Goal: Task Accomplishment & Management: Complete application form

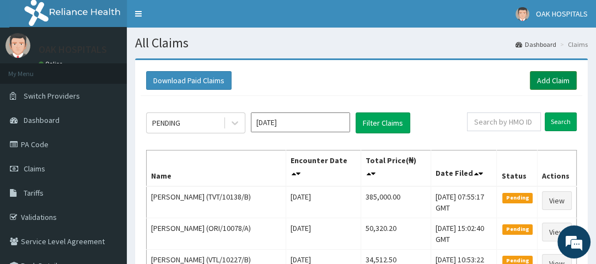
click at [552, 77] on link "Add Claim" at bounding box center [553, 80] width 47 height 19
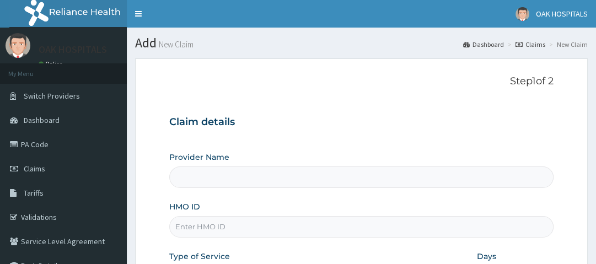
type input "Oak Hospitals"
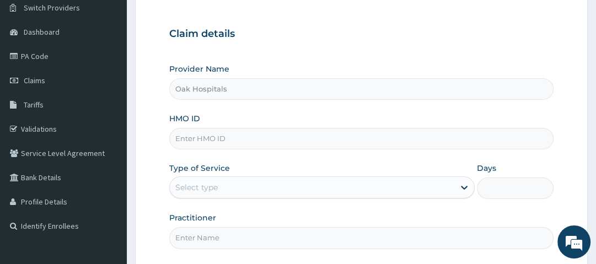
scroll to position [132, 0]
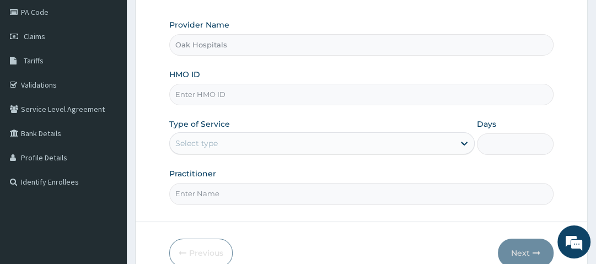
click at [234, 99] on input "HMO ID" at bounding box center [361, 95] width 384 height 22
type input "f"
type input "FPS/10088/A"
click at [287, 150] on div "Select type" at bounding box center [312, 144] width 285 height 18
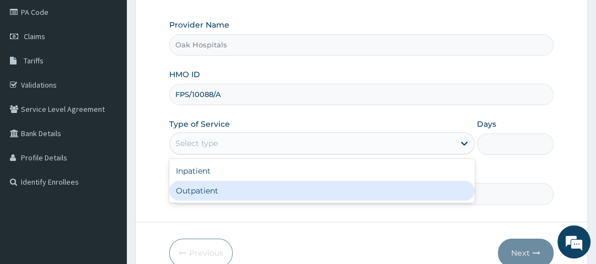
click at [258, 189] on div "Outpatient" at bounding box center [322, 191] width 306 height 20
type input "1"
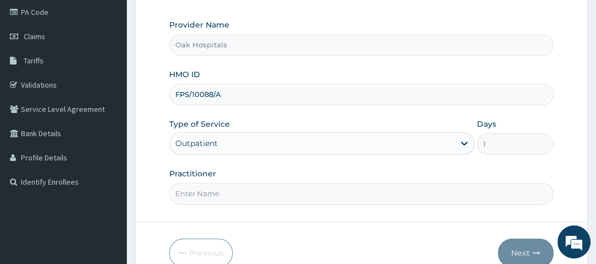
drag, startPoint x: 253, startPoint y: 196, endPoint x: 247, endPoint y: 196, distance: 6.6
click at [253, 196] on input "Practitioner" at bounding box center [361, 194] width 384 height 22
type input "DR OJI"
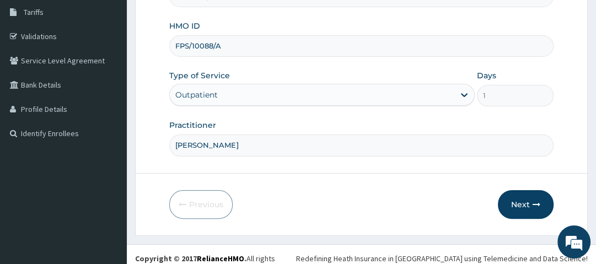
scroll to position [188, 0]
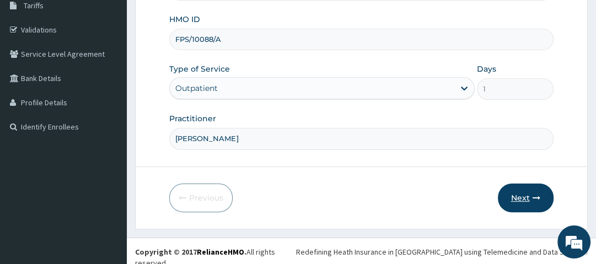
click at [537, 201] on button "Next" at bounding box center [526, 198] width 56 height 29
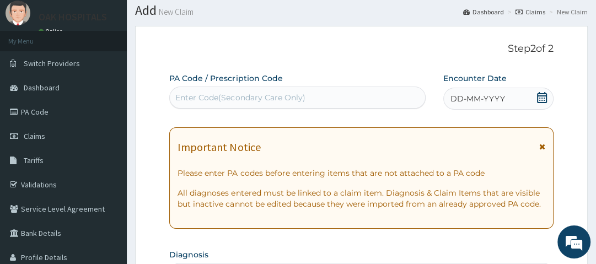
scroll to position [11, 0]
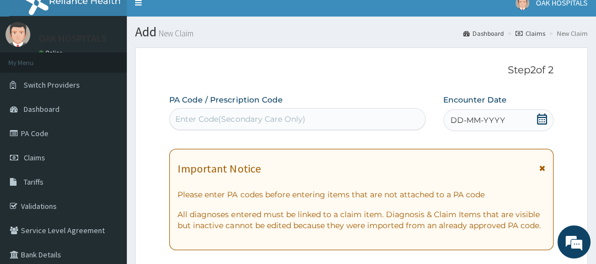
click at [545, 117] on icon at bounding box center [542, 119] width 10 height 11
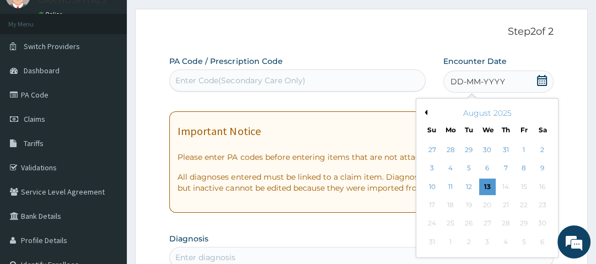
scroll to position [88, 0]
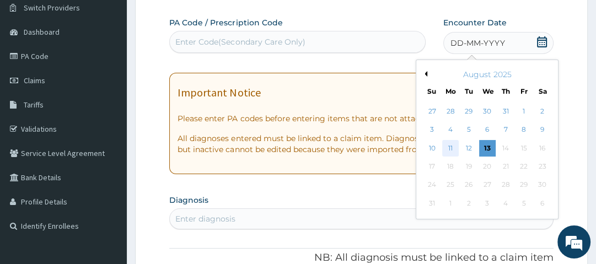
click at [453, 147] on div "11" at bounding box center [450, 148] width 17 height 17
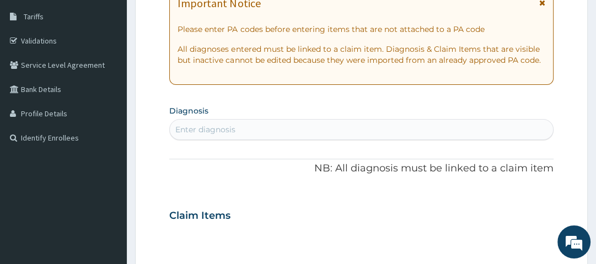
scroll to position [221, 0]
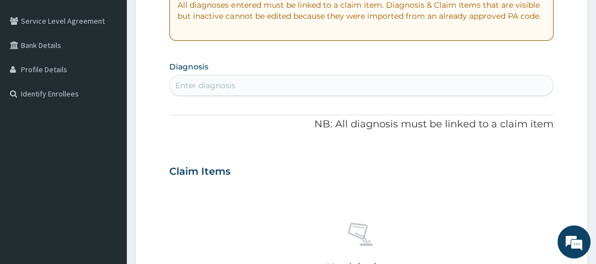
click at [235, 85] on div "Enter diagnosis" at bounding box center [205, 85] width 60 height 11
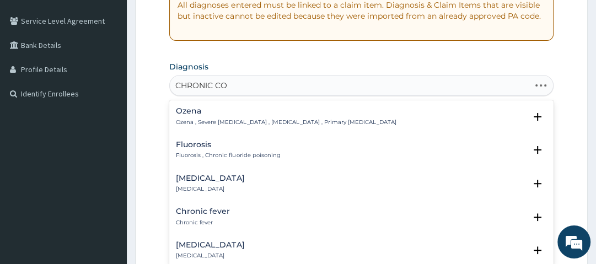
type input "CHRONIC COU"
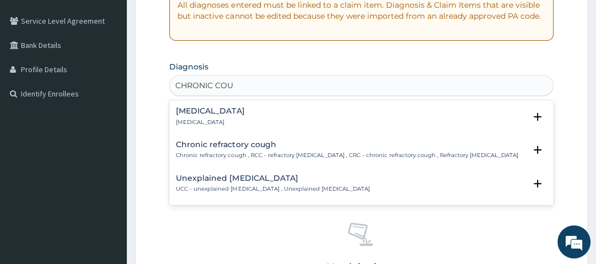
click at [225, 109] on h4 "Chronic cough" at bounding box center [210, 111] width 68 height 8
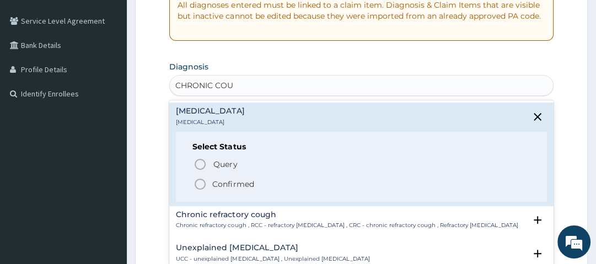
click at [232, 184] on p "Confirmed" at bounding box center [232, 184] width 41 height 11
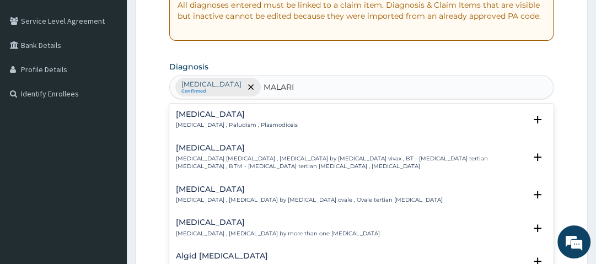
type input "MALARIA"
click at [179, 115] on h4 "Malaria" at bounding box center [236, 114] width 121 height 8
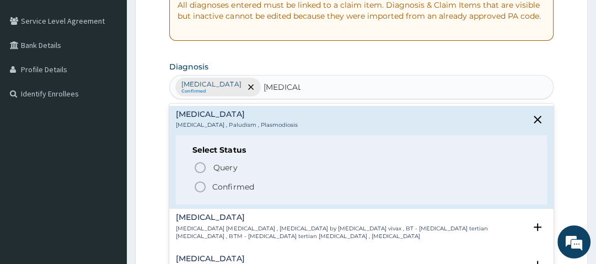
click at [216, 186] on p "Confirmed" at bounding box center [232, 187] width 41 height 11
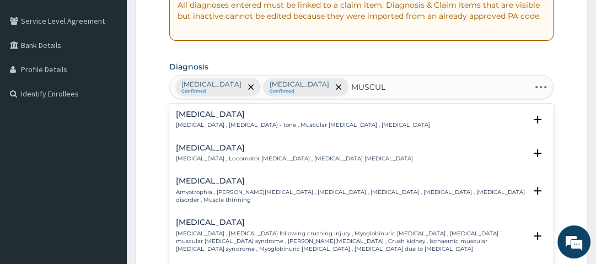
type input "MUSCULO"
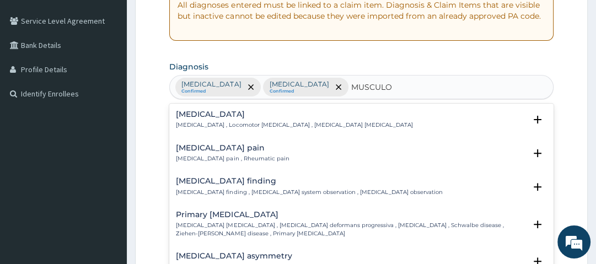
click at [215, 150] on h4 "Musculoskeletal pain" at bounding box center [232, 148] width 113 height 8
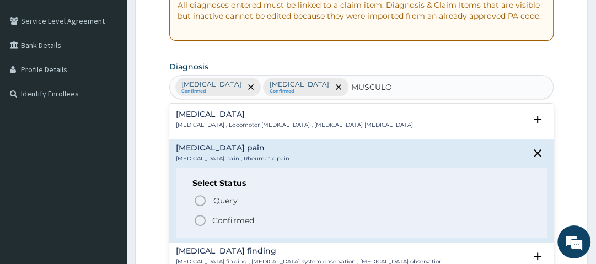
click at [241, 218] on p "Confirmed" at bounding box center [232, 220] width 41 height 11
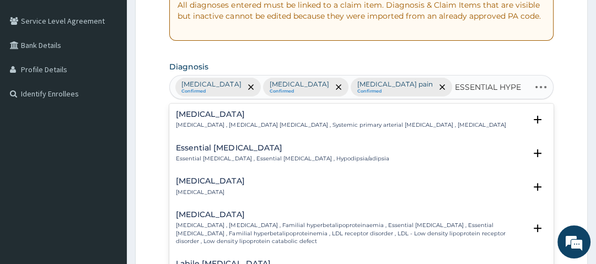
type input "ESSENTIAL HYPER"
click at [226, 115] on h4 "Essential hypertension" at bounding box center [341, 114] width 330 height 8
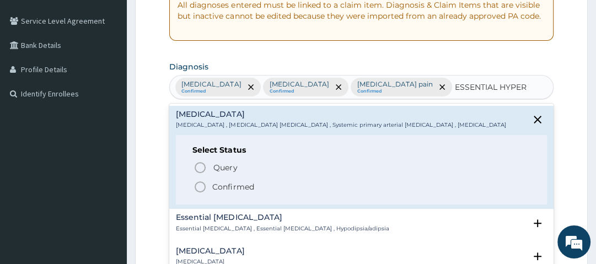
click at [228, 185] on p "Confirmed" at bounding box center [232, 187] width 41 height 11
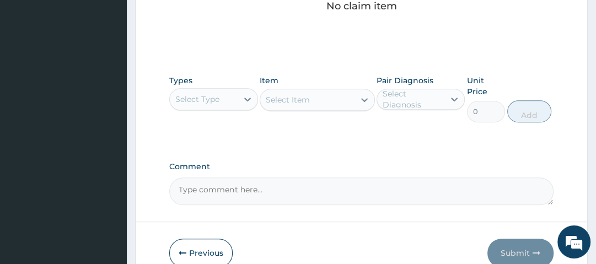
scroll to position [530, 0]
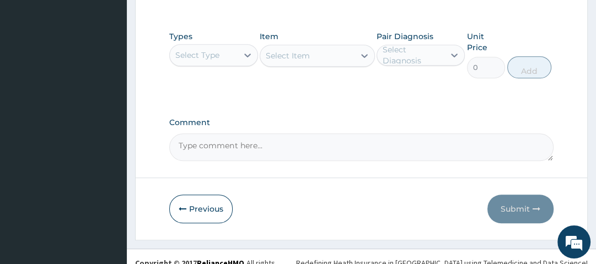
click at [215, 57] on div "Select Type" at bounding box center [197, 55] width 44 height 11
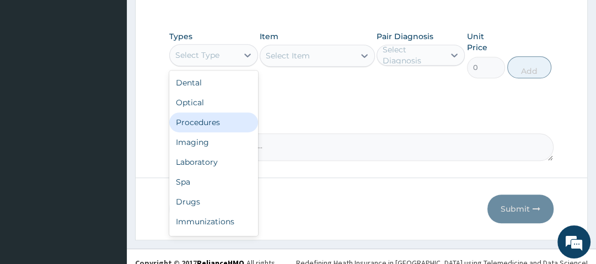
click at [214, 125] on div "Procedures" at bounding box center [213, 123] width 88 height 20
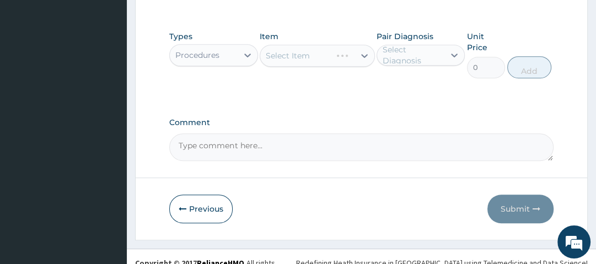
click at [307, 51] on div "Select Item" at bounding box center [317, 56] width 115 height 22
drag, startPoint x: 302, startPoint y: 66, endPoint x: 306, endPoint y: 57, distance: 9.4
click at [303, 64] on div "Item Select Item" at bounding box center [317, 54] width 115 height 47
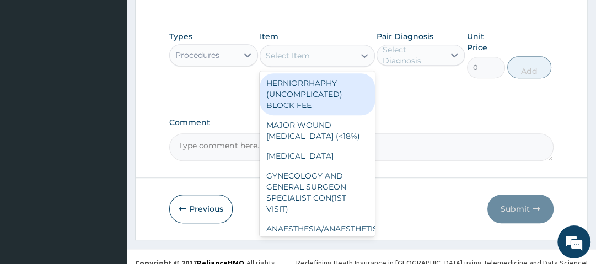
click at [306, 57] on div "Select Item" at bounding box center [288, 55] width 44 height 11
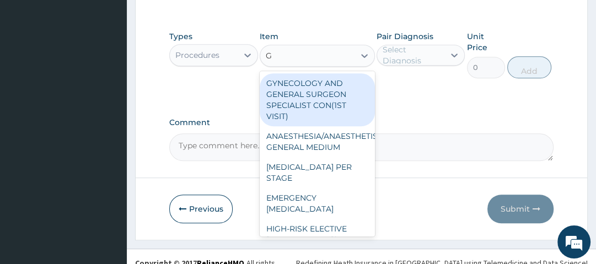
type input "GP"
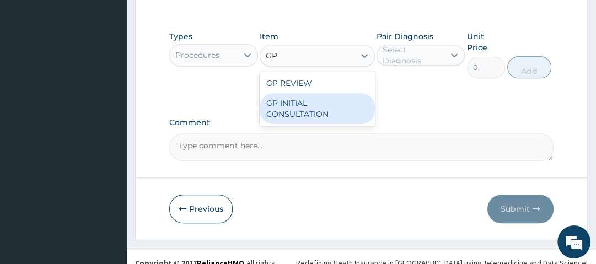
click at [320, 99] on div "GP INITIAL CONSULTATION" at bounding box center [317, 108] width 115 height 31
type input "2500"
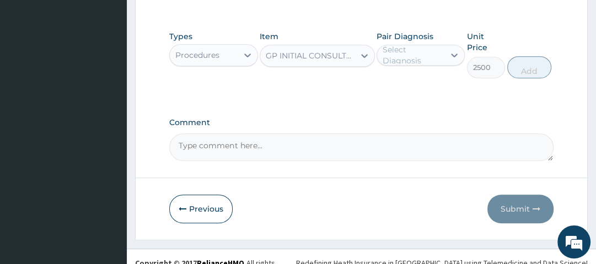
click at [433, 55] on div "Select Diagnosis" at bounding box center [413, 55] width 61 height 22
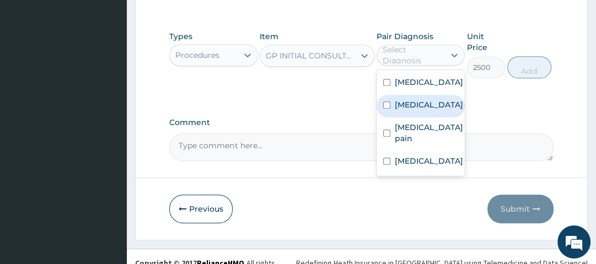
click at [426, 102] on div "Malaria" at bounding box center [421, 106] width 88 height 23
checkbox input "true"
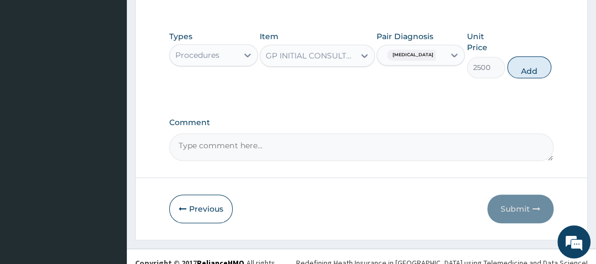
click at [523, 64] on button "Add" at bounding box center [530, 67] width 44 height 22
type input "0"
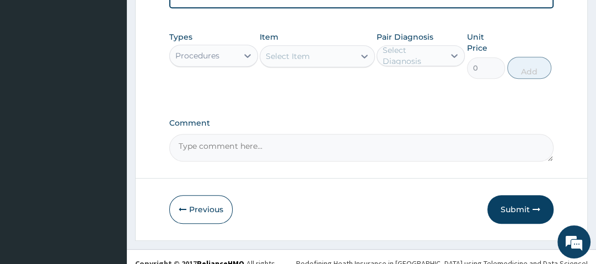
scroll to position [494, 0]
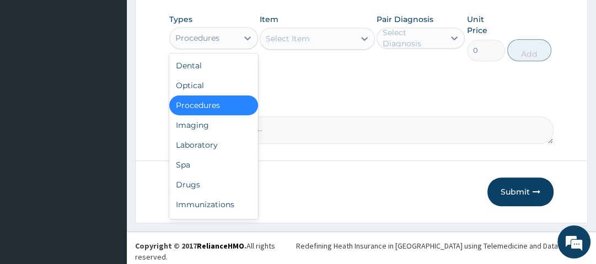
click at [234, 40] on div "Procedures" at bounding box center [203, 38] width 67 height 18
click at [212, 184] on div "Drugs" at bounding box center [213, 185] width 88 height 20
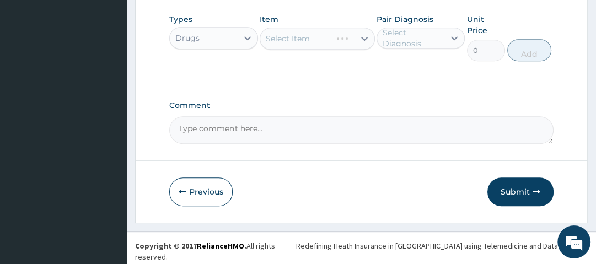
click at [290, 41] on div "Select Item" at bounding box center [317, 39] width 115 height 22
click at [300, 44] on div "Select Item" at bounding box center [288, 38] width 44 height 11
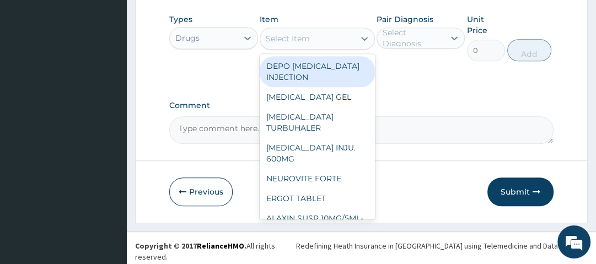
click at [414, 83] on div "Types Drugs Item option GP INITIAL CONSULTATION, selected. option DEPO PROVERA …" at bounding box center [361, 45] width 384 height 75
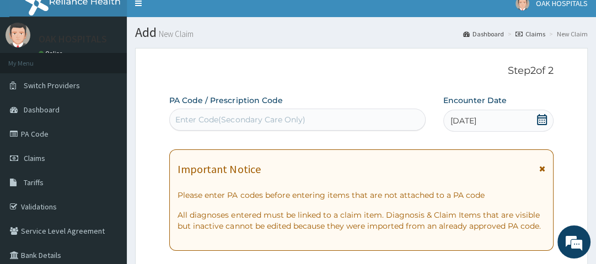
scroll to position [0, 0]
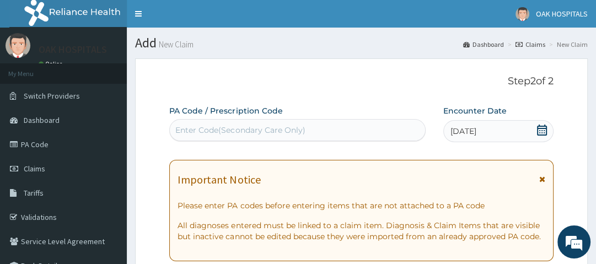
click at [276, 129] on div "Enter Code(Secondary Care Only)" at bounding box center [240, 130] width 130 height 11
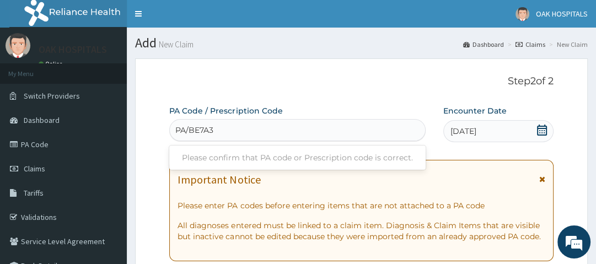
type input "PA/BE7A31"
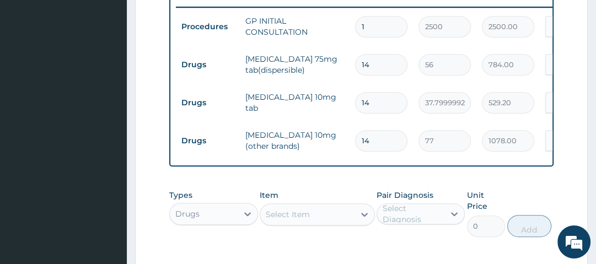
scroll to position [485, 0]
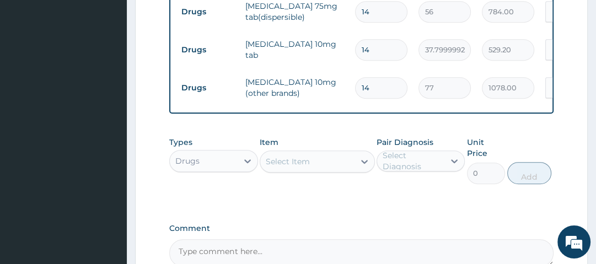
click at [320, 169] on div "Select Item" at bounding box center [307, 162] width 94 height 18
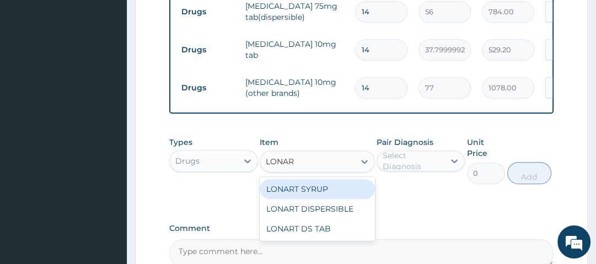
type input "LONART"
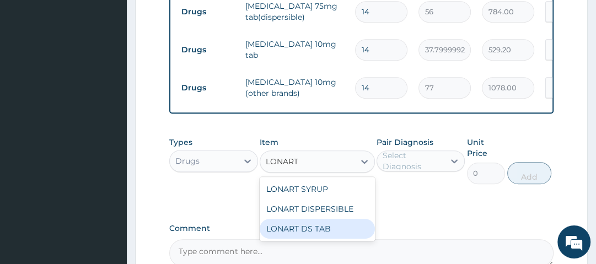
click at [340, 228] on div "LONART DS TAB" at bounding box center [317, 229] width 115 height 20
type input "1400"
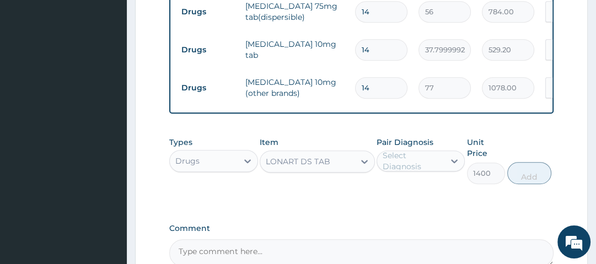
drag, startPoint x: 414, startPoint y: 163, endPoint x: 435, endPoint y: 180, distance: 26.7
click at [416, 164] on div "Select Diagnosis" at bounding box center [413, 161] width 61 height 22
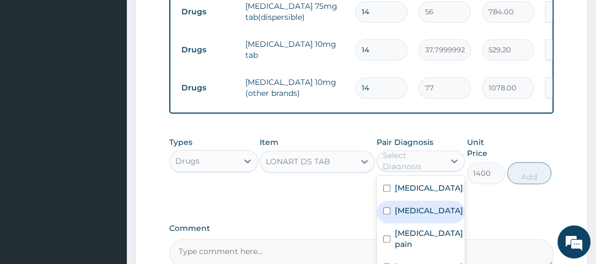
click at [442, 219] on div "Malaria" at bounding box center [421, 212] width 88 height 23
checkbox input "true"
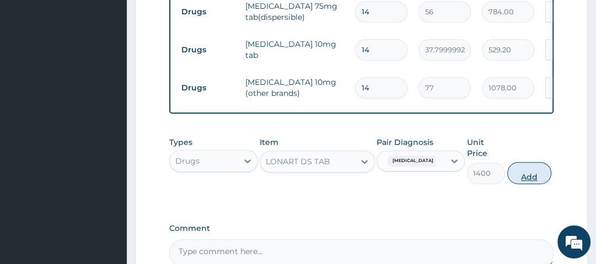
click at [517, 182] on button "Add" at bounding box center [530, 173] width 44 height 22
type input "0"
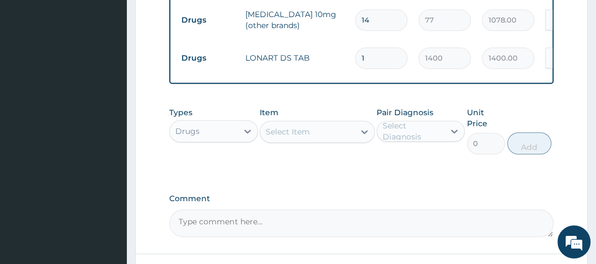
scroll to position [574, 0]
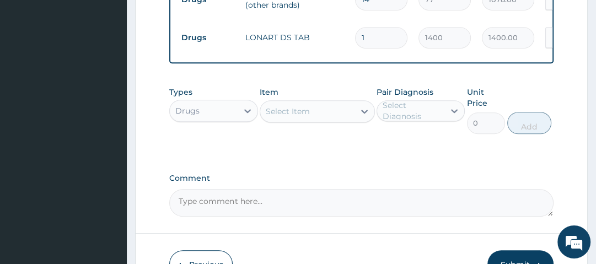
click at [329, 120] on div "Select Item" at bounding box center [307, 112] width 94 height 18
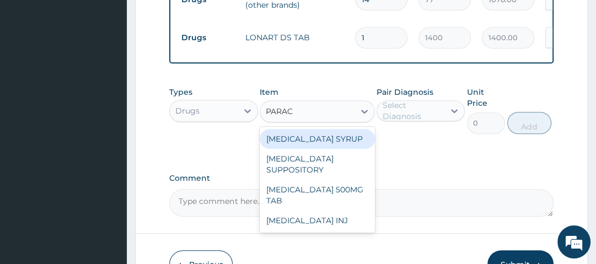
type input "PARACE"
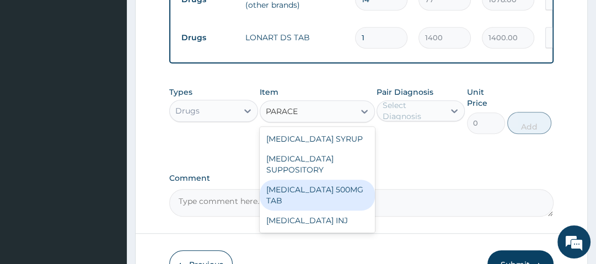
click at [341, 186] on div "[MEDICAL_DATA] 500MG TAB" at bounding box center [317, 195] width 115 height 31
type input "14"
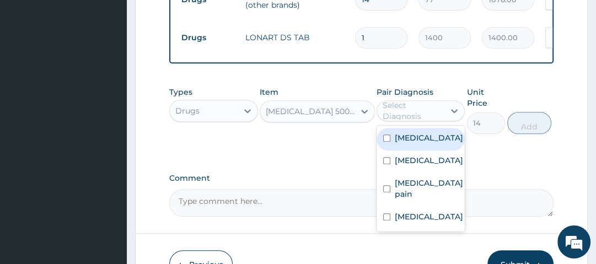
click at [419, 113] on div "Select Diagnosis" at bounding box center [413, 111] width 61 height 22
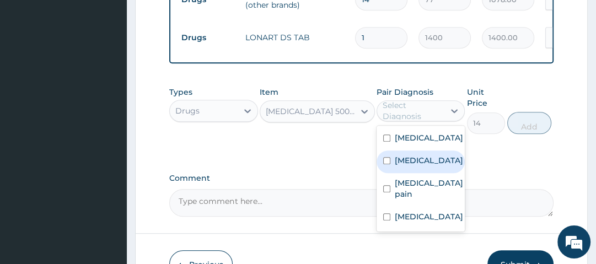
click at [424, 166] on div "Malaria" at bounding box center [421, 162] width 88 height 23
checkbox input "true"
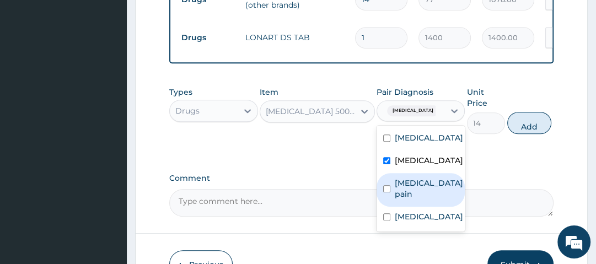
click at [426, 205] on div "Musculoskeletal pain" at bounding box center [421, 190] width 88 height 34
checkbox input "true"
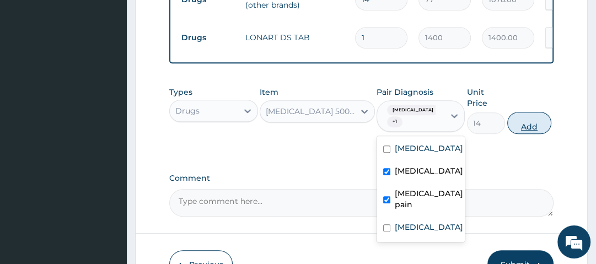
click at [540, 127] on button "Add" at bounding box center [530, 123] width 44 height 22
type input "0"
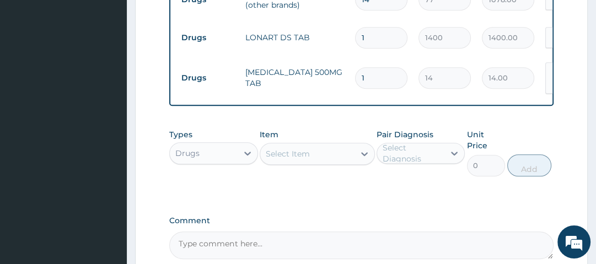
type input "18"
type input "252.00"
type input "18"
click at [354, 162] on div "Select Item" at bounding box center [307, 154] width 94 height 18
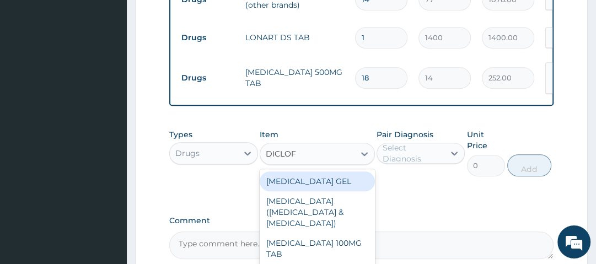
type input "DICLOFE"
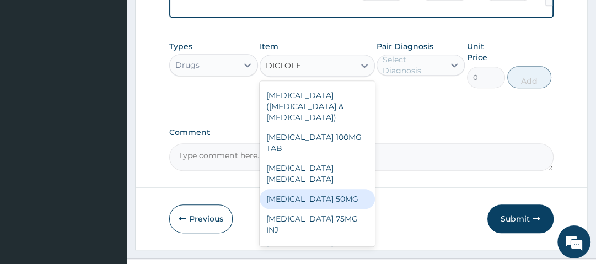
scroll to position [0, 0]
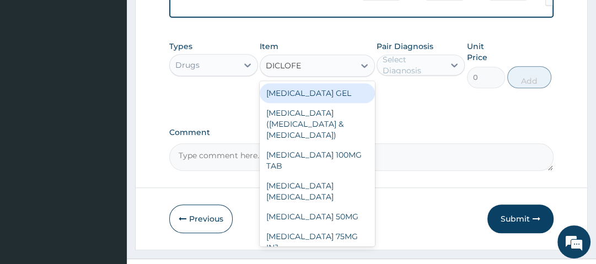
click at [304, 97] on div "[MEDICAL_DATA] GEL" at bounding box center [317, 93] width 115 height 20
type input "490"
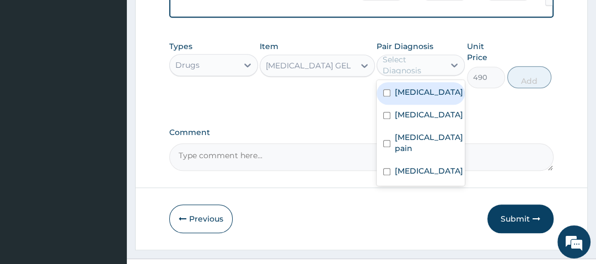
click at [396, 66] on div "Select Diagnosis" at bounding box center [413, 65] width 61 height 22
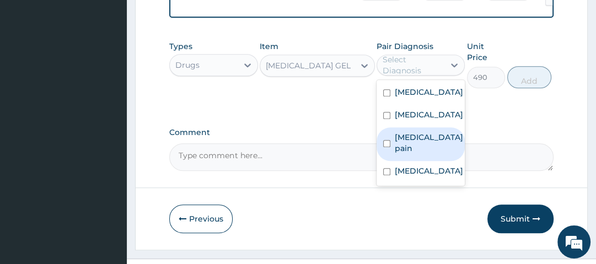
click at [421, 138] on label "Musculoskeletal pain" at bounding box center [429, 143] width 68 height 22
checkbox input "true"
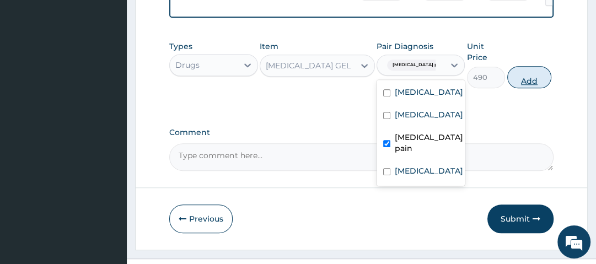
click at [526, 76] on button "Add" at bounding box center [530, 77] width 44 height 22
type input "0"
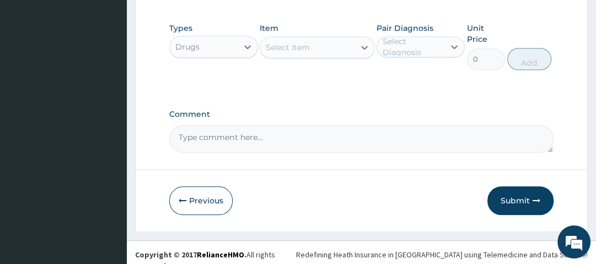
scroll to position [722, 0]
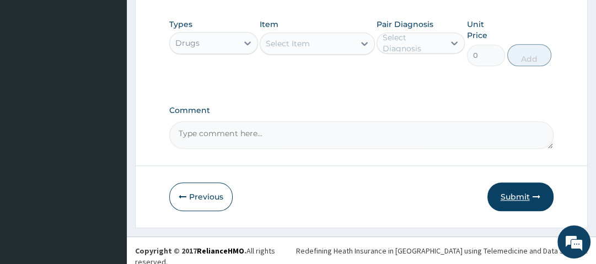
click at [535, 199] on icon "button" at bounding box center [537, 197] width 8 height 8
click at [535, 198] on icon "button" at bounding box center [537, 197] width 8 height 8
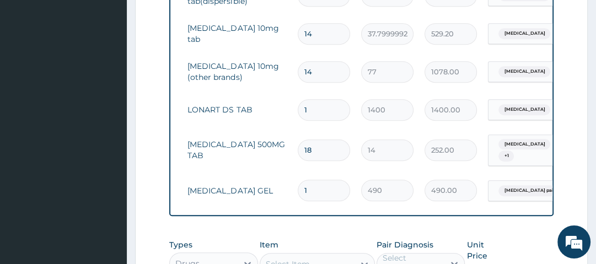
scroll to position [0, 72]
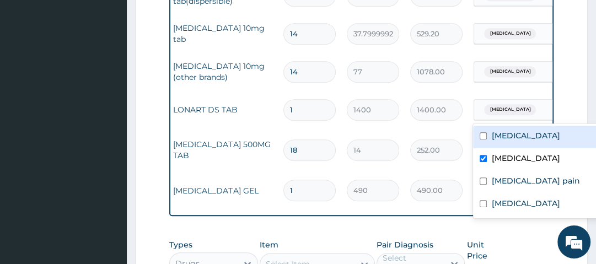
drag, startPoint x: 535, startPoint y: 108, endPoint x: 528, endPoint y: 130, distance: 23.2
click at [535, 109] on div "Malaria" at bounding box center [518, 109] width 89 height 19
click at [521, 137] on label "Chronic cough" at bounding box center [526, 135] width 68 height 11
checkbox input "true"
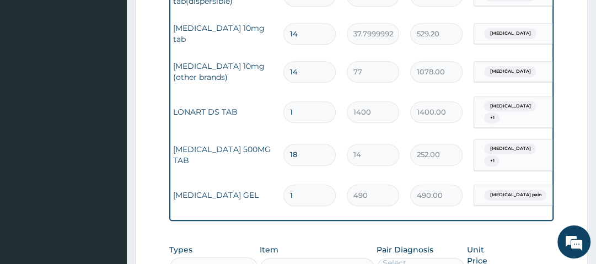
click at [577, 107] on form "Step 2 of 2 PA Code / Prescription Code PA/BE7A31 Encounter Date 11-08-2025 Imp…" at bounding box center [361, 5] width 453 height 896
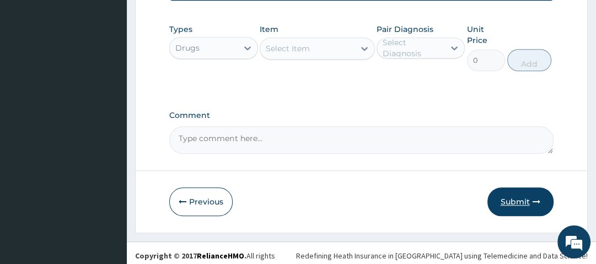
click at [540, 198] on icon "button" at bounding box center [537, 202] width 8 height 8
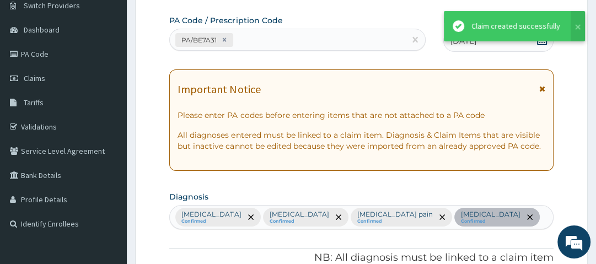
scroll to position [722, 0]
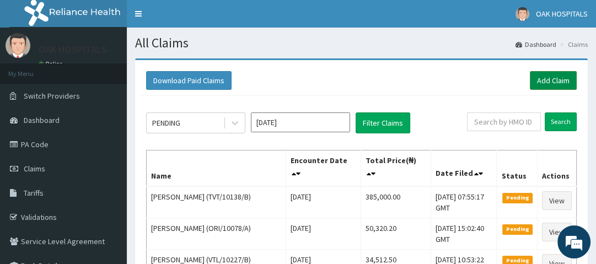
click at [569, 79] on link "Add Claim" at bounding box center [553, 80] width 47 height 19
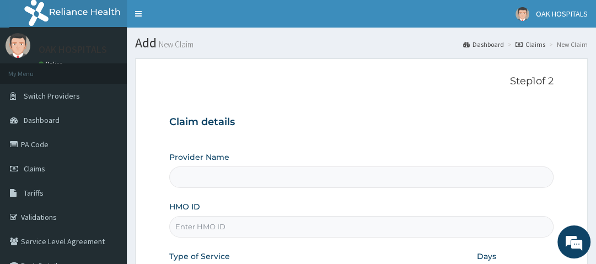
type input "Oak Hospitals"
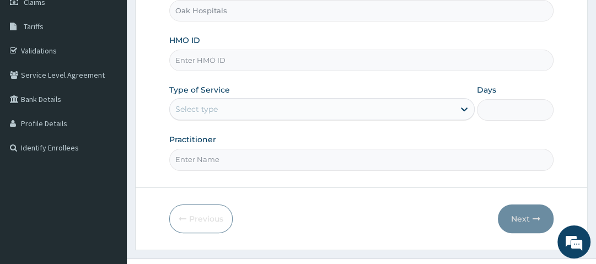
scroll to position [177, 0]
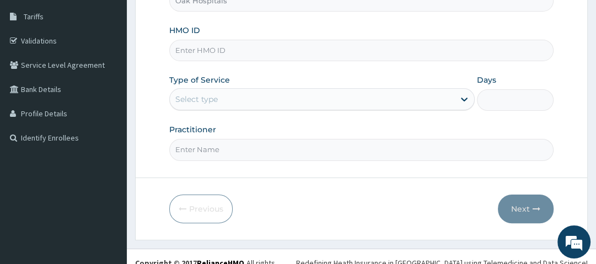
click at [250, 48] on input "HMO ID" at bounding box center [361, 51] width 384 height 22
type input "PRV/10062/C"
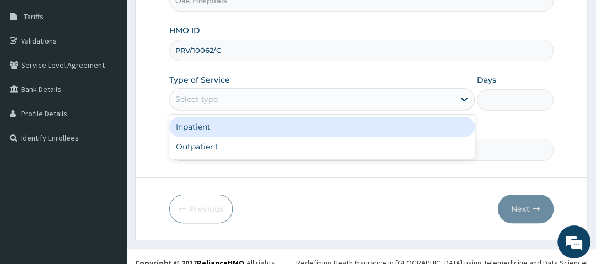
click at [296, 99] on div "Select type" at bounding box center [312, 99] width 285 height 18
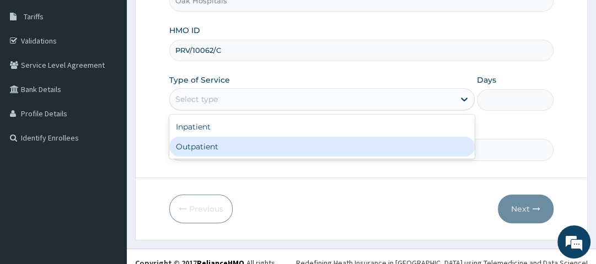
click at [257, 143] on div "Outpatient" at bounding box center [322, 147] width 306 height 20
type input "1"
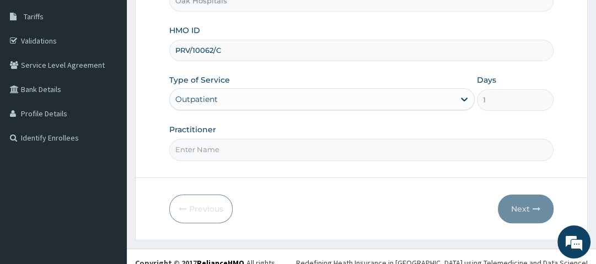
drag, startPoint x: 222, startPoint y: 152, endPoint x: 226, endPoint y: 162, distance: 10.9
click at [226, 162] on form "Step 1 of 2 Claim details Provider Name Oak Hospitals HMO ID PRV/10062/C Type o…" at bounding box center [361, 61] width 453 height 358
type input "[PERSON_NAME]"
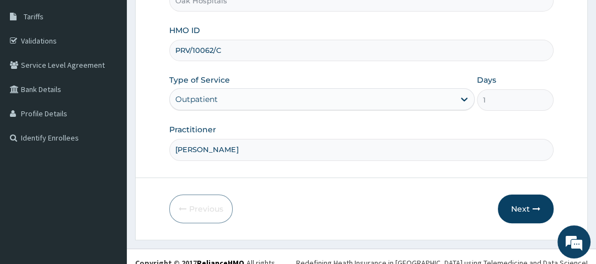
click at [233, 167] on form "Step 1 of 2 Claim details Provider Name Oak Hospitals HMO ID PRV/10062/C Type o…" at bounding box center [361, 61] width 453 height 358
click at [538, 209] on icon "button" at bounding box center [537, 209] width 8 height 8
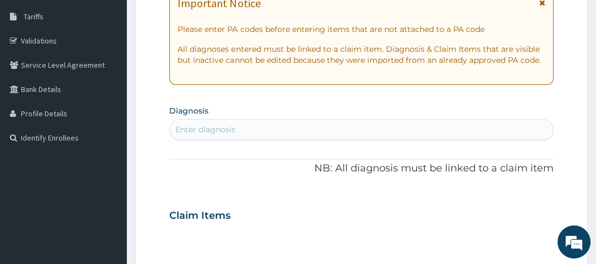
click at [281, 136] on div "Enter diagnosis" at bounding box center [361, 130] width 383 height 18
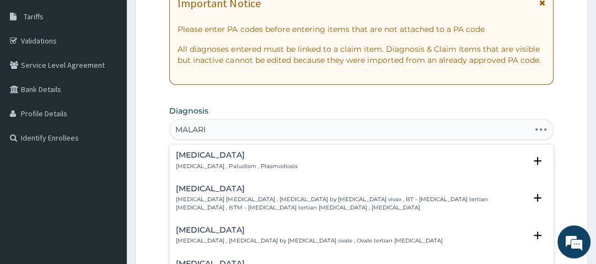
type input "MALARIA"
click at [190, 160] on div "Malaria Malaria , Paludism , Plasmodiosis" at bounding box center [236, 160] width 121 height 19
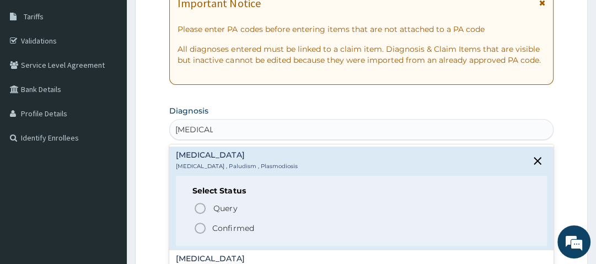
click at [212, 226] on p "Confirmed" at bounding box center [232, 228] width 41 height 11
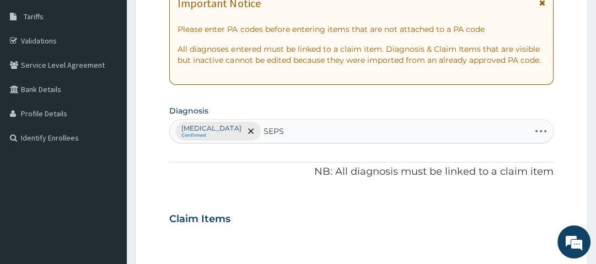
type input "SEPSIS"
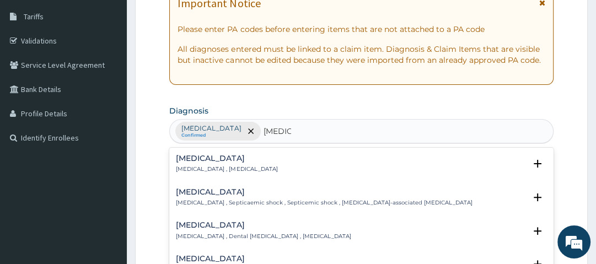
click at [205, 162] on h4 "Sepsis" at bounding box center [227, 158] width 102 height 8
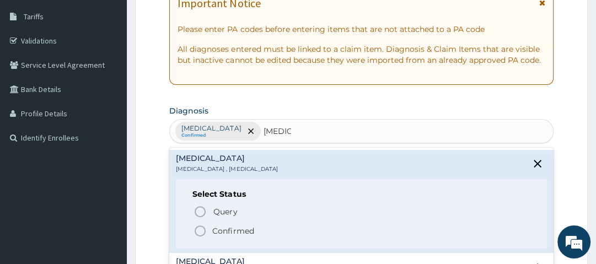
click at [221, 230] on p "Confirmed" at bounding box center [232, 231] width 41 height 11
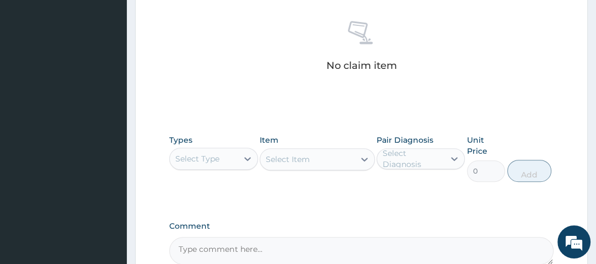
scroll to position [441, 0]
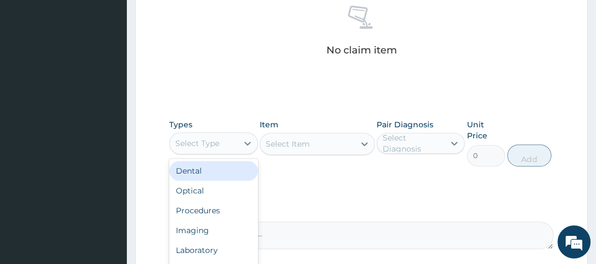
click at [229, 149] on div "Select Type" at bounding box center [203, 144] width 67 height 18
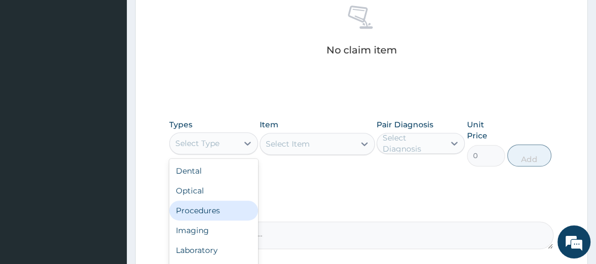
click at [221, 209] on div "Procedures" at bounding box center [213, 211] width 88 height 20
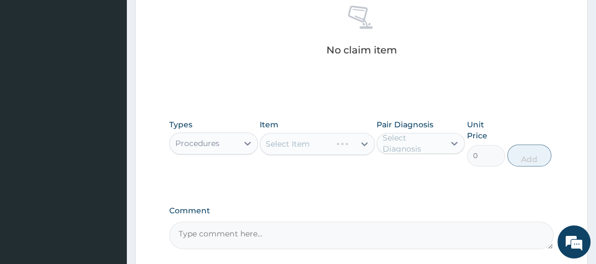
click at [320, 139] on div "Select Item" at bounding box center [317, 144] width 115 height 22
click at [324, 143] on div "Select Item" at bounding box center [317, 144] width 115 height 22
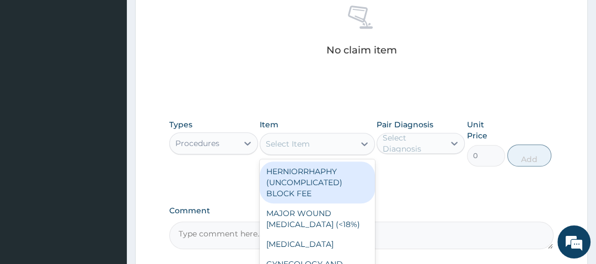
click at [324, 143] on div "Select Item" at bounding box center [307, 144] width 94 height 18
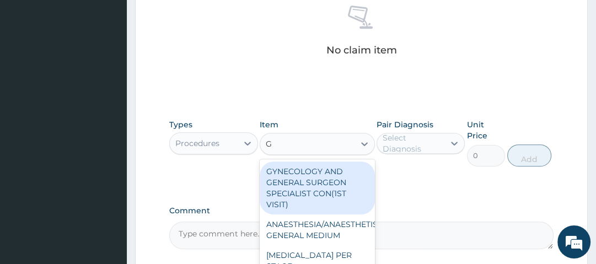
type input "GP"
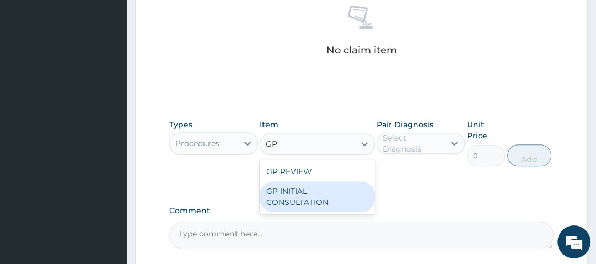
type input "2500"
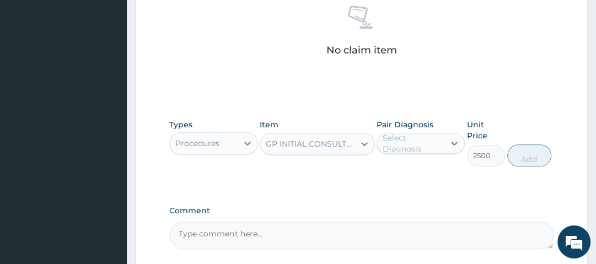
click at [408, 141] on div "Select Diagnosis" at bounding box center [413, 143] width 61 height 22
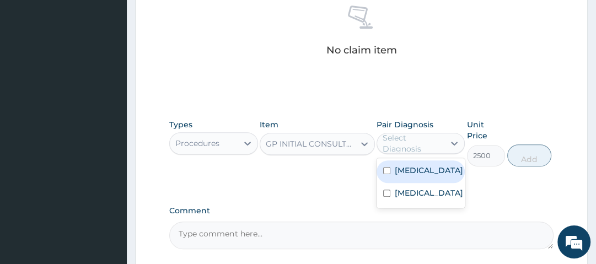
click at [431, 169] on div "Malaria" at bounding box center [421, 172] width 88 height 23
checkbox input "true"
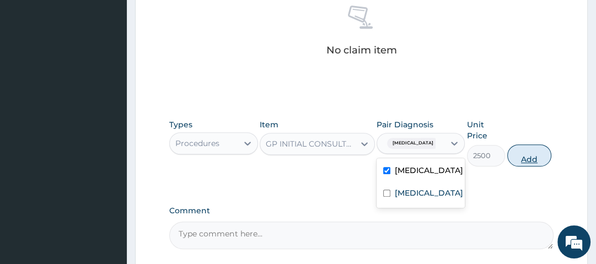
click at [516, 157] on button "Add" at bounding box center [530, 156] width 44 height 22
type input "0"
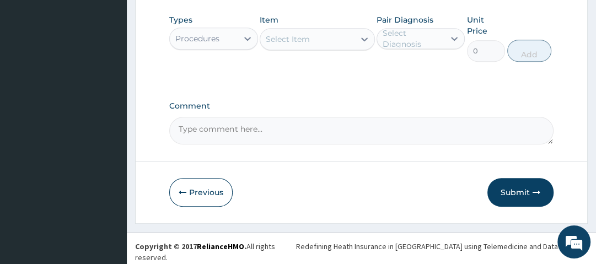
scroll to position [494, 0]
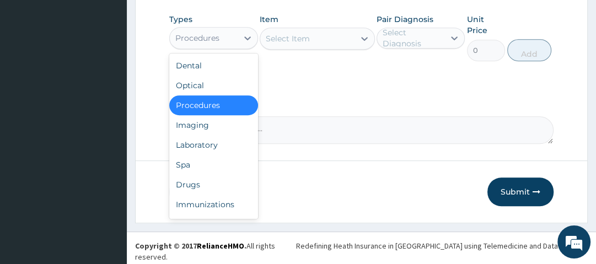
click at [213, 44] on div "Procedures" at bounding box center [197, 38] width 44 height 11
click at [212, 148] on div "Laboratory" at bounding box center [213, 145] width 88 height 20
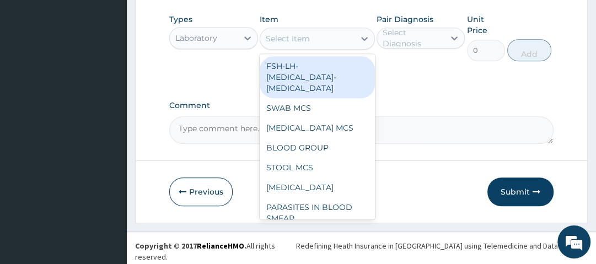
click at [324, 44] on div "Select Item" at bounding box center [307, 39] width 94 height 18
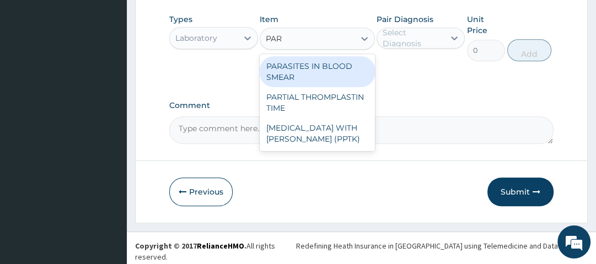
type input "PARA"
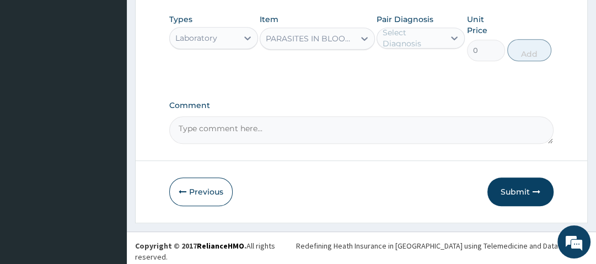
type input "1500"
click at [422, 38] on div "Select Diagnosis" at bounding box center [413, 38] width 61 height 22
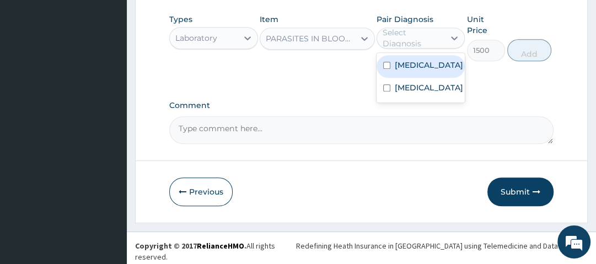
click at [440, 70] on div "Malaria" at bounding box center [421, 66] width 88 height 23
checkbox input "true"
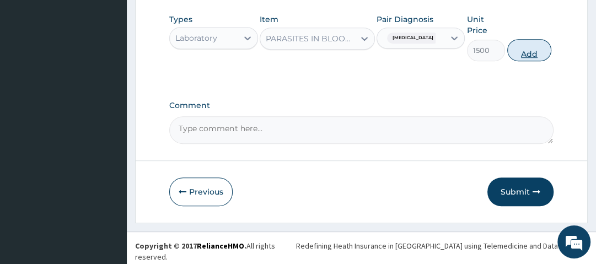
click at [532, 47] on button "Add" at bounding box center [530, 50] width 44 height 22
type input "0"
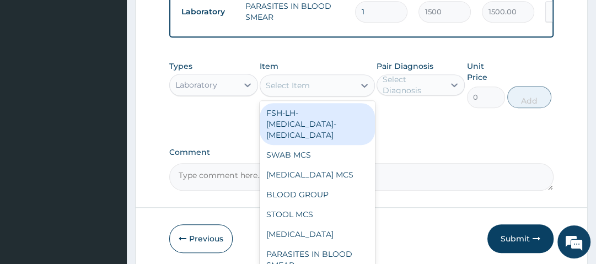
click at [327, 88] on div "Select Item" at bounding box center [307, 86] width 94 height 18
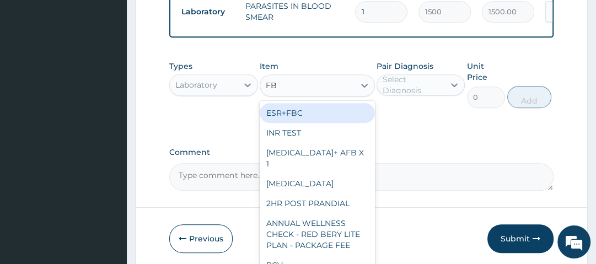
type input "FBC"
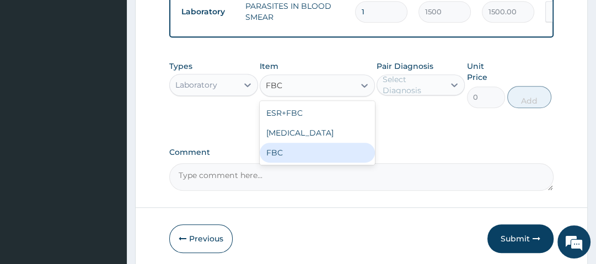
click at [304, 163] on div "FBC" at bounding box center [317, 153] width 115 height 20
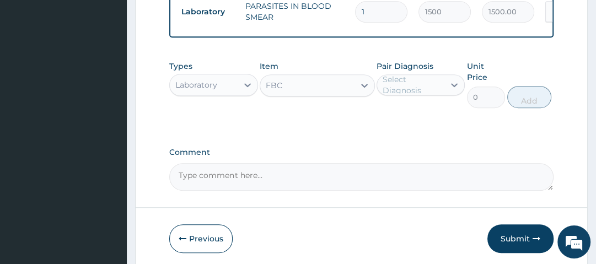
type input "2500"
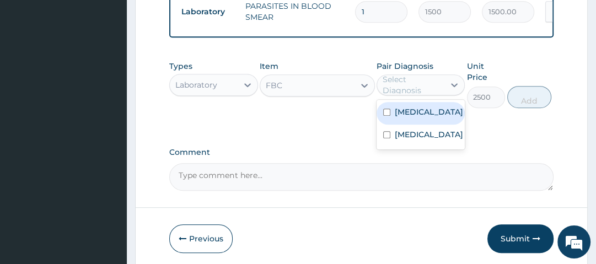
click at [435, 90] on div "Select Diagnosis" at bounding box center [413, 85] width 61 height 22
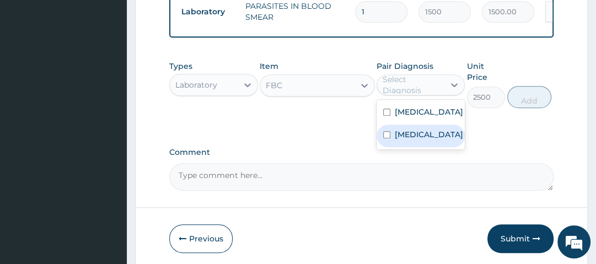
click at [440, 138] on div "Sepsis" at bounding box center [421, 136] width 88 height 23
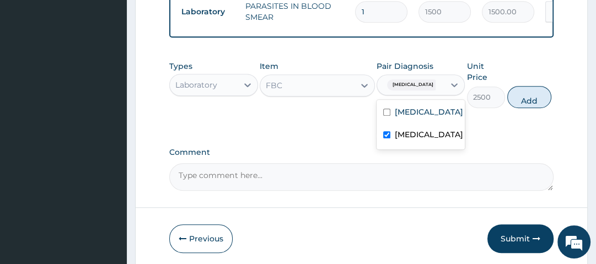
checkbox input "true"
click at [535, 97] on button "Add" at bounding box center [530, 97] width 44 height 22
type input "0"
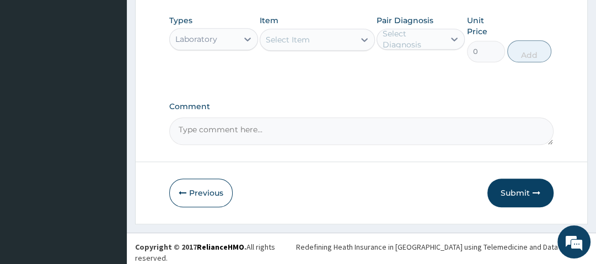
scroll to position [570, 0]
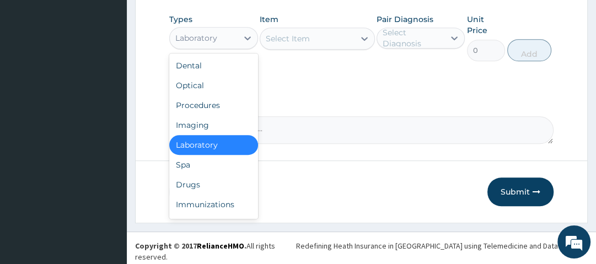
click at [201, 44] on div "Laboratory" at bounding box center [196, 38] width 42 height 11
click at [217, 192] on div "Drugs" at bounding box center [213, 185] width 88 height 20
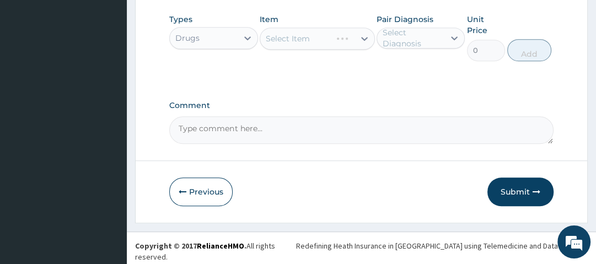
click at [308, 40] on div "Select Item" at bounding box center [317, 39] width 115 height 22
click at [315, 45] on div "Select Item" at bounding box center [317, 39] width 115 height 22
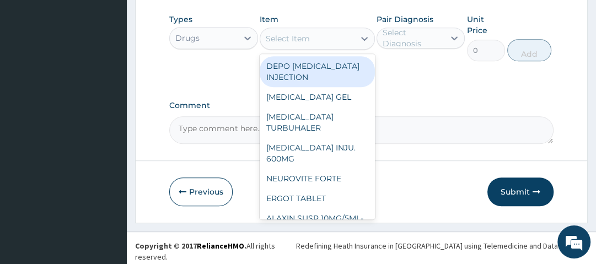
click at [318, 45] on div "Select Item" at bounding box center [307, 39] width 94 height 18
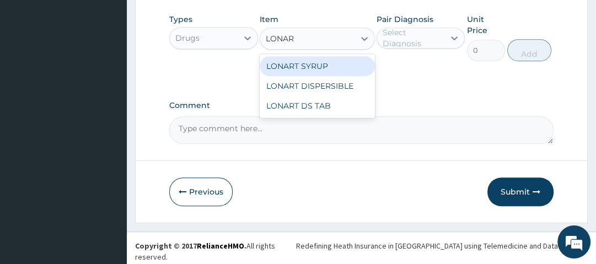
type input "LONART"
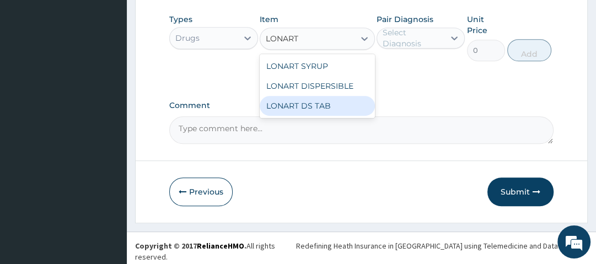
type input "1400"
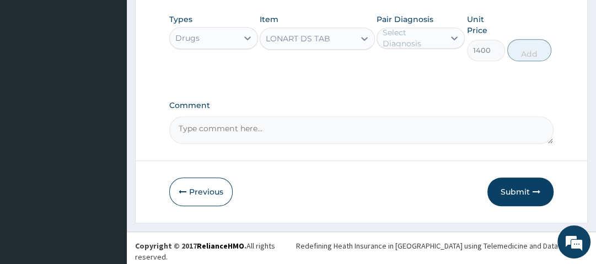
click at [419, 42] on div "Select Diagnosis" at bounding box center [413, 38] width 61 height 22
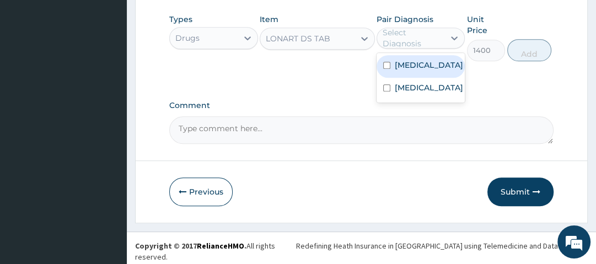
click at [424, 66] on label "Malaria" at bounding box center [429, 65] width 68 height 11
checkbox input "true"
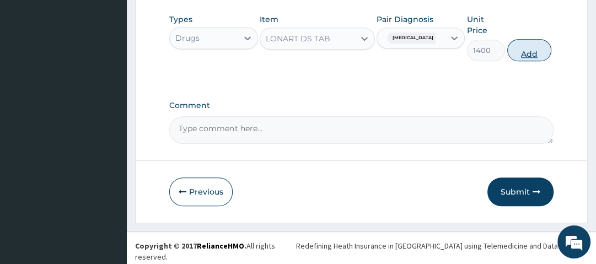
click at [509, 61] on div "Types Drugs Item LONART DS TAB Pair Diagnosis Malaria Unit Price 1400 Add" at bounding box center [361, 37] width 384 height 58
click at [517, 61] on button "Add" at bounding box center [530, 50] width 44 height 22
type input "0"
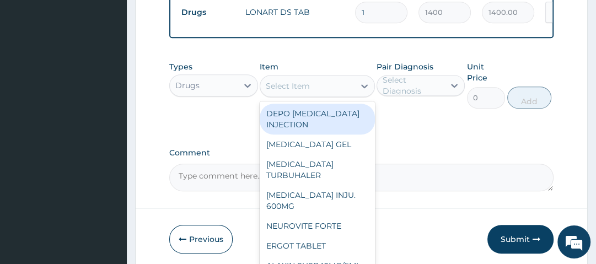
click at [337, 93] on div "Select Item" at bounding box center [307, 86] width 94 height 18
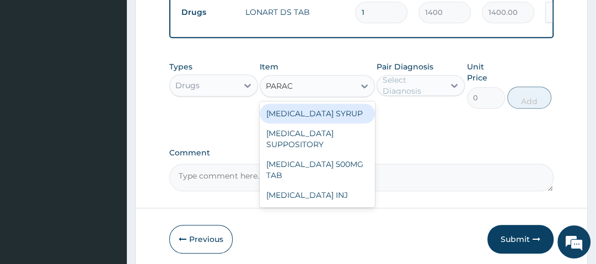
type input "PARACE"
click at [335, 118] on div "[MEDICAL_DATA] SYRUP" at bounding box center [317, 114] width 115 height 20
type input "560"
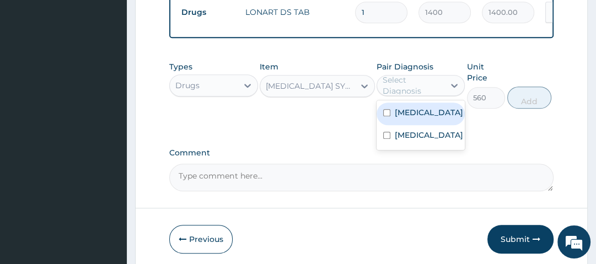
drag, startPoint x: 405, startPoint y: 92, endPoint x: 425, endPoint y: 110, distance: 26.9
click at [406, 92] on div "Select Diagnosis" at bounding box center [413, 85] width 61 height 22
drag, startPoint x: 426, startPoint y: 117, endPoint x: 446, endPoint y: 118, distance: 19.9
click at [430, 118] on div "Malaria" at bounding box center [421, 114] width 88 height 23
checkbox input "true"
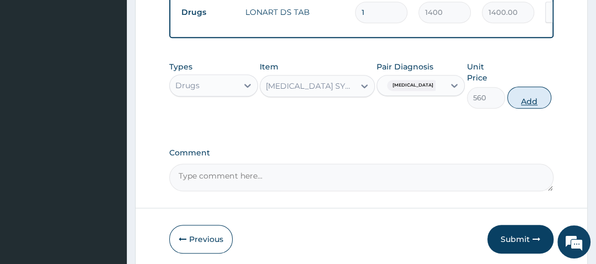
click at [543, 104] on button "Add" at bounding box center [530, 98] width 44 height 22
type input "0"
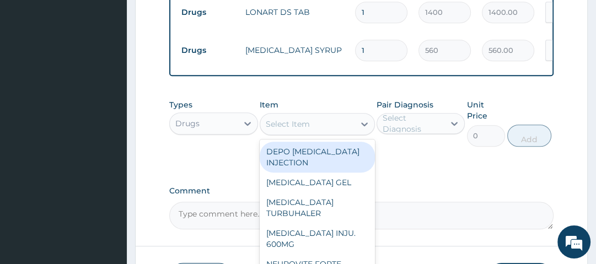
click at [309, 128] on div "Select Item" at bounding box center [288, 124] width 44 height 11
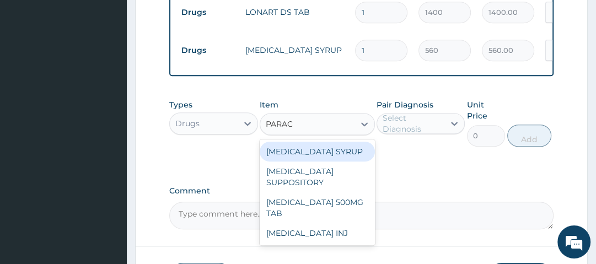
type input "PARACE"
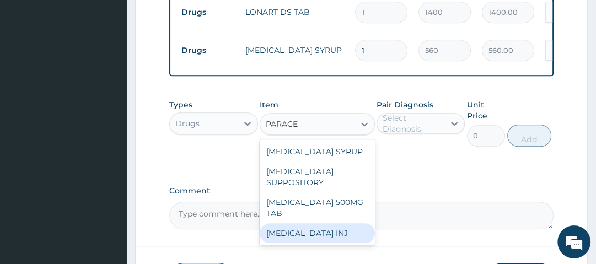
click at [316, 238] on div "[MEDICAL_DATA] INJ" at bounding box center [317, 233] width 115 height 20
type input "210"
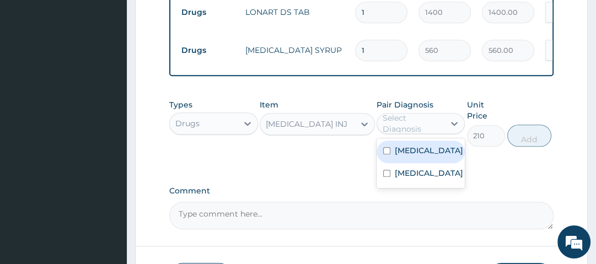
drag, startPoint x: 408, startPoint y: 133, endPoint x: 414, endPoint y: 145, distance: 13.1
click at [408, 133] on div "Select Diagnosis" at bounding box center [413, 124] width 61 height 22
drag, startPoint x: 417, startPoint y: 149, endPoint x: 446, endPoint y: 150, distance: 29.8
click at [430, 150] on div "Malaria" at bounding box center [421, 152] width 88 height 23
checkbox input "true"
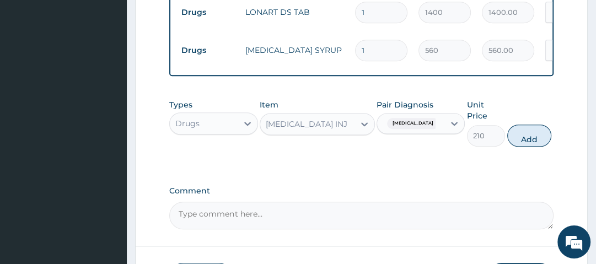
drag, startPoint x: 529, startPoint y: 144, endPoint x: 430, endPoint y: 122, distance: 100.5
click at [529, 144] on button "Add" at bounding box center [530, 136] width 44 height 22
type input "0"
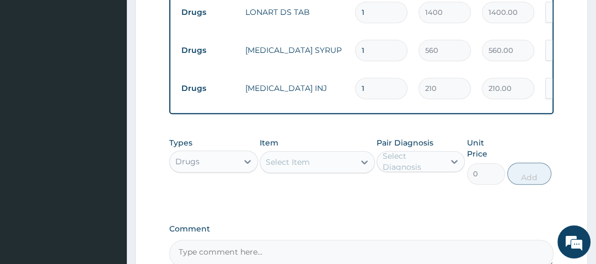
drag, startPoint x: 371, startPoint y: 88, endPoint x: 326, endPoint y: 88, distance: 44.7
click at [326, 88] on tr "Drugs PARACETAMOL INJ 1 210 210.00 Malaria Delete" at bounding box center [446, 89] width 541 height 38
type input "2"
type input "420.00"
type input "2"
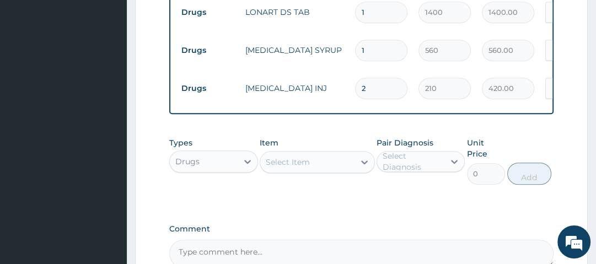
click at [325, 145] on div "Item Select Item" at bounding box center [317, 160] width 115 height 47
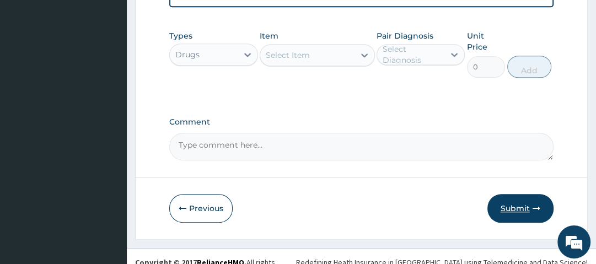
scroll to position [684, 0]
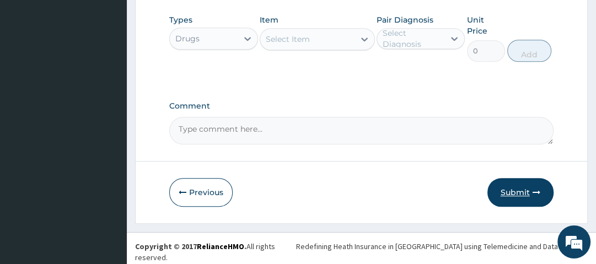
drag, startPoint x: 507, startPoint y: 193, endPoint x: 539, endPoint y: 194, distance: 32.0
click at [517, 194] on button "Submit" at bounding box center [521, 192] width 66 height 29
click at [533, 191] on button "Submit" at bounding box center [521, 192] width 66 height 29
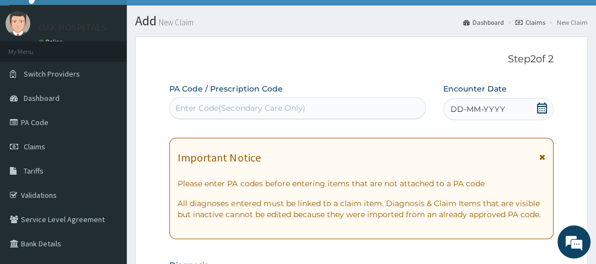
scroll to position [0, 0]
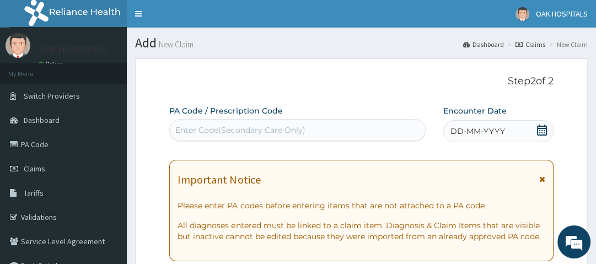
click at [546, 130] on icon at bounding box center [542, 130] width 11 height 11
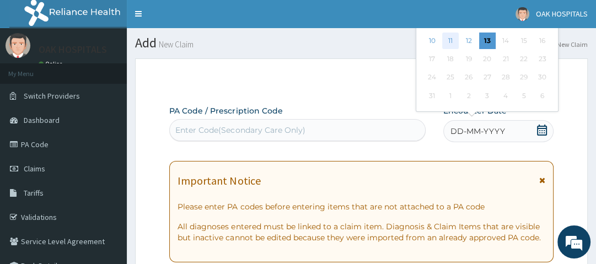
click at [449, 38] on div "11" at bounding box center [450, 41] width 17 height 17
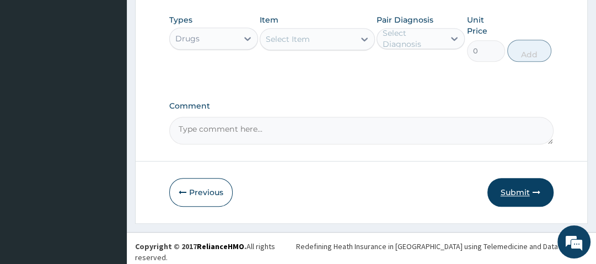
click at [535, 196] on icon "button" at bounding box center [537, 193] width 8 height 8
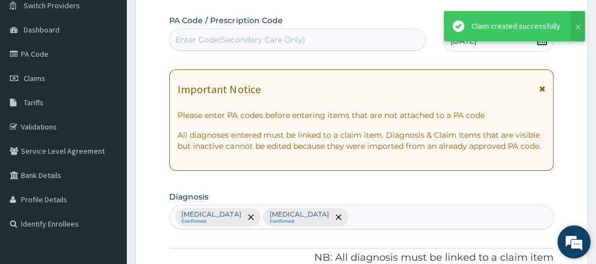
scroll to position [684, 0]
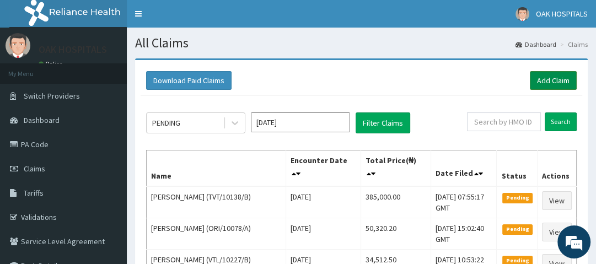
click at [557, 78] on link "Add Claim" at bounding box center [553, 80] width 47 height 19
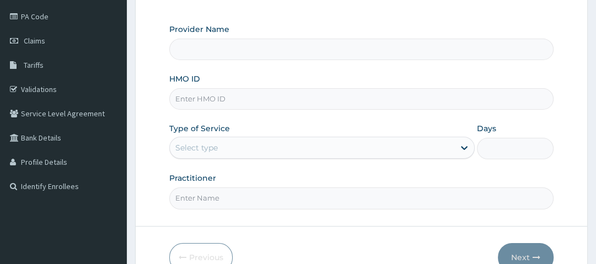
scroll to position [132, 0]
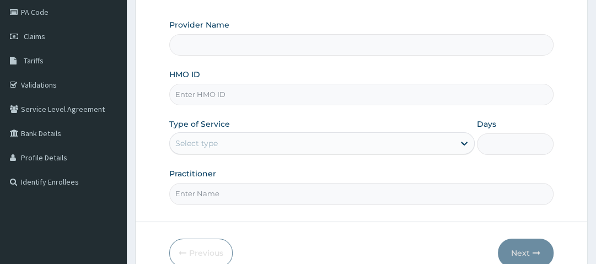
type input "Oak Hospitals"
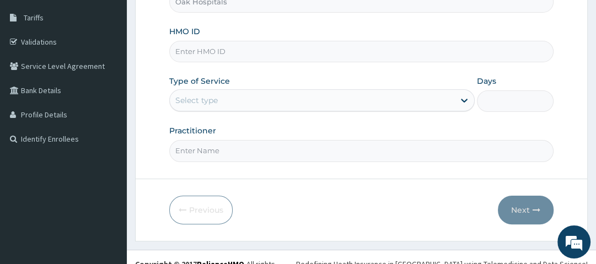
scroll to position [177, 0]
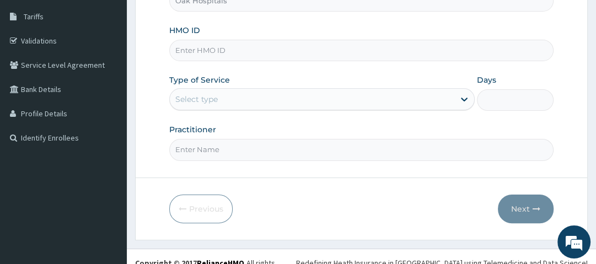
click at [225, 52] on input "HMO ID" at bounding box center [361, 51] width 384 height 22
type input "PRV/10062/F"
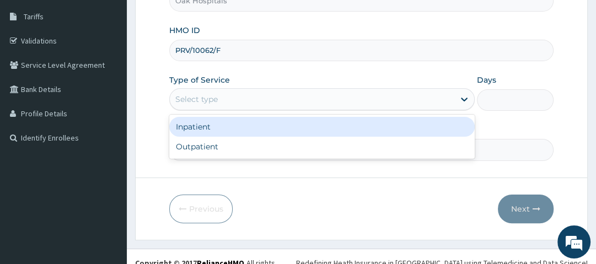
drag, startPoint x: 217, startPoint y: 103, endPoint x: 227, endPoint y: 129, distance: 28.5
click at [218, 105] on div "Select type" at bounding box center [312, 99] width 285 height 18
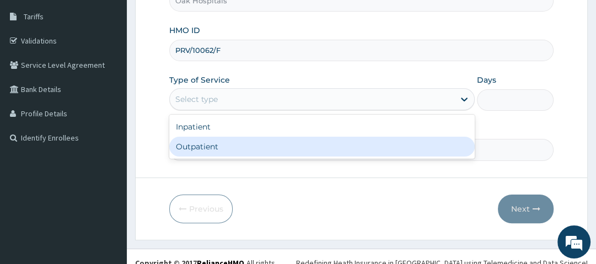
click at [229, 139] on div "Outpatient" at bounding box center [322, 147] width 306 height 20
type input "1"
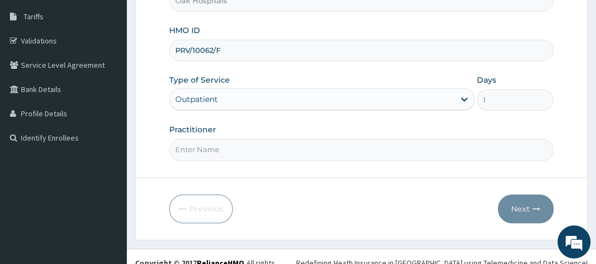
drag, startPoint x: 232, startPoint y: 150, endPoint x: 231, endPoint y: 157, distance: 7.3
click at [231, 152] on input "Practitioner" at bounding box center [361, 150] width 384 height 22
type input "[PERSON_NAME]"
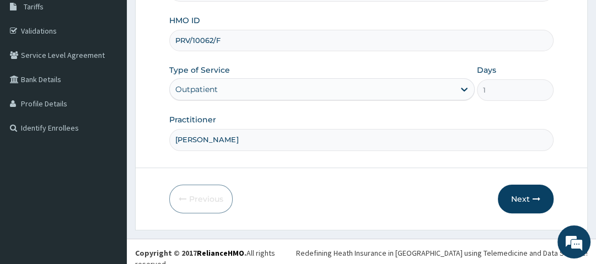
scroll to position [188, 0]
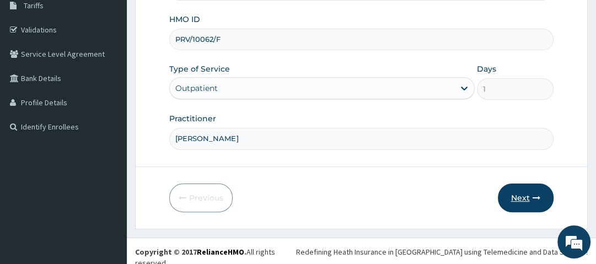
click at [528, 191] on button "Next" at bounding box center [526, 198] width 56 height 29
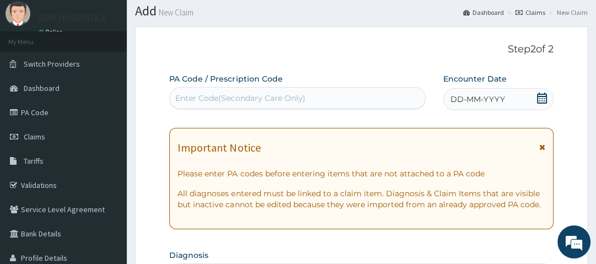
scroll to position [11, 0]
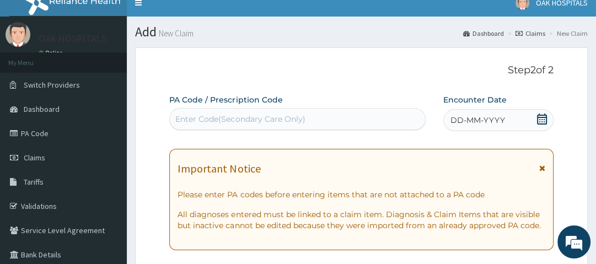
click at [545, 119] on icon at bounding box center [542, 119] width 10 height 11
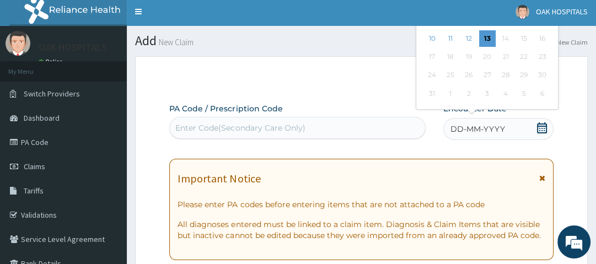
scroll to position [0, 0]
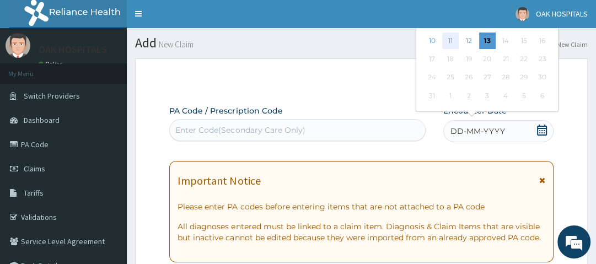
click at [450, 44] on div "11" at bounding box center [450, 41] width 17 height 17
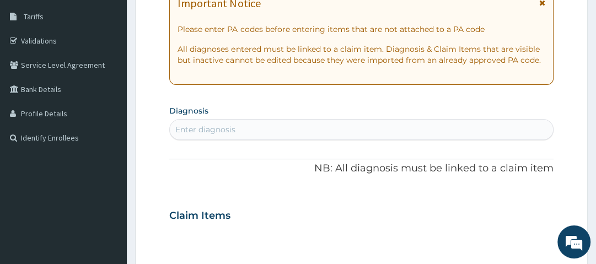
scroll to position [221, 0]
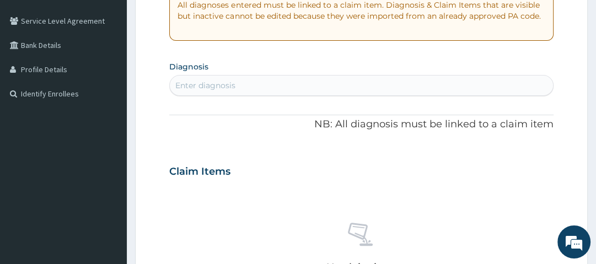
click at [276, 84] on div "Enter diagnosis" at bounding box center [361, 86] width 383 height 18
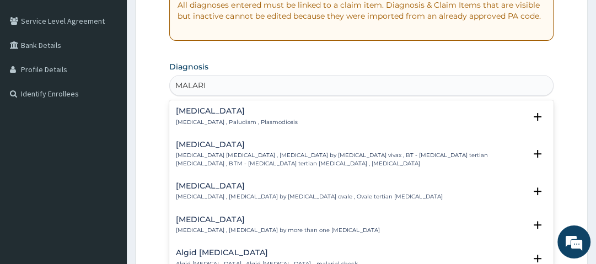
type input "[MEDICAL_DATA]"
click at [186, 110] on h4 "[MEDICAL_DATA]" at bounding box center [236, 111] width 121 height 8
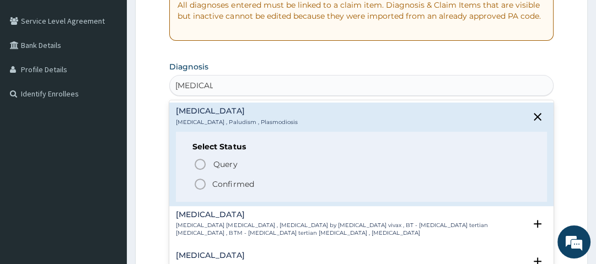
click at [225, 180] on p "Confirmed" at bounding box center [232, 184] width 41 height 11
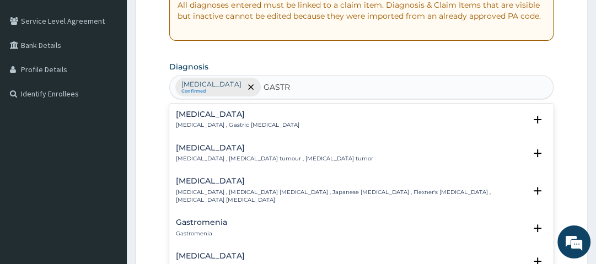
type input "GASTRI"
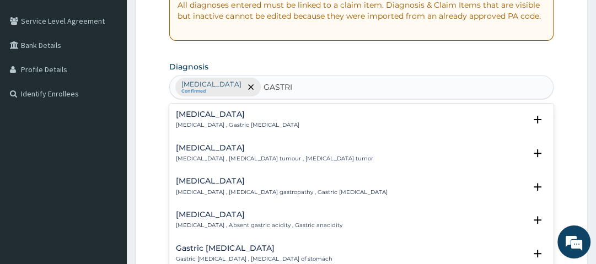
click at [210, 115] on h4 "Gastritis" at bounding box center [237, 114] width 123 height 8
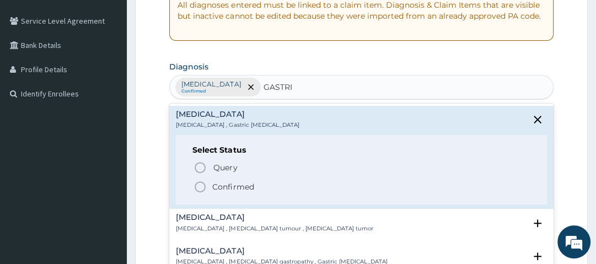
click at [241, 185] on p "Confirmed" at bounding box center [232, 187] width 41 height 11
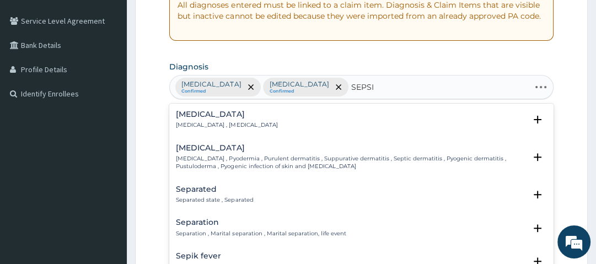
type input "SEPSIS"
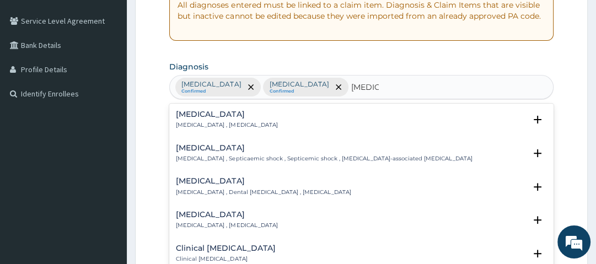
click at [193, 117] on h4 "Sepsis" at bounding box center [227, 114] width 102 height 8
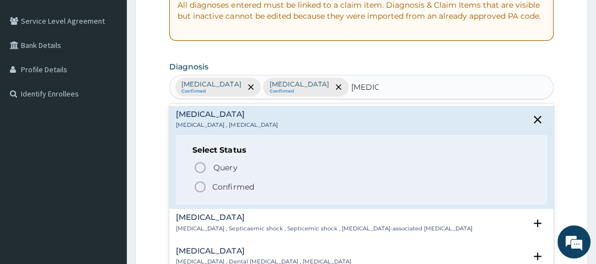
click at [225, 188] on p "Confirmed" at bounding box center [232, 187] width 41 height 11
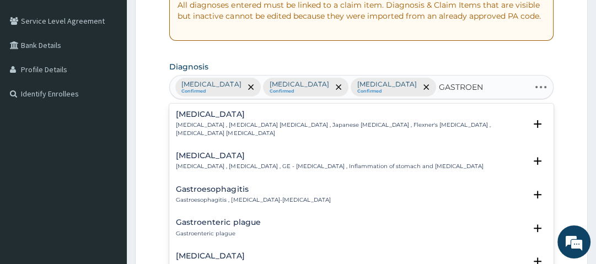
type input "GASTROENT"
click at [218, 152] on h4 "Gastroenteritis" at bounding box center [329, 156] width 307 height 8
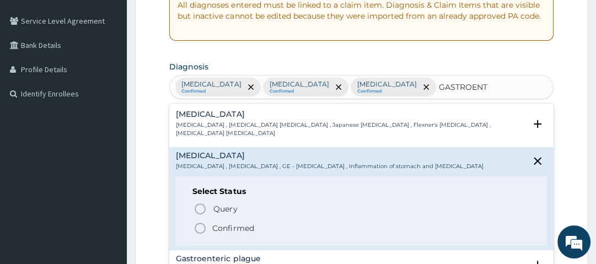
click at [218, 224] on p "Confirmed" at bounding box center [232, 228] width 41 height 11
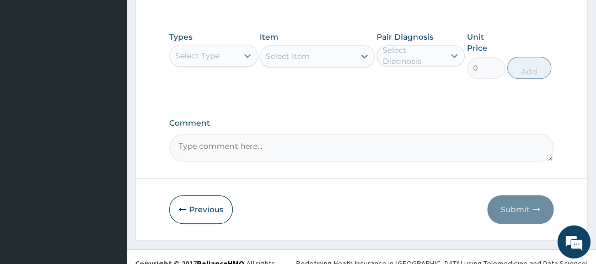
scroll to position [530, 0]
click at [227, 54] on div "Select Type" at bounding box center [203, 55] width 67 height 18
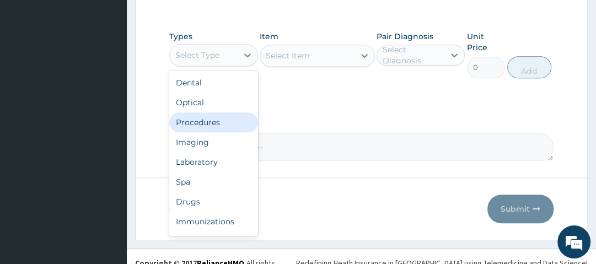
click at [220, 121] on div "Procedures" at bounding box center [213, 123] width 88 height 20
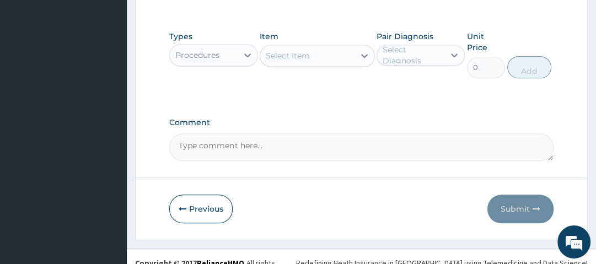
click at [311, 55] on div "Select Item" at bounding box center [307, 56] width 94 height 18
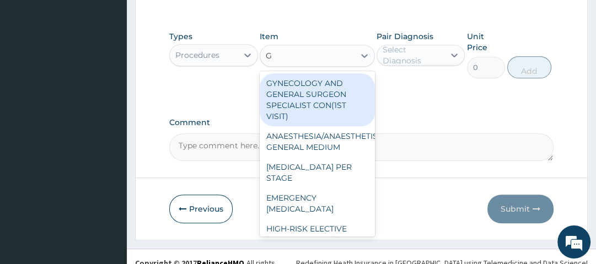
type input "GP"
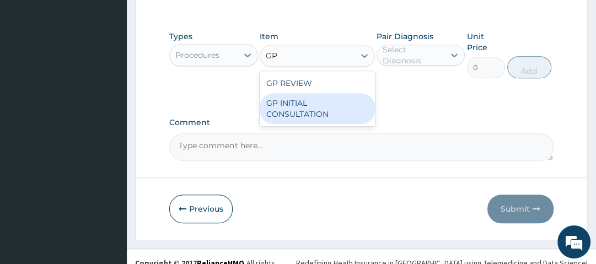
drag, startPoint x: 303, startPoint y: 106, endPoint x: 331, endPoint y: 90, distance: 32.4
click at [303, 105] on div "GP INITIAL CONSULTATION" at bounding box center [317, 108] width 115 height 31
type input "2500"
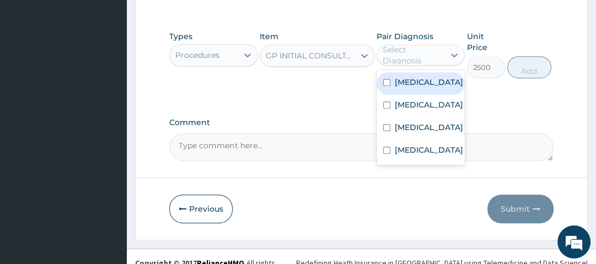
click at [440, 61] on div "Select Diagnosis" at bounding box center [413, 55] width 61 height 22
click at [438, 84] on div "[MEDICAL_DATA]" at bounding box center [421, 83] width 88 height 23
checkbox input "true"
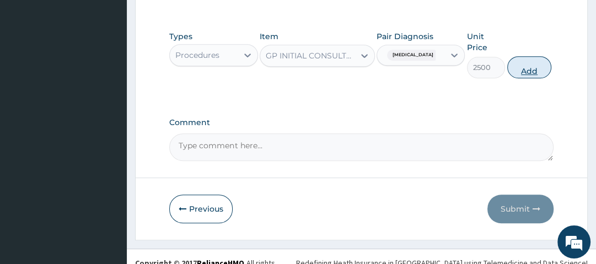
click at [537, 68] on button "Add" at bounding box center [530, 67] width 44 height 22
type input "0"
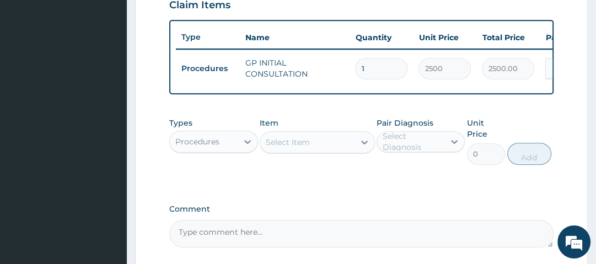
scroll to position [414, 0]
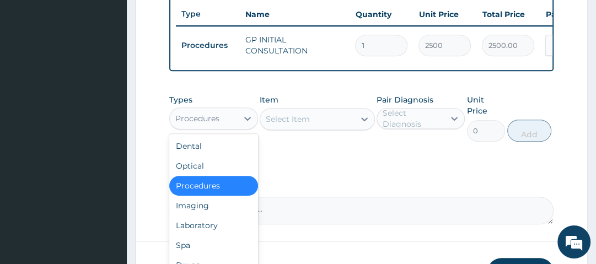
drag, startPoint x: 231, startPoint y: 125, endPoint x: 238, endPoint y: 135, distance: 12.1
click at [231, 127] on div "Procedures" at bounding box center [203, 119] width 67 height 18
click at [239, 233] on div "Laboratory" at bounding box center [213, 226] width 88 height 20
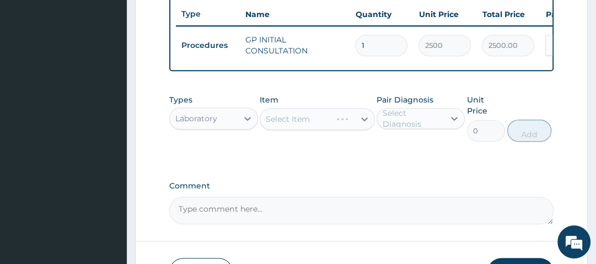
click at [295, 124] on div "Select Item" at bounding box center [317, 119] width 115 height 22
drag, startPoint x: 303, startPoint y: 109, endPoint x: 308, endPoint y: 116, distance: 8.7
click at [306, 113] on div "Item Select Item" at bounding box center [317, 117] width 115 height 47
click at [317, 126] on div "Select Item" at bounding box center [307, 119] width 94 height 18
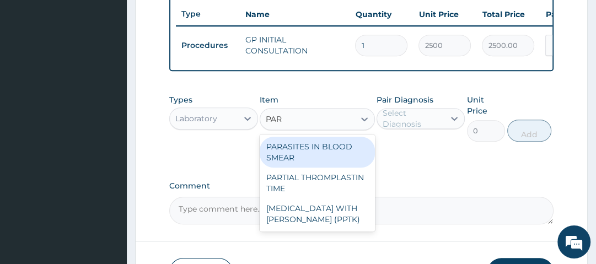
type input "PARA"
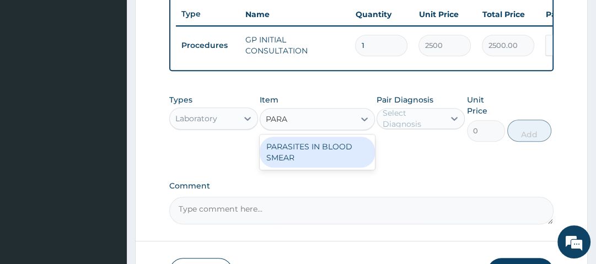
type input "1500"
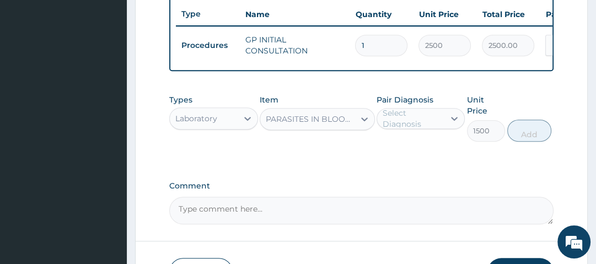
drag, startPoint x: 420, startPoint y: 116, endPoint x: 421, endPoint y: 123, distance: 6.8
click at [420, 116] on div "Select Diagnosis" at bounding box center [413, 119] width 61 height 22
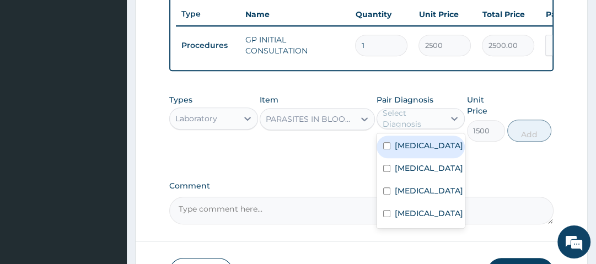
drag, startPoint x: 427, startPoint y: 142, endPoint x: 437, endPoint y: 145, distance: 10.2
click at [427, 143] on div "[MEDICAL_DATA]" at bounding box center [421, 147] width 88 height 23
checkbox input "true"
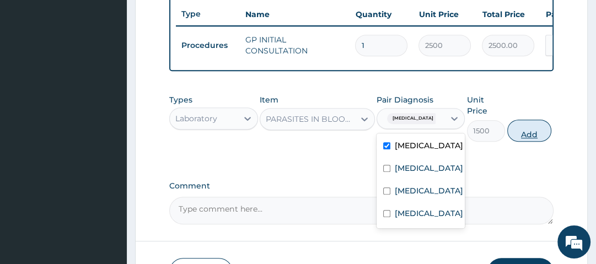
click at [521, 135] on button "Add" at bounding box center [530, 131] width 44 height 22
type input "0"
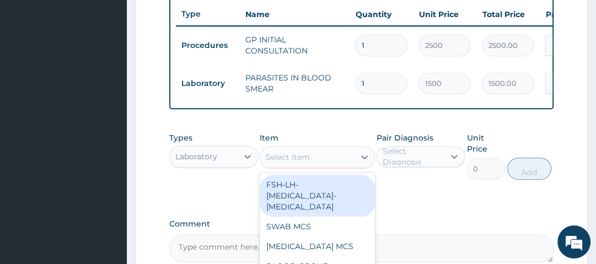
click at [293, 163] on div "Select Item" at bounding box center [288, 157] width 44 height 11
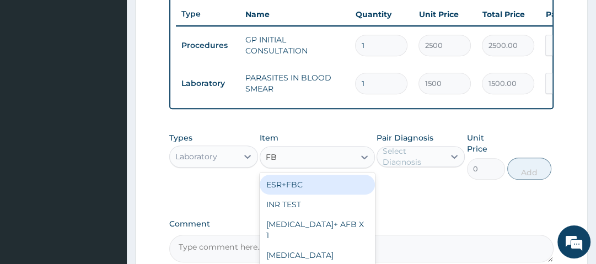
type input "FBC"
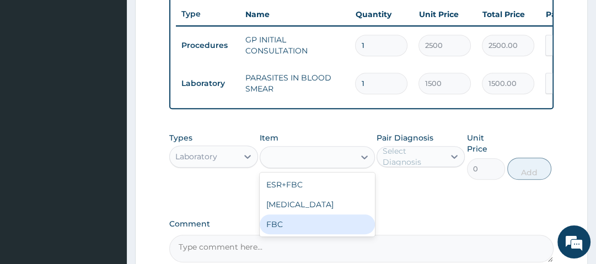
type input "2500"
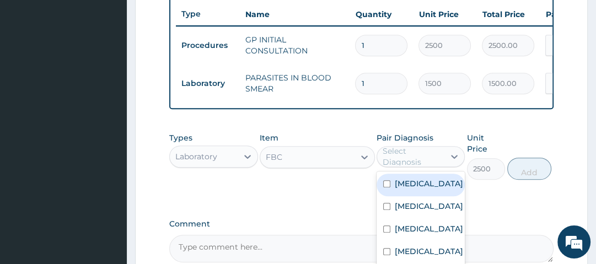
click at [406, 161] on div "Select Diagnosis" at bounding box center [413, 157] width 61 height 22
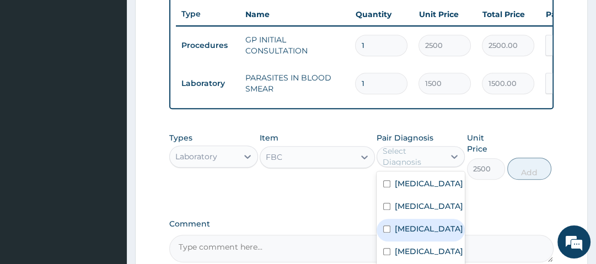
click at [437, 232] on div "Sepsis" at bounding box center [421, 230] width 88 height 23
checkbox input "true"
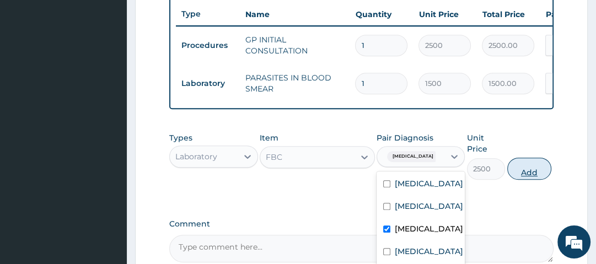
click at [533, 172] on button "Add" at bounding box center [530, 169] width 44 height 22
type input "0"
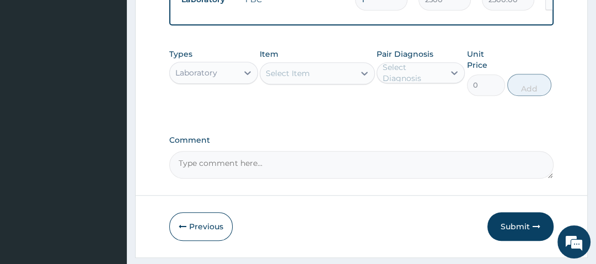
scroll to position [546, 0]
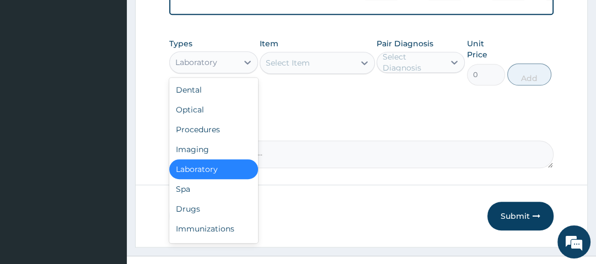
click at [233, 71] on div "Laboratory" at bounding box center [203, 63] width 67 height 18
click at [230, 214] on div "Drugs" at bounding box center [213, 209] width 88 height 20
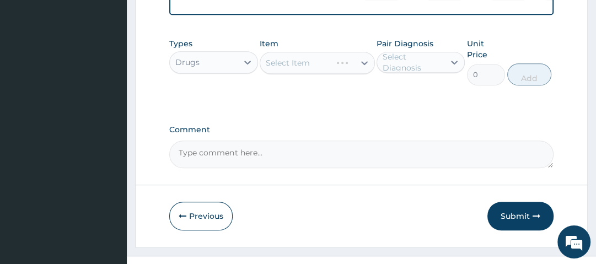
click at [305, 68] on div "Select Item" at bounding box center [317, 63] width 115 height 22
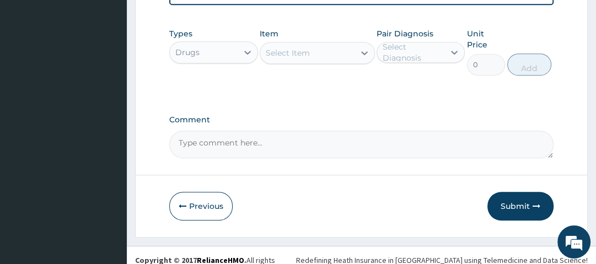
scroll to position [570, 0]
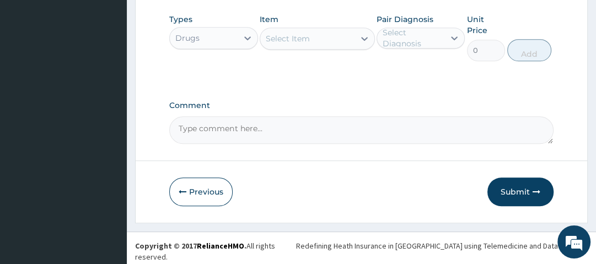
click at [332, 45] on div "Select Item" at bounding box center [307, 39] width 94 height 18
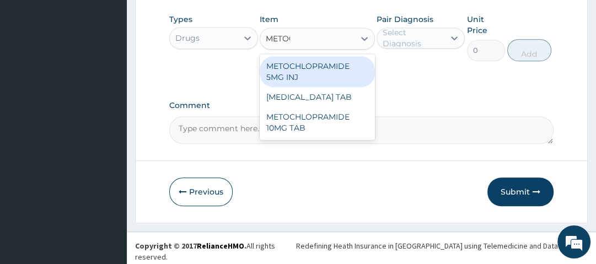
type input "METO"
click at [303, 82] on div "METOCHLOPRAMIDE 5MG INJ" at bounding box center [317, 71] width 115 height 31
type input "175"
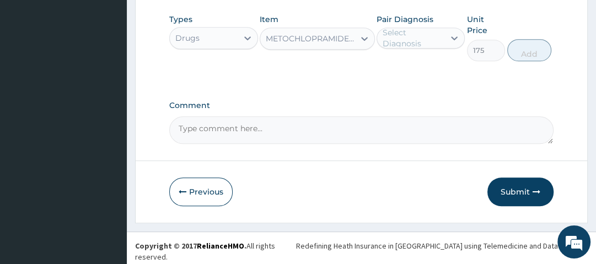
click at [421, 42] on div "Select Diagnosis" at bounding box center [413, 38] width 61 height 22
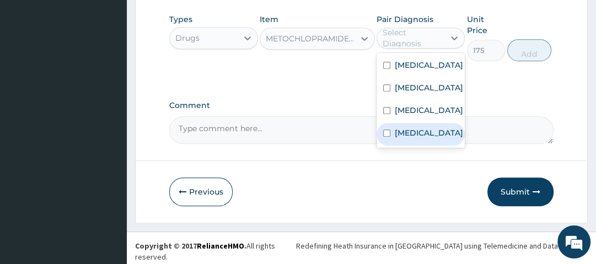
drag, startPoint x: 441, startPoint y: 138, endPoint x: 475, endPoint y: 126, distance: 36.0
click at [446, 137] on label "Gastroenteritis" at bounding box center [429, 132] width 68 height 11
checkbox input "true"
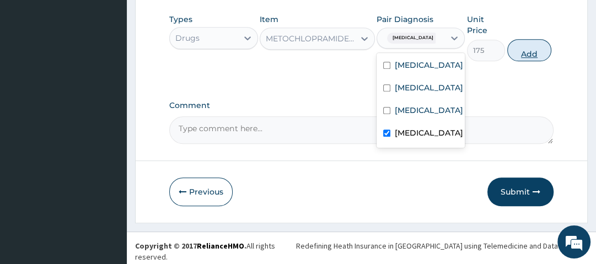
click at [527, 56] on button "Add" at bounding box center [530, 50] width 44 height 22
type input "0"
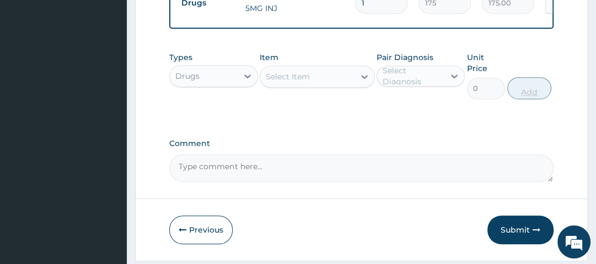
scroll to position [561, 0]
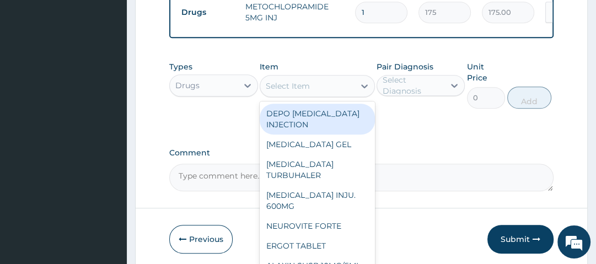
click at [341, 93] on div "Select Item" at bounding box center [307, 86] width 94 height 18
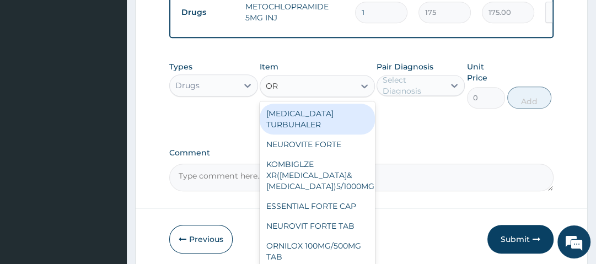
type input "ORS"
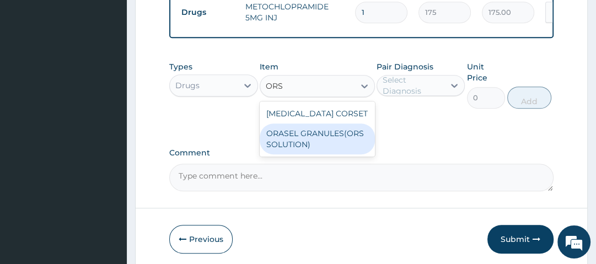
click at [332, 145] on div "ORASEL GRANULES(ORS SOLUTION)" at bounding box center [317, 139] width 115 height 31
type input "168"
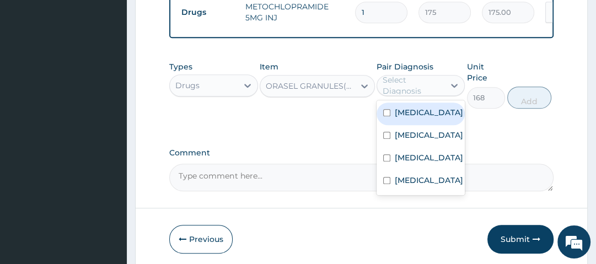
click at [402, 93] on div "Select Diagnosis" at bounding box center [413, 85] width 61 height 22
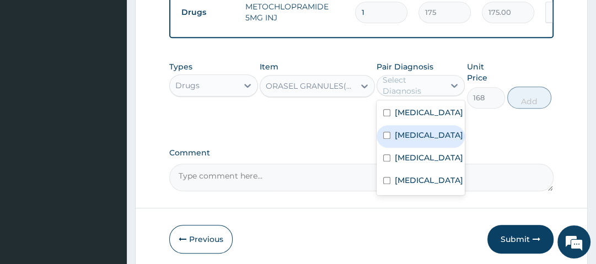
click at [431, 143] on div "Gastritis" at bounding box center [421, 136] width 88 height 23
checkbox input "true"
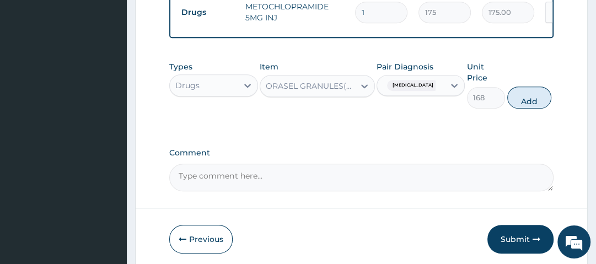
click at [439, 90] on div "Gastritis" at bounding box center [410, 85] width 67 height 19
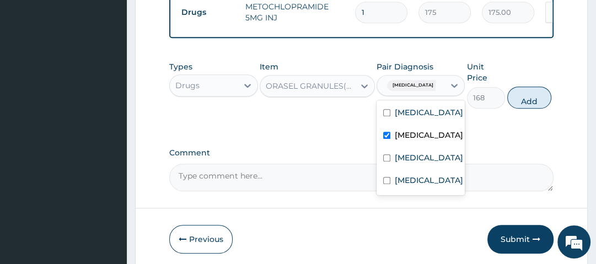
click at [424, 141] on label "Gastritis" at bounding box center [429, 135] width 68 height 11
checkbox input "false"
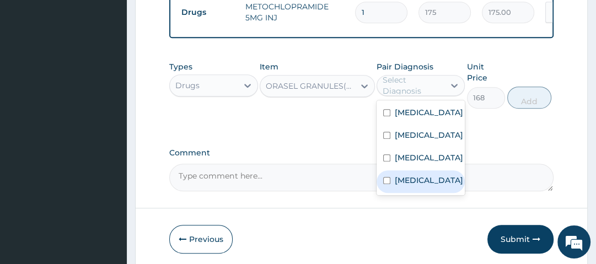
click at [428, 184] on label "Gastroenteritis" at bounding box center [429, 180] width 68 height 11
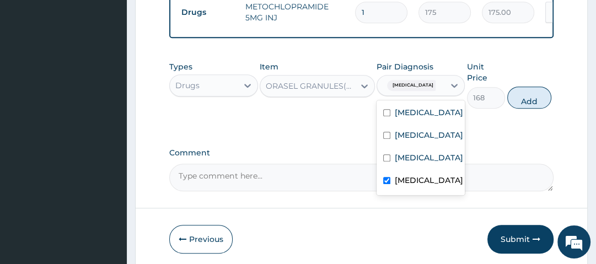
checkbox input "true"
click at [521, 101] on button "Add" at bounding box center [530, 98] width 44 height 22
type input "0"
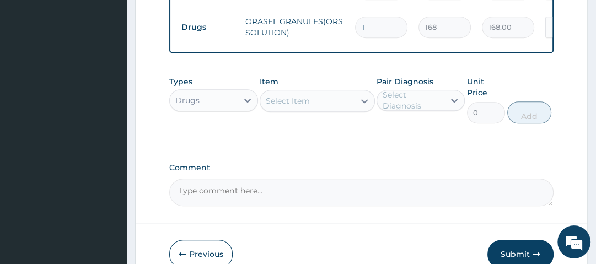
scroll to position [605, 0]
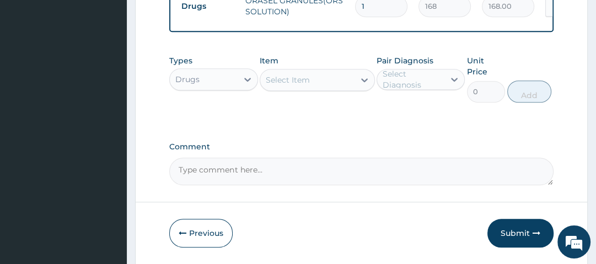
click at [298, 82] on div "Select Item" at bounding box center [288, 79] width 44 height 11
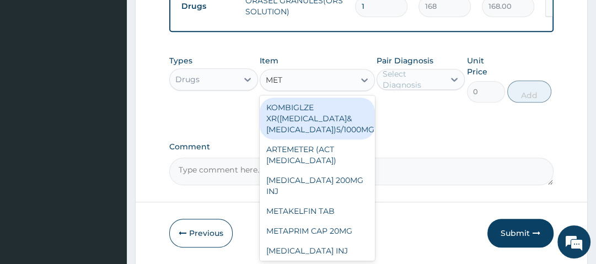
type input "METO"
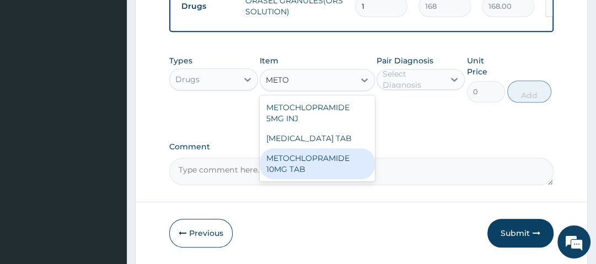
click at [331, 163] on div "METOCHLOPRAMIDE 10MG TAB" at bounding box center [317, 163] width 115 height 31
type input "35"
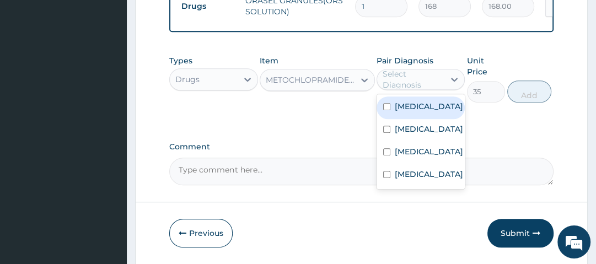
click at [413, 77] on div "Select Diagnosis" at bounding box center [413, 79] width 61 height 22
click at [336, 125] on div "Types Drugs Item METOCHLOPRAMIDE 10MG TAB Pair Diagnosis option Gastroenteritis…" at bounding box center [361, 87] width 384 height 75
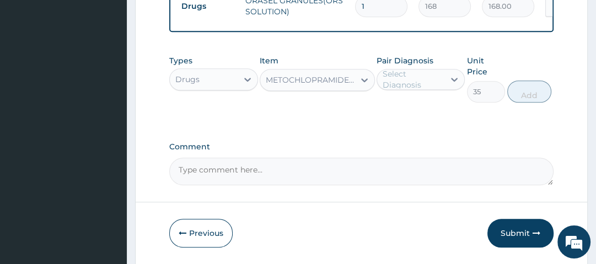
click at [335, 86] on div "METOCHLOPRAMIDE 10MG TAB" at bounding box center [311, 79] width 90 height 11
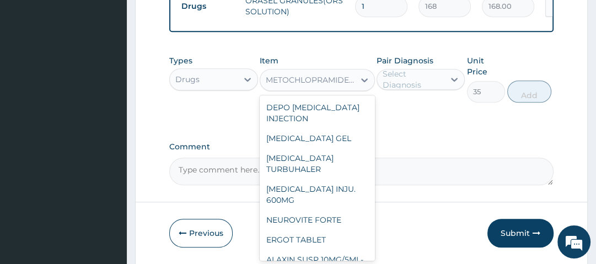
scroll to position [11372, 0]
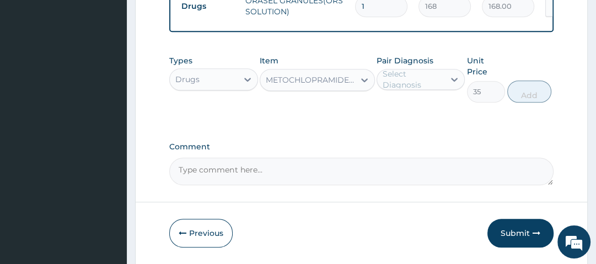
click at [332, 83] on div "METOCHLOPRAMIDE 10MG TAB" at bounding box center [311, 79] width 90 height 11
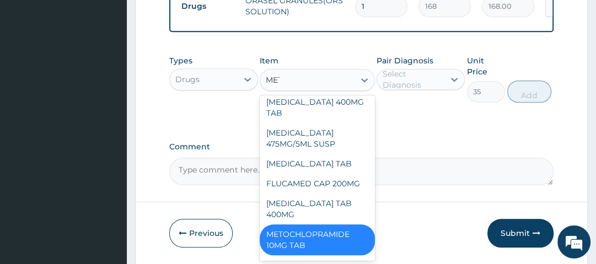
scroll to position [303, 0]
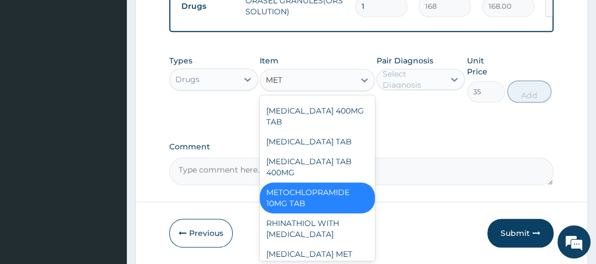
type input "METO"
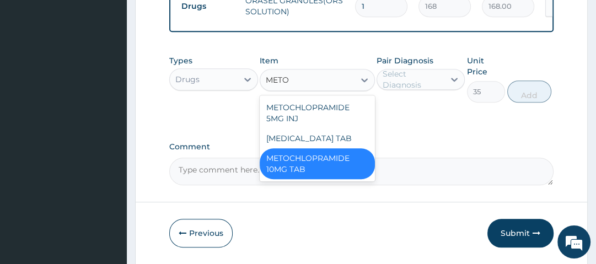
scroll to position [0, 0]
click at [340, 142] on div "[MEDICAL_DATA] TAB" at bounding box center [317, 139] width 115 height 20
type input "119"
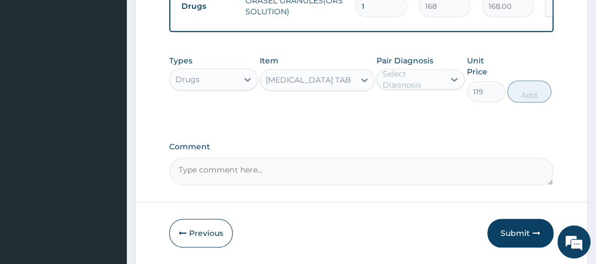
click at [335, 86] on div "[MEDICAL_DATA] TAB" at bounding box center [309, 79] width 86 height 11
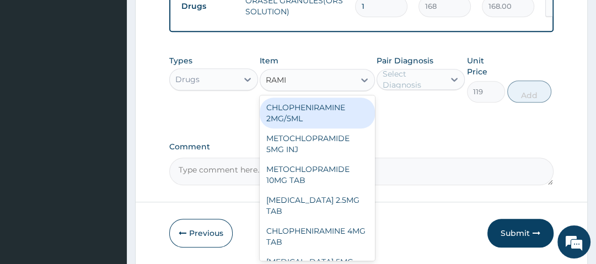
type input "RAMID"
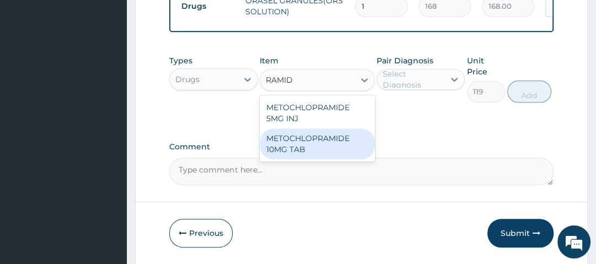
click at [337, 145] on div "METOCHLOPRAMIDE 10MG TAB" at bounding box center [317, 144] width 115 height 31
type input "35"
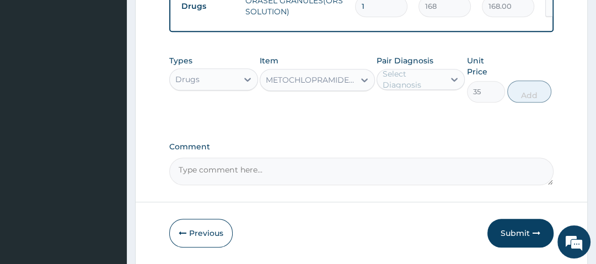
click at [405, 88] on div "Select Diagnosis" at bounding box center [413, 79] width 61 height 22
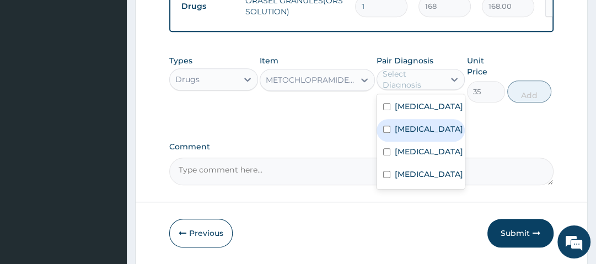
click at [431, 130] on div "Gastritis" at bounding box center [421, 130] width 88 height 23
checkbox input "true"
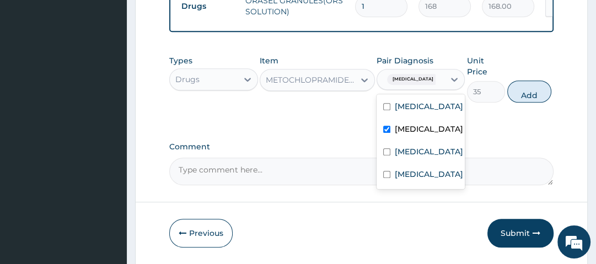
click at [543, 93] on button "Add" at bounding box center [530, 92] width 44 height 22
type input "0"
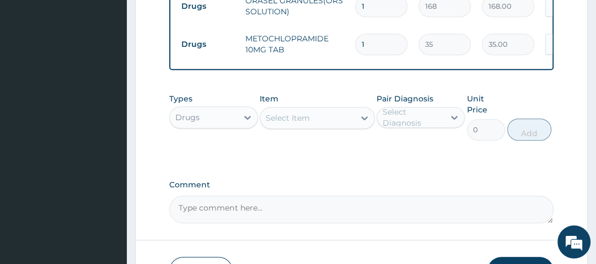
drag, startPoint x: 372, startPoint y: 46, endPoint x: 334, endPoint y: 47, distance: 38.1
click at [334, 47] on tr "Drugs METOCHLOPRAMIDE 10MG TAB 1 35 35.00 Gastritis Delete" at bounding box center [446, 44] width 541 height 38
type input "2"
type input "70.00"
type input "2"
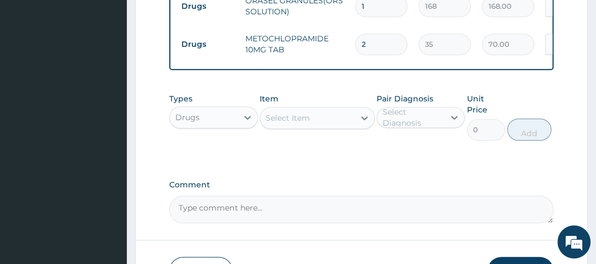
click at [332, 119] on div "Select Item" at bounding box center [307, 118] width 94 height 18
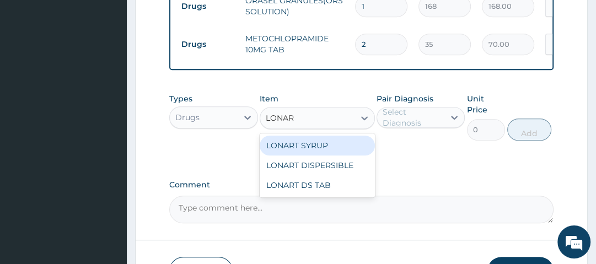
type input "LONART"
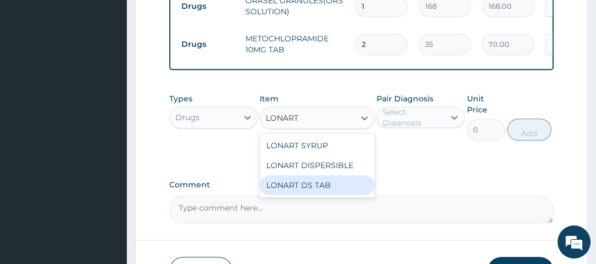
drag, startPoint x: 349, startPoint y: 196, endPoint x: 380, endPoint y: 185, distance: 32.8
click at [350, 195] on div "LONART DS TAB" at bounding box center [317, 185] width 115 height 20
type input "1400"
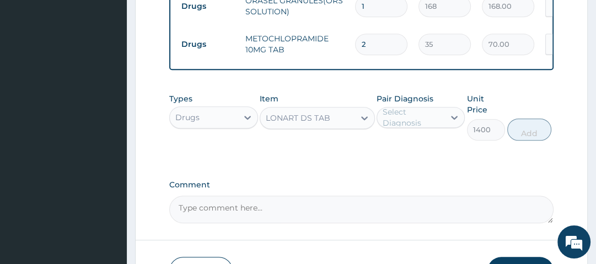
click at [434, 119] on div "Select Diagnosis" at bounding box center [413, 117] width 61 height 22
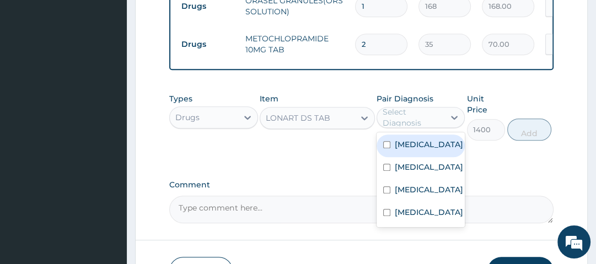
click at [419, 146] on label "[MEDICAL_DATA]" at bounding box center [429, 144] width 68 height 11
checkbox input "true"
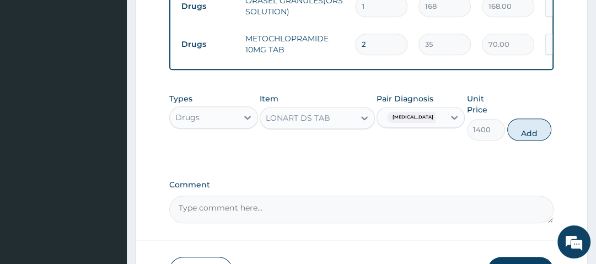
click at [535, 131] on button "Add" at bounding box center [530, 130] width 44 height 22
type input "0"
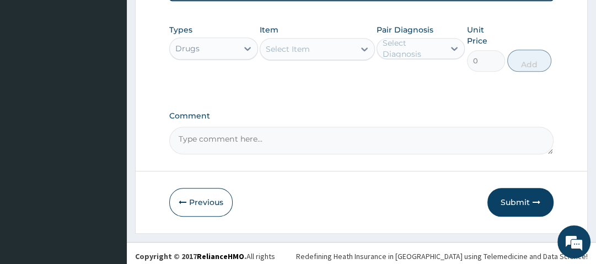
scroll to position [722, 0]
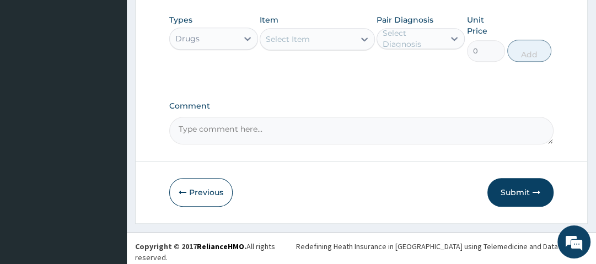
click at [305, 48] on div "Select Item" at bounding box center [307, 39] width 94 height 18
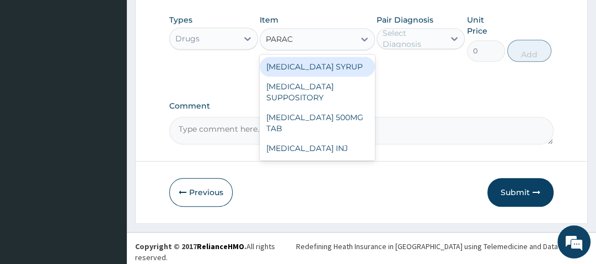
type input "PARACE"
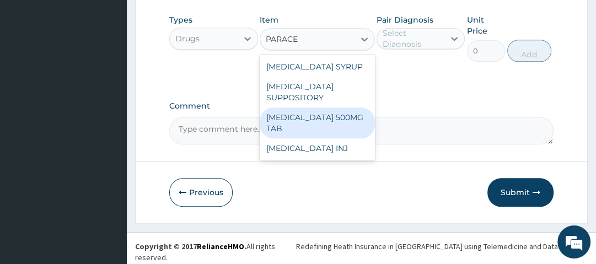
click at [321, 123] on div "[MEDICAL_DATA] 500MG TAB" at bounding box center [317, 123] width 115 height 31
type input "14"
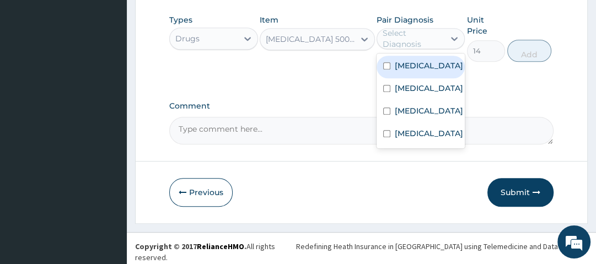
drag, startPoint x: 408, startPoint y: 39, endPoint x: 408, endPoint y: 49, distance: 9.9
click at [408, 40] on div "Select Diagnosis" at bounding box center [413, 39] width 61 height 22
drag, startPoint x: 434, startPoint y: 74, endPoint x: 479, endPoint y: 65, distance: 45.5
click at [435, 75] on div "Malaria" at bounding box center [421, 67] width 88 height 23
checkbox input "true"
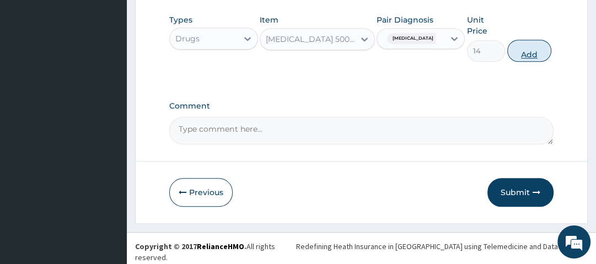
click at [525, 55] on button "Add" at bounding box center [530, 51] width 44 height 22
type input "0"
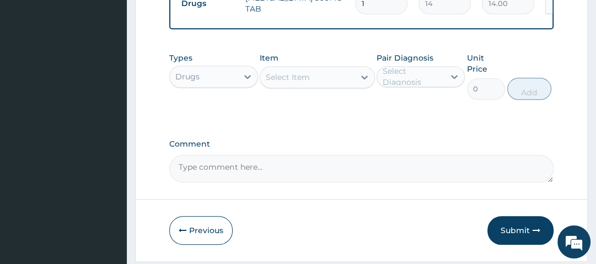
scroll to position [713, 0]
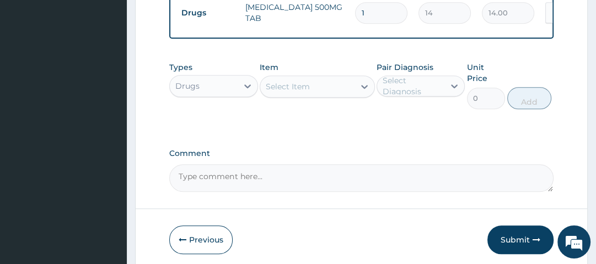
drag, startPoint x: 370, startPoint y: 11, endPoint x: 342, endPoint y: 11, distance: 28.1
click at [342, 11] on tr "Drugs PARACETAMOL 500MG TAB 1 14 14.00 Malaria Delete" at bounding box center [446, 13] width 541 height 38
type input "6"
type input "84.00"
type input "6"
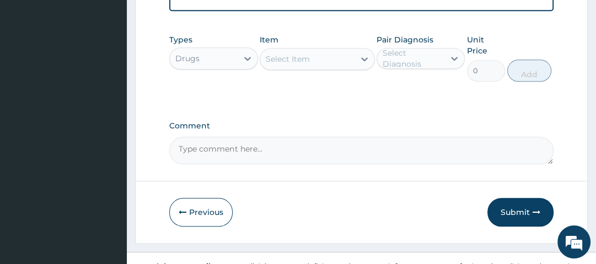
scroll to position [760, 0]
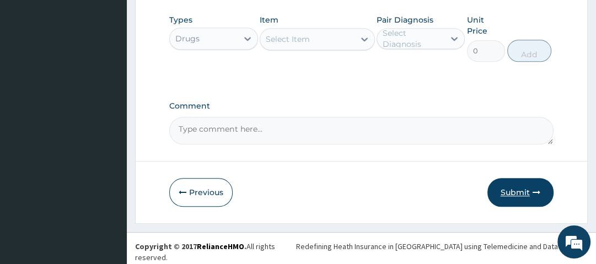
click at [508, 202] on button "Submit" at bounding box center [521, 192] width 66 height 29
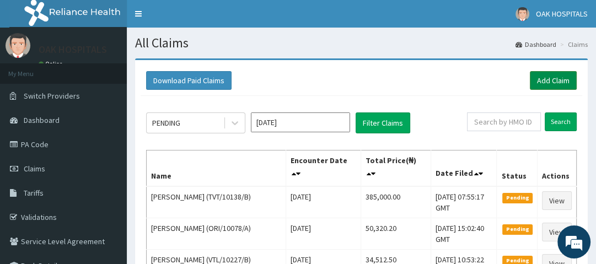
click at [560, 79] on link "Add Claim" at bounding box center [553, 80] width 47 height 19
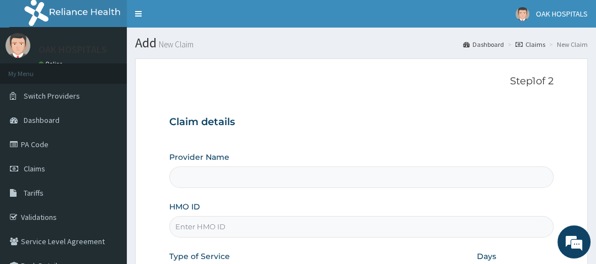
type input "Oak Hospitals"
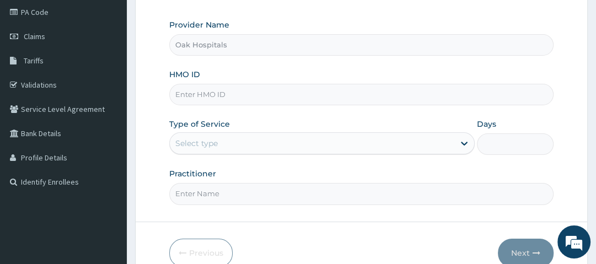
click at [282, 97] on input "HMO ID" at bounding box center [361, 95] width 384 height 22
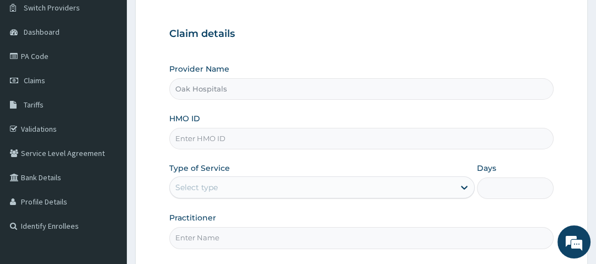
scroll to position [88, 0]
type input "RET/38411/A"
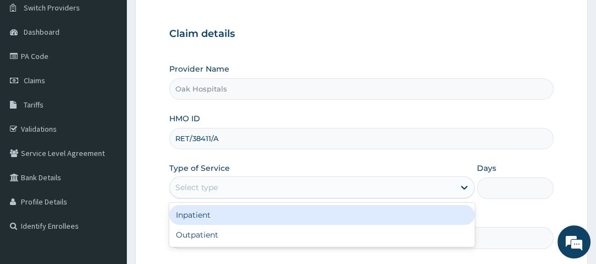
drag, startPoint x: 216, startPoint y: 185, endPoint x: 219, endPoint y: 196, distance: 12.0
click at [218, 188] on div "Select type" at bounding box center [312, 188] width 285 height 18
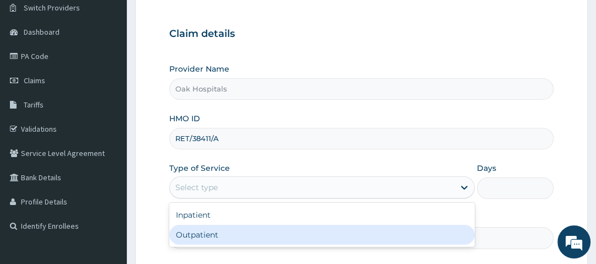
click at [229, 243] on div "Outpatient" at bounding box center [322, 235] width 306 height 20
type input "1"
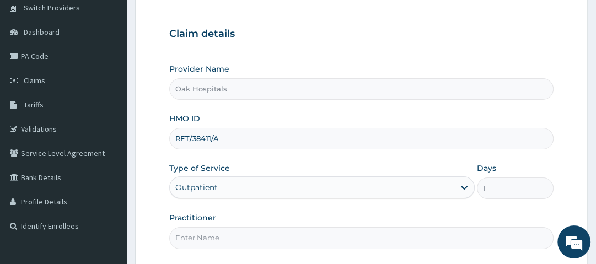
click at [229, 243] on input "Practitioner" at bounding box center [361, 238] width 384 height 22
type input "[PERSON_NAME]"
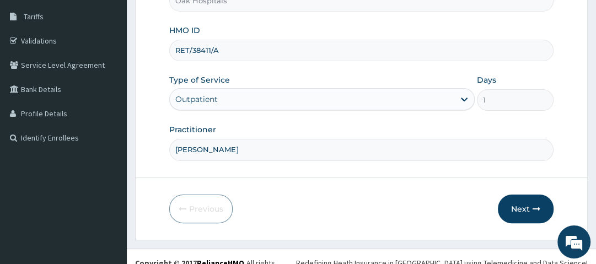
scroll to position [132, 0]
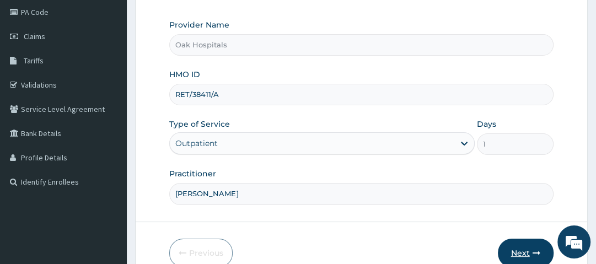
click at [527, 251] on button "Next" at bounding box center [526, 253] width 56 height 29
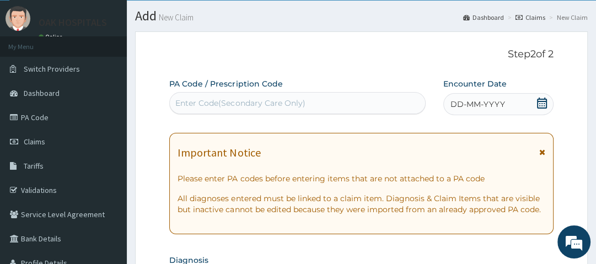
scroll to position [0, 0]
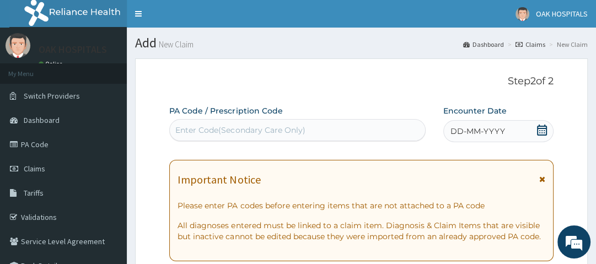
click at [545, 127] on icon at bounding box center [542, 130] width 11 height 11
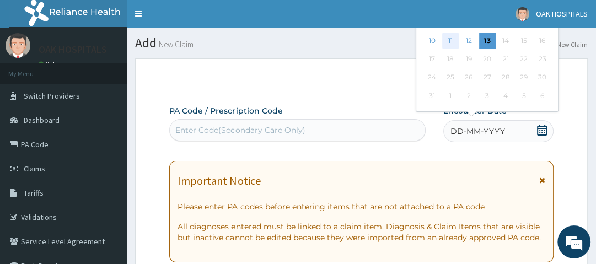
click at [450, 42] on div "11" at bounding box center [450, 41] width 17 height 17
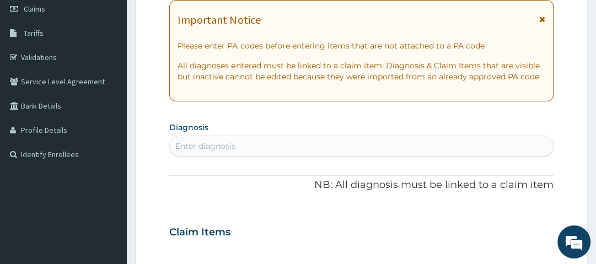
scroll to position [177, 0]
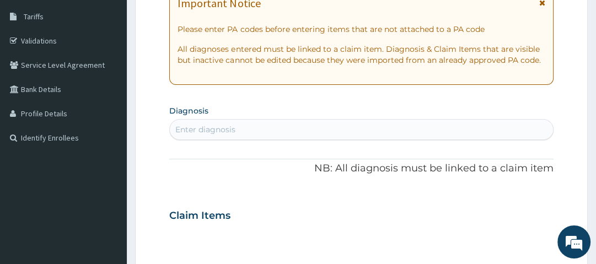
click at [242, 130] on div "Enter diagnosis" at bounding box center [361, 130] width 383 height 18
type input "ABDOMINAL"
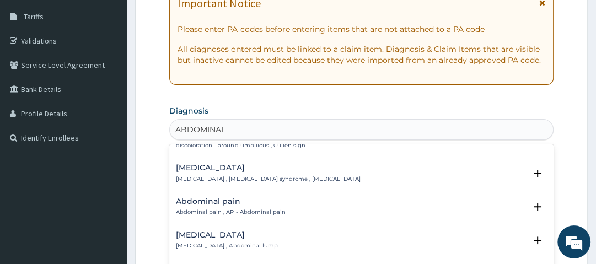
scroll to position [44, 0]
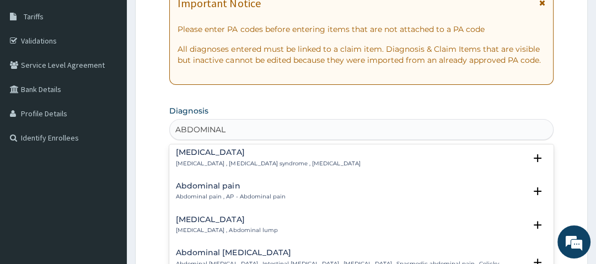
click at [230, 190] on h4 "Abdominal pain" at bounding box center [230, 186] width 109 height 8
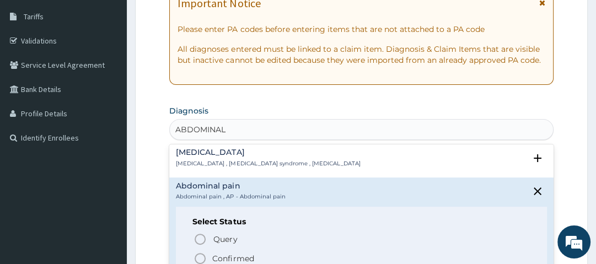
click at [241, 256] on p "Confirmed" at bounding box center [232, 258] width 41 height 11
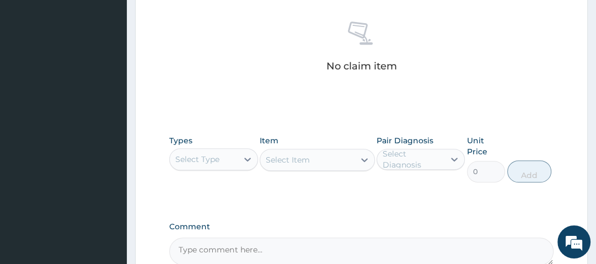
scroll to position [441, 0]
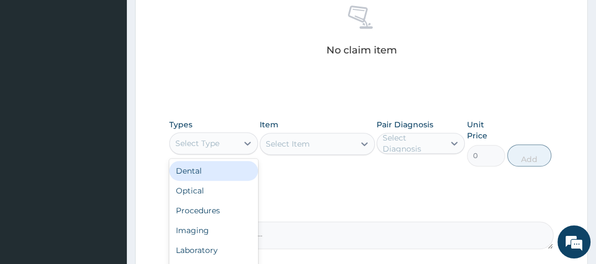
click at [232, 143] on div "Select Type" at bounding box center [203, 144] width 67 height 18
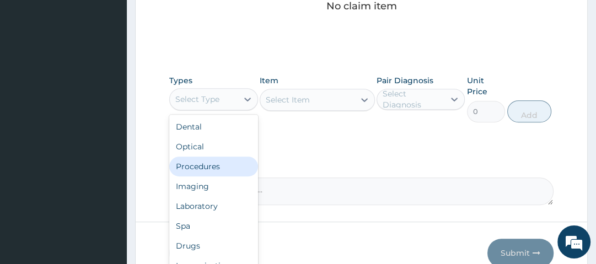
click at [242, 167] on div "Procedures" at bounding box center [213, 167] width 88 height 20
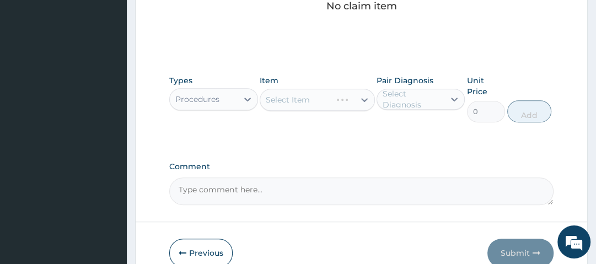
click at [327, 97] on div "Select Item" at bounding box center [317, 100] width 115 height 22
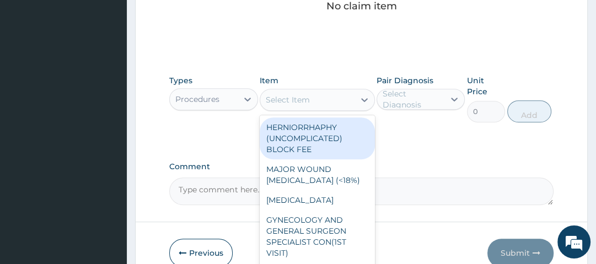
click at [322, 100] on div "Select Item" at bounding box center [307, 100] width 94 height 18
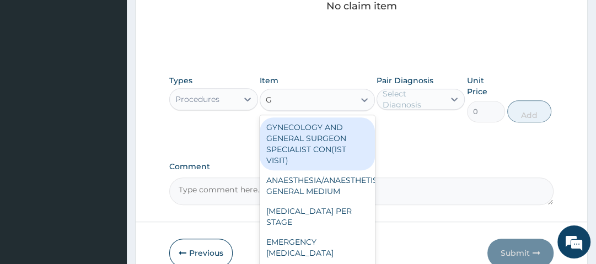
type input "GP"
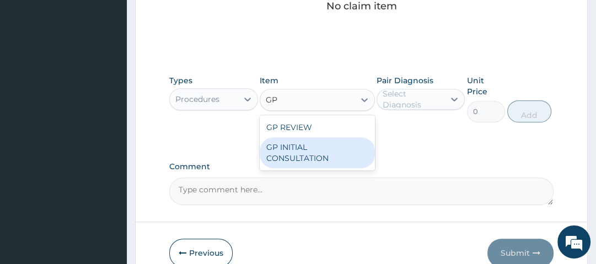
click at [325, 151] on div "GP INITIAL CONSULTATION" at bounding box center [317, 152] width 115 height 31
type input "2500"
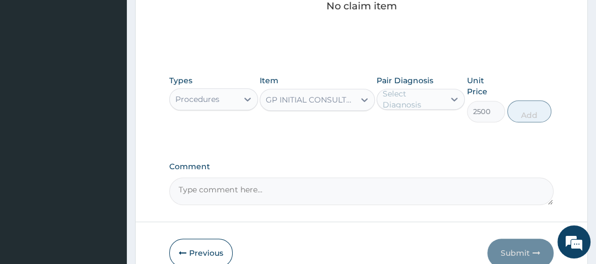
click at [423, 100] on div "Select Diagnosis" at bounding box center [413, 99] width 61 height 22
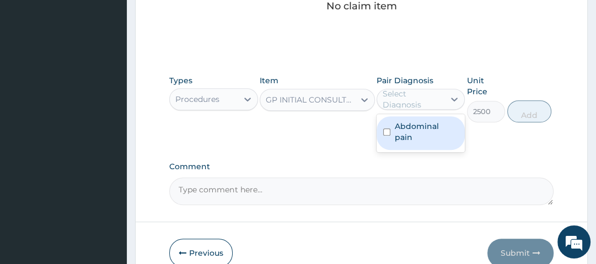
drag, startPoint x: 421, startPoint y: 121, endPoint x: 436, endPoint y: 115, distance: 15.6
click at [424, 121] on label "Abdominal pain" at bounding box center [426, 132] width 63 height 22
checkbox input "true"
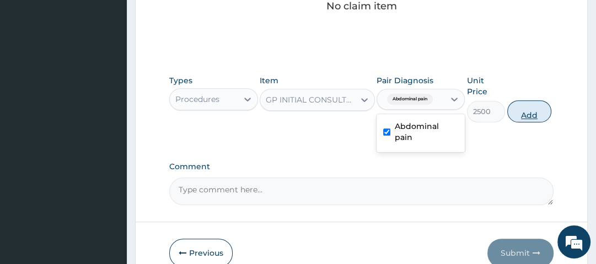
click at [516, 104] on button "Add" at bounding box center [530, 111] width 44 height 22
type input "0"
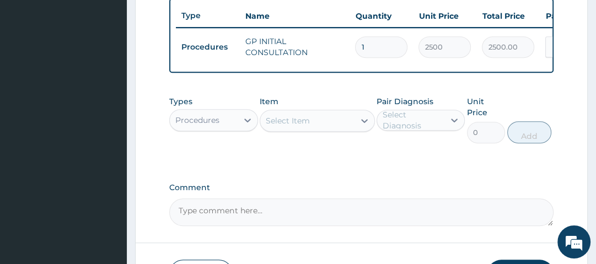
scroll to position [414, 0]
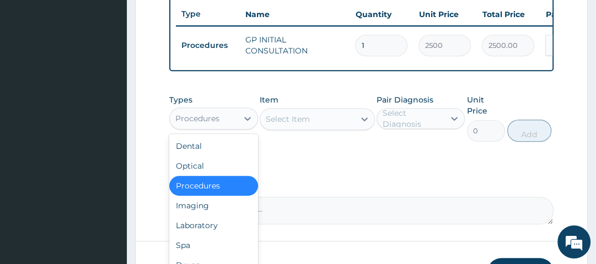
click at [226, 123] on div "Procedures" at bounding box center [203, 119] width 67 height 18
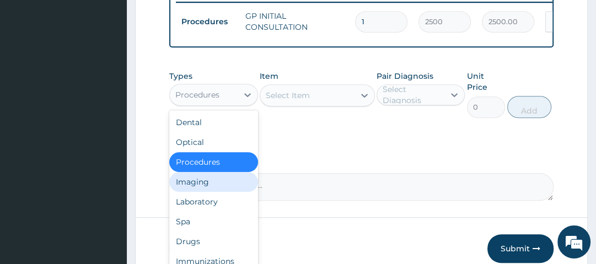
scroll to position [494, 0]
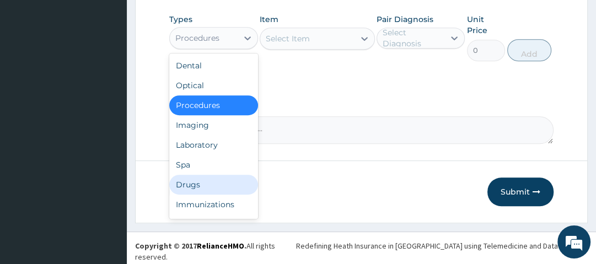
click at [221, 185] on div "Drugs" at bounding box center [213, 185] width 88 height 20
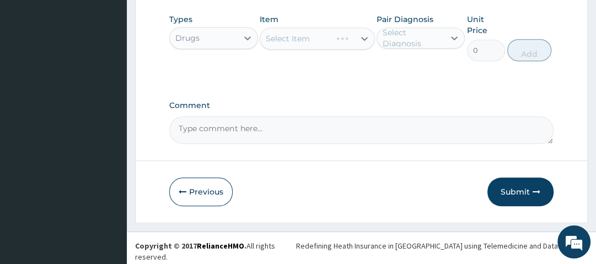
click at [330, 39] on div "Select Item" at bounding box center [317, 39] width 115 height 22
click at [332, 44] on div "Select Item" at bounding box center [317, 39] width 115 height 22
click at [331, 44] on div "Select Item" at bounding box center [307, 39] width 94 height 18
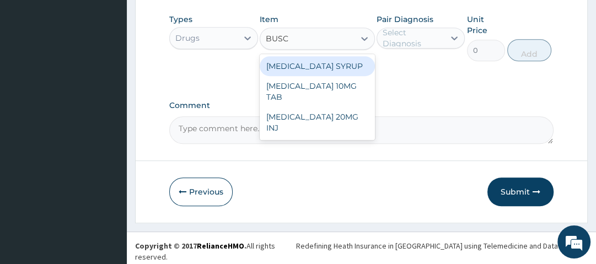
type input "BUSCO"
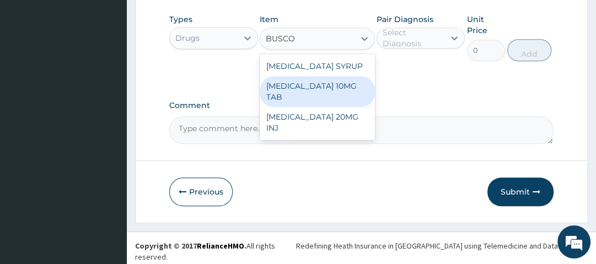
click at [351, 89] on div "[MEDICAL_DATA] 10MG TAB" at bounding box center [317, 91] width 115 height 31
type input "56"
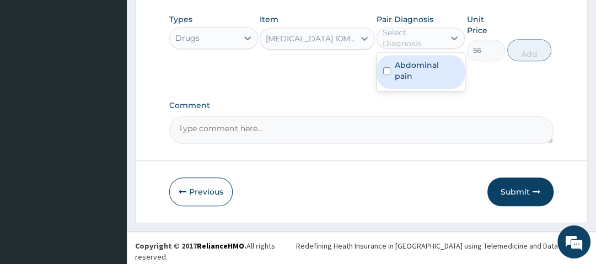
click at [435, 39] on div "Select Diagnosis" at bounding box center [413, 38] width 61 height 22
click at [439, 71] on label "Abdominal pain" at bounding box center [426, 71] width 63 height 22
checkbox input "true"
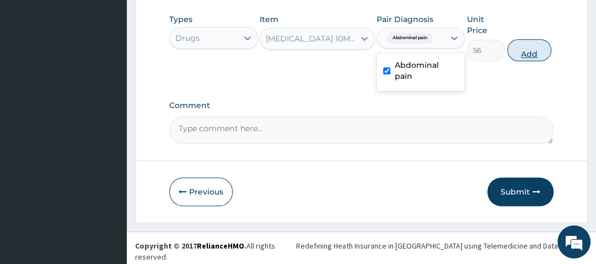
click at [527, 56] on button "Add" at bounding box center [530, 50] width 44 height 22
type input "0"
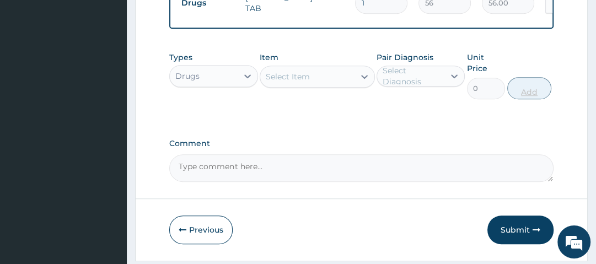
scroll to position [485, 0]
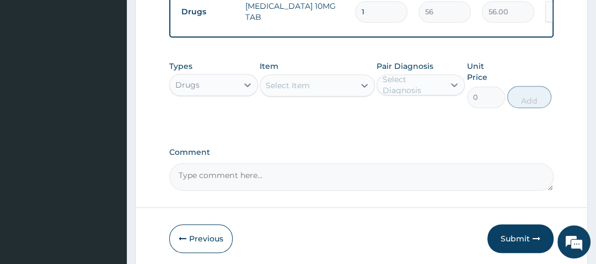
drag, startPoint x: 395, startPoint y: 10, endPoint x: 330, endPoint y: 10, distance: 65.1
click at [330, 10] on tr "Drugs BUSCOPAN 10MG TAB 1 56 56.00 Abdominal pain Delete" at bounding box center [446, 12] width 541 height 38
type input "4"
type input "224.00"
type input "4"
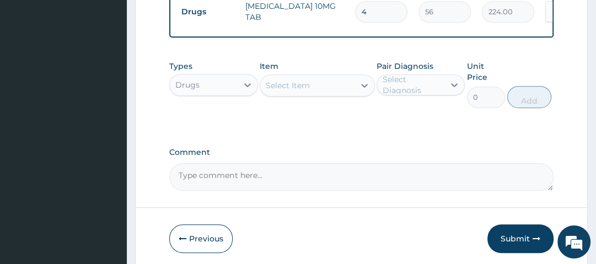
click at [337, 62] on div "Types Drugs Item Select Item Pair Diagnosis Select Diagnosis Unit Price 0 Add" at bounding box center [361, 84] width 384 height 58
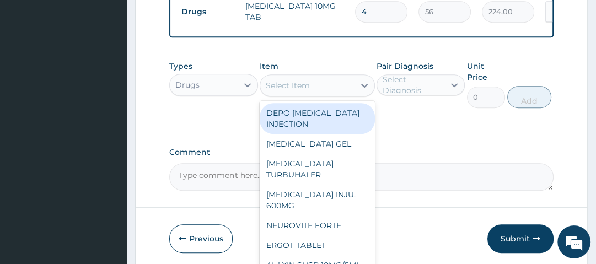
click at [333, 94] on div "Select Item" at bounding box center [307, 86] width 94 height 18
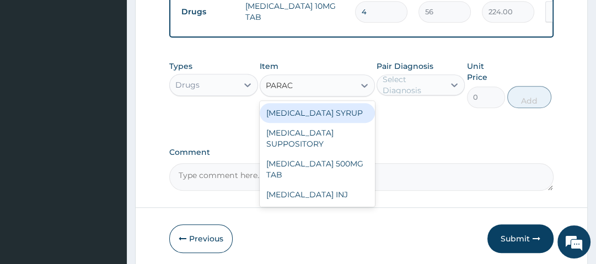
type input "PARACE"
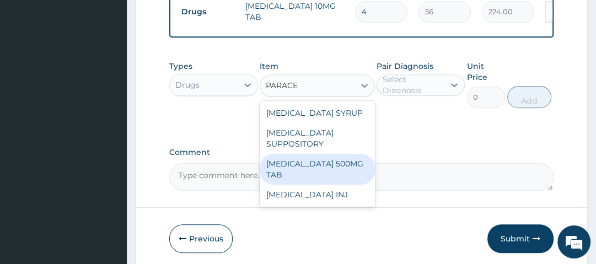
click at [337, 164] on div "PARACETAMOL 500MG TAB" at bounding box center [317, 169] width 115 height 31
type input "14"
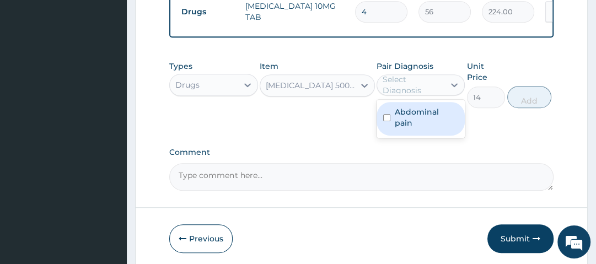
click at [437, 84] on div "Select Diagnosis" at bounding box center [413, 85] width 61 height 22
click at [428, 118] on label "Abdominal pain" at bounding box center [426, 117] width 63 height 22
checkbox input "true"
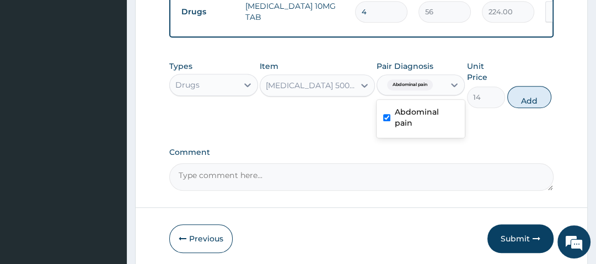
click at [515, 102] on button "Add" at bounding box center [530, 97] width 44 height 22
type input "0"
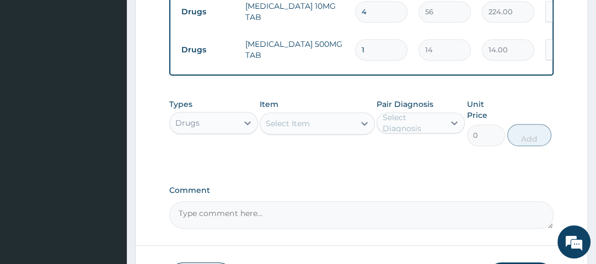
type input "18"
type input "252.00"
type input "18"
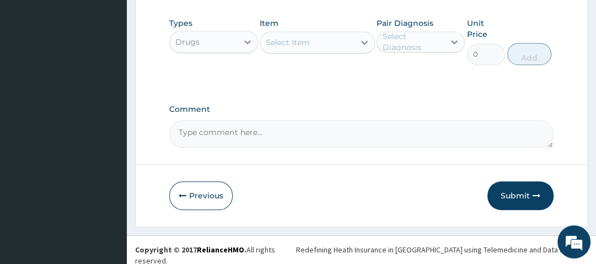
scroll to position [570, 0]
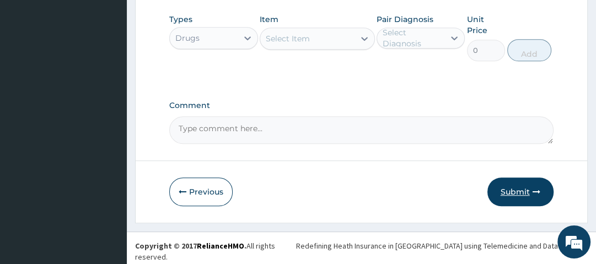
click at [532, 191] on button "Submit" at bounding box center [521, 192] width 66 height 29
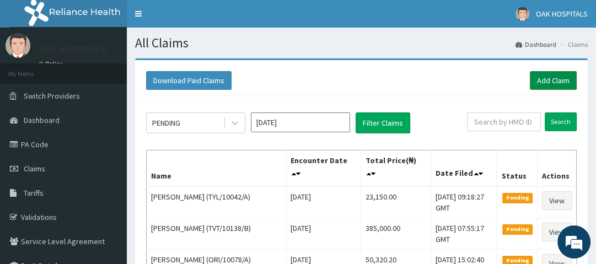
click at [546, 77] on link "Add Claim" at bounding box center [553, 80] width 47 height 19
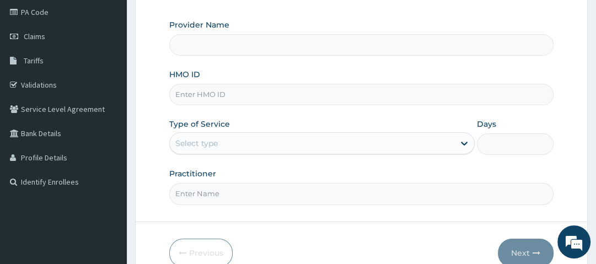
click at [220, 89] on input "HMO ID" at bounding box center [361, 95] width 384 height 22
type input "Oak Hospitals"
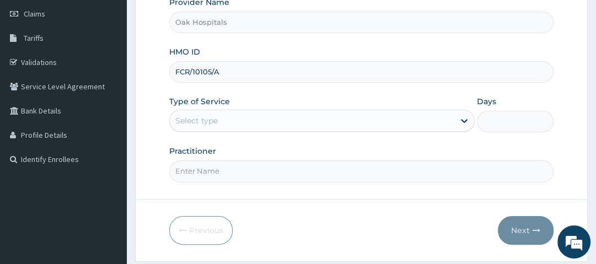
scroll to position [177, 0]
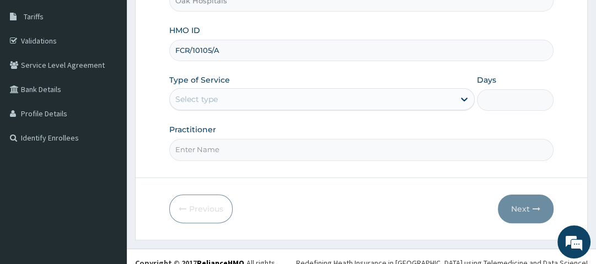
type input "FCR/10105/A"
click at [218, 88] on div "Select type" at bounding box center [322, 99] width 306 height 22
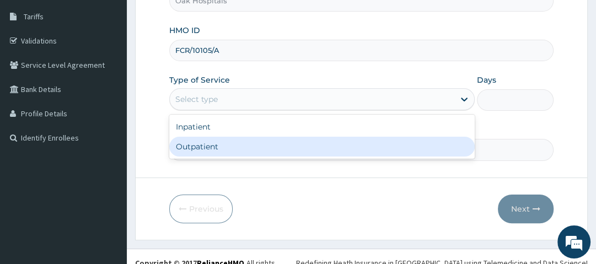
click at [233, 148] on div "Outpatient" at bounding box center [322, 147] width 306 height 20
type input "1"
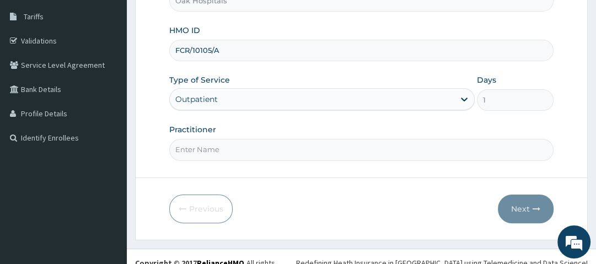
click at [233, 148] on input "Practitioner" at bounding box center [361, 150] width 384 height 22
type input "[PERSON_NAME]"
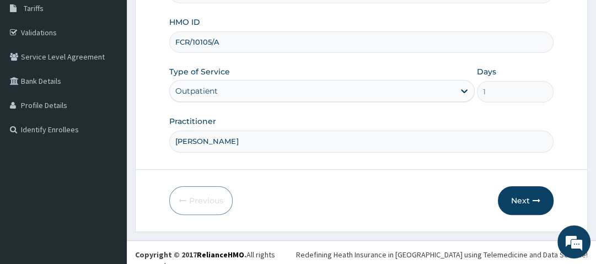
scroll to position [188, 0]
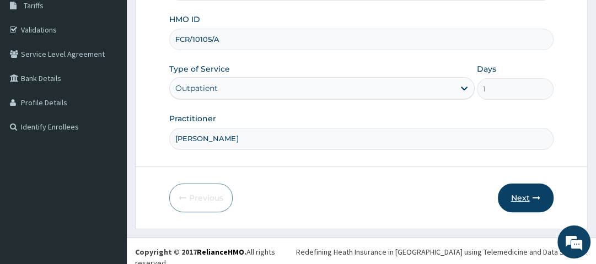
click at [540, 194] on icon "button" at bounding box center [537, 198] width 8 height 8
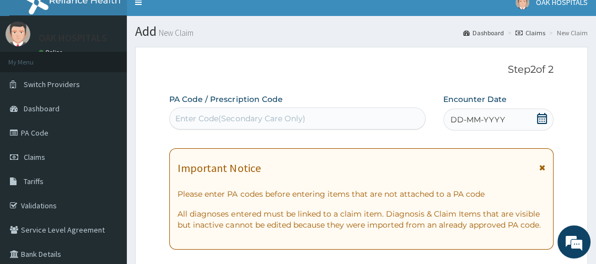
scroll to position [0, 0]
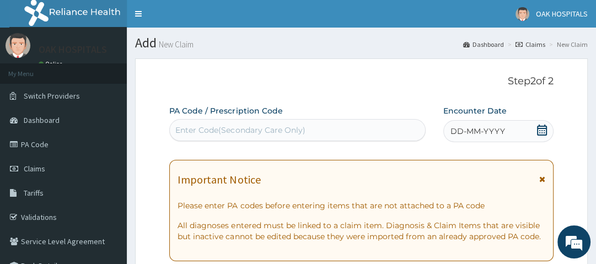
click at [259, 126] on div "Enter Code(Secondary Care Only)" at bounding box center [240, 130] width 130 height 11
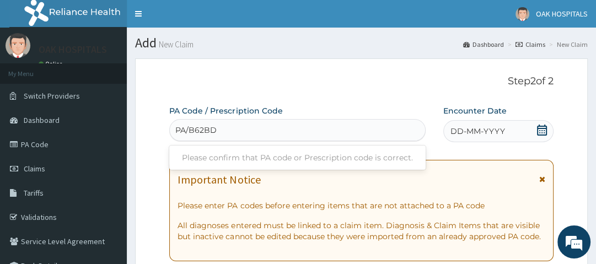
type input "PA/B62BDB"
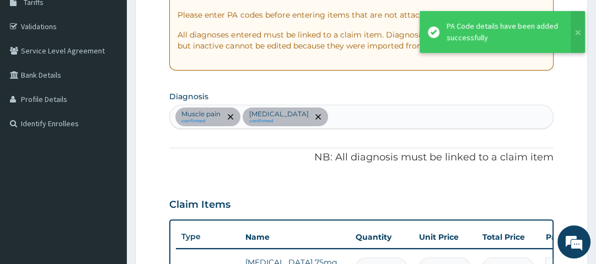
scroll to position [187, 0]
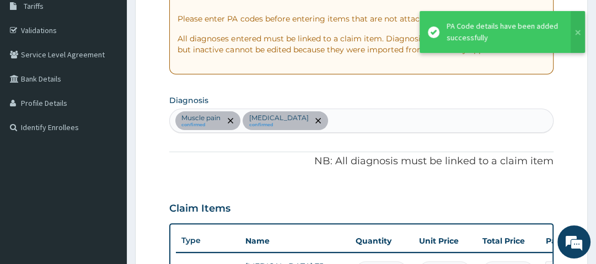
click at [345, 116] on div "Muscle pain confirmed [MEDICAL_DATA] confirmed" at bounding box center [361, 120] width 383 height 23
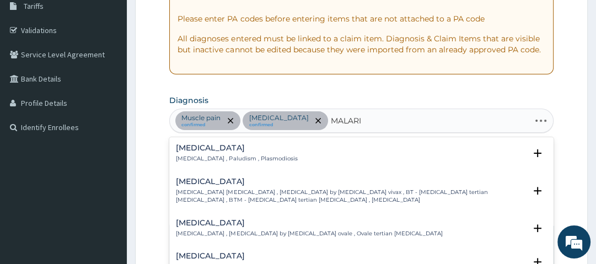
type input "[MEDICAL_DATA]"
click at [202, 157] on p "[MEDICAL_DATA] , Paludism , Plasmodiosis" at bounding box center [236, 159] width 121 height 8
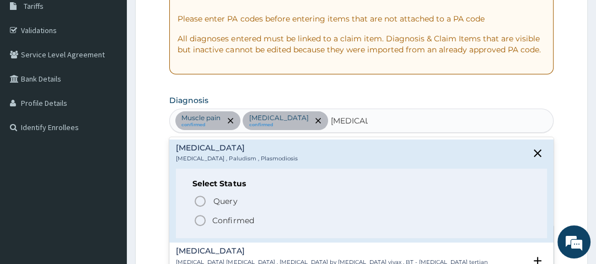
click at [205, 217] on circle "status option filled" at bounding box center [200, 221] width 10 height 10
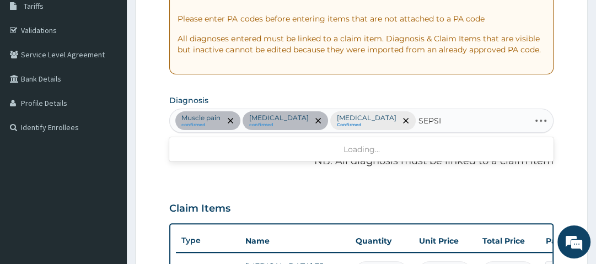
type input "[MEDICAL_DATA]"
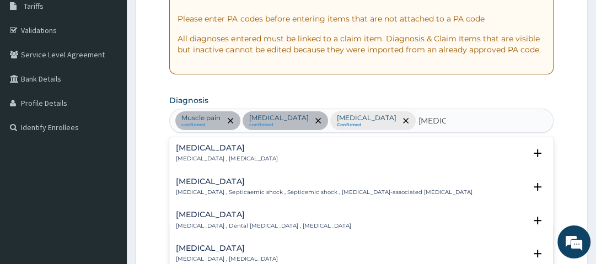
click at [200, 152] on h4 "[MEDICAL_DATA]" at bounding box center [227, 148] width 102 height 8
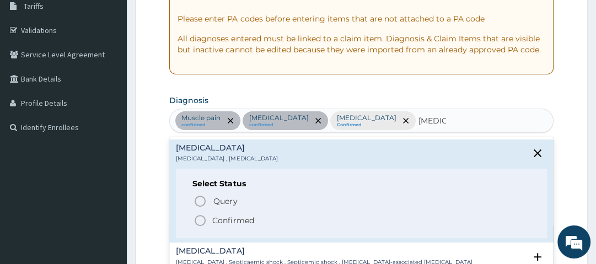
click at [201, 222] on icon "status option filled" at bounding box center [200, 220] width 13 height 13
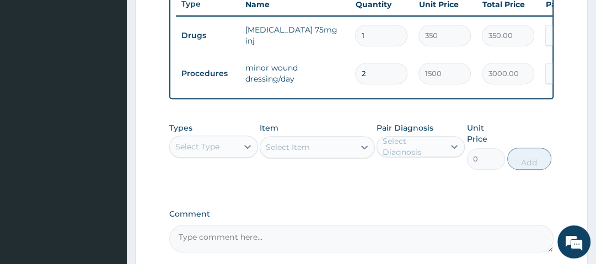
scroll to position [452, 0]
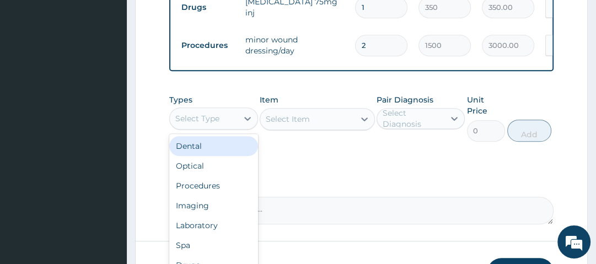
click at [209, 121] on div "Select Type" at bounding box center [197, 118] width 44 height 11
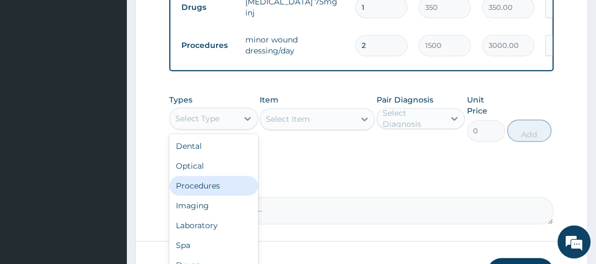
click at [206, 189] on div "Procedures" at bounding box center [213, 186] width 88 height 20
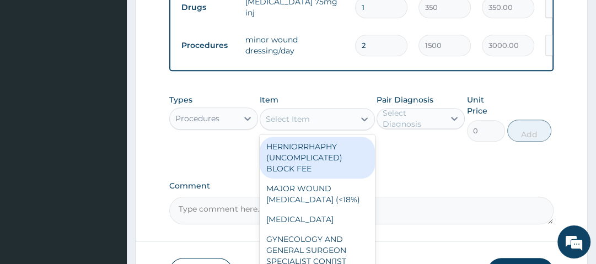
click at [302, 123] on div "Select Item" at bounding box center [288, 119] width 44 height 11
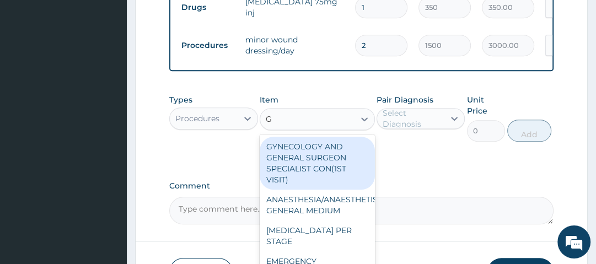
type input "GP"
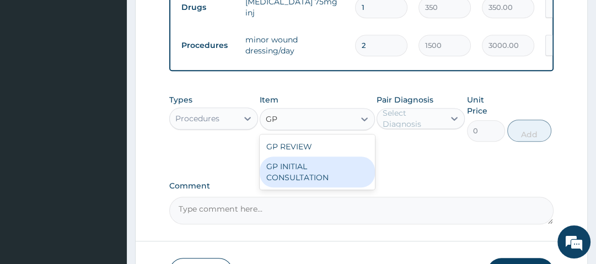
type input "2500"
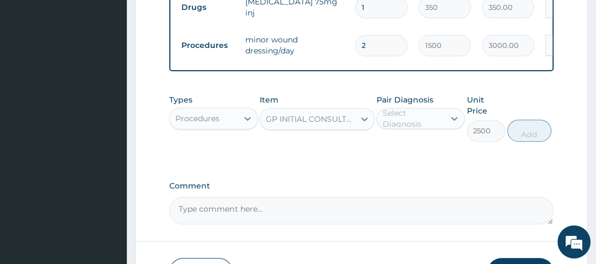
click at [433, 126] on div "Select Diagnosis" at bounding box center [413, 119] width 61 height 22
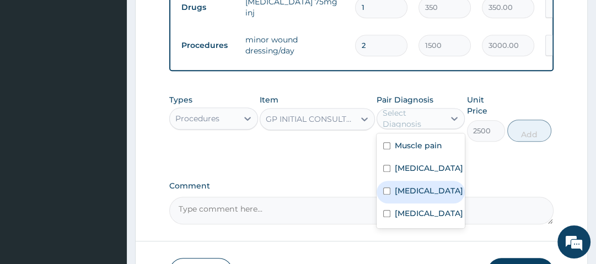
click at [429, 196] on div "[MEDICAL_DATA]" at bounding box center [421, 192] width 88 height 23
checkbox input "true"
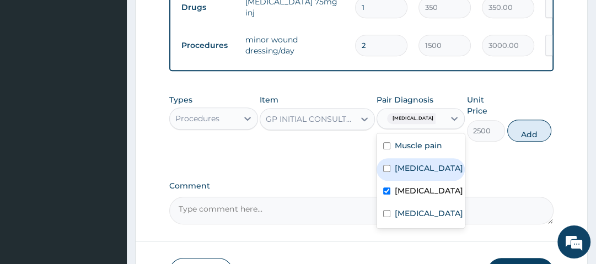
click at [532, 128] on button "Add" at bounding box center [530, 131] width 44 height 22
type input "0"
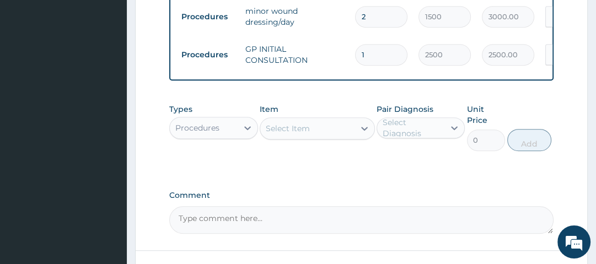
scroll to position [496, 0]
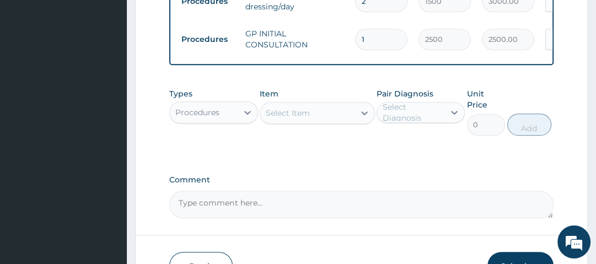
click at [223, 118] on div "Procedures" at bounding box center [203, 113] width 67 height 18
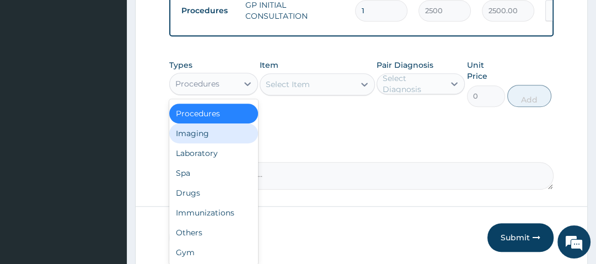
scroll to position [540, 0]
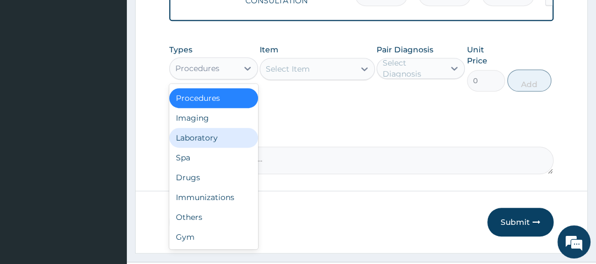
drag, startPoint x: 198, startPoint y: 141, endPoint x: 257, endPoint y: 98, distance: 73.4
click at [199, 140] on div "Laboratory" at bounding box center [213, 138] width 88 height 20
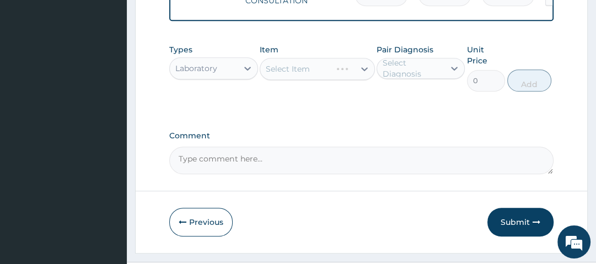
click at [316, 70] on div "Select Item" at bounding box center [317, 69] width 115 height 22
click at [316, 76] on div "Select Item" at bounding box center [307, 69] width 94 height 18
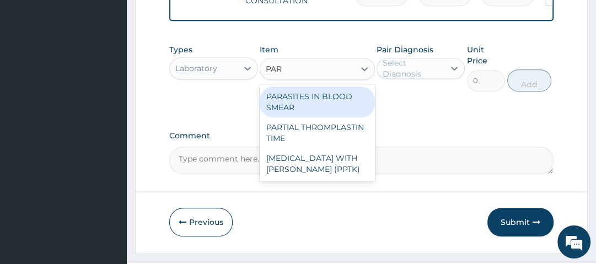
type input "PARA"
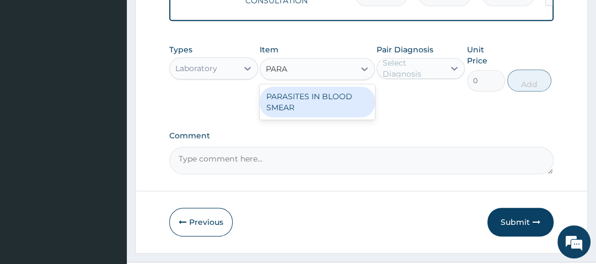
type input "1500"
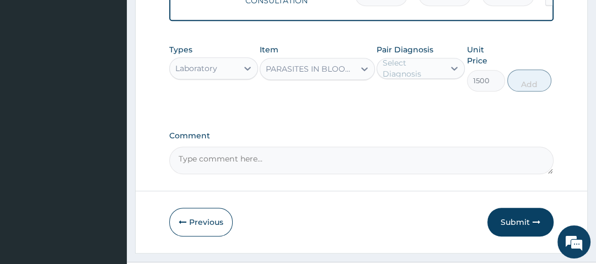
drag, startPoint x: 412, startPoint y: 68, endPoint x: 417, endPoint y: 74, distance: 7.8
click at [413, 71] on div "Select Diagnosis" at bounding box center [413, 68] width 61 height 22
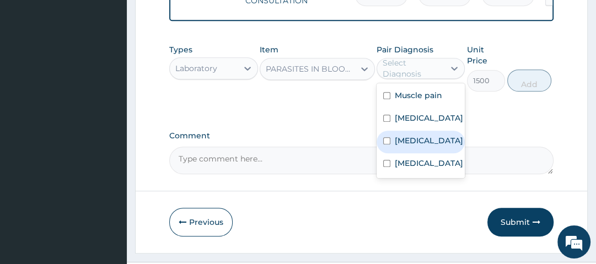
drag, startPoint x: 424, startPoint y: 148, endPoint x: 441, endPoint y: 150, distance: 16.6
click at [438, 150] on div "[MEDICAL_DATA]" at bounding box center [421, 142] width 88 height 23
checkbox input "true"
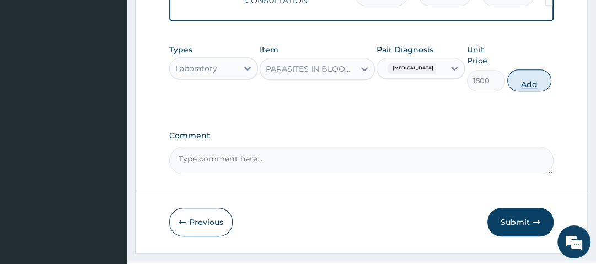
click at [531, 86] on button "Add" at bounding box center [530, 81] width 44 height 22
type input "0"
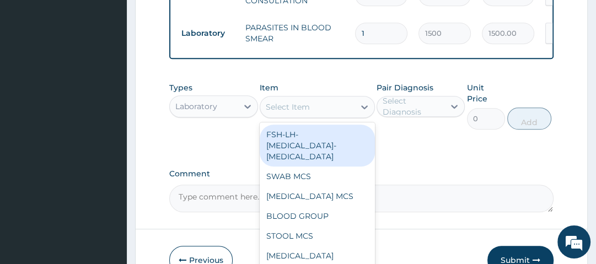
click at [322, 116] on div "Select Item" at bounding box center [307, 107] width 94 height 18
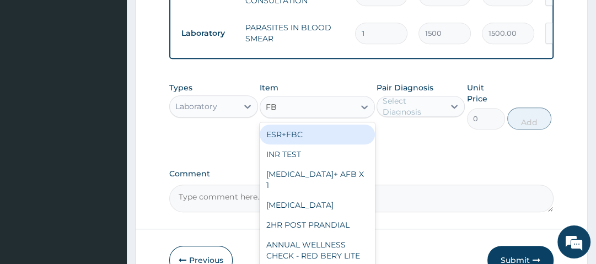
type input "FBC"
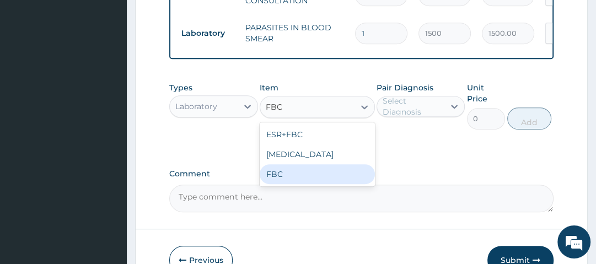
drag, startPoint x: 339, startPoint y: 193, endPoint x: 363, endPoint y: 177, distance: 29.1
click at [340, 184] on div "FBC" at bounding box center [317, 174] width 115 height 20
type input "2500"
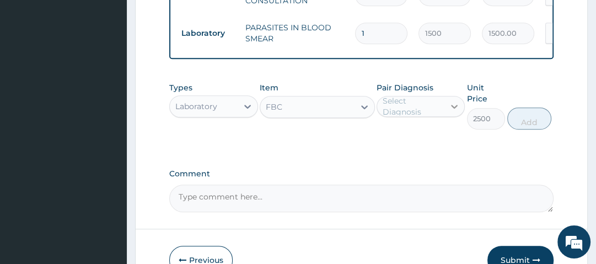
click at [449, 104] on div at bounding box center [455, 107] width 20 height 20
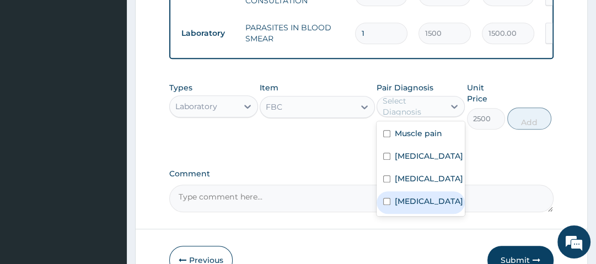
click at [448, 198] on div "[MEDICAL_DATA]" at bounding box center [421, 202] width 88 height 23
checkbox input "true"
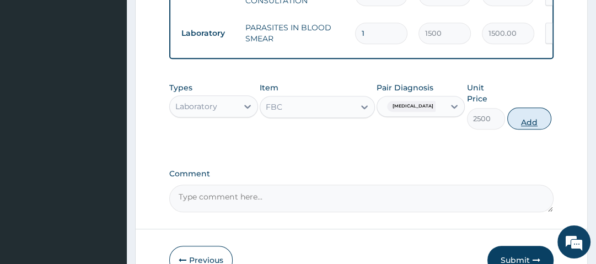
click at [534, 119] on button "Add" at bounding box center [530, 119] width 44 height 22
type input "0"
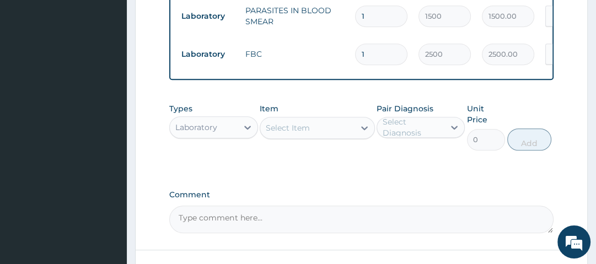
scroll to position [584, 0]
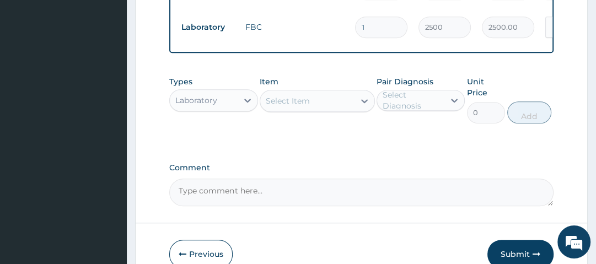
drag, startPoint x: 223, startPoint y: 109, endPoint x: 233, endPoint y: 109, distance: 10.5
click at [228, 109] on div "Laboratory" at bounding box center [203, 101] width 67 height 18
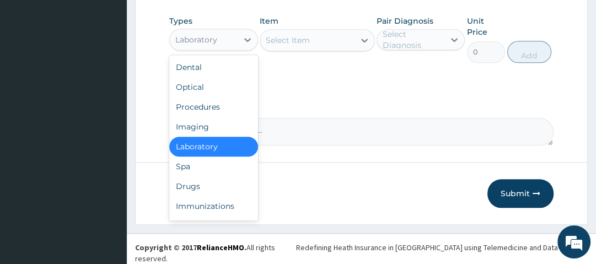
scroll to position [647, 0]
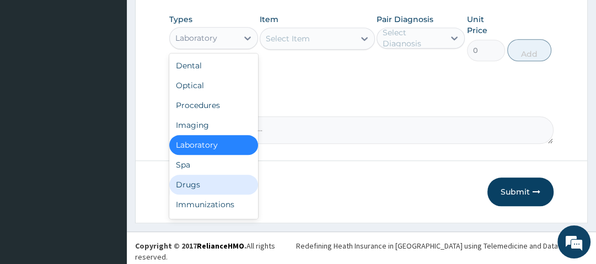
drag, startPoint x: 225, startPoint y: 190, endPoint x: 257, endPoint y: 167, distance: 39.1
click at [226, 190] on div "Drugs" at bounding box center [213, 185] width 88 height 20
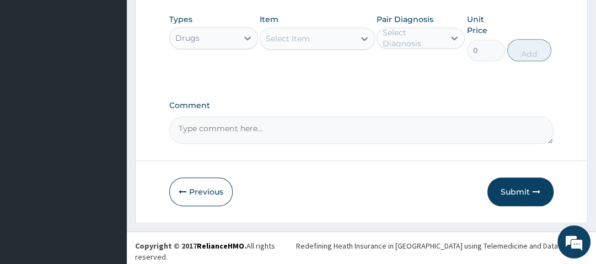
click at [335, 41] on div "Select Item" at bounding box center [307, 39] width 94 height 18
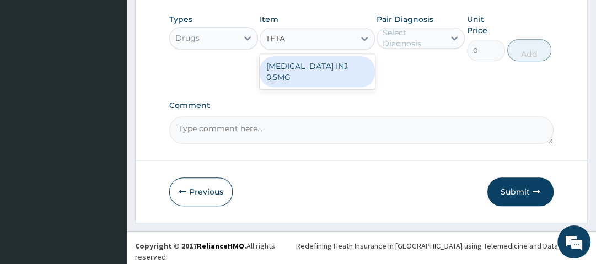
type input "TETAN"
type input "490"
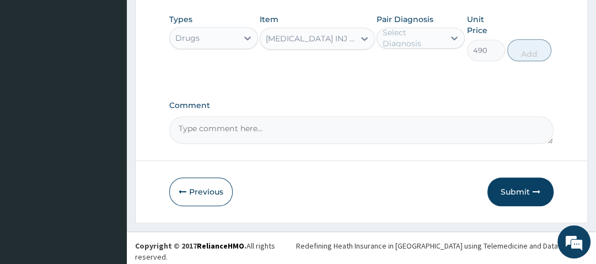
click at [404, 49] on div "Select Diagnosis" at bounding box center [413, 38] width 61 height 22
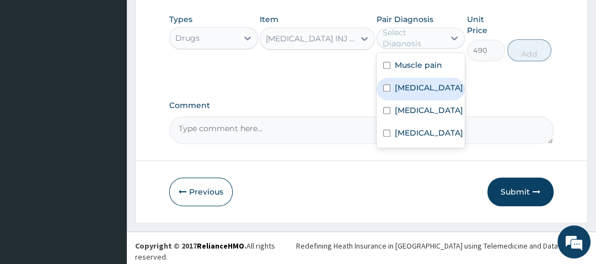
click at [439, 92] on label "Chronic wound" at bounding box center [429, 87] width 68 height 11
checkbox input "true"
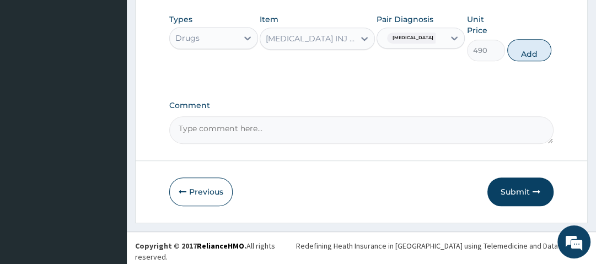
click at [515, 56] on button "Add" at bounding box center [530, 50] width 44 height 22
type input "0"
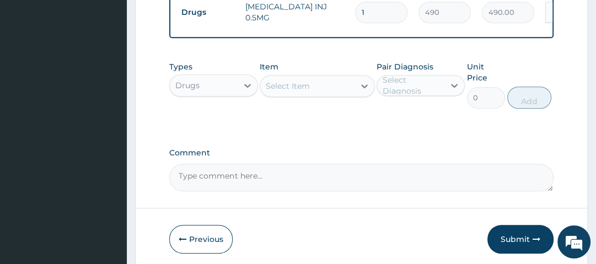
click at [342, 92] on div "Select Item" at bounding box center [307, 86] width 94 height 18
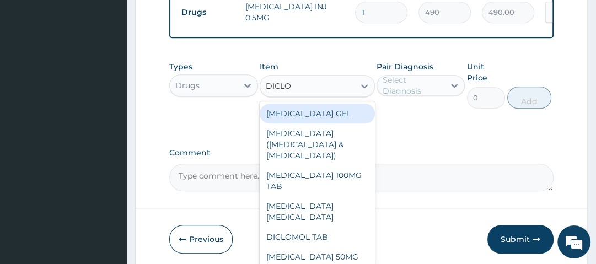
type input "DICLOF"
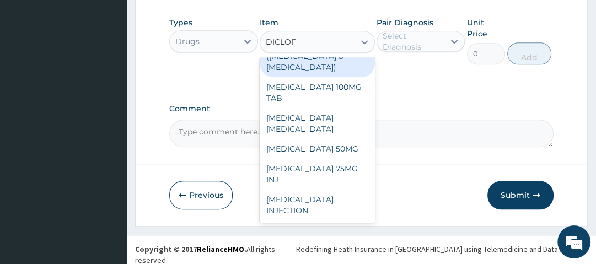
scroll to position [62, 0]
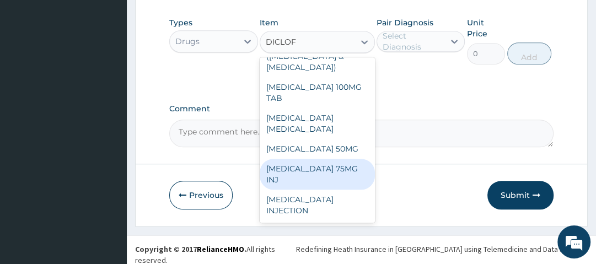
drag, startPoint x: 340, startPoint y: 170, endPoint x: 355, endPoint y: 164, distance: 16.1
click at [340, 169] on div "DICLOFENAC SODIUM 75MG INJ" at bounding box center [317, 174] width 115 height 31
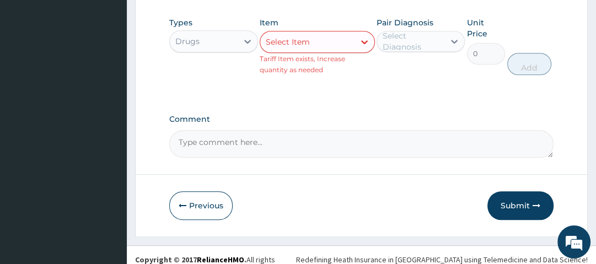
click at [343, 51] on div "Select Item" at bounding box center [307, 42] width 94 height 18
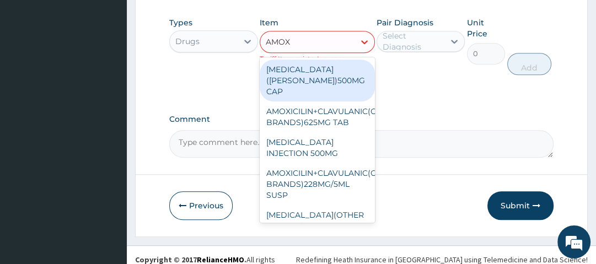
type input "AMOXY"
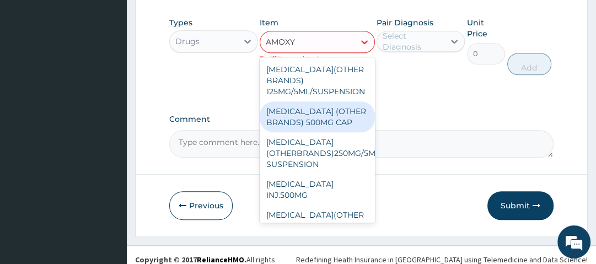
click at [324, 122] on div "AMOXYCILLIN (OTHER BRANDS) 500MG CAP" at bounding box center [317, 117] width 115 height 31
type input "70"
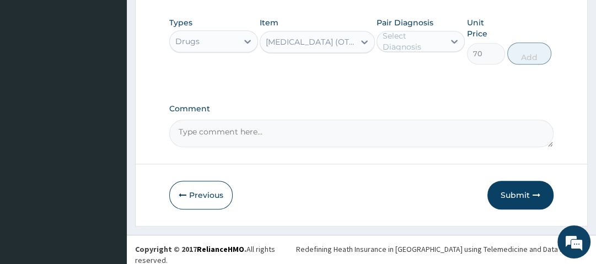
click at [404, 46] on div "Select Diagnosis" at bounding box center [413, 41] width 61 height 22
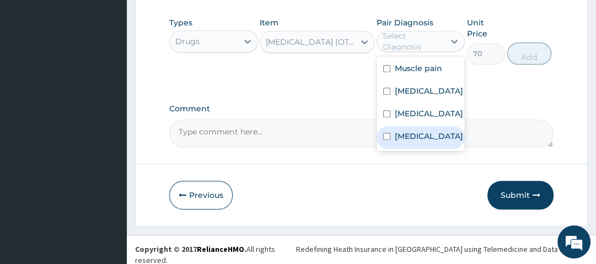
click at [428, 138] on div "Sepsis" at bounding box center [421, 137] width 88 height 23
checkbox input "true"
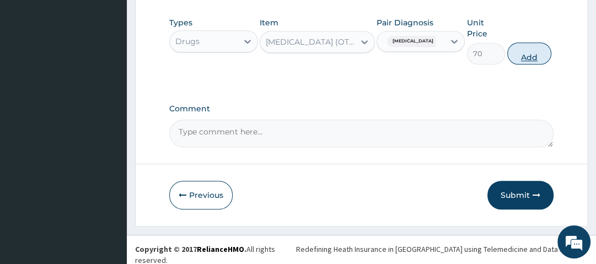
click at [533, 57] on button "Add" at bounding box center [530, 53] width 44 height 22
type input "0"
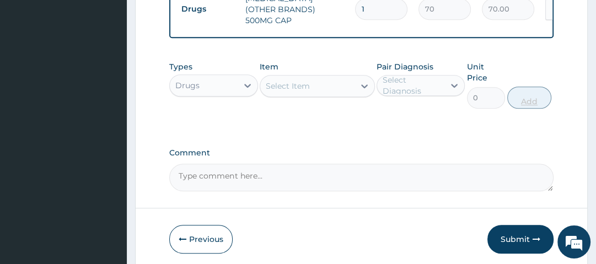
scroll to position [675, 0]
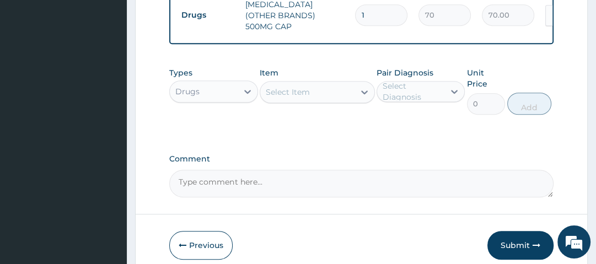
type input "15"
type input "1050.00"
type input "15"
click at [323, 95] on div "Select Item" at bounding box center [307, 92] width 94 height 18
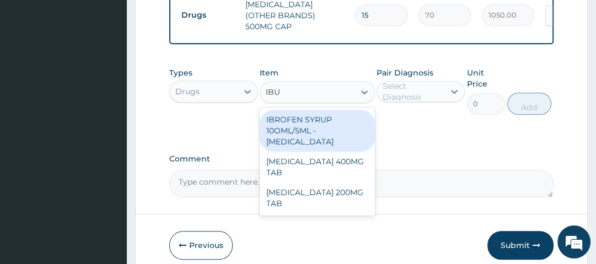
type input "IBUP"
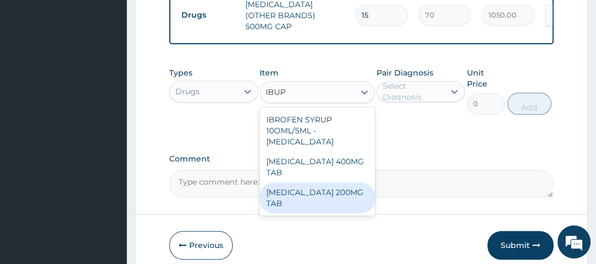
click at [351, 183] on div "IBUPROFEN 200MG TAB" at bounding box center [317, 198] width 115 height 31
type input "35"
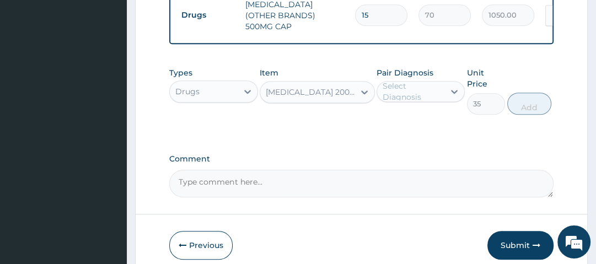
click at [350, 90] on div "IBUPROFEN 200MG TAB" at bounding box center [311, 92] width 90 height 11
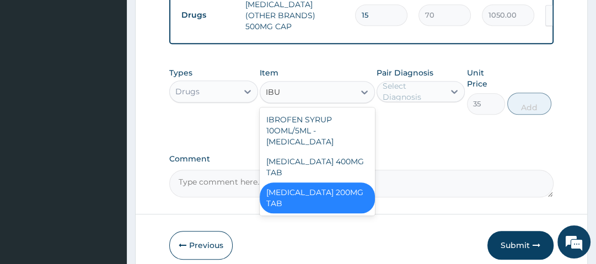
scroll to position [0, 0]
type input "IBUP"
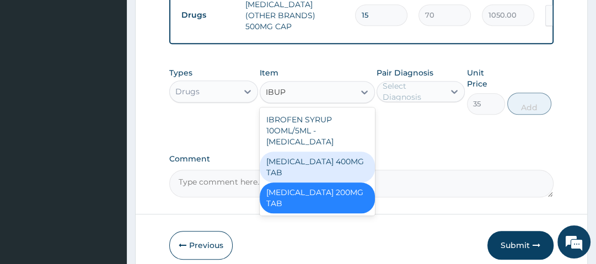
type input "28"
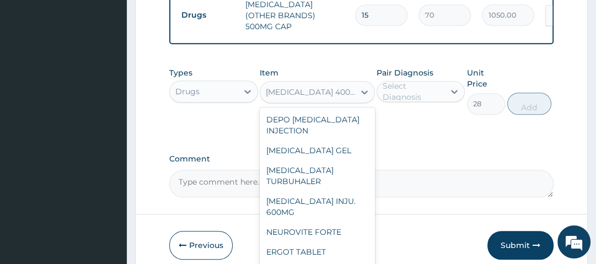
click at [344, 93] on div "IBUPROFEN 400MG TAB" at bounding box center [311, 92] width 90 height 11
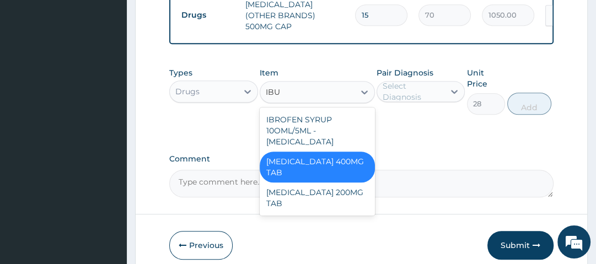
type input "IBUP"
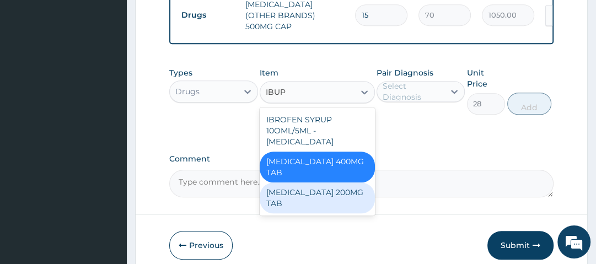
click at [357, 183] on div "IBUPROFEN 200MG TAB" at bounding box center [317, 198] width 115 height 31
type input "35"
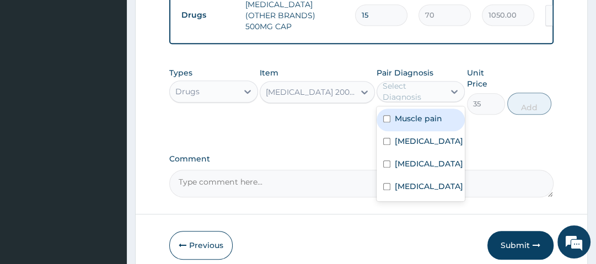
drag, startPoint x: 434, startPoint y: 88, endPoint x: 434, endPoint y: 95, distance: 6.6
click at [434, 88] on div "Select Diagnosis" at bounding box center [413, 92] width 61 height 22
click at [424, 120] on label "Muscle pain" at bounding box center [418, 118] width 47 height 11
checkbox input "true"
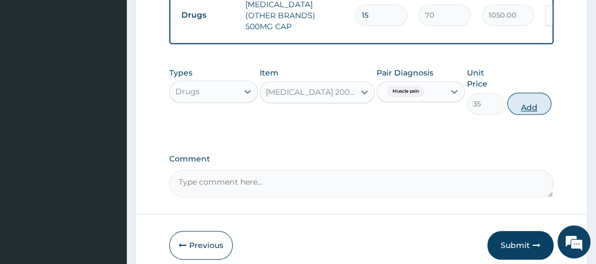
click at [520, 101] on button "Add" at bounding box center [530, 104] width 44 height 22
type input "0"
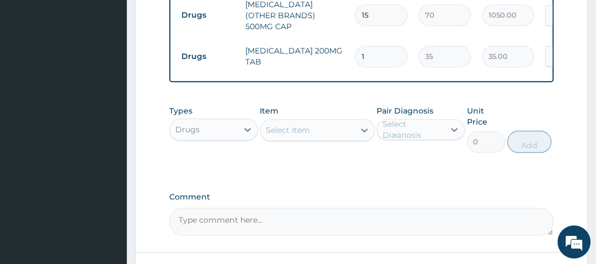
type input "10"
type input "350.00"
type input "10"
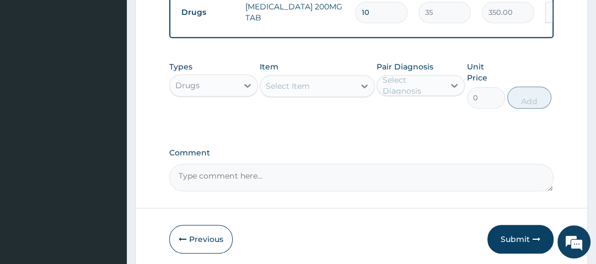
click at [327, 83] on div "Select Item" at bounding box center [307, 86] width 94 height 18
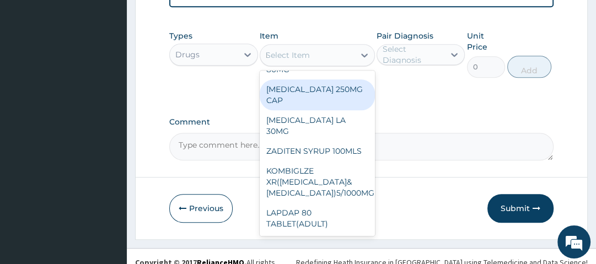
scroll to position [106, 0]
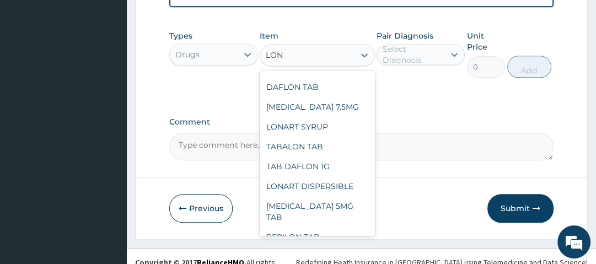
type input "LONA"
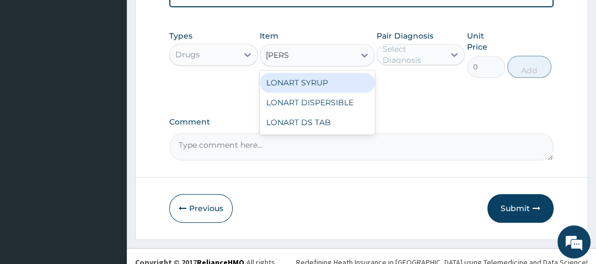
scroll to position [0, 0]
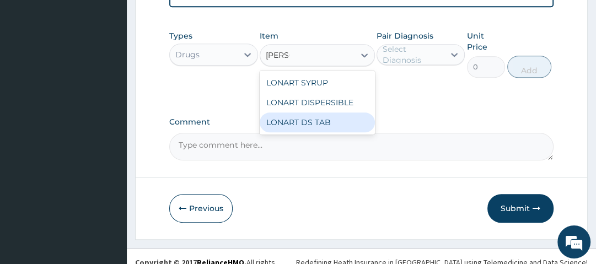
click at [317, 128] on div "LONART DS TAB" at bounding box center [317, 123] width 115 height 20
type input "1400"
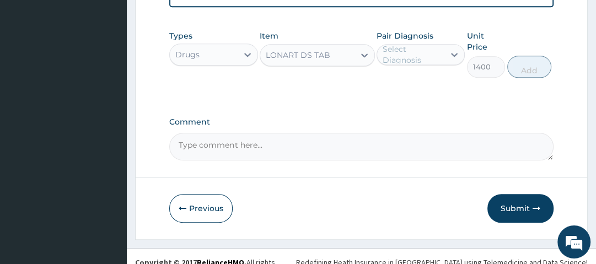
click at [425, 51] on div "Select Diagnosis" at bounding box center [413, 55] width 61 height 22
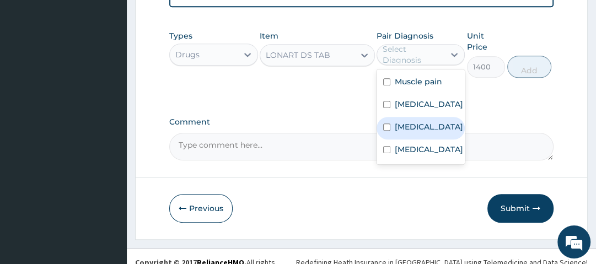
drag, startPoint x: 426, startPoint y: 127, endPoint x: 435, endPoint y: 120, distance: 11.4
click at [428, 126] on div "Malaria" at bounding box center [421, 128] width 88 height 23
checkbox input "true"
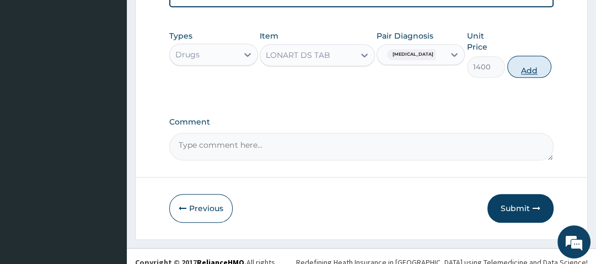
click at [527, 61] on button "Add" at bounding box center [530, 67] width 44 height 22
type input "0"
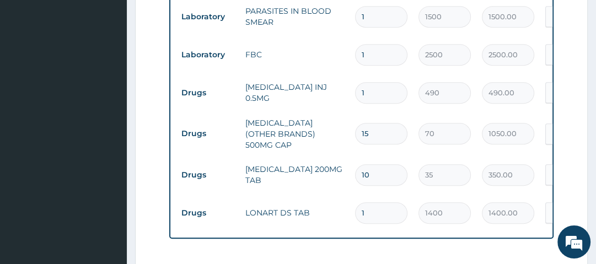
scroll to position [530, 0]
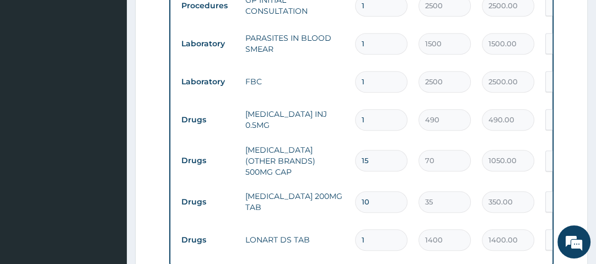
drag, startPoint x: 547, startPoint y: 53, endPoint x: 575, endPoint y: 54, distance: 28.2
click at [575, 54] on form "Step 2 of 2 PA Code / Prescription Code PA/B62BDB Encounter Date 11-08-2025 Imp…" at bounding box center [361, 13] width 453 height 969
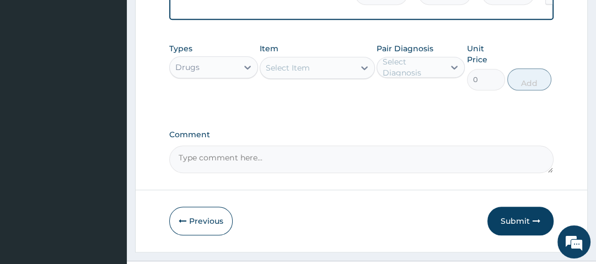
scroll to position [798, 0]
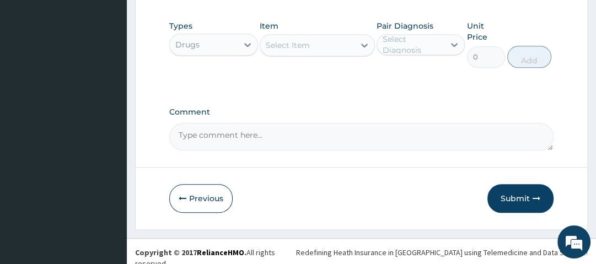
click at [525, 202] on button "Submit" at bounding box center [521, 198] width 66 height 29
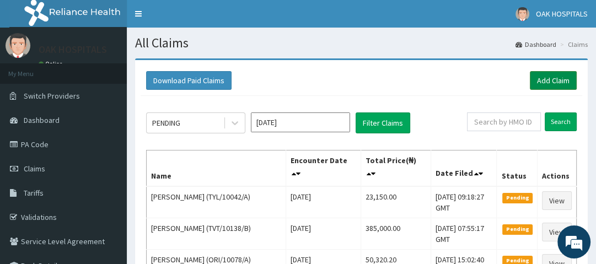
click at [561, 77] on link "Add Claim" at bounding box center [553, 80] width 47 height 19
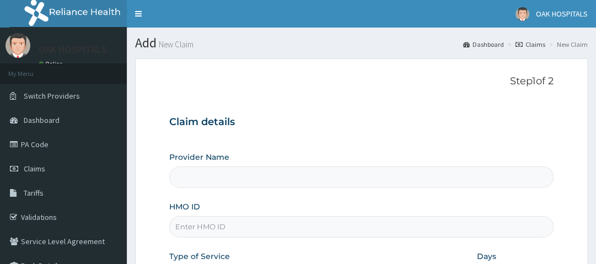
type input "Oak Hospitals"
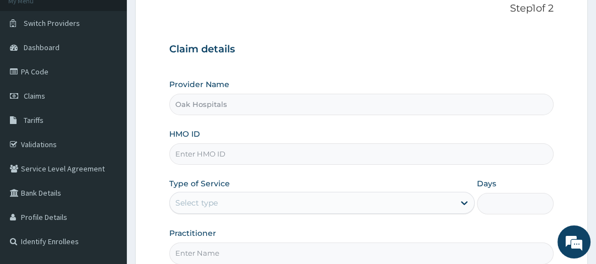
scroll to position [88, 0]
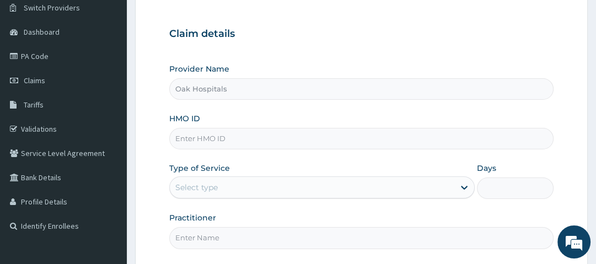
click at [210, 140] on input "HMO ID" at bounding box center [361, 139] width 384 height 22
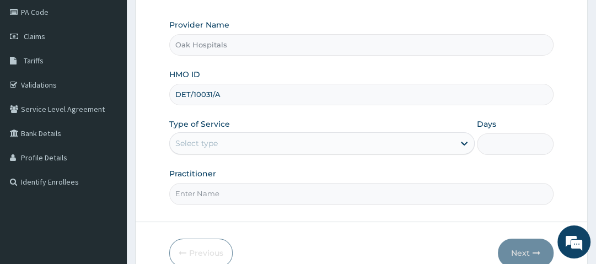
scroll to position [177, 0]
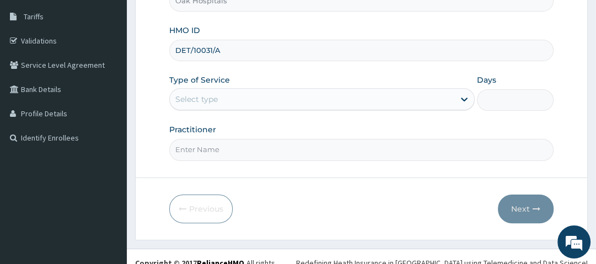
type input "DET/10031/A"
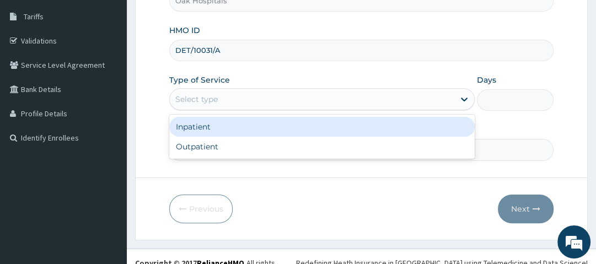
click at [245, 99] on div "Select type" at bounding box center [312, 99] width 285 height 18
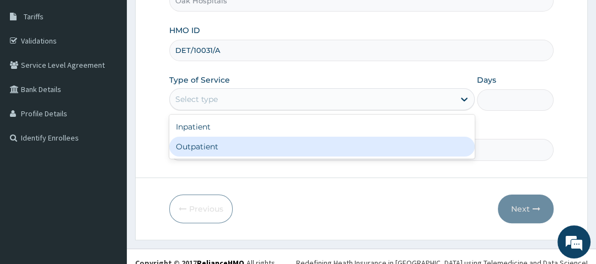
click at [243, 152] on div "Outpatient" at bounding box center [322, 147] width 306 height 20
type input "1"
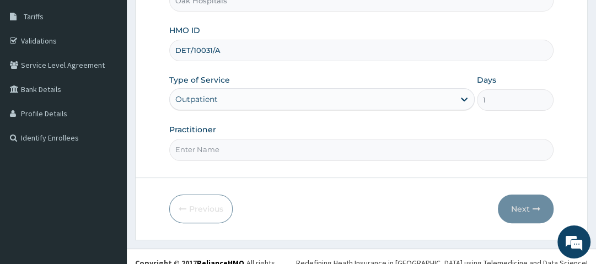
click at [242, 156] on input "Practitioner" at bounding box center [361, 150] width 384 height 22
type input "[PERSON_NAME]"
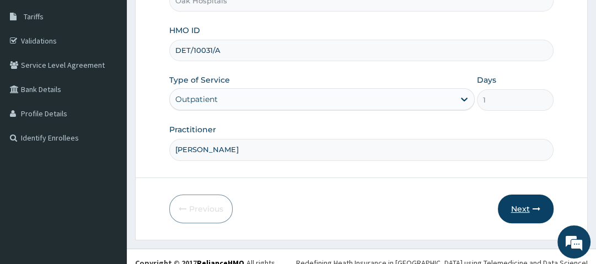
click at [521, 202] on button "Next" at bounding box center [526, 209] width 56 height 29
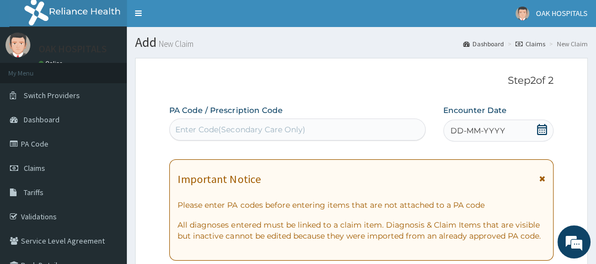
scroll to position [0, 0]
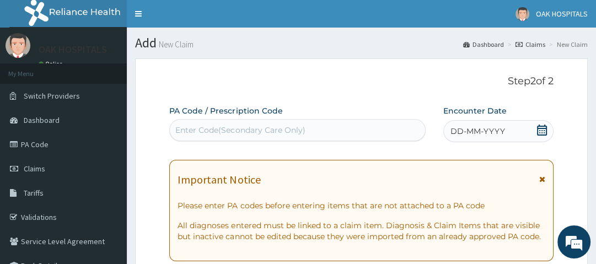
click at [296, 130] on div "Enter Code(Secondary Care Only)" at bounding box center [240, 130] width 130 height 11
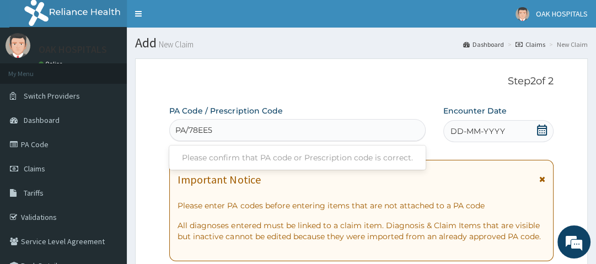
type input "PA/78EE50"
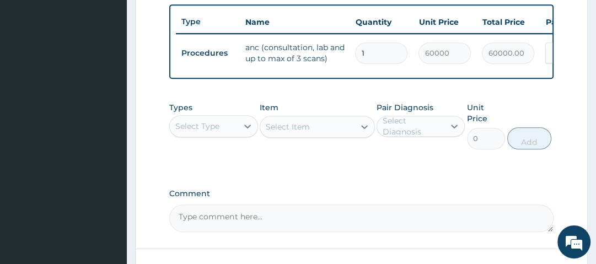
scroll to position [414, 0]
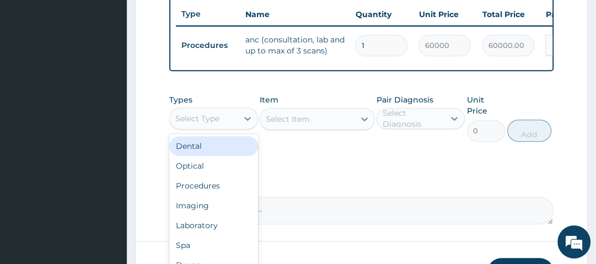
click at [212, 127] on div "Select Type" at bounding box center [203, 119] width 67 height 18
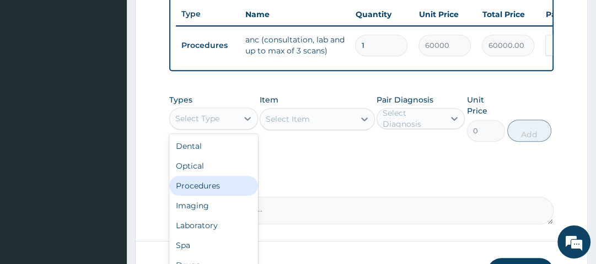
drag, startPoint x: 214, startPoint y: 197, endPoint x: 221, endPoint y: 185, distance: 13.9
click at [214, 196] on div "Procedures" at bounding box center [213, 186] width 88 height 20
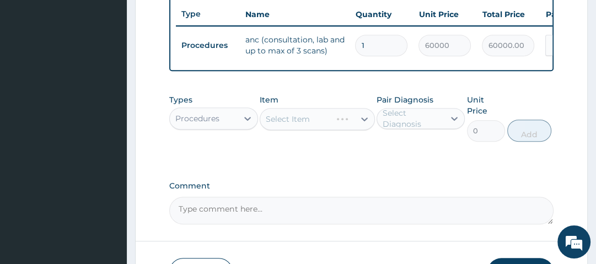
click at [309, 119] on div "Select Item" at bounding box center [317, 119] width 115 height 22
click at [311, 121] on div "Select Item" at bounding box center [307, 119] width 94 height 18
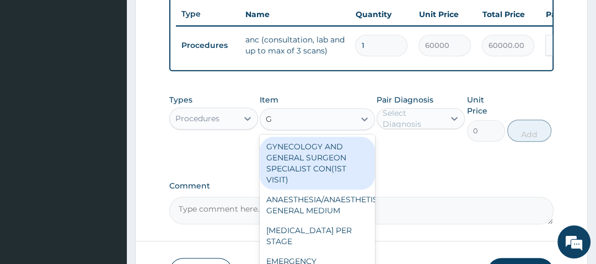
type input "GP"
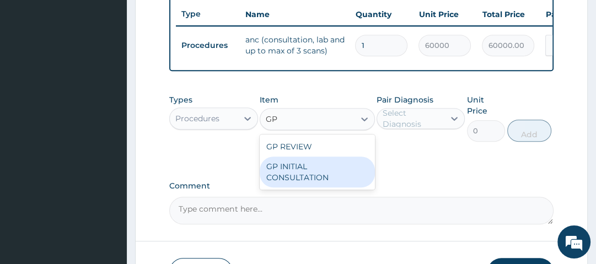
drag, startPoint x: 325, startPoint y: 182, endPoint x: 378, endPoint y: 161, distance: 56.2
click at [333, 180] on div "GP INITIAL CONSULTATION" at bounding box center [317, 172] width 115 height 31
type input "2500"
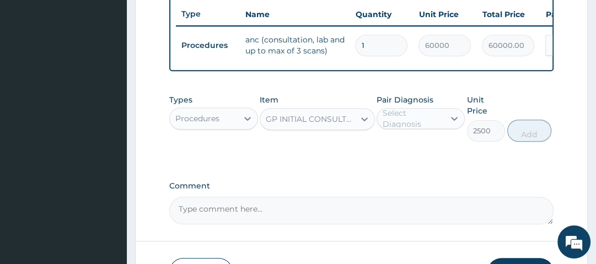
click at [422, 127] on div "Select Diagnosis" at bounding box center [413, 119] width 61 height 22
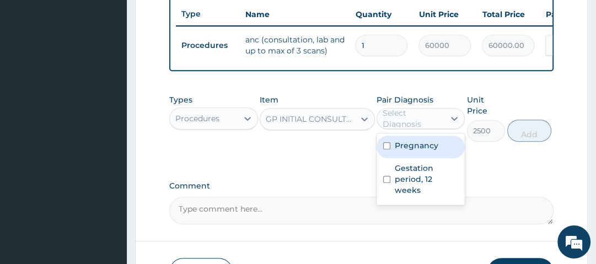
click at [430, 150] on label "Pregnancy" at bounding box center [417, 145] width 44 height 11
checkbox input "true"
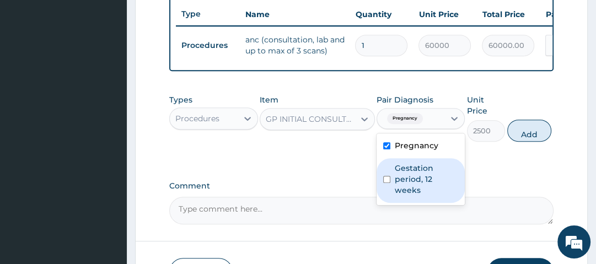
click at [425, 174] on label "Gestation period, 12 weeks" at bounding box center [426, 179] width 63 height 33
checkbox input "true"
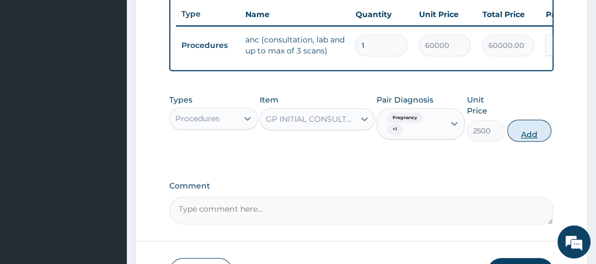
click at [526, 132] on button "Add" at bounding box center [530, 131] width 44 height 22
type input "0"
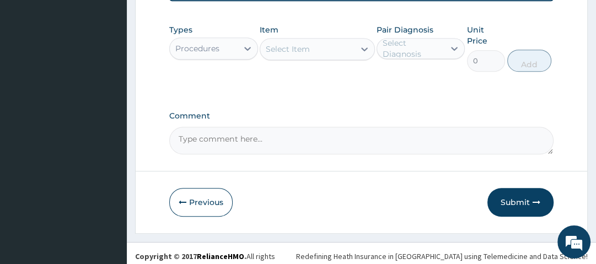
scroll to position [532, 0]
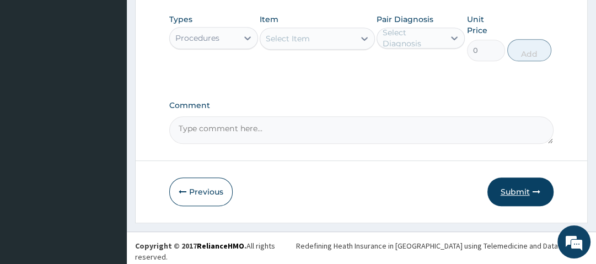
click at [537, 194] on icon "button" at bounding box center [537, 192] width 8 height 8
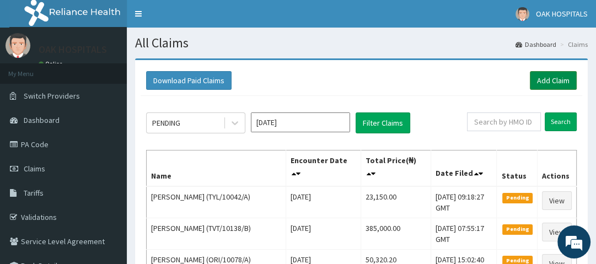
click at [549, 77] on link "Add Claim" at bounding box center [553, 80] width 47 height 19
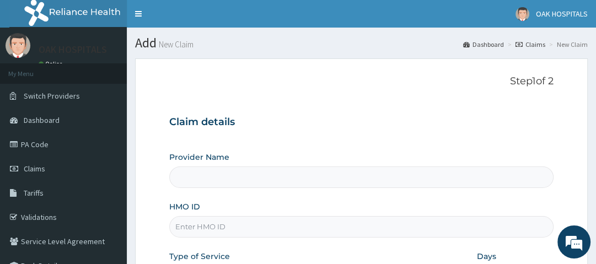
type input "Oak Hospitals"
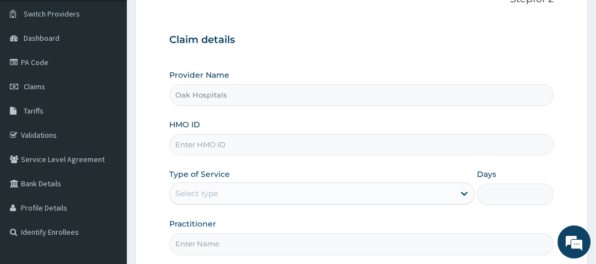
scroll to position [88, 0]
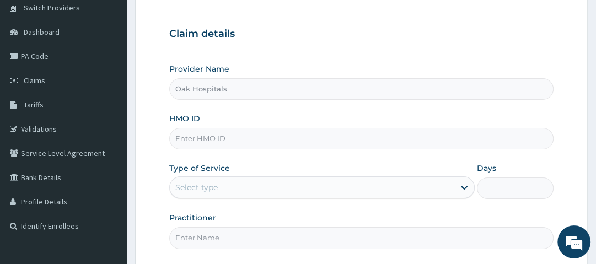
click at [226, 141] on input "HMO ID" at bounding box center [361, 139] width 384 height 22
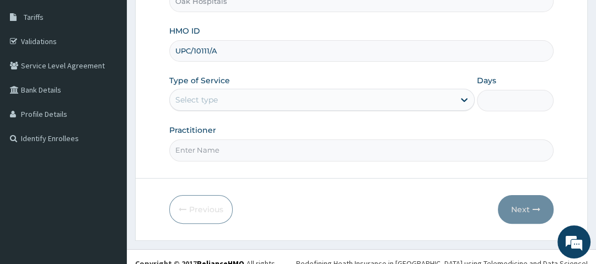
scroll to position [177, 0]
type input "UPC/10111/A"
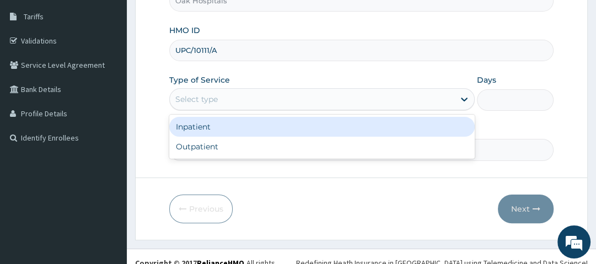
drag, startPoint x: 229, startPoint y: 104, endPoint x: 226, endPoint y: 125, distance: 21.2
click at [229, 105] on div "Select type" at bounding box center [312, 99] width 285 height 18
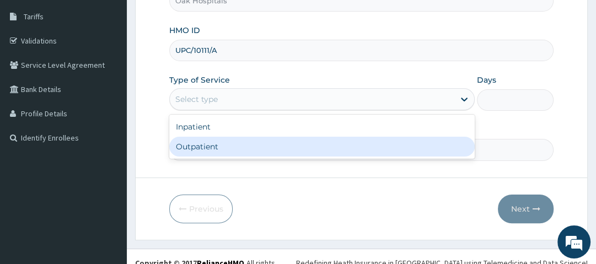
click at [227, 139] on div "Outpatient" at bounding box center [322, 147] width 306 height 20
type input "1"
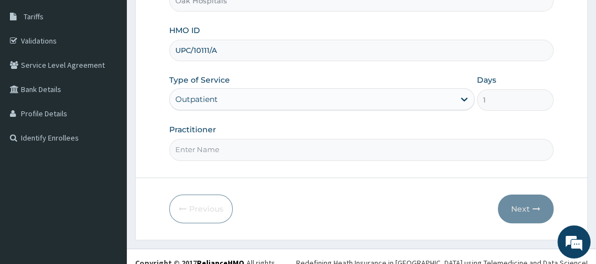
drag, startPoint x: 229, startPoint y: 144, endPoint x: 229, endPoint y: 154, distance: 10.5
click at [229, 150] on input "Practitioner" at bounding box center [361, 150] width 384 height 22
type input "DR OJI"
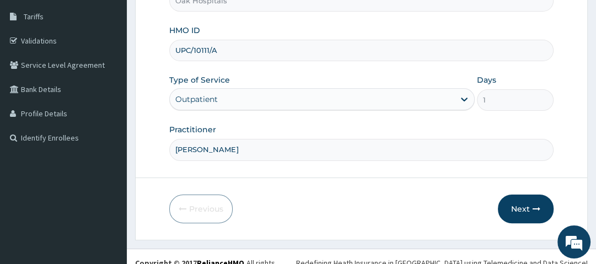
click at [274, 130] on div "Practitioner DR OJI" at bounding box center [361, 142] width 384 height 36
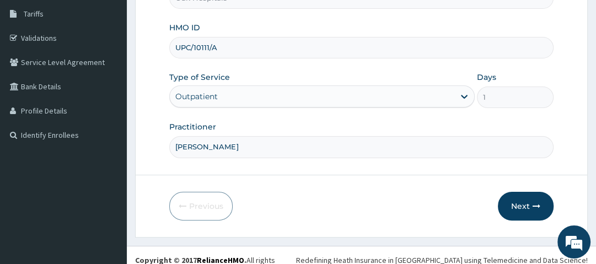
scroll to position [188, 0]
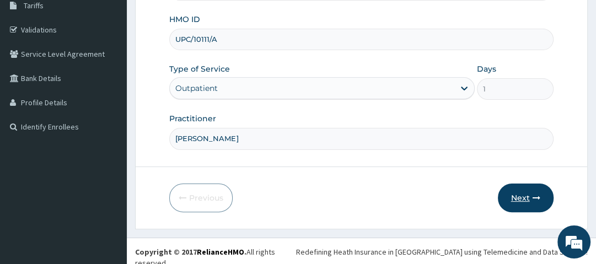
click at [526, 190] on button "Next" at bounding box center [526, 198] width 56 height 29
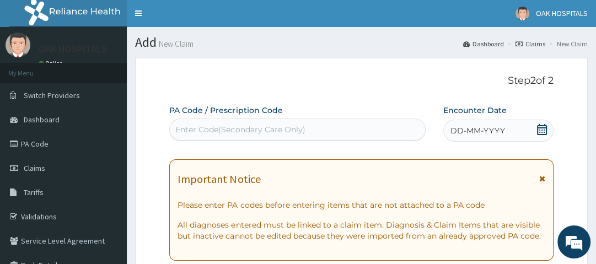
scroll to position [0, 0]
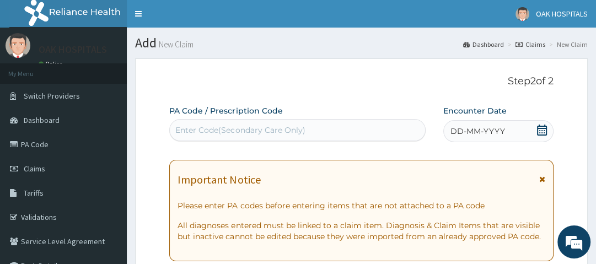
click at [544, 127] on icon at bounding box center [542, 130] width 11 height 11
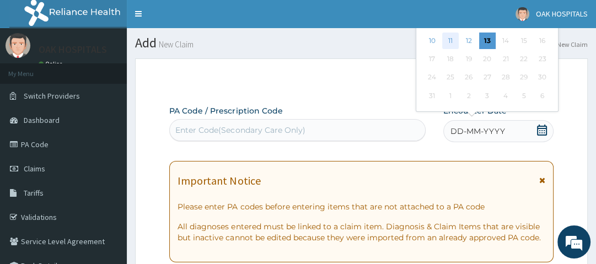
click at [450, 46] on div "11" at bounding box center [450, 41] width 17 height 17
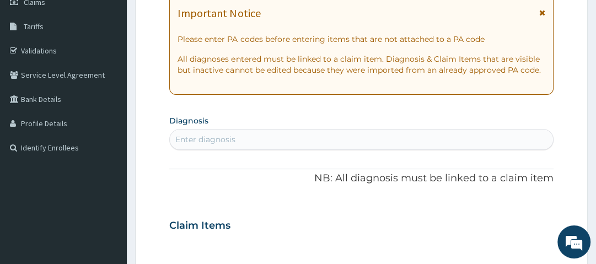
scroll to position [177, 0]
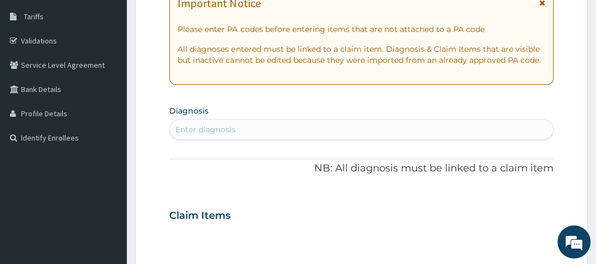
click at [231, 126] on div "Enter diagnosis" at bounding box center [205, 129] width 60 height 11
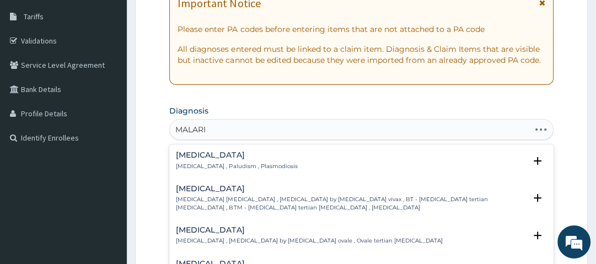
type input "MALARIA"
click at [201, 161] on div "Malaria Malaria , Paludism , Plasmodiosis" at bounding box center [236, 160] width 121 height 19
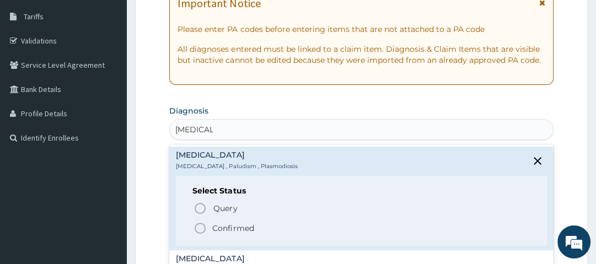
click at [232, 227] on p "Confirmed" at bounding box center [232, 228] width 41 height 11
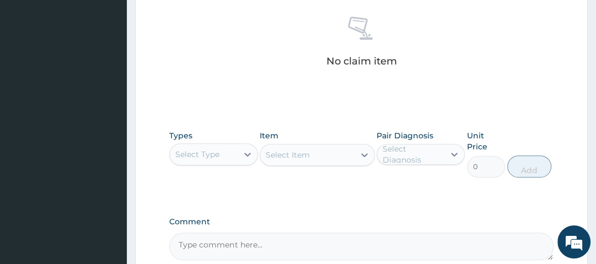
scroll to position [441, 0]
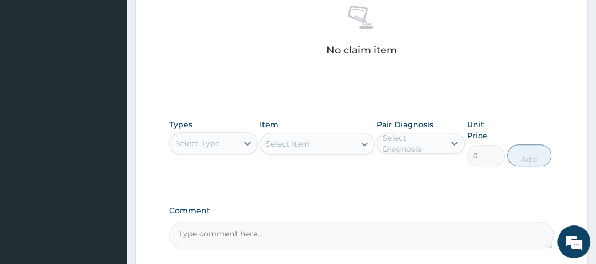
click at [205, 141] on div "Select Type" at bounding box center [197, 143] width 44 height 11
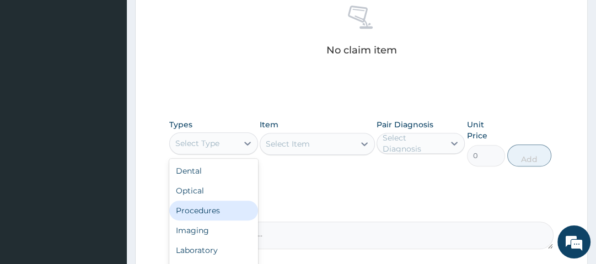
click at [224, 211] on div "Procedures" at bounding box center [213, 211] width 88 height 20
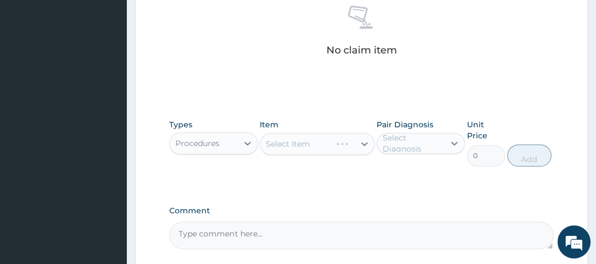
click at [316, 141] on div "Select Item" at bounding box center [317, 144] width 115 height 22
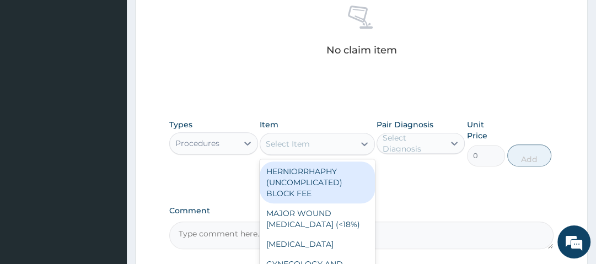
click at [311, 142] on div "Select Item" at bounding box center [307, 144] width 94 height 18
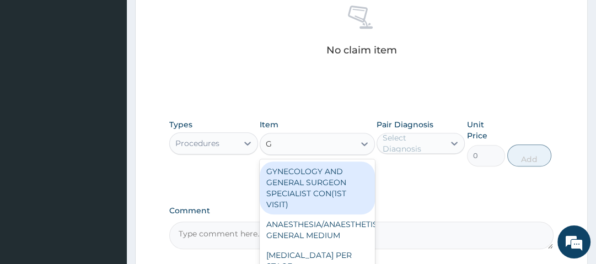
type input "GP"
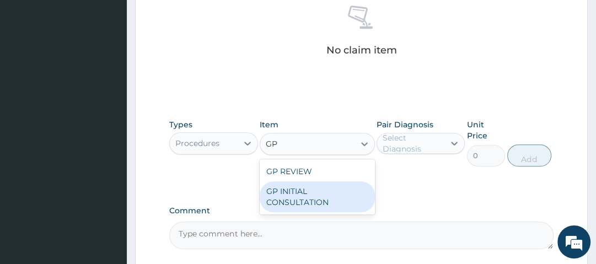
click at [329, 202] on div "GP INITIAL CONSULTATION" at bounding box center [317, 197] width 115 height 31
type input "2500"
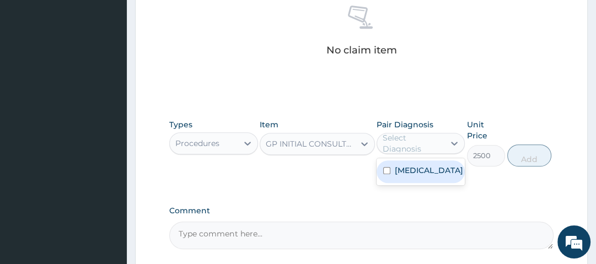
click at [414, 146] on div "Select Diagnosis" at bounding box center [413, 143] width 61 height 22
click at [426, 168] on div "Malaria" at bounding box center [421, 172] width 88 height 23
checkbox input "true"
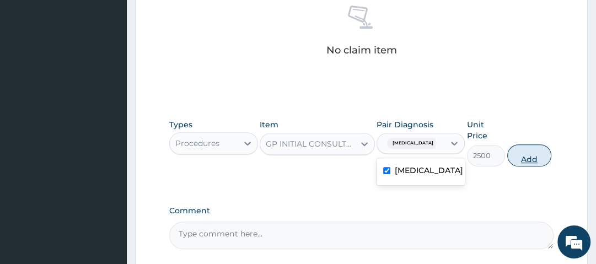
click at [523, 152] on button "Add" at bounding box center [530, 156] width 44 height 22
type input "0"
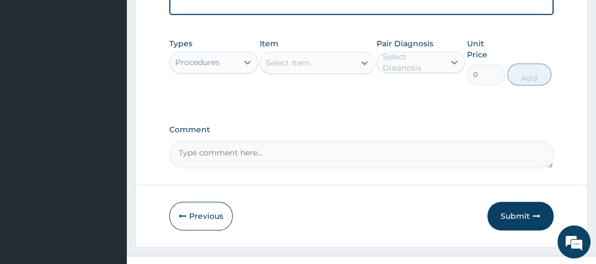
scroll to position [485, 0]
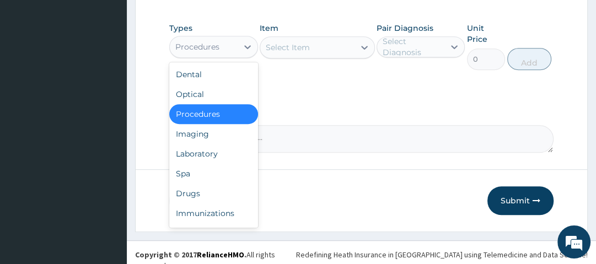
click at [227, 52] on div "Procedures" at bounding box center [203, 47] width 67 height 18
click at [224, 201] on div "Drugs" at bounding box center [213, 194] width 88 height 20
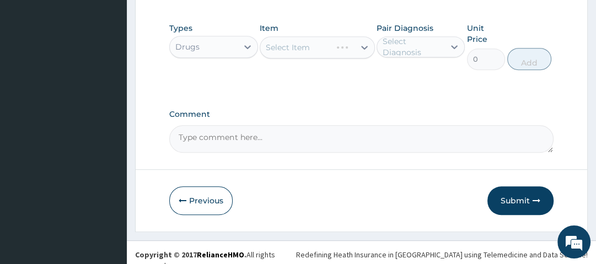
click at [337, 51] on div "Select Item" at bounding box center [317, 47] width 115 height 22
click at [336, 54] on div "Select Item" at bounding box center [307, 48] width 94 height 18
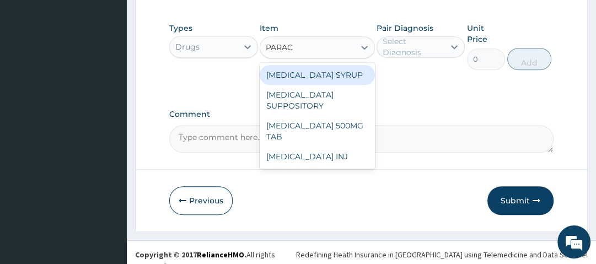
type input "PARACE"
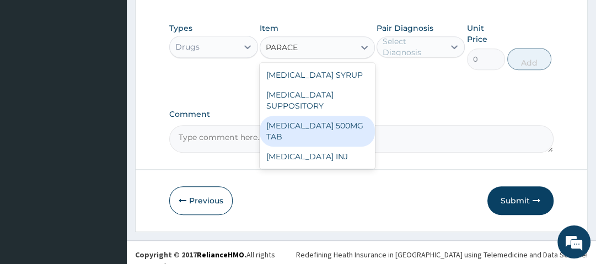
click at [348, 132] on div "[MEDICAL_DATA] 500MG TAB" at bounding box center [317, 131] width 115 height 31
type input "14"
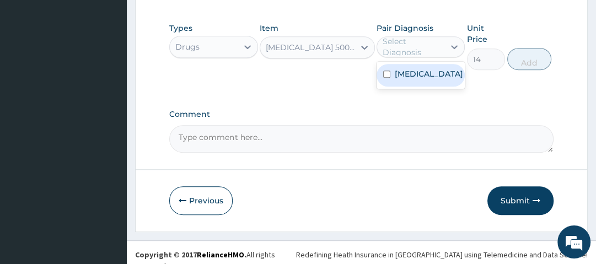
drag, startPoint x: 405, startPoint y: 61, endPoint x: 405, endPoint y: 70, distance: 8.8
click at [405, 57] on div "Select Diagnosis" at bounding box center [421, 46] width 88 height 21
click at [414, 86] on div "[MEDICAL_DATA]" at bounding box center [421, 75] width 88 height 23
checkbox input "true"
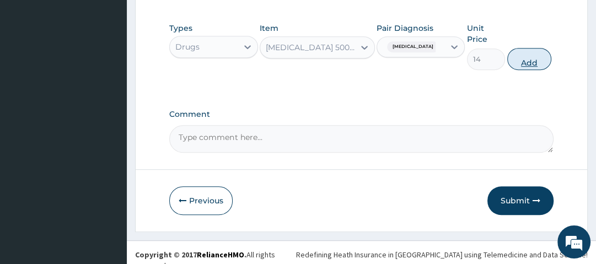
click at [521, 69] on button "Add" at bounding box center [530, 59] width 44 height 22
type input "0"
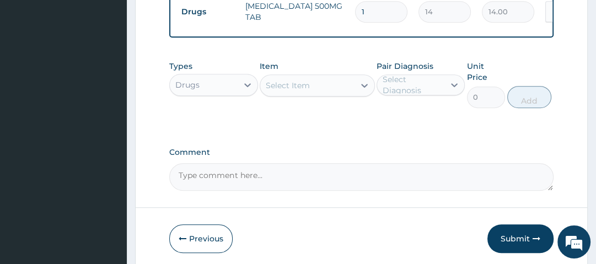
type input "18"
type input "252.00"
type input "18"
click at [334, 89] on div "Select Item" at bounding box center [307, 86] width 94 height 18
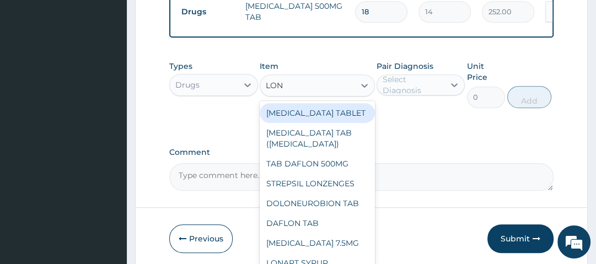
type input "LONA"
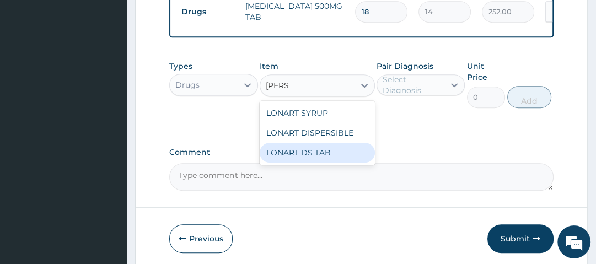
drag, startPoint x: 340, startPoint y: 151, endPoint x: 346, endPoint y: 150, distance: 6.6
click at [343, 151] on div "LONART DS TAB" at bounding box center [317, 153] width 115 height 20
type input "1400"
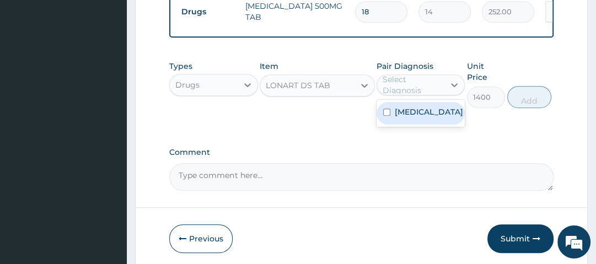
click at [436, 84] on div "Select Diagnosis" at bounding box center [413, 85] width 61 height 22
drag, startPoint x: 430, startPoint y: 127, endPoint x: 457, endPoint y: 122, distance: 26.9
click at [435, 125] on div "[MEDICAL_DATA]" at bounding box center [421, 113] width 88 height 23
checkbox input "true"
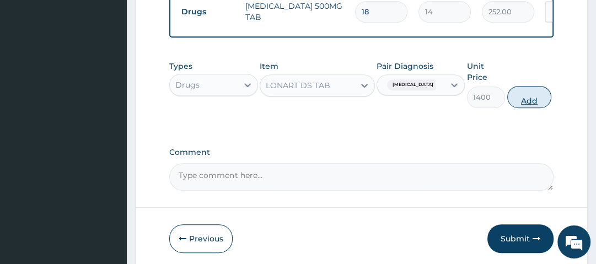
click at [528, 98] on button "Add" at bounding box center [530, 97] width 44 height 22
type input "0"
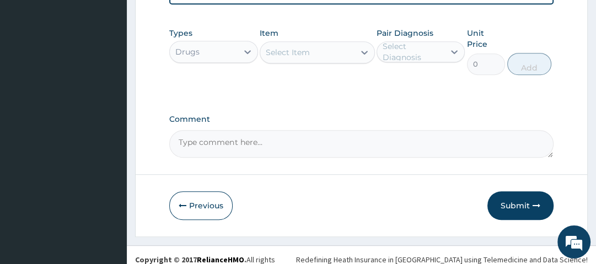
scroll to position [570, 0]
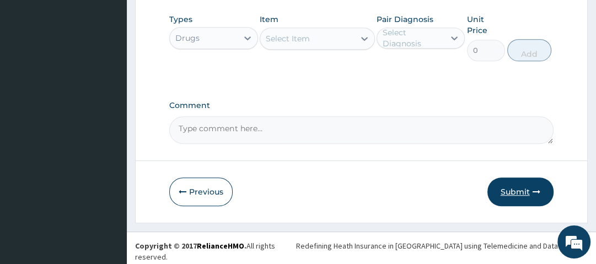
click at [539, 201] on button "Submit" at bounding box center [521, 192] width 66 height 29
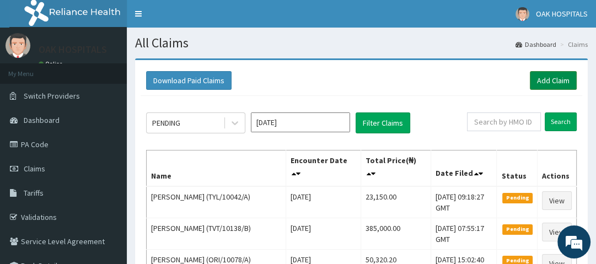
click at [543, 80] on link "Add Claim" at bounding box center [553, 80] width 47 height 19
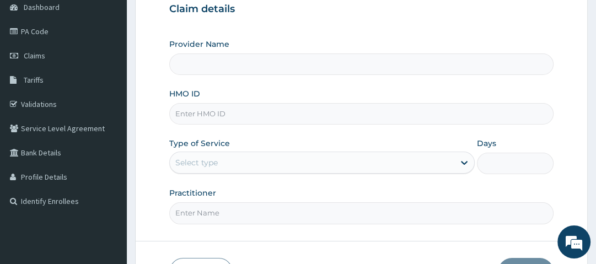
scroll to position [132, 0]
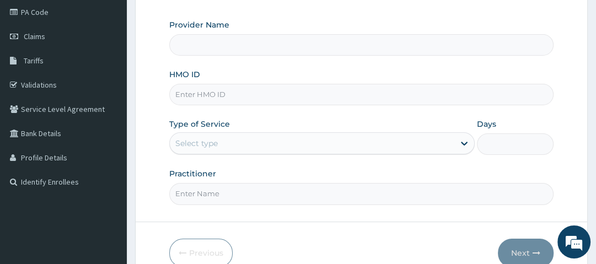
type input "Oak Hospitals"
click at [202, 93] on input "HMO ID" at bounding box center [361, 95] width 384 height 22
type input "PRV/10122/B"
click at [297, 148] on div "Select type" at bounding box center [312, 144] width 285 height 18
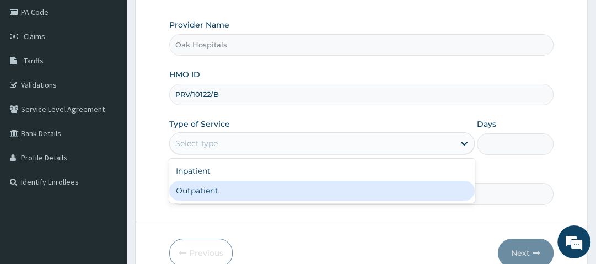
click at [227, 190] on div "Outpatient" at bounding box center [322, 191] width 306 height 20
type input "1"
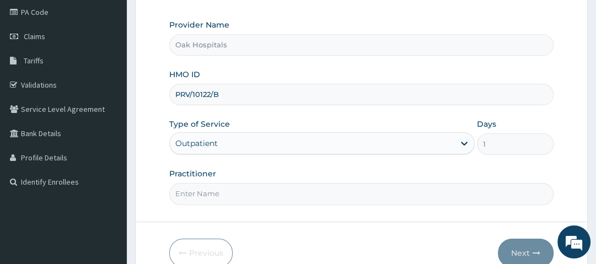
click at [212, 191] on input "Practitioner" at bounding box center [361, 194] width 384 height 22
type input "DR OJI"
click at [525, 244] on button "Next" at bounding box center [526, 253] width 56 height 29
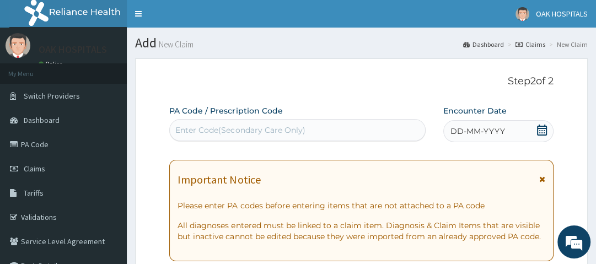
click at [269, 130] on div "Enter Code(Secondary Care Only)" at bounding box center [240, 130] width 130 height 11
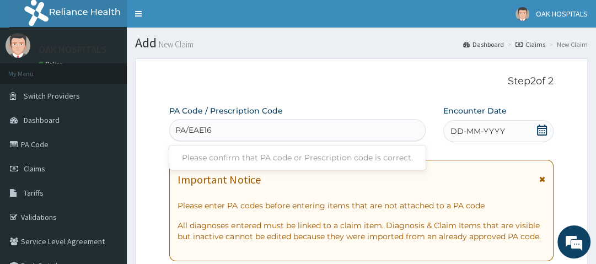
type input "PA/EAE16B"
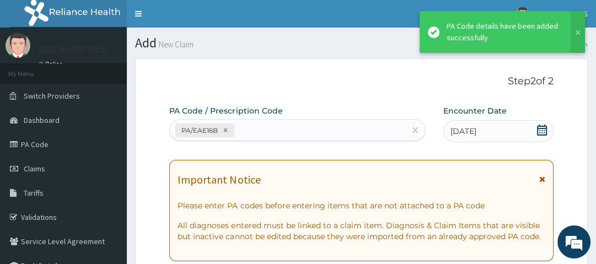
click at [276, 120] on div "PA Code / Prescription Code PA/EAE16B" at bounding box center [297, 123] width 257 height 36
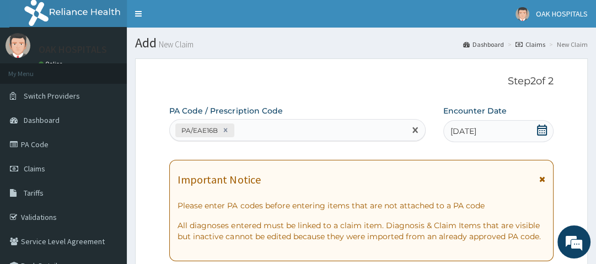
click at [263, 135] on div "PA/EAE16B" at bounding box center [288, 130] width 236 height 18
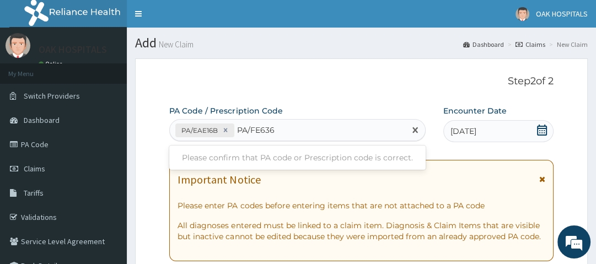
type input "PA/FE636O"
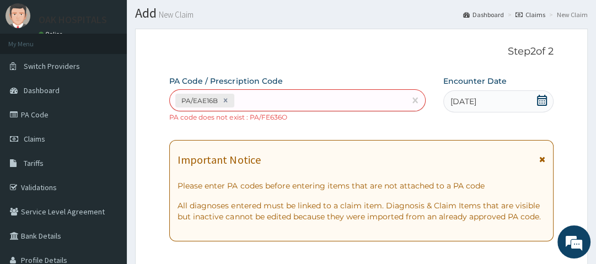
scroll to position [44, 0]
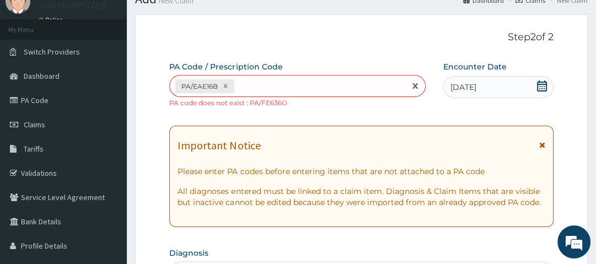
click at [274, 92] on div "PA/EAE16B" at bounding box center [288, 86] width 236 height 18
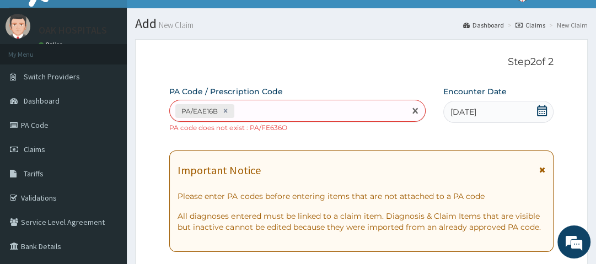
scroll to position [0, 0]
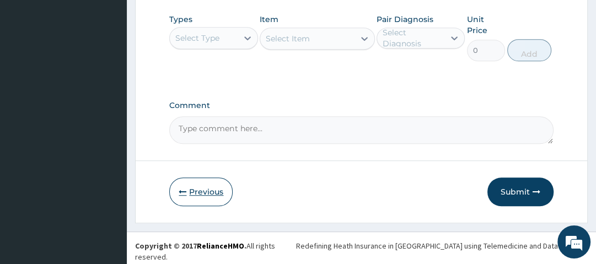
click at [212, 190] on button "Previous" at bounding box center [200, 192] width 63 height 29
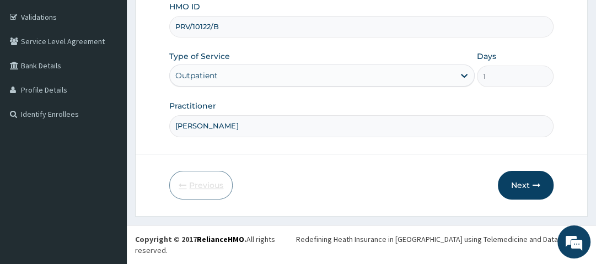
scroll to position [188, 0]
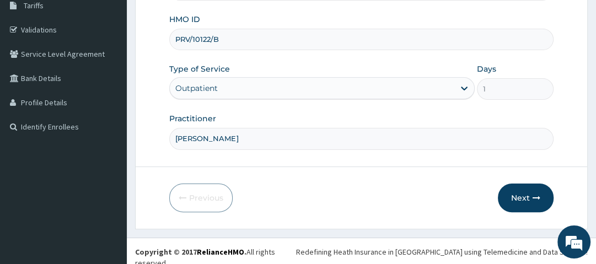
click at [237, 86] on div "Outpatient" at bounding box center [312, 88] width 285 height 18
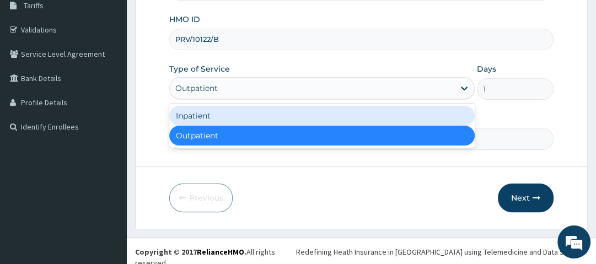
click at [245, 124] on div "Inpatient" at bounding box center [322, 116] width 306 height 20
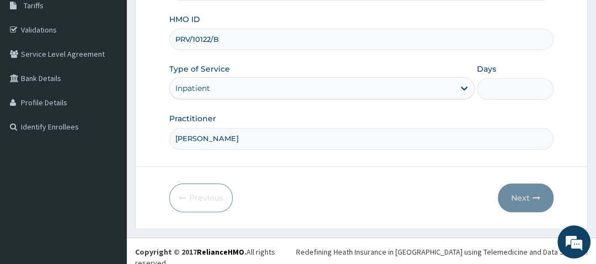
click at [501, 85] on input "Days" at bounding box center [515, 89] width 76 height 22
type input "1"
click at [519, 192] on button "Next" at bounding box center [526, 198] width 56 height 29
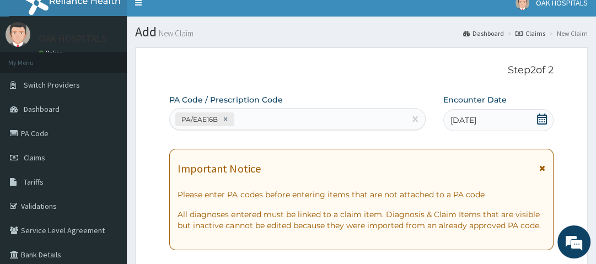
scroll to position [0, 0]
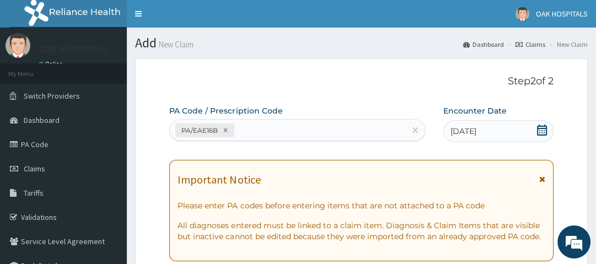
click at [280, 134] on div "PA/EAE16B" at bounding box center [288, 130] width 236 height 18
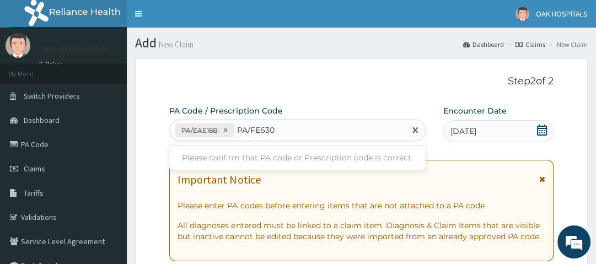
type input "PA/FE630F"
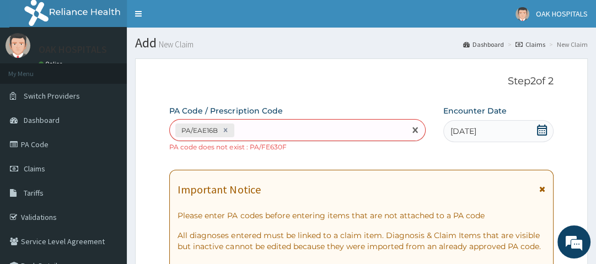
click at [257, 128] on div "PA/EAE16B" at bounding box center [288, 130] width 236 height 18
click at [259, 128] on div "PA/EAE16B" at bounding box center [288, 130] width 236 height 18
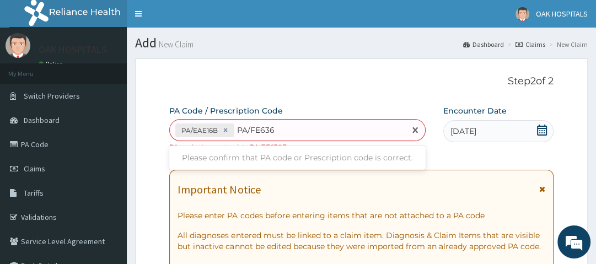
type input "PA/FE636F"
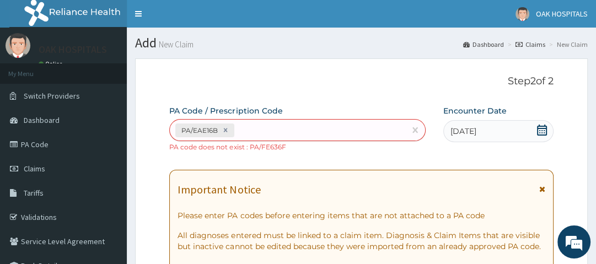
click at [267, 132] on div "PA/EAE16B" at bounding box center [288, 130] width 236 height 18
click at [275, 122] on div "PA/EAE16B" at bounding box center [288, 130] width 236 height 18
click at [277, 131] on div "PA/EAE16B" at bounding box center [288, 130] width 236 height 18
paste input "PA/F6360F"
type input "PA/F6360F"
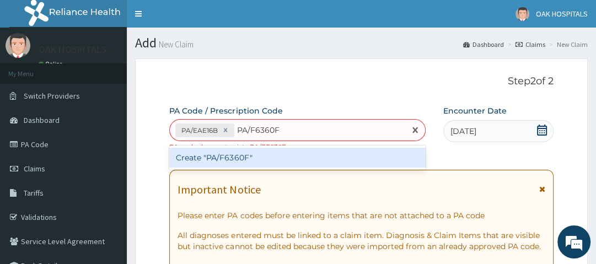
click at [276, 157] on div "Create "PA/F6360F"" at bounding box center [297, 158] width 257 height 20
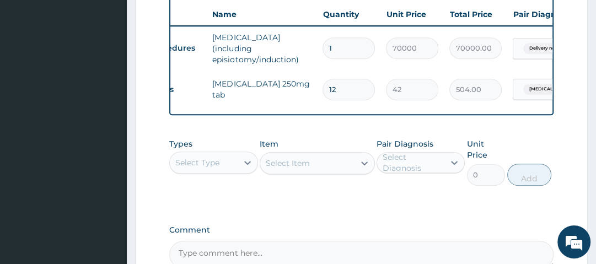
scroll to position [0, 25]
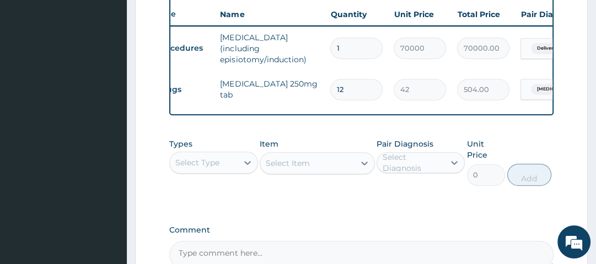
click at [321, 170] on div "Select Item" at bounding box center [317, 163] width 115 height 22
click at [302, 165] on div "Select Item" at bounding box center [317, 163] width 115 height 22
drag, startPoint x: 214, startPoint y: 170, endPoint x: 238, endPoint y: 174, distance: 24.7
click at [214, 168] on div "Select Type" at bounding box center [197, 162] width 44 height 11
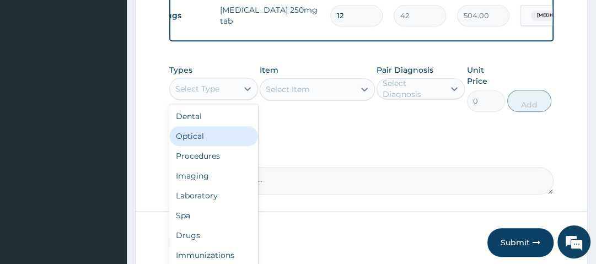
scroll to position [502, 0]
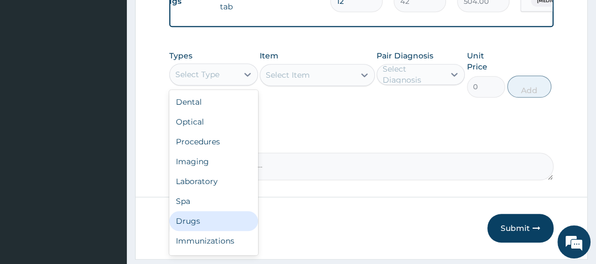
click at [215, 221] on div "Drugs" at bounding box center [213, 221] width 88 height 20
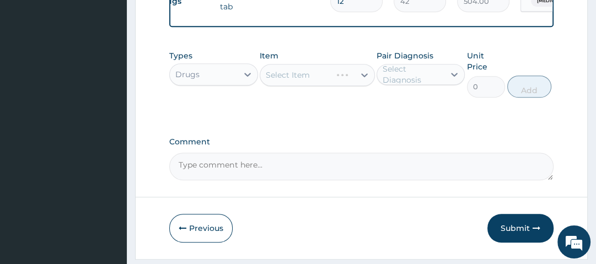
click at [311, 76] on div "Select Item" at bounding box center [317, 75] width 115 height 22
click at [313, 78] on div "Select Item" at bounding box center [317, 75] width 115 height 22
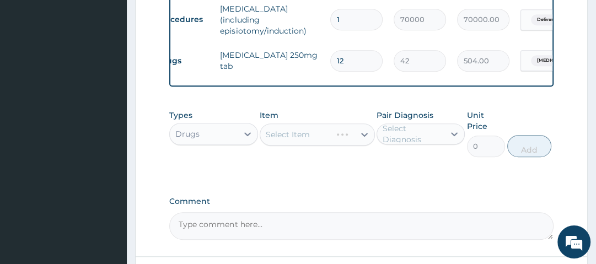
scroll to position [458, 0]
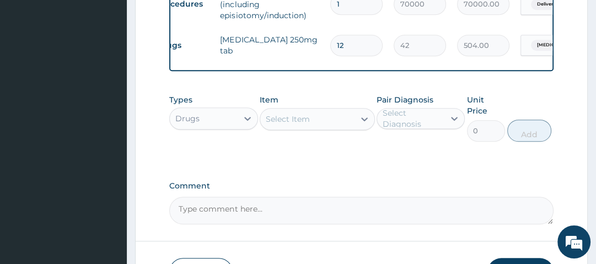
click at [333, 128] on div "Select Item" at bounding box center [307, 119] width 94 height 18
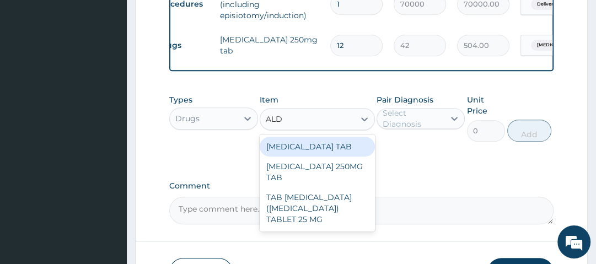
type input "ALDO"
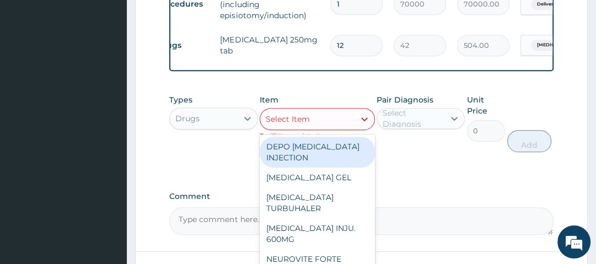
click at [336, 124] on div "Select Item" at bounding box center [307, 119] width 94 height 18
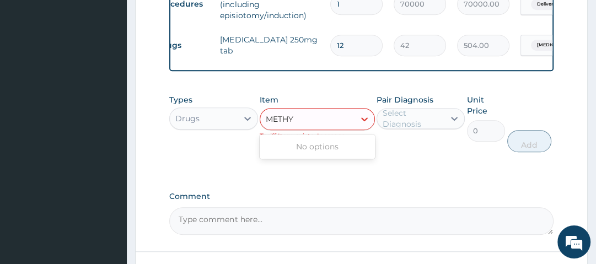
type input "METHY"
click at [402, 169] on div "Types Drugs Item option ALDOMET 250MG TAB, selected. 0 results available for se…" at bounding box center [361, 132] width 384 height 86
click at [347, 102] on div "Item Select Item Tariff Item exists, Increase quantity as needed" at bounding box center [317, 123] width 115 height 58
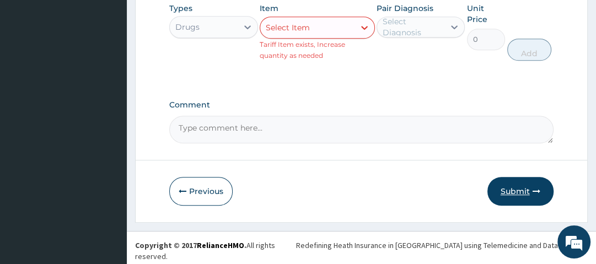
click at [521, 198] on button "Submit" at bounding box center [521, 191] width 66 height 29
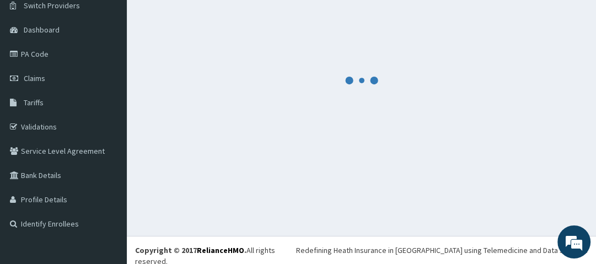
scroll to position [538, 0]
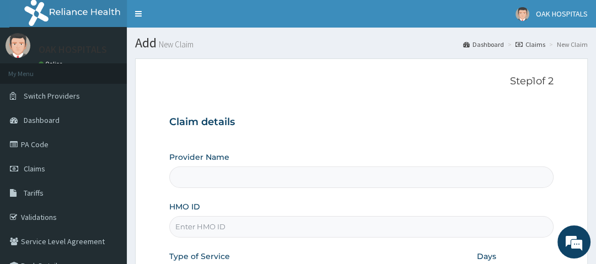
type input "Oak Hospitals"
click at [38, 143] on link "PA Code" at bounding box center [63, 144] width 127 height 24
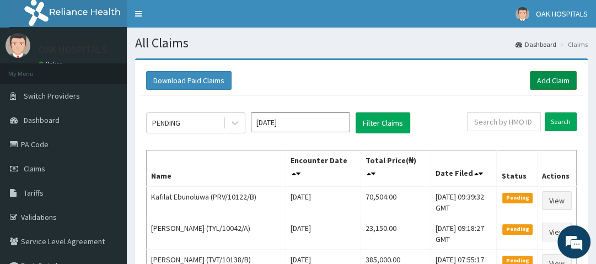
click at [553, 75] on link "Add Claim" at bounding box center [553, 80] width 47 height 19
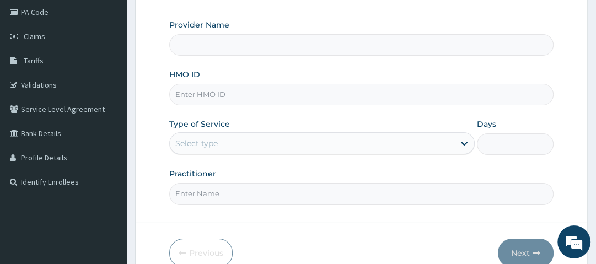
click at [232, 103] on input "HMO ID" at bounding box center [361, 95] width 384 height 22
type input "Oak Hospitals"
type input "CSH/10058/A"
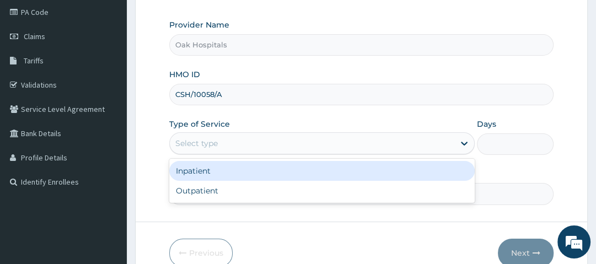
drag, startPoint x: 291, startPoint y: 137, endPoint x: 291, endPoint y: 147, distance: 10.5
click at [292, 137] on div "Select type" at bounding box center [312, 144] width 285 height 18
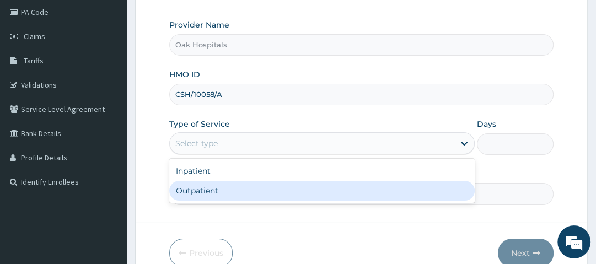
click at [258, 190] on div "Outpatient" at bounding box center [322, 191] width 306 height 20
type input "1"
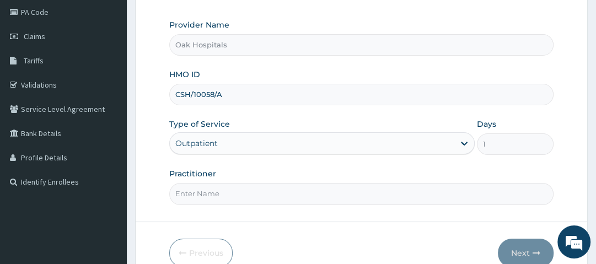
drag, startPoint x: 235, startPoint y: 190, endPoint x: 227, endPoint y: 194, distance: 8.6
click at [234, 190] on input "Practitioner" at bounding box center [361, 194] width 384 height 22
type input "DR OJI"
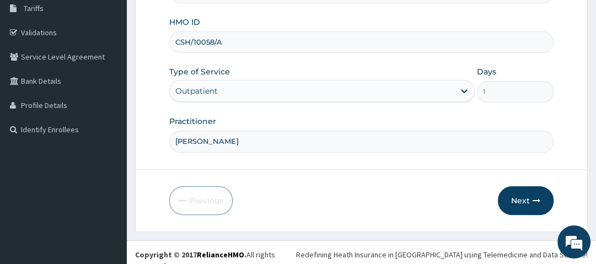
scroll to position [188, 0]
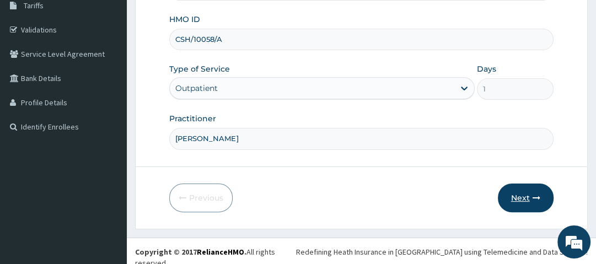
click at [532, 192] on button "Next" at bounding box center [526, 198] width 56 height 29
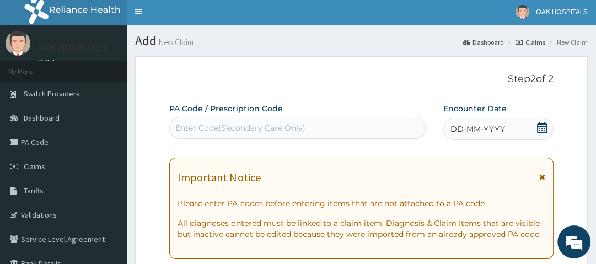
scroll to position [0, 0]
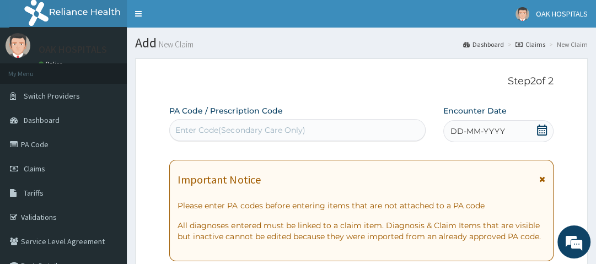
click at [277, 132] on div "Enter Code(Secondary Care Only)" at bounding box center [240, 130] width 130 height 11
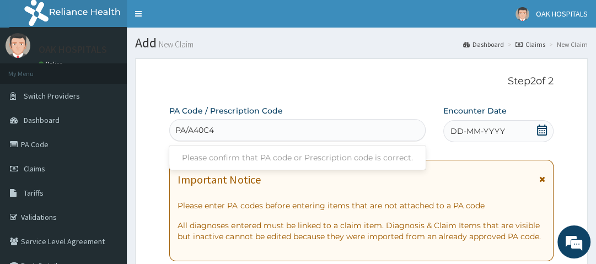
type input "PA/A40C4E"
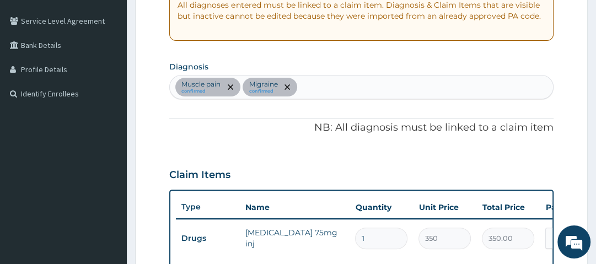
scroll to position [187, 0]
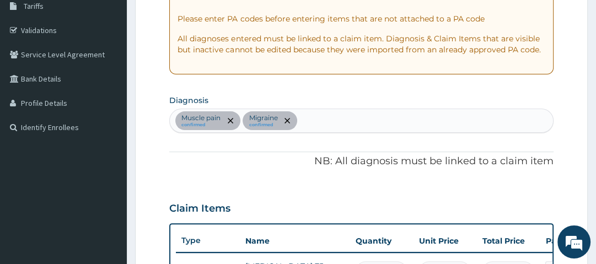
click at [354, 119] on div "Muscle pain confirmed Migraine confirmed" at bounding box center [361, 120] width 383 height 23
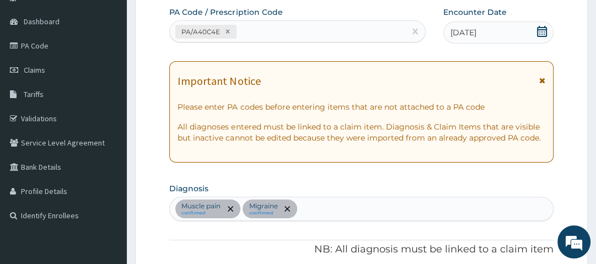
scroll to position [143, 0]
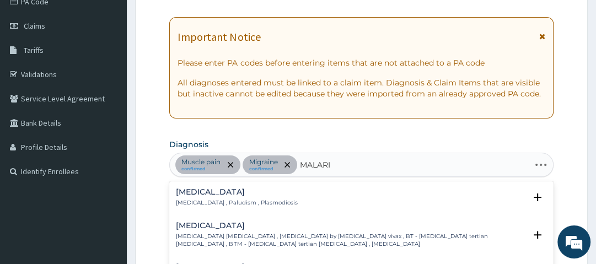
type input "[MEDICAL_DATA]"
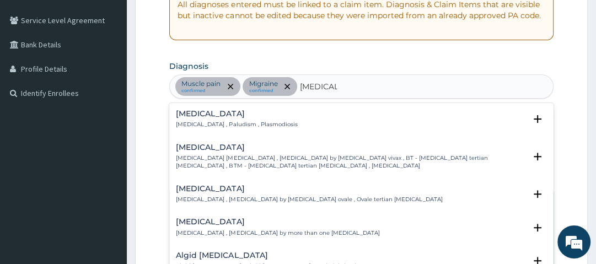
scroll to position [231, 0]
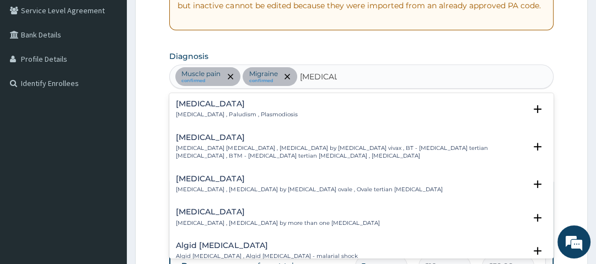
click at [203, 104] on h4 "[MEDICAL_DATA]" at bounding box center [236, 104] width 121 height 8
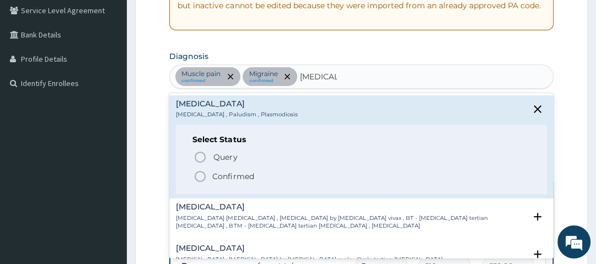
click at [222, 174] on p "Confirmed" at bounding box center [232, 176] width 41 height 11
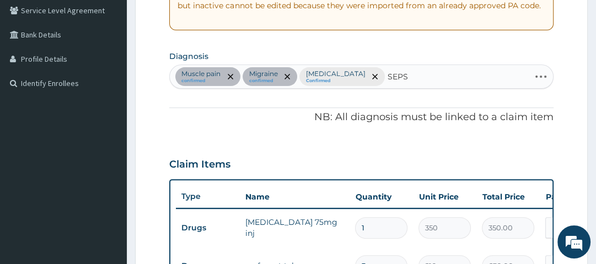
type input "SEPSIS"
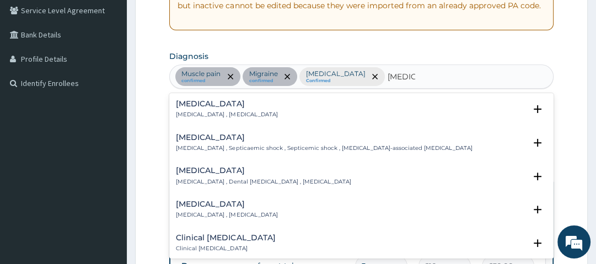
click at [201, 107] on h4 "Sepsis" at bounding box center [227, 104] width 102 height 8
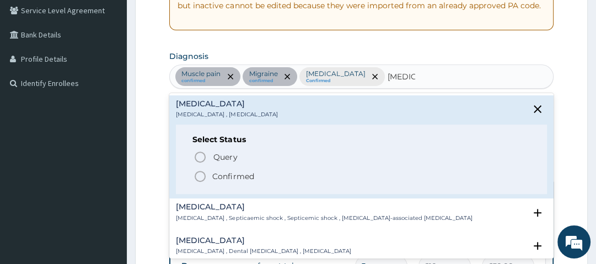
drag, startPoint x: 215, startPoint y: 178, endPoint x: 221, endPoint y: 178, distance: 6.1
click at [218, 178] on p "Confirmed" at bounding box center [232, 176] width 41 height 11
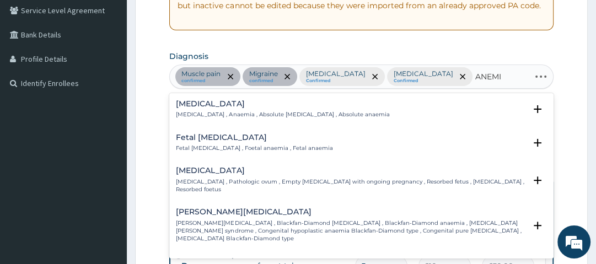
type input "ANEMIA"
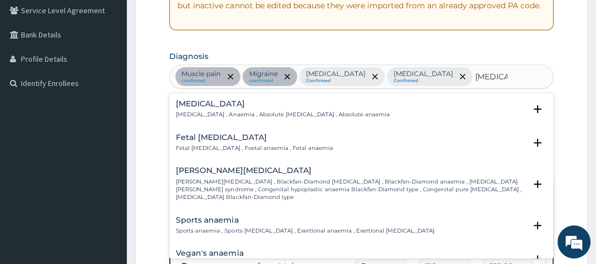
click at [192, 104] on h4 "Anemia" at bounding box center [283, 104] width 214 height 8
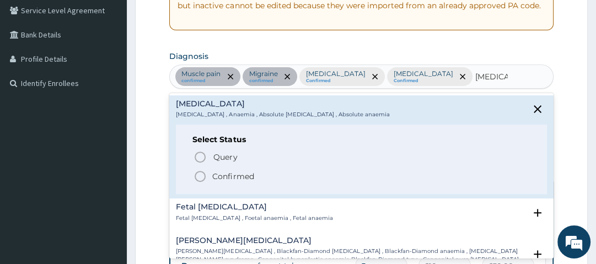
click at [216, 176] on p "Confirmed" at bounding box center [232, 176] width 41 height 11
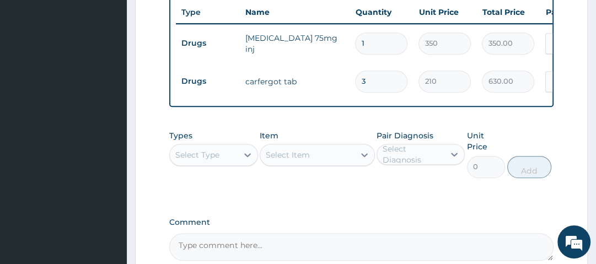
scroll to position [452, 0]
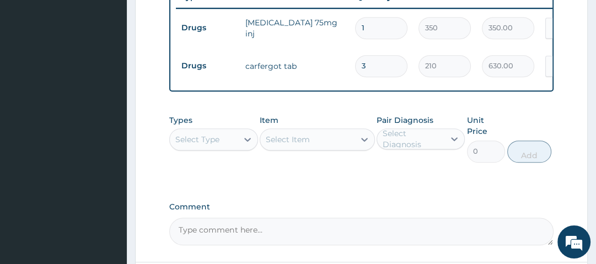
click at [215, 131] on div "Select Type" at bounding box center [203, 140] width 67 height 18
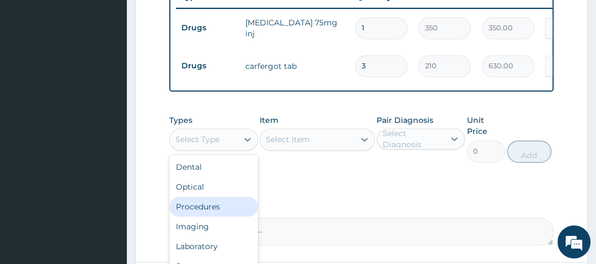
click at [218, 197] on div "Procedures" at bounding box center [213, 207] width 88 height 20
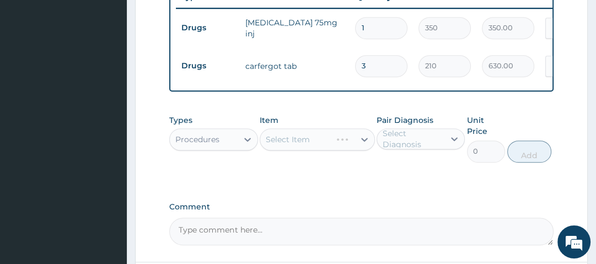
click at [286, 129] on div "Select Item" at bounding box center [317, 140] width 115 height 22
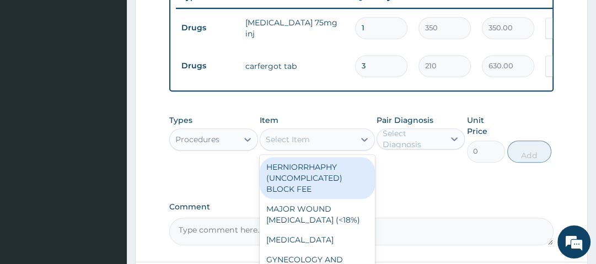
click at [313, 131] on div "Select Item" at bounding box center [307, 140] width 94 height 18
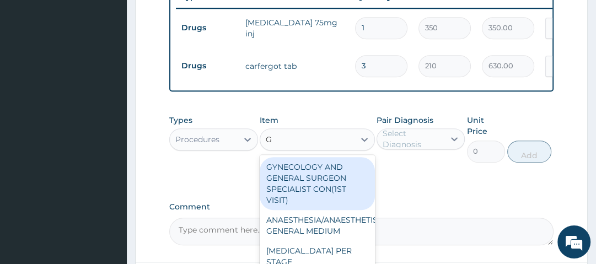
type input "GP"
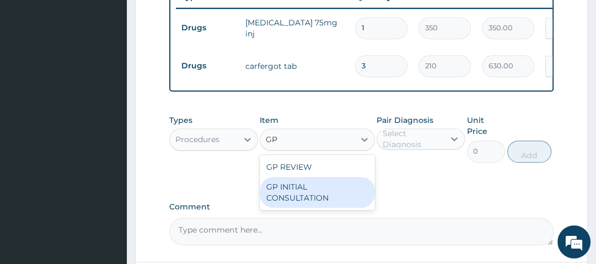
drag, startPoint x: 296, startPoint y: 179, endPoint x: 382, endPoint y: 183, distance: 86.1
click at [302, 179] on div "GP INITIAL CONSULTATION" at bounding box center [317, 192] width 115 height 31
type input "2500"
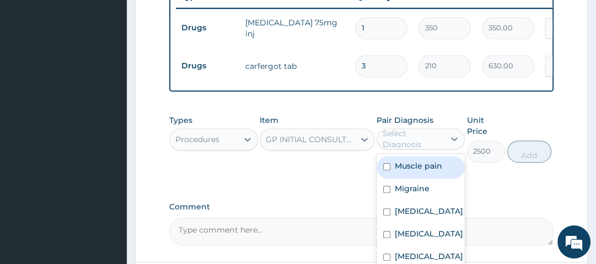
click at [427, 128] on div "Select Diagnosis" at bounding box center [413, 139] width 61 height 22
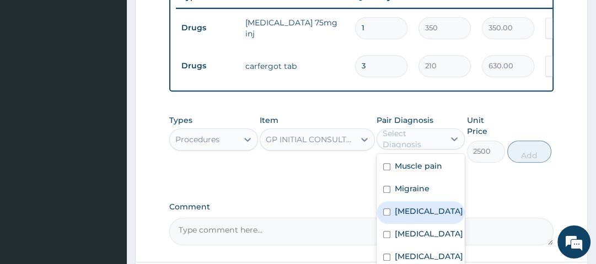
click at [430, 201] on div "[MEDICAL_DATA]" at bounding box center [421, 212] width 88 height 23
checkbox input "true"
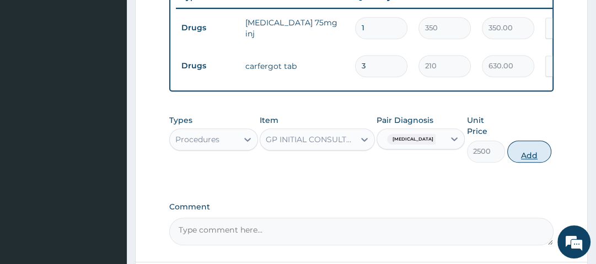
click at [521, 141] on button "Add" at bounding box center [530, 152] width 44 height 22
type input "0"
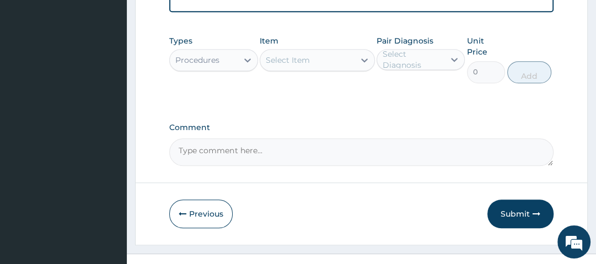
scroll to position [570, 0]
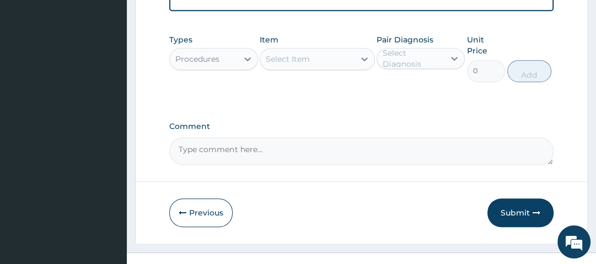
click at [215, 54] on div "Procedures" at bounding box center [197, 59] width 44 height 11
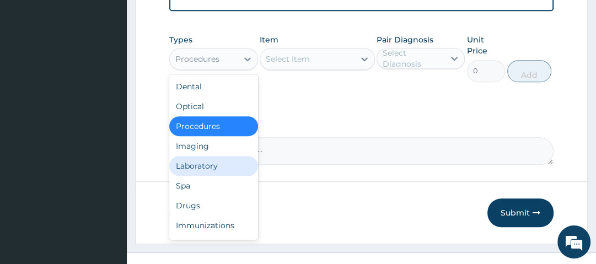
click at [223, 156] on div "Laboratory" at bounding box center [213, 166] width 88 height 20
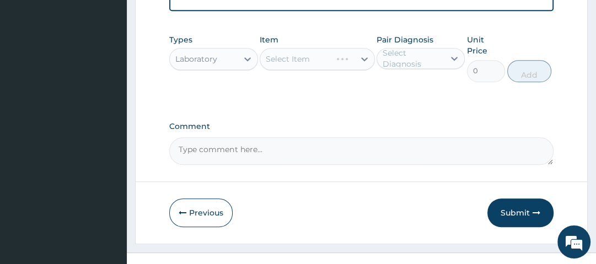
click at [313, 48] on div "Select Item" at bounding box center [317, 59] width 115 height 22
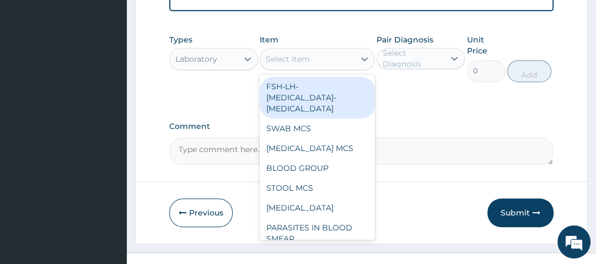
click at [313, 50] on div "Select Item" at bounding box center [307, 59] width 94 height 18
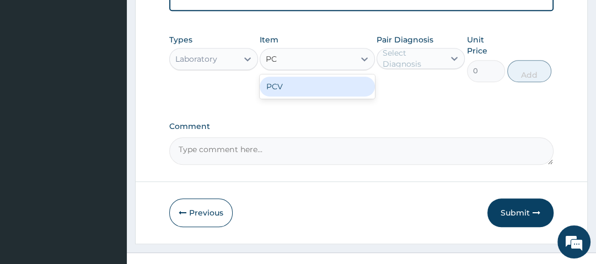
type input "PCV"
type input "1000"
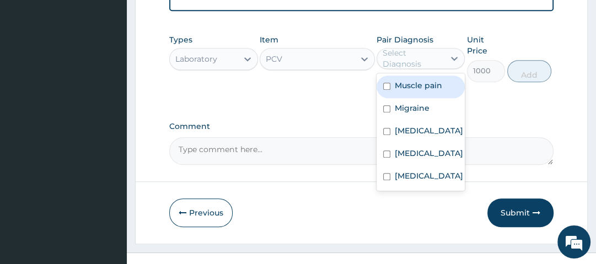
click at [410, 47] on div "Select Diagnosis" at bounding box center [413, 58] width 61 height 22
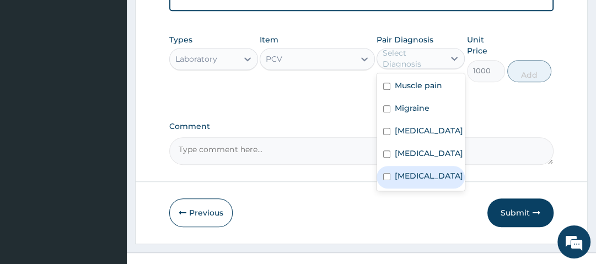
click at [435, 166] on div "Anemia" at bounding box center [421, 177] width 88 height 23
checkbox input "true"
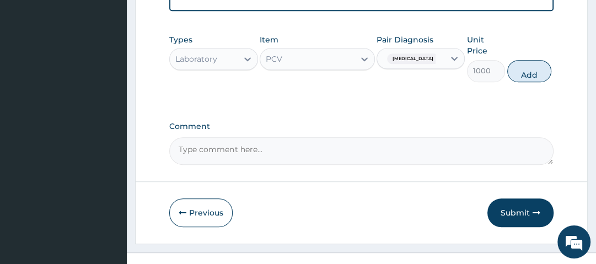
click at [515, 60] on button "Add" at bounding box center [530, 71] width 44 height 22
type input "0"
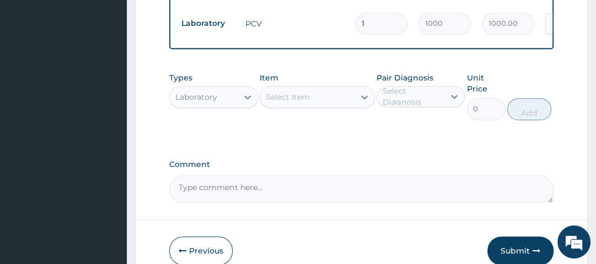
scroll to position [561, 0]
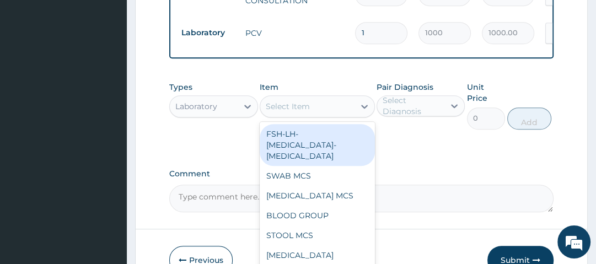
click at [316, 98] on div "Select Item" at bounding box center [307, 107] width 94 height 18
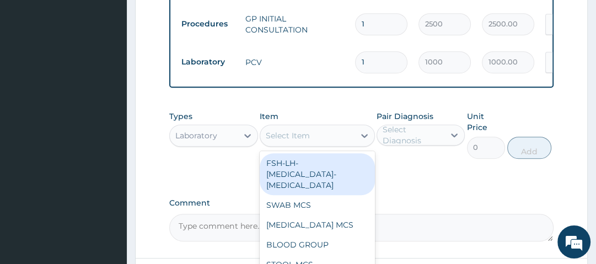
scroll to position [533, 0]
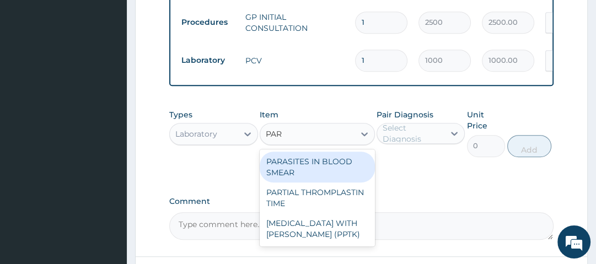
type input "PARA"
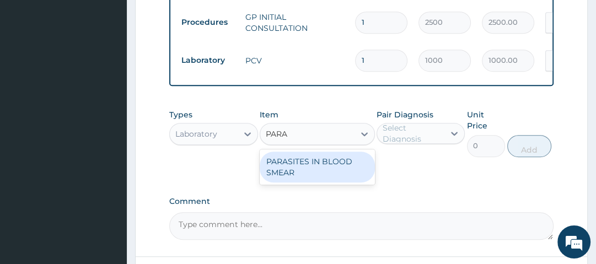
type input "1500"
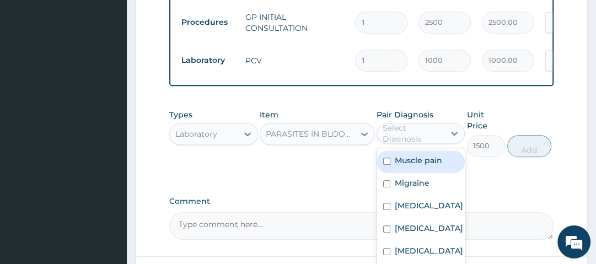
click at [415, 122] on div "Select Diagnosis" at bounding box center [413, 133] width 61 height 22
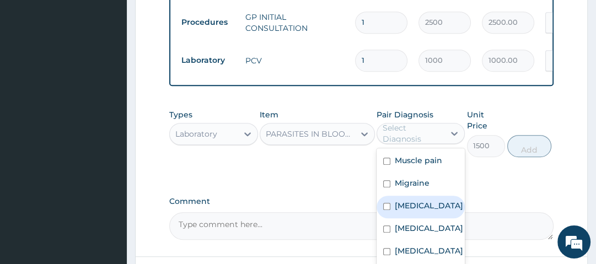
click at [437, 196] on div "[MEDICAL_DATA]" at bounding box center [421, 207] width 88 height 23
checkbox input "true"
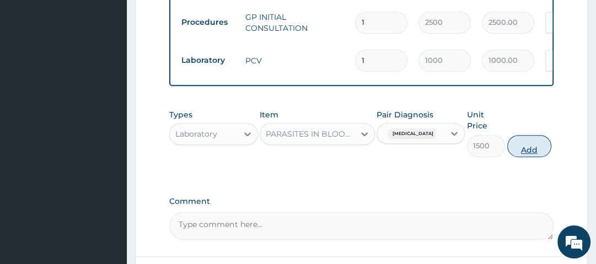
click at [543, 135] on button "Add" at bounding box center [530, 146] width 44 height 22
type input "0"
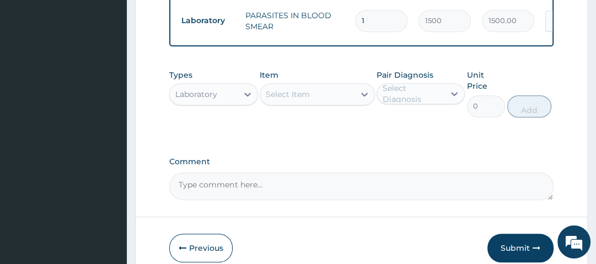
scroll to position [622, 0]
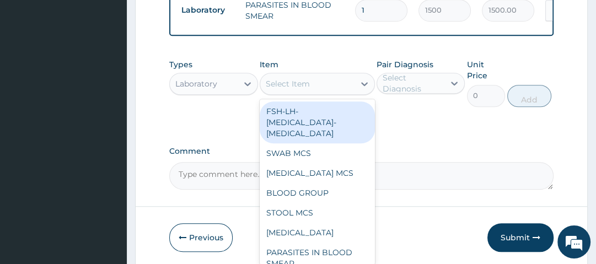
click at [301, 78] on div "Select Item" at bounding box center [288, 83] width 44 height 11
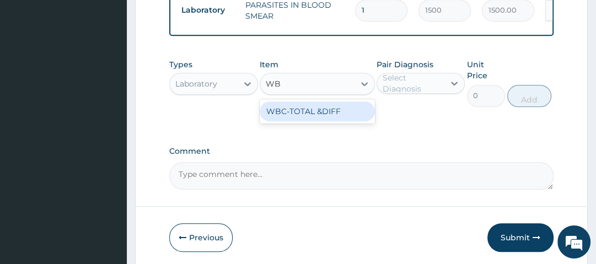
type input "WBC"
type input "2000"
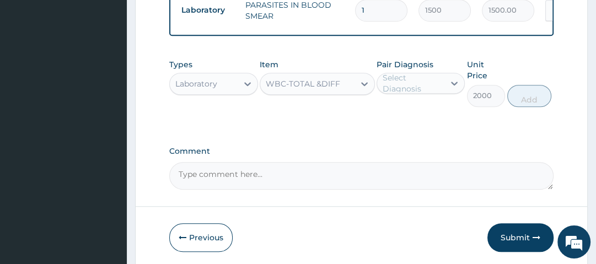
click at [410, 72] on div "Select Diagnosis" at bounding box center [413, 83] width 61 height 22
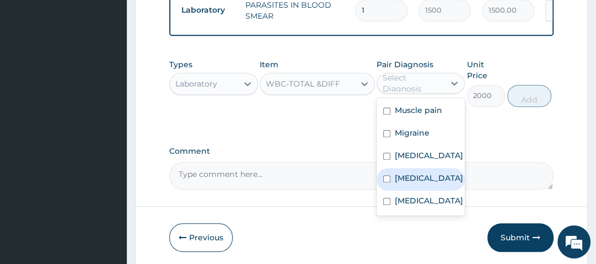
click at [428, 168] on div "Sepsis" at bounding box center [421, 179] width 88 height 23
checkbox input "true"
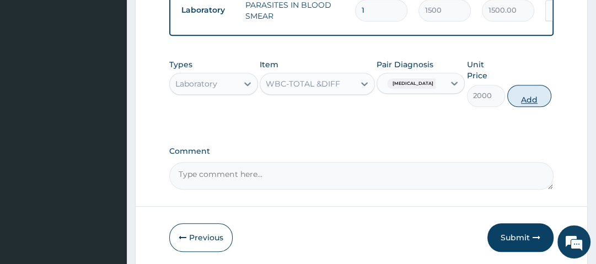
click at [530, 85] on button "Add" at bounding box center [530, 96] width 44 height 22
type input "0"
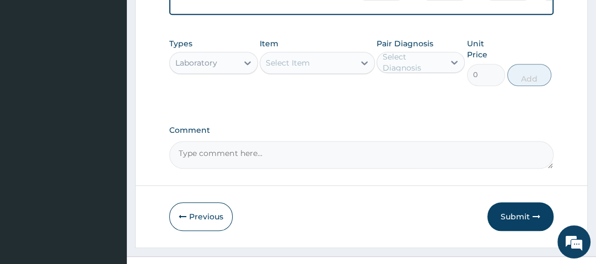
scroll to position [684, 0]
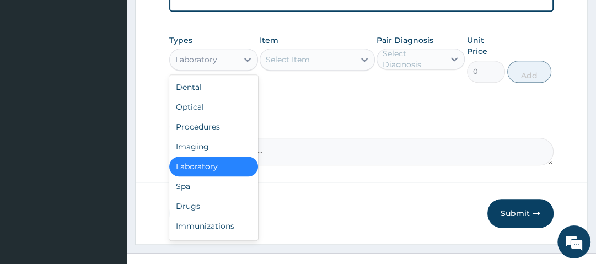
drag, startPoint x: 232, startPoint y: 42, endPoint x: 239, endPoint y: 68, distance: 27.6
click at [232, 51] on div "Laboratory" at bounding box center [203, 60] width 67 height 18
click at [234, 196] on div "Drugs" at bounding box center [213, 206] width 88 height 20
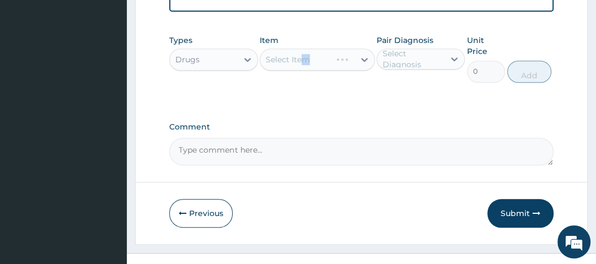
click at [306, 49] on div "Select Item" at bounding box center [317, 60] width 115 height 22
click at [330, 49] on div "Select Item" at bounding box center [317, 60] width 115 height 22
click at [327, 49] on div "Select Item" at bounding box center [317, 60] width 115 height 22
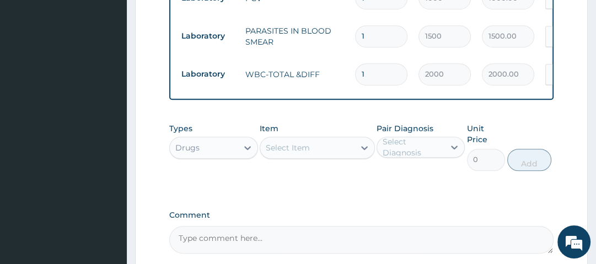
scroll to position [596, 0]
click at [327, 139] on div "Select Item" at bounding box center [307, 148] width 94 height 18
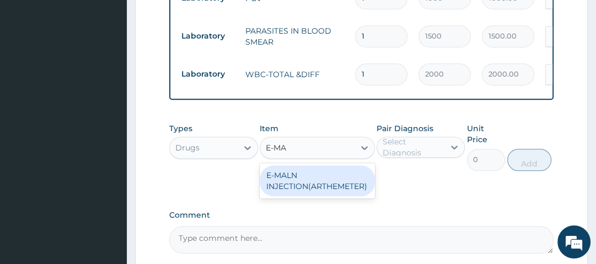
type input "E-MAL"
type input "840"
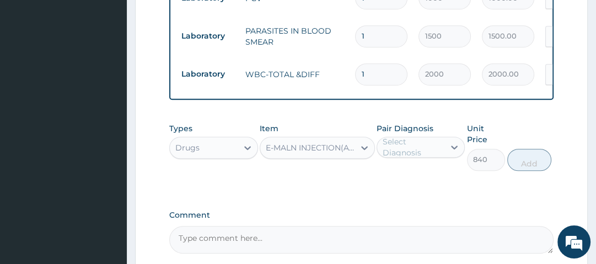
click at [429, 136] on div "Select Diagnosis" at bounding box center [413, 147] width 61 height 22
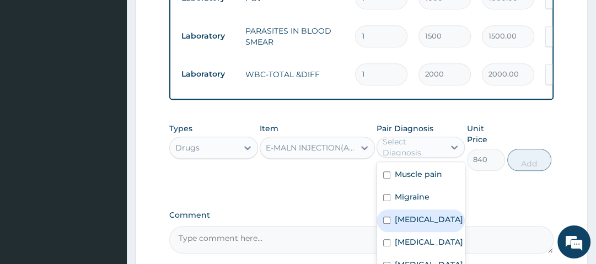
drag, startPoint x: 429, startPoint y: 202, endPoint x: 460, endPoint y: 194, distance: 32.0
click at [433, 210] on div "[MEDICAL_DATA]" at bounding box center [421, 221] width 88 height 23
checkbox input "true"
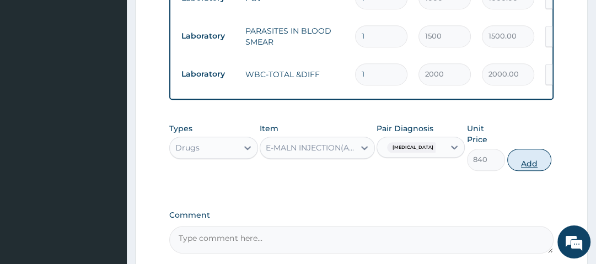
click at [533, 149] on button "Add" at bounding box center [530, 160] width 44 height 22
type input "0"
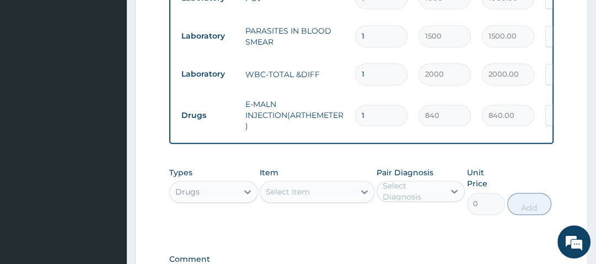
drag, startPoint x: 386, startPoint y: 94, endPoint x: 305, endPoint y: 97, distance: 81.1
click at [305, 97] on tr "Drugs E-MALN INJECTION(ARTHEMETER) 1 840 840.00 Malaria Delete" at bounding box center [446, 115] width 541 height 44
type input "3"
type input "2520.00"
type input "3"
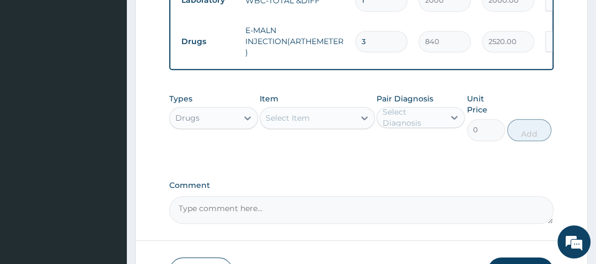
scroll to position [684, 0]
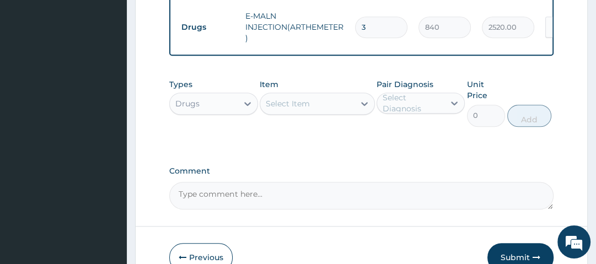
click at [347, 95] on div "Select Item" at bounding box center [307, 104] width 94 height 18
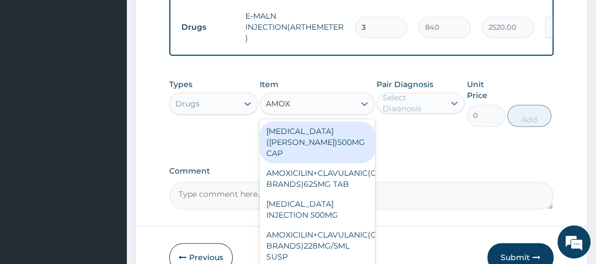
type input "AMOXI"
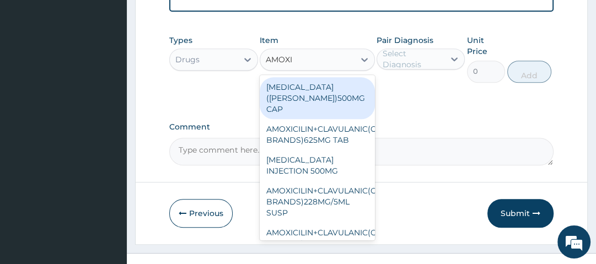
scroll to position [728, 0]
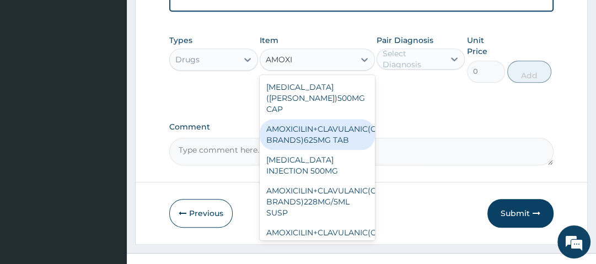
click at [351, 119] on div "AMOXICILIN+CLAVULANIC(OTHER BRANDS)625MG TAB" at bounding box center [317, 134] width 115 height 31
type input "110.1100006103516"
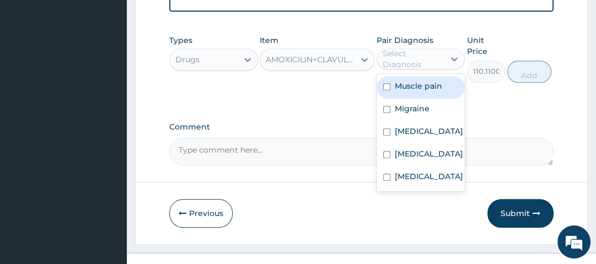
click at [429, 48] on div "Select Diagnosis" at bounding box center [413, 59] width 61 height 22
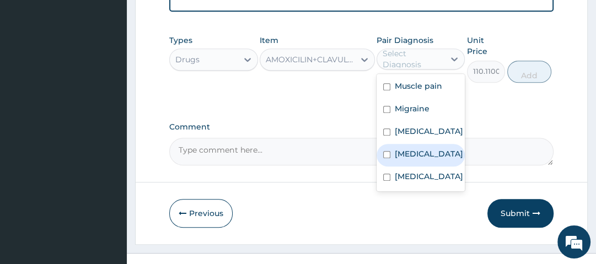
click at [433, 144] on div "Sepsis" at bounding box center [421, 155] width 88 height 23
checkbox input "true"
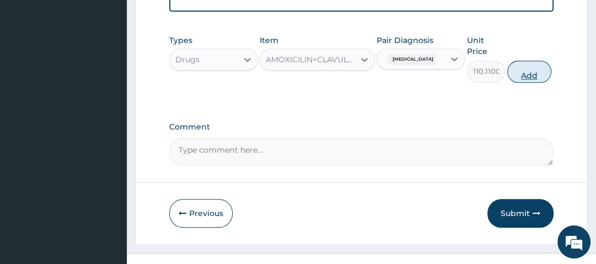
click at [519, 61] on button "Add" at bounding box center [530, 72] width 44 height 22
type input "0"
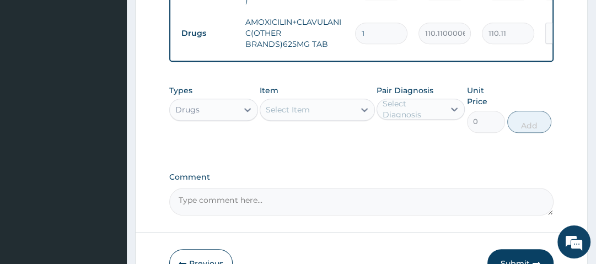
scroll to position [678, 0]
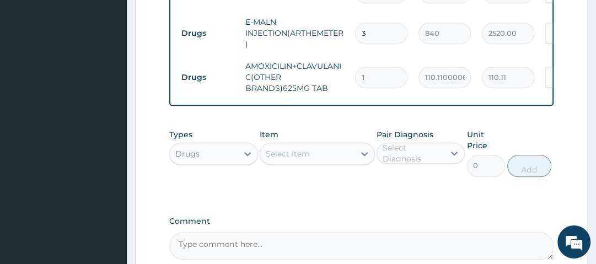
type input "10"
type input "1101.10"
type input "10"
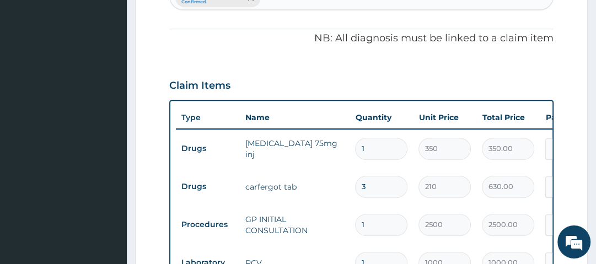
scroll to position [325, 0]
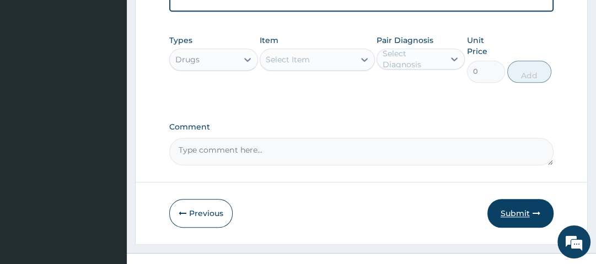
click at [530, 199] on button "Submit" at bounding box center [521, 213] width 66 height 29
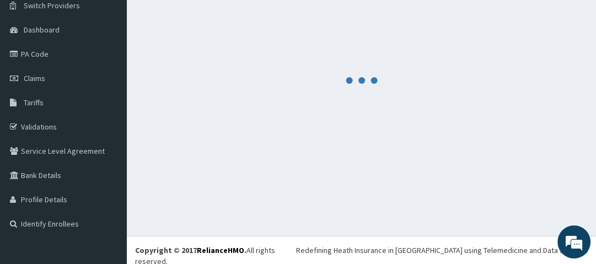
scroll to position [772, 0]
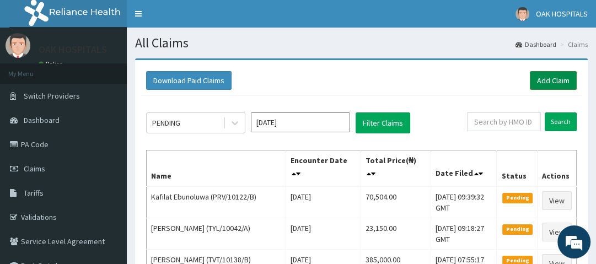
click at [545, 83] on link "Add Claim" at bounding box center [553, 80] width 47 height 19
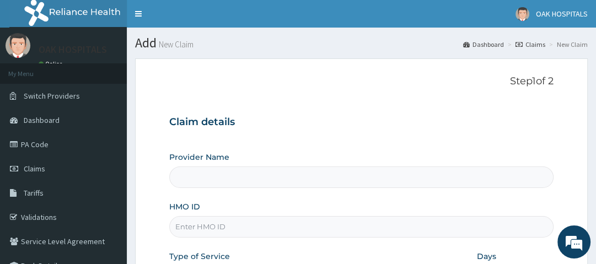
type input "Oak Hospitals"
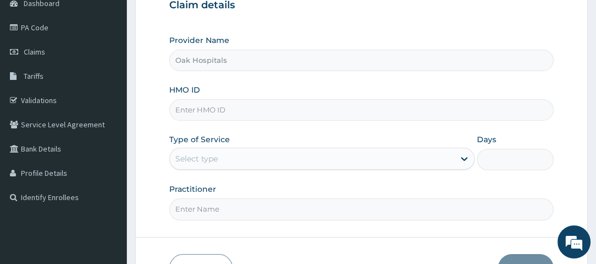
scroll to position [132, 0]
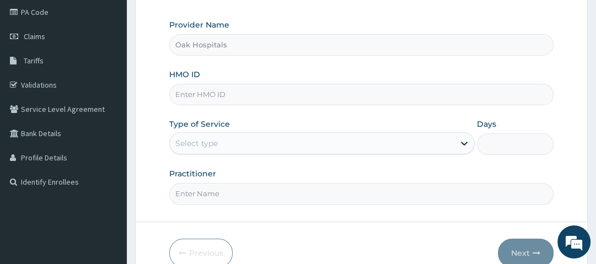
click at [216, 100] on input "HMO ID" at bounding box center [361, 95] width 384 height 22
type input "DJP/10015/A"
click at [329, 113] on div "Provider Name Oak Hospitals HMO ID DJP/10015/A Type of Service Select type Days…" at bounding box center [361, 111] width 384 height 185
click at [248, 148] on div "Select type" at bounding box center [312, 144] width 285 height 18
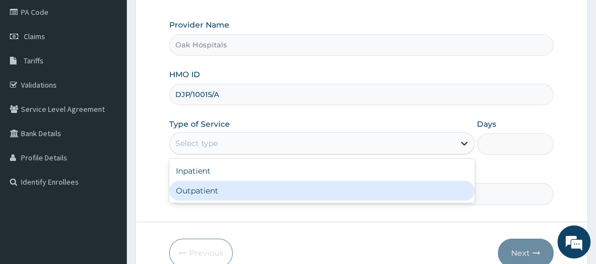
click at [252, 199] on div "Outpatient" at bounding box center [322, 191] width 306 height 20
type input "1"
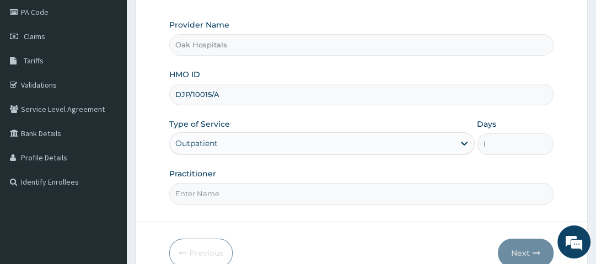
click at [222, 196] on input "Practitioner" at bounding box center [361, 194] width 384 height 22
type input "DR OJI"
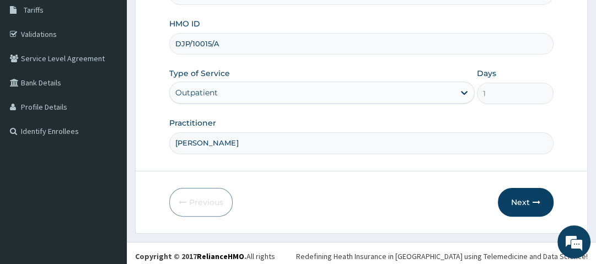
scroll to position [188, 0]
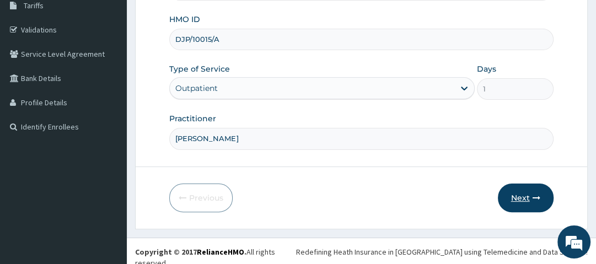
click at [535, 196] on icon "button" at bounding box center [537, 198] width 8 height 8
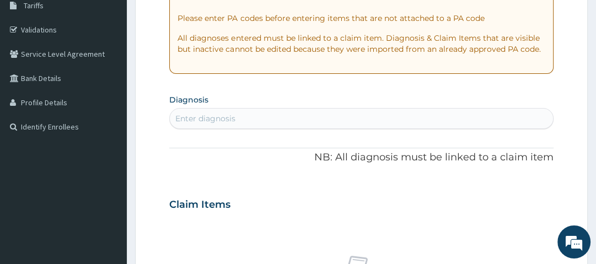
click at [238, 117] on div "Enter diagnosis" at bounding box center [361, 119] width 383 height 18
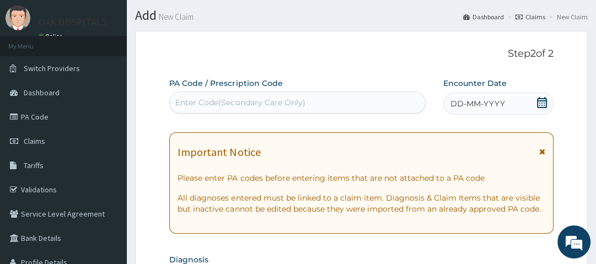
scroll to position [0, 0]
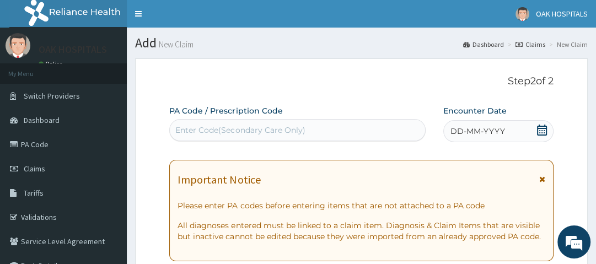
click at [276, 129] on div "Enter Code(Secondary Care Only)" at bounding box center [240, 130] width 130 height 11
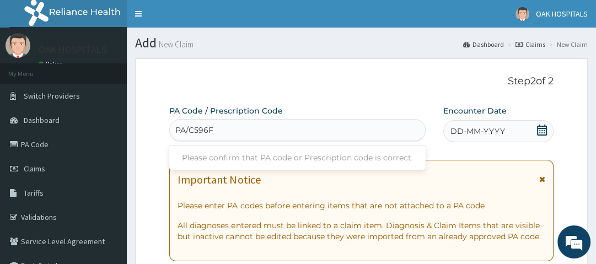
type input "PA/C596FA"
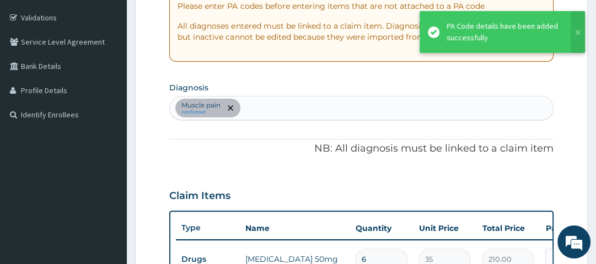
scroll to position [185, 0]
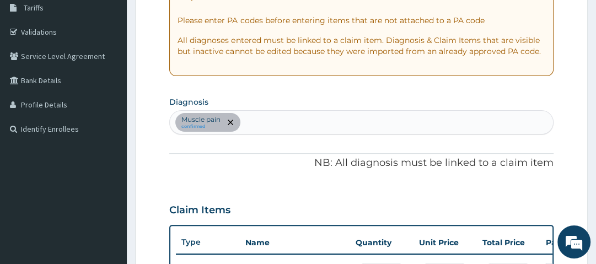
click at [272, 117] on div "Muscle pain confirmed" at bounding box center [361, 122] width 383 height 23
type input "MALARIA"
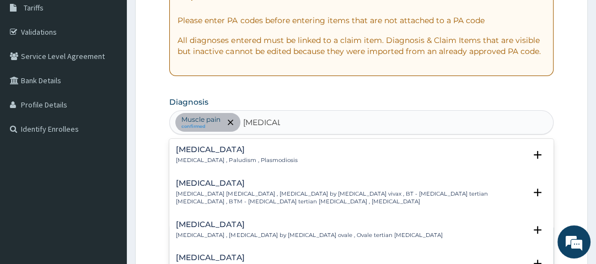
click at [205, 154] on div "Malaria Malaria , Paludism , Plasmodiosis" at bounding box center [236, 155] width 121 height 19
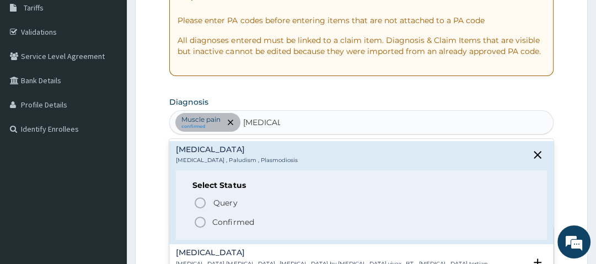
click at [232, 223] on p "Confirmed" at bounding box center [232, 222] width 41 height 11
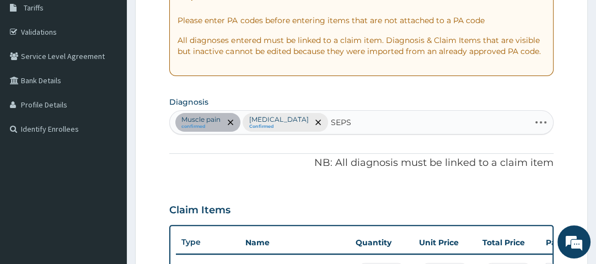
type input "SEPSIS"
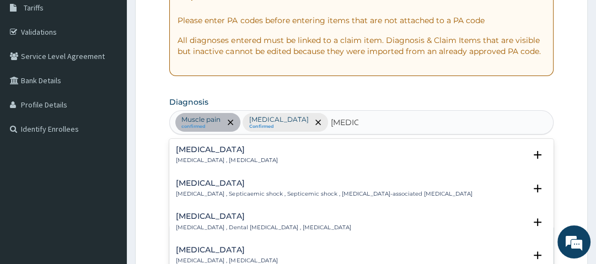
click at [199, 147] on h4 "Sepsis" at bounding box center [227, 150] width 102 height 8
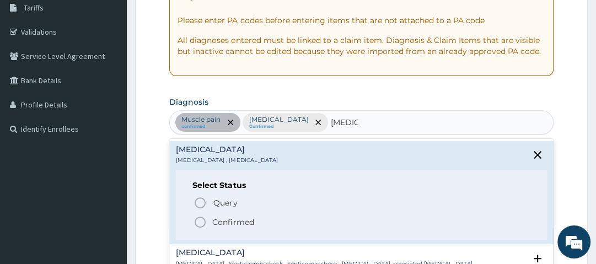
click at [203, 222] on icon "status option filled" at bounding box center [200, 222] width 13 height 13
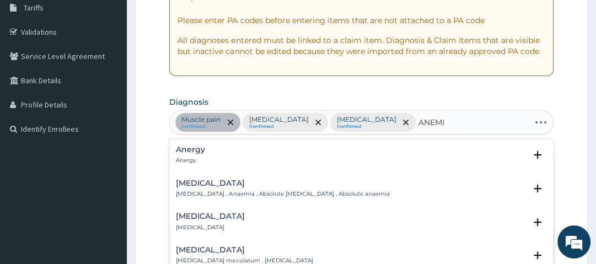
type input "ANEMIA"
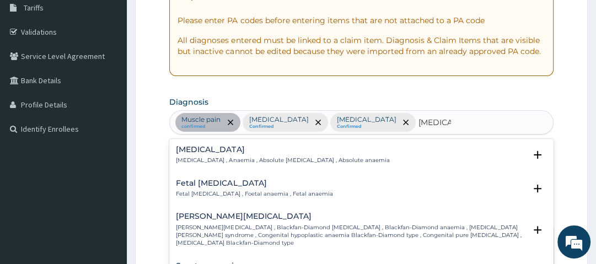
click at [177, 151] on h4 "Anemia" at bounding box center [283, 150] width 214 height 8
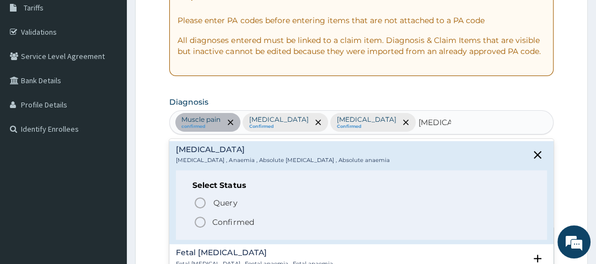
click at [231, 222] on p "Confirmed" at bounding box center [232, 222] width 41 height 11
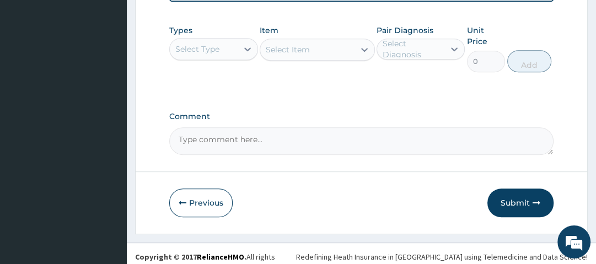
scroll to position [494, 0]
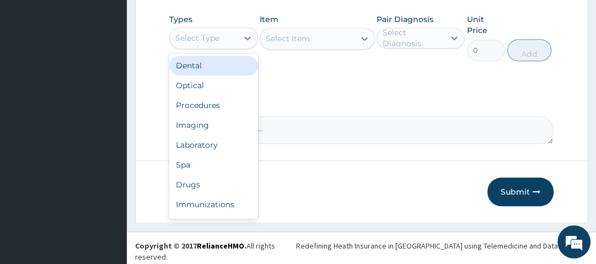
click at [235, 45] on div "Select Type" at bounding box center [203, 38] width 67 height 18
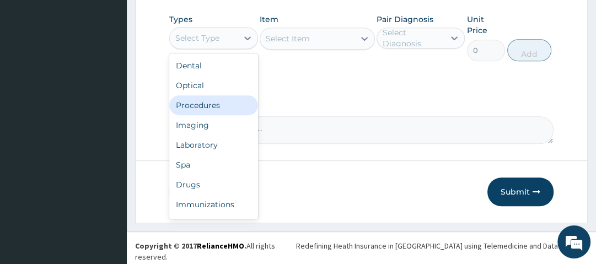
click at [218, 109] on div "Procedures" at bounding box center [213, 105] width 88 height 20
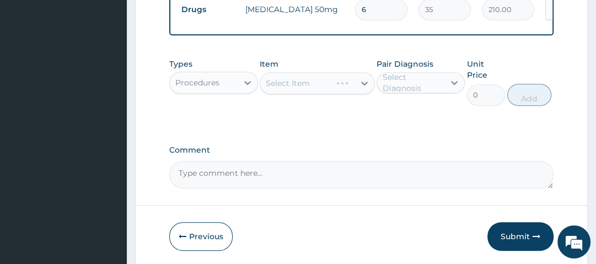
scroll to position [450, 0]
click at [324, 91] on div "Select Item" at bounding box center [317, 83] width 115 height 22
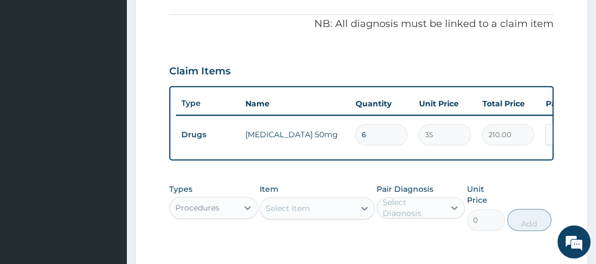
scroll to position [318, 0]
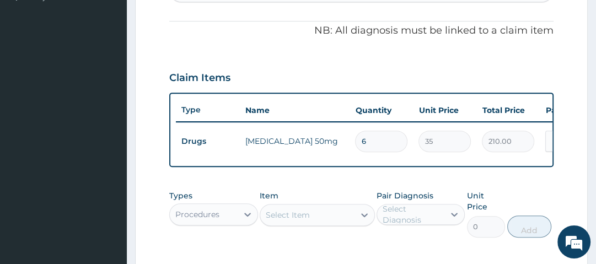
drag, startPoint x: 333, startPoint y: 71, endPoint x: 307, endPoint y: 68, distance: 26.1
click at [306, 68] on div "Claim Items" at bounding box center [361, 75] width 384 height 29
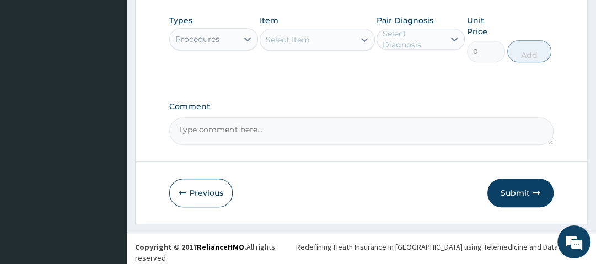
scroll to position [494, 0]
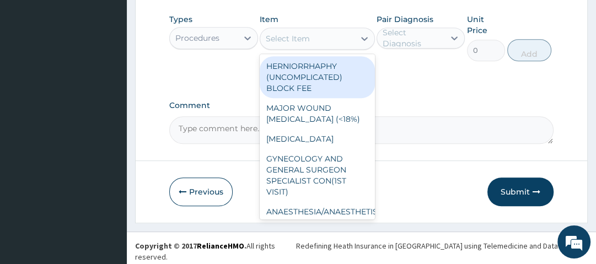
click at [313, 47] on div "Select Item" at bounding box center [307, 39] width 94 height 18
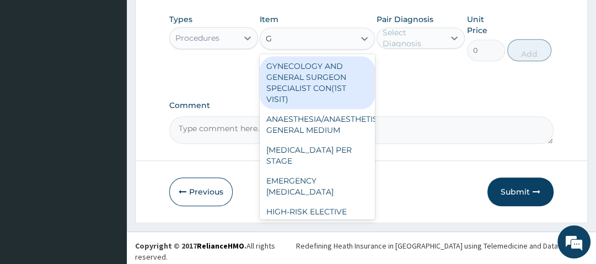
type input "GP"
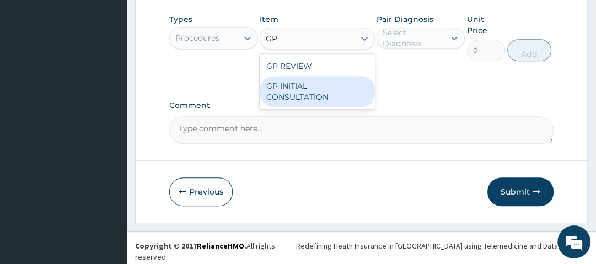
click at [306, 102] on div "GP INITIAL CONSULTATION" at bounding box center [317, 91] width 115 height 31
type input "2500"
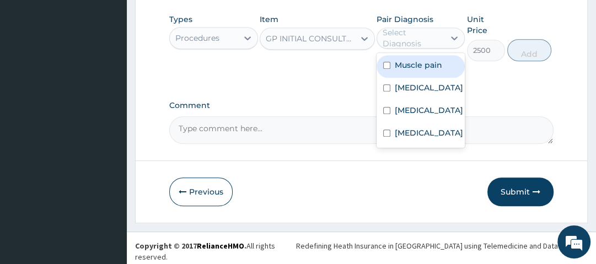
click at [423, 45] on div "Select Diagnosis" at bounding box center [413, 38] width 61 height 22
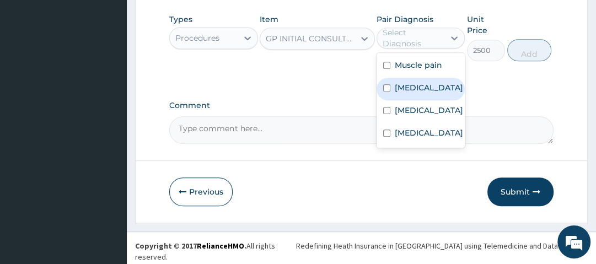
drag, startPoint x: 426, startPoint y: 95, endPoint x: 439, endPoint y: 92, distance: 12.6
click at [428, 94] on div "Malaria" at bounding box center [421, 89] width 88 height 23
checkbox input "true"
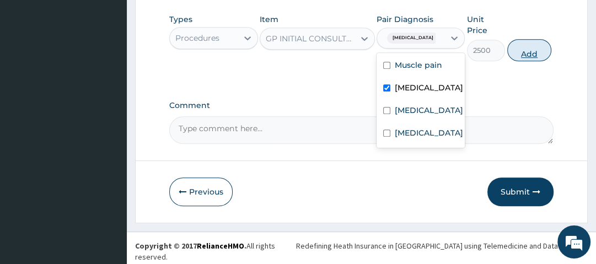
click at [518, 60] on button "Add" at bounding box center [530, 50] width 44 height 22
type input "0"
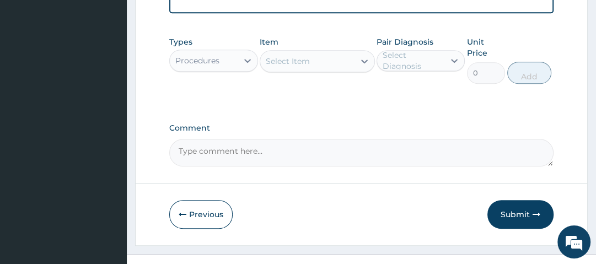
scroll to position [532, 0]
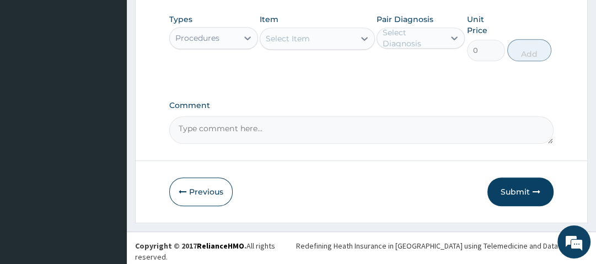
click at [215, 40] on div "Procedures" at bounding box center [197, 38] width 44 height 11
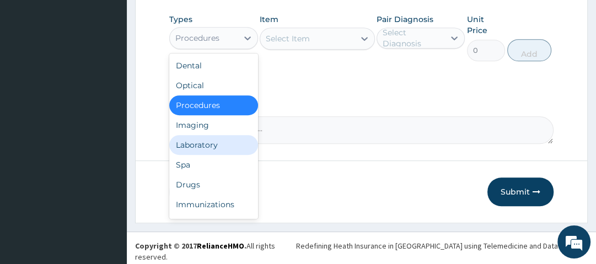
click at [207, 151] on div "Laboratory" at bounding box center [213, 145] width 88 height 20
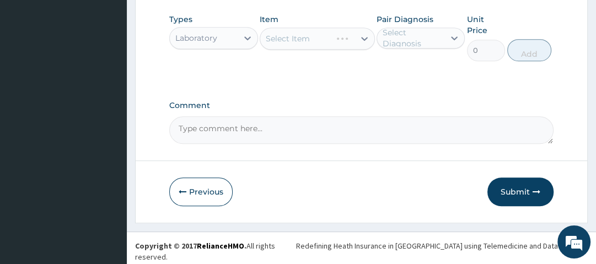
click at [332, 45] on div "Select Item" at bounding box center [317, 39] width 115 height 22
click at [332, 45] on div "Select Item" at bounding box center [295, 39] width 71 height 18
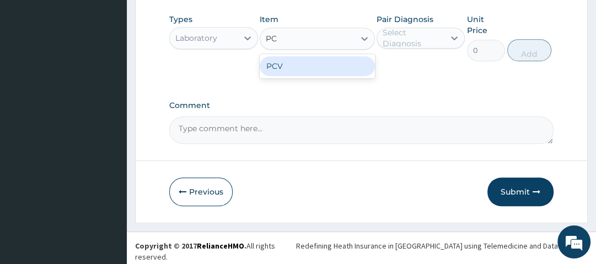
type input "PCV"
type input "1000"
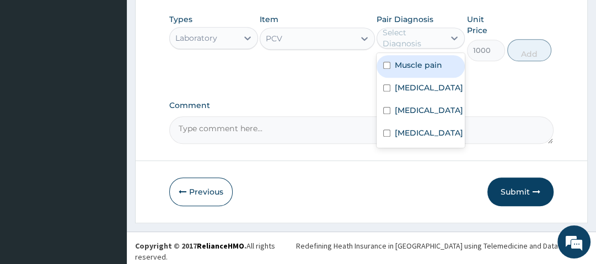
click at [413, 41] on div "Select Diagnosis" at bounding box center [413, 38] width 61 height 22
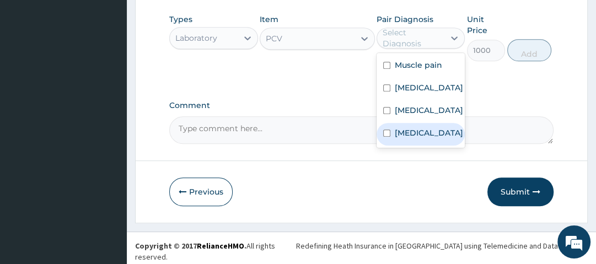
click at [424, 136] on label "Anemia" at bounding box center [429, 132] width 68 height 11
checkbox input "true"
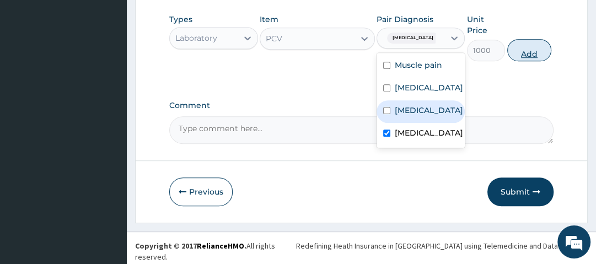
click at [527, 53] on button "Add" at bounding box center [530, 50] width 44 height 22
type input "0"
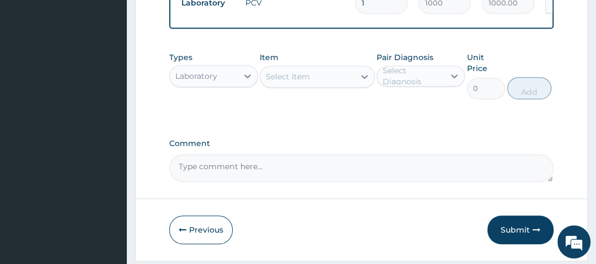
scroll to position [523, 0]
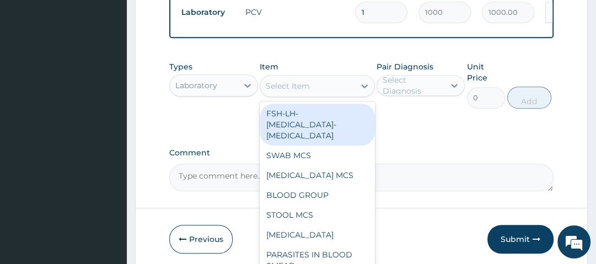
click at [311, 90] on div "Select Item" at bounding box center [307, 86] width 94 height 18
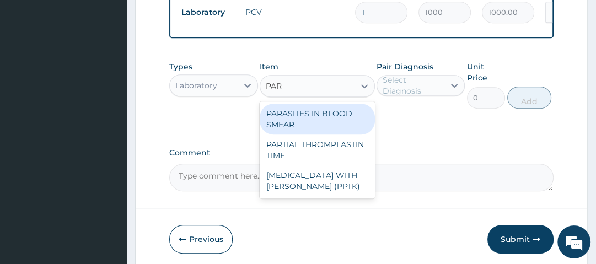
type input "PARA"
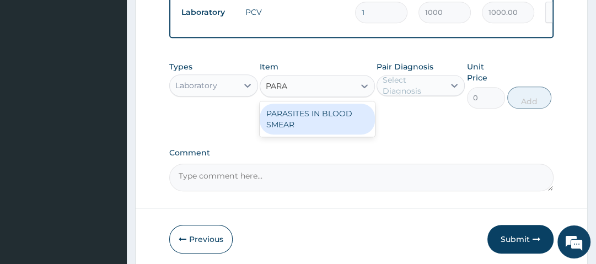
type input "1500"
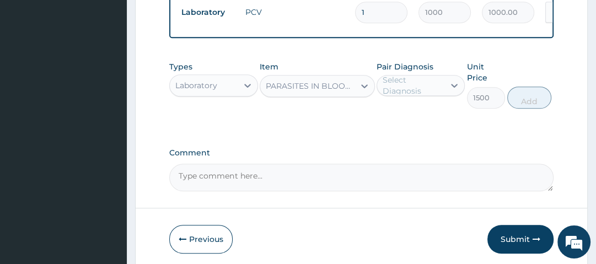
click at [428, 88] on div "Select Diagnosis" at bounding box center [413, 85] width 61 height 22
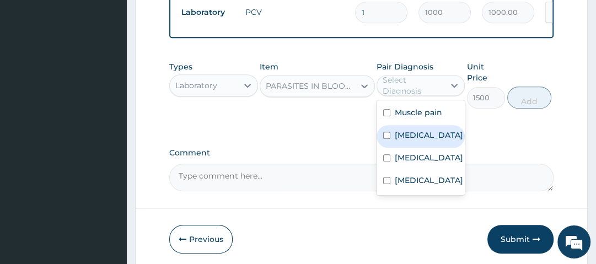
click at [437, 142] on div "[MEDICAL_DATA]" at bounding box center [421, 136] width 88 height 23
checkbox input "true"
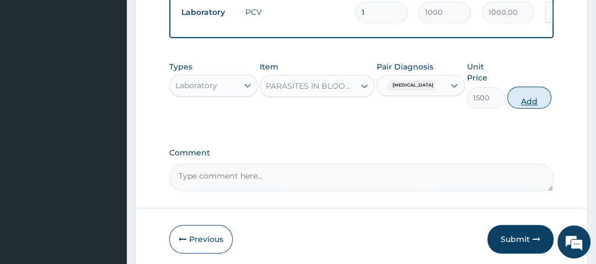
click at [536, 102] on button "Add" at bounding box center [530, 98] width 44 height 22
type input "0"
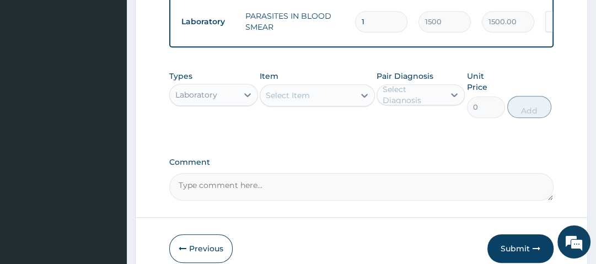
scroll to position [567, 0]
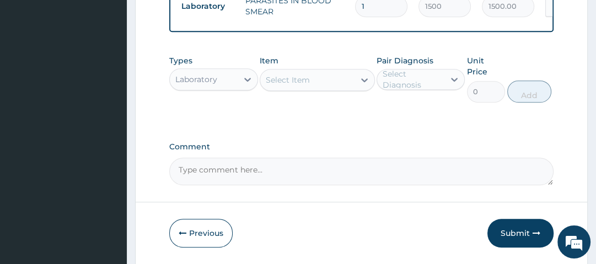
click at [346, 89] on div "Select Item" at bounding box center [307, 80] width 94 height 18
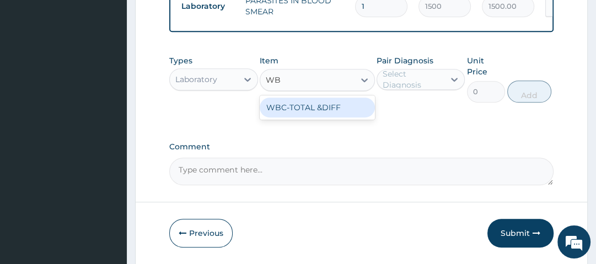
type input "WBC"
type input "2000"
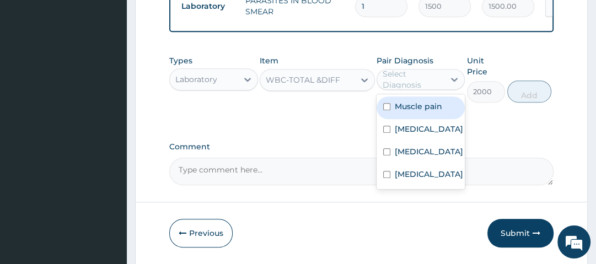
drag, startPoint x: 426, startPoint y: 81, endPoint x: 426, endPoint y: 105, distance: 24.8
click at [426, 86] on div "Select Diagnosis" at bounding box center [413, 79] width 61 height 22
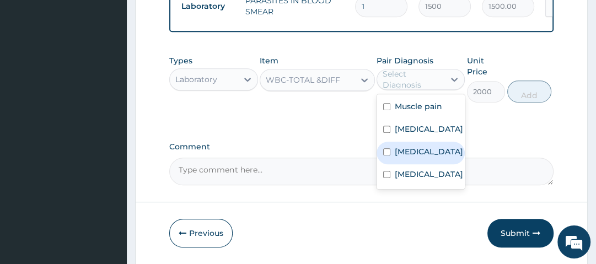
click at [439, 151] on div "Sepsis" at bounding box center [421, 153] width 88 height 23
checkbox input "true"
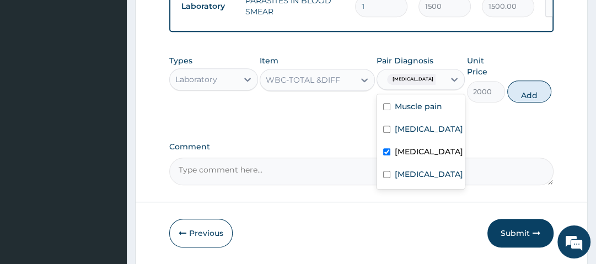
click at [532, 94] on button "Add" at bounding box center [530, 92] width 44 height 22
type input "0"
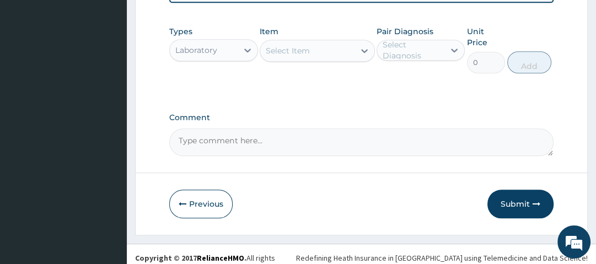
scroll to position [647, 0]
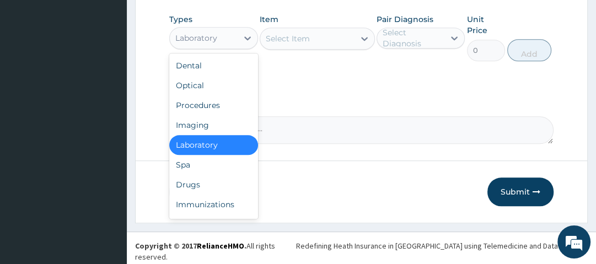
drag, startPoint x: 190, startPoint y: 42, endPoint x: 204, endPoint y: 51, distance: 16.8
click at [192, 42] on div "Laboratory" at bounding box center [196, 38] width 42 height 11
click at [212, 181] on div "Drugs" at bounding box center [213, 185] width 88 height 20
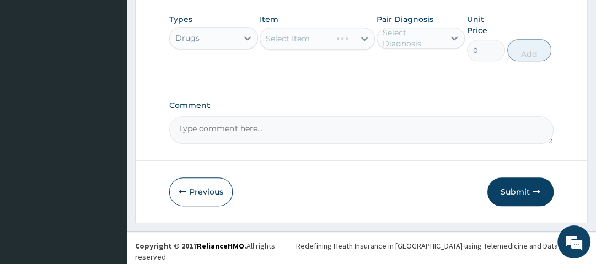
click at [316, 41] on div "Select Item" at bounding box center [317, 39] width 115 height 22
click at [333, 44] on div "Select Item" at bounding box center [307, 39] width 94 height 18
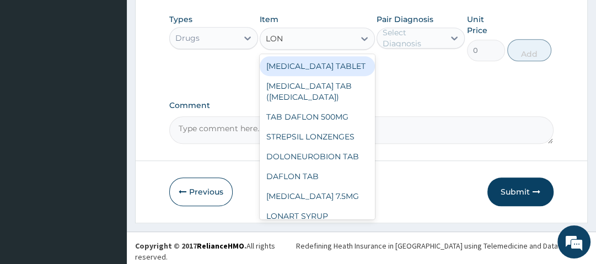
type input "[PERSON_NAME]"
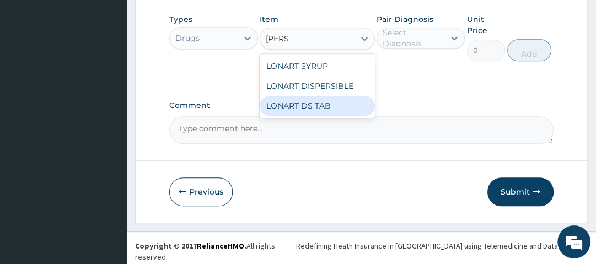
type input "1400"
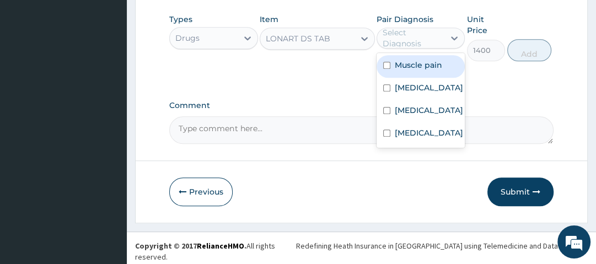
click at [421, 47] on div "Select Diagnosis" at bounding box center [413, 38] width 61 height 22
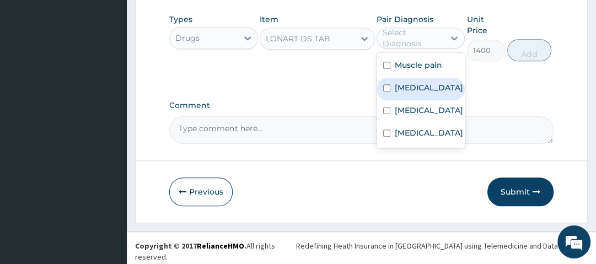
click at [439, 89] on div "[MEDICAL_DATA]" at bounding box center [421, 89] width 88 height 23
checkbox input "true"
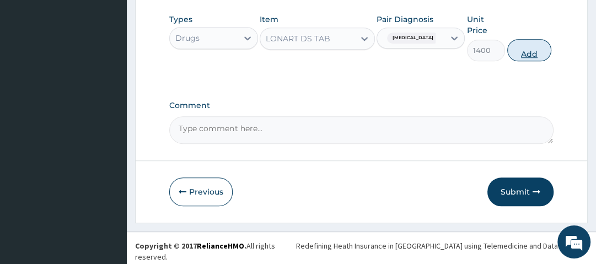
click at [535, 46] on button "Add" at bounding box center [530, 50] width 44 height 22
type input "0"
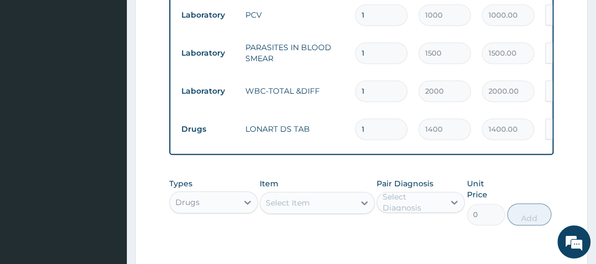
scroll to position [505, 0]
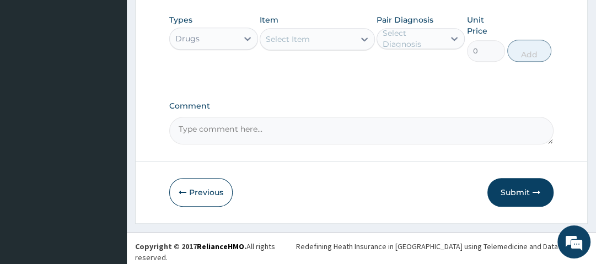
click at [506, 200] on button "Submit" at bounding box center [521, 192] width 66 height 29
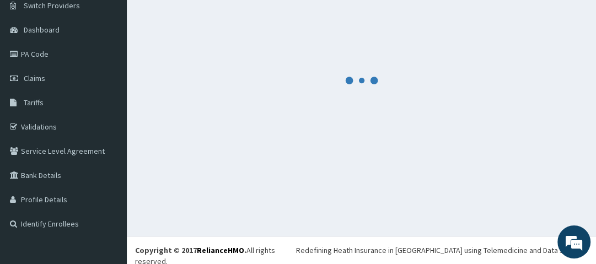
scroll to position [684, 0]
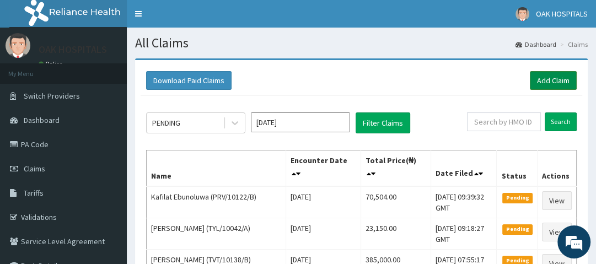
click at [564, 82] on link "Add Claim" at bounding box center [553, 80] width 47 height 19
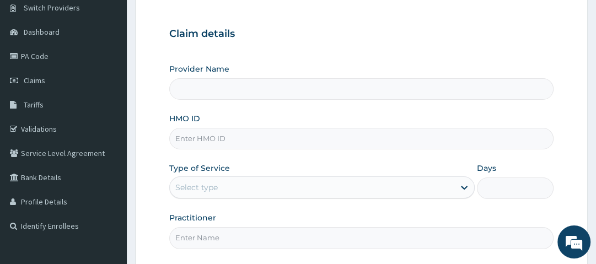
type input "Oak Hospitals"
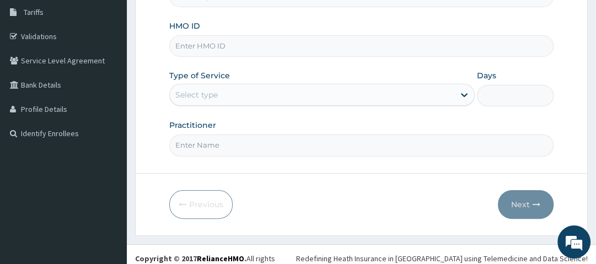
scroll to position [188, 0]
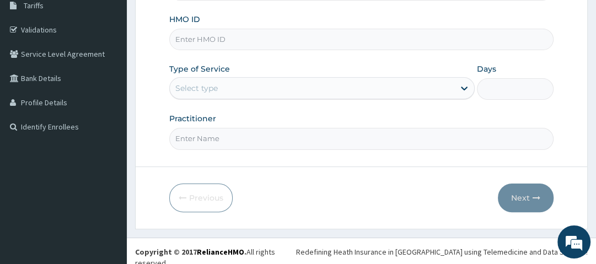
click at [227, 45] on input "HMO ID" at bounding box center [361, 40] width 384 height 22
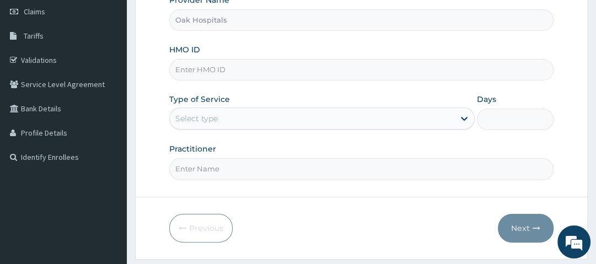
scroll to position [143, 0]
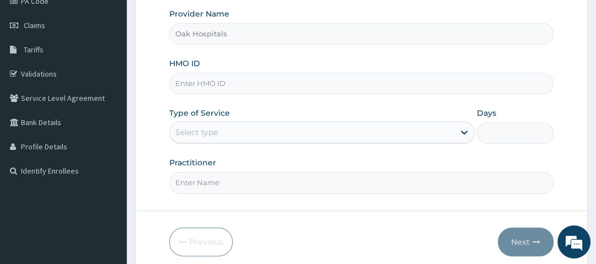
click at [208, 85] on input "HMO ID" at bounding box center [361, 84] width 384 height 22
type input "AKU/10043/A"
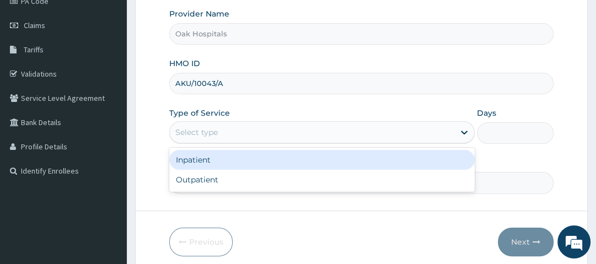
click at [184, 135] on div "Select type" at bounding box center [196, 132] width 42 height 11
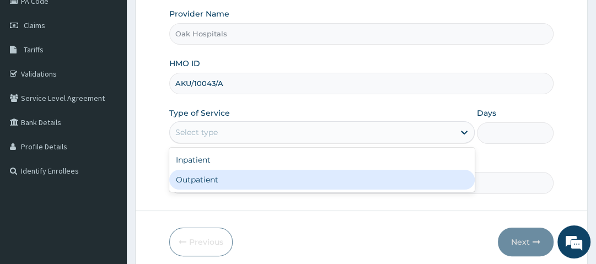
click at [223, 187] on div "Outpatient" at bounding box center [322, 180] width 306 height 20
type input "1"
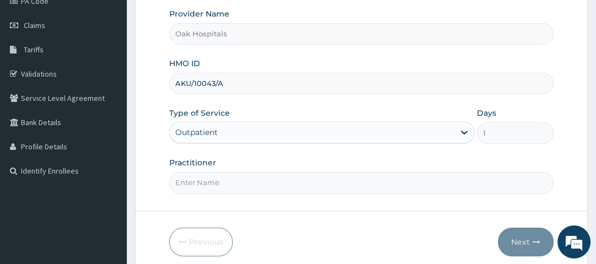
click at [216, 185] on input "Practitioner" at bounding box center [361, 183] width 384 height 22
type input "[PERSON_NAME]"
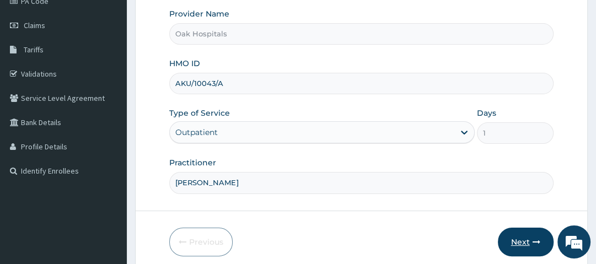
click at [518, 239] on button "Next" at bounding box center [526, 242] width 56 height 29
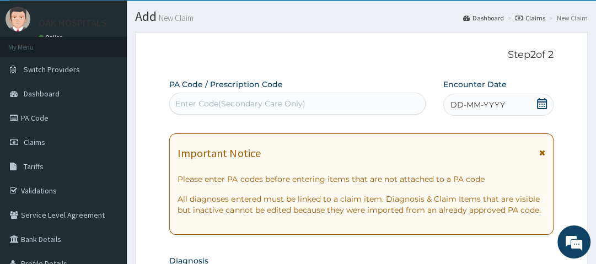
scroll to position [0, 0]
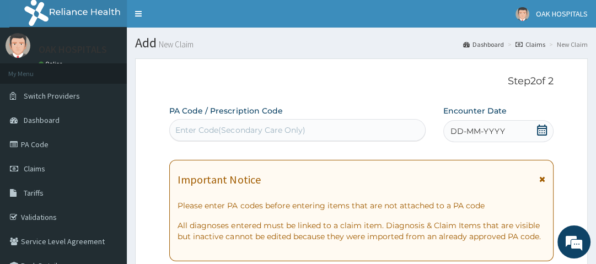
click at [231, 127] on div "Enter Code(Secondary Care Only)" at bounding box center [240, 130] width 130 height 11
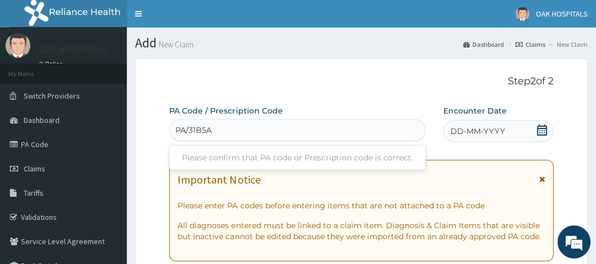
type input "PA/31B5AB"
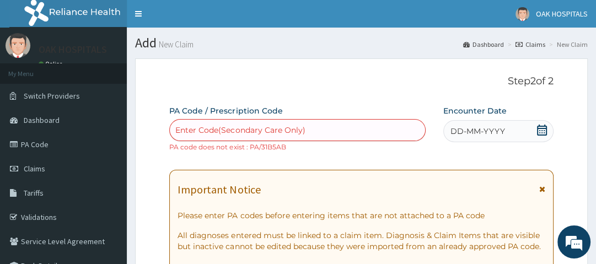
drag, startPoint x: 229, startPoint y: 126, endPoint x: 395, endPoint y: 104, distance: 167.0
click at [225, 125] on div "Enter Code(Secondary Care Only)" at bounding box center [240, 130] width 130 height 11
paste input "PA/31B5A8"
type input "PA/31B5A8"
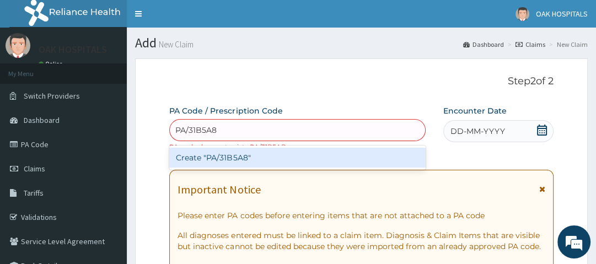
click at [236, 156] on div "Create "PA/31B5A8"" at bounding box center [297, 158] width 257 height 20
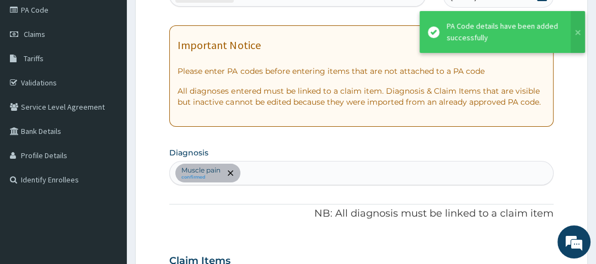
scroll to position [149, 0]
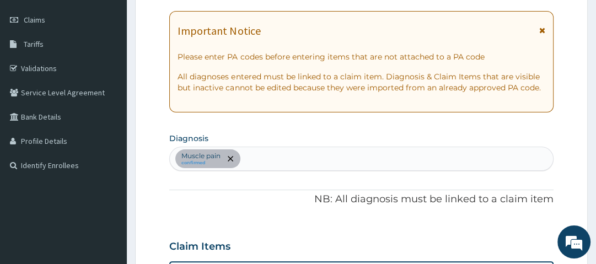
click at [287, 162] on div "Muscle pain confirmed" at bounding box center [361, 158] width 383 height 23
type input "[MEDICAL_DATA]"
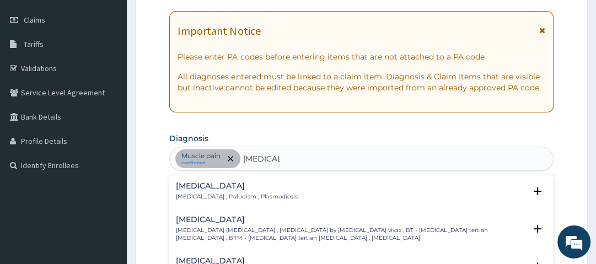
click at [203, 188] on h4 "[MEDICAL_DATA]" at bounding box center [236, 186] width 121 height 8
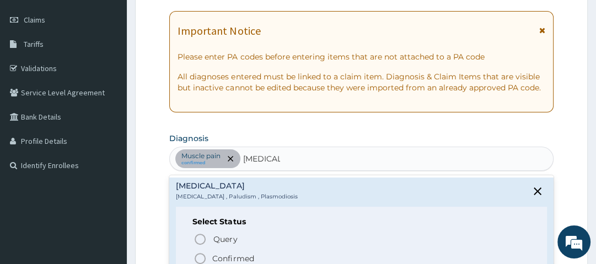
click at [223, 256] on p "Confirmed" at bounding box center [232, 258] width 41 height 11
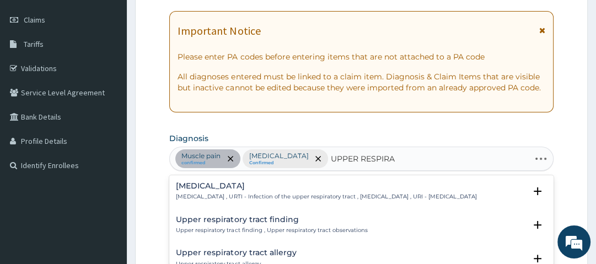
type input "UPPER RESPIRAT"
click at [242, 183] on h4 "[MEDICAL_DATA]" at bounding box center [326, 186] width 301 height 8
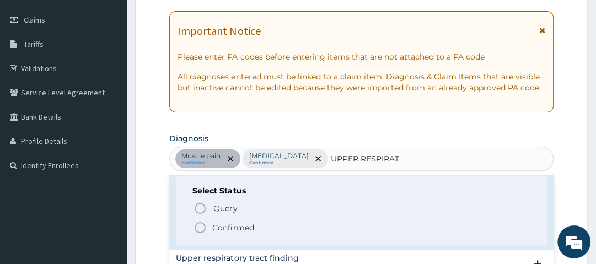
scroll to position [44, 0]
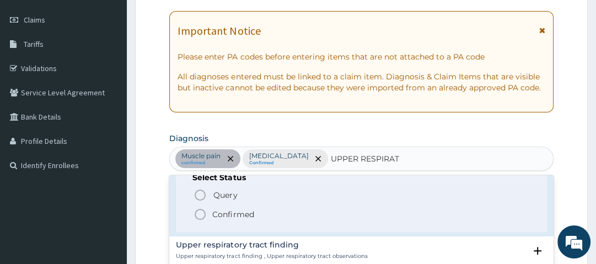
click at [236, 219] on p "Confirmed" at bounding box center [232, 214] width 41 height 11
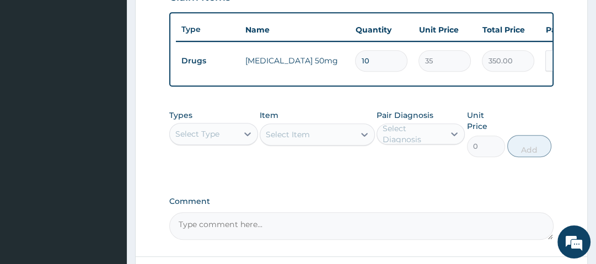
scroll to position [414, 0]
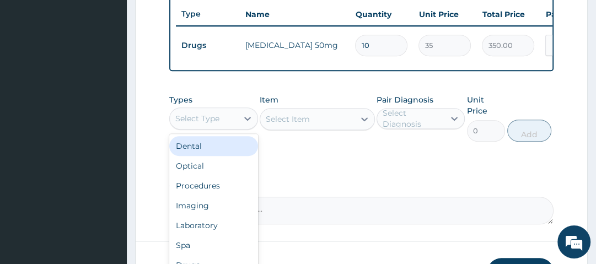
drag, startPoint x: 229, startPoint y: 122, endPoint x: 233, endPoint y: 127, distance: 6.4
click at [229, 124] on div "Select Type" at bounding box center [203, 119] width 67 height 18
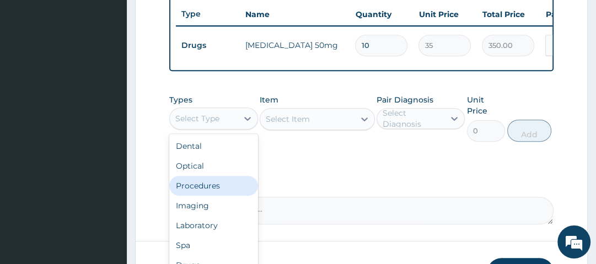
click at [234, 191] on div "Procedures" at bounding box center [213, 186] width 88 height 20
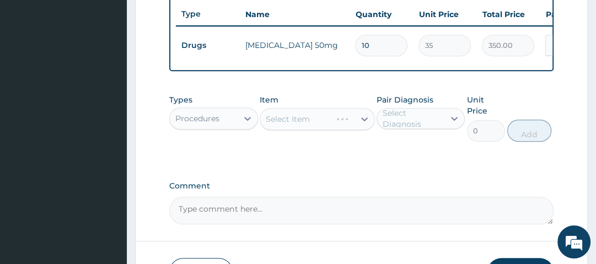
click at [335, 123] on div "Select Item" at bounding box center [317, 119] width 115 height 22
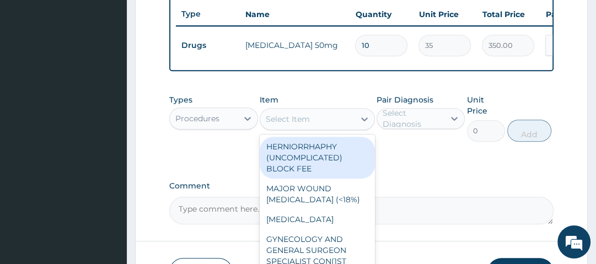
click at [335, 124] on div "Select Item" at bounding box center [307, 119] width 94 height 18
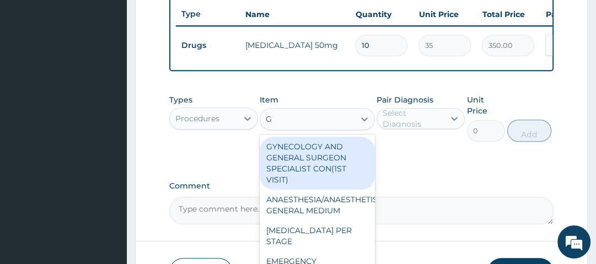
type input "GP"
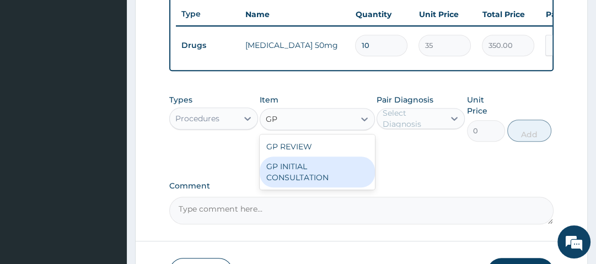
drag, startPoint x: 322, startPoint y: 175, endPoint x: 349, endPoint y: 162, distance: 30.3
click at [327, 172] on div "GP INITIAL CONSULTATION" at bounding box center [317, 172] width 115 height 31
type input "2500"
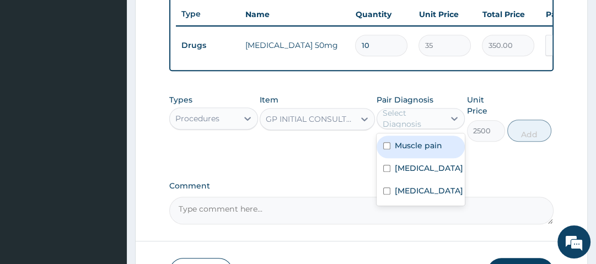
click at [401, 130] on div "Select Diagnosis" at bounding box center [413, 119] width 61 height 22
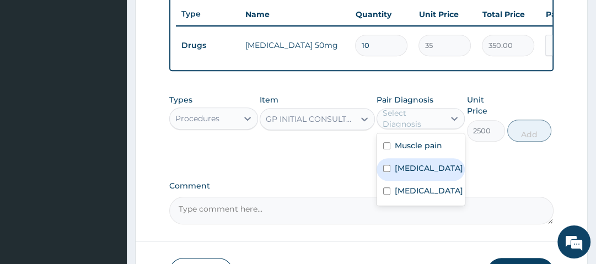
click at [418, 179] on div "[MEDICAL_DATA]" at bounding box center [421, 169] width 88 height 23
checkbox input "true"
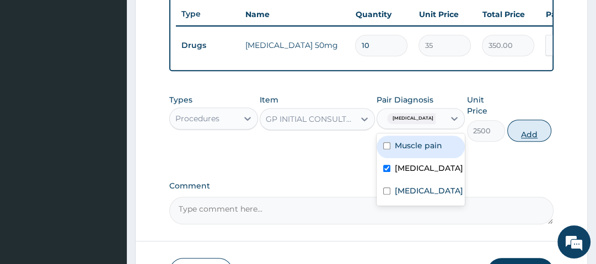
click at [527, 138] on button "Add" at bounding box center [530, 131] width 44 height 22
type input "0"
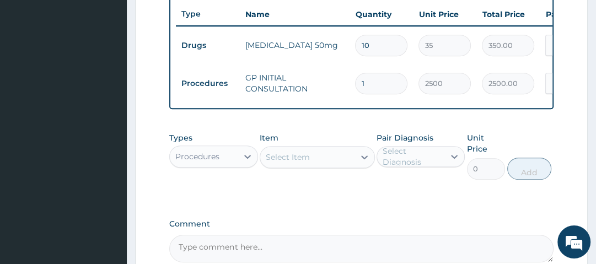
click at [230, 157] on div "Procedures" at bounding box center [203, 157] width 67 height 18
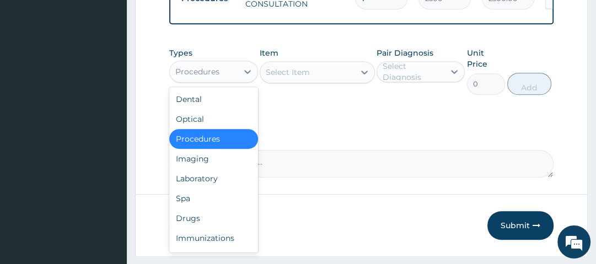
scroll to position [502, 0]
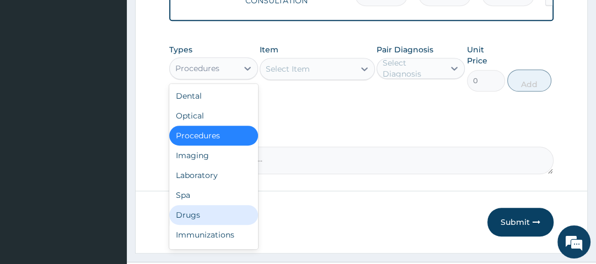
click at [192, 225] on div "Drugs" at bounding box center [213, 215] width 88 height 20
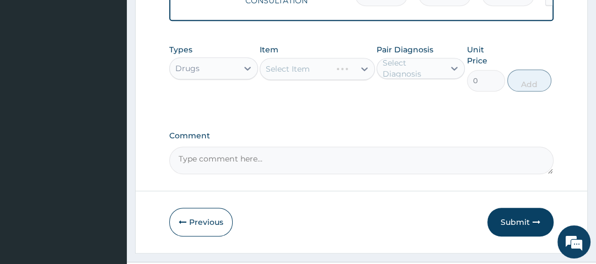
click at [325, 75] on div "Select Item" at bounding box center [317, 69] width 115 height 22
click at [324, 79] on div "Select Item" at bounding box center [317, 69] width 115 height 22
click at [307, 72] on div "Select Item" at bounding box center [288, 68] width 44 height 11
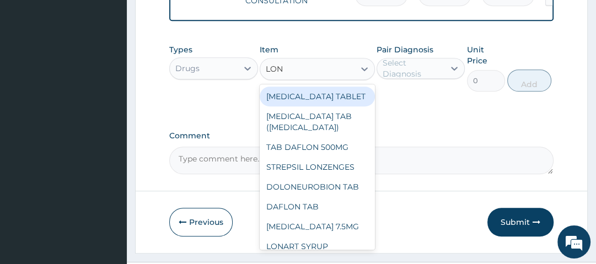
type input "[PERSON_NAME]"
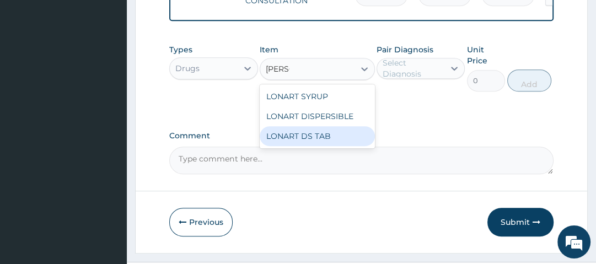
click at [341, 146] on div "LONART DS TAB" at bounding box center [317, 136] width 115 height 20
type input "1400"
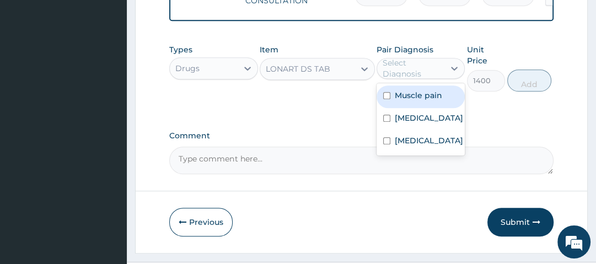
click at [429, 76] on div "Select Diagnosis" at bounding box center [413, 68] width 61 height 22
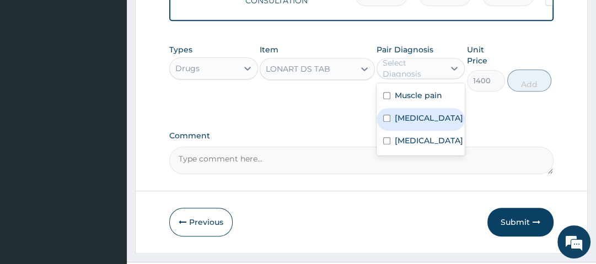
click at [435, 130] on div "[MEDICAL_DATA]" at bounding box center [421, 119] width 88 height 23
checkbox input "true"
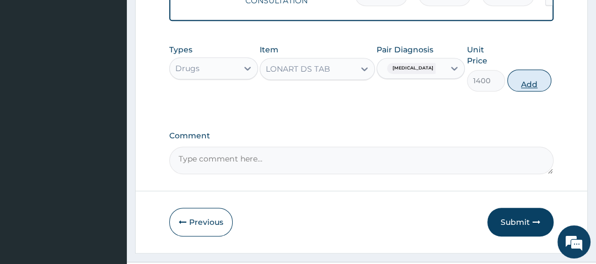
click at [538, 84] on button "Add" at bounding box center [530, 81] width 44 height 22
type input "0"
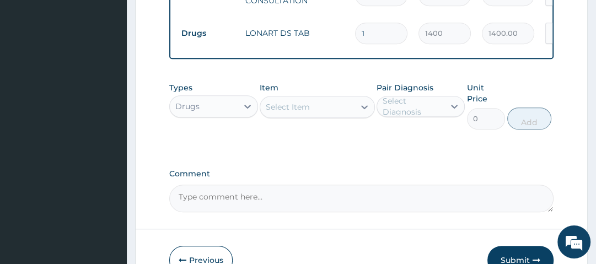
click at [344, 113] on div "Select Item" at bounding box center [307, 107] width 94 height 18
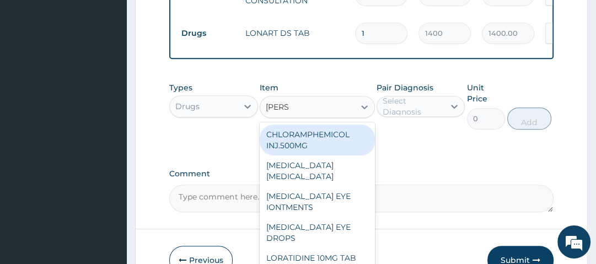
type input "LORAT"
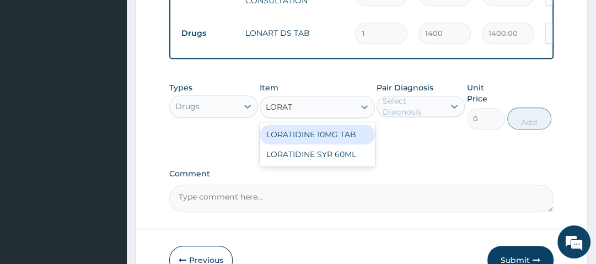
click at [342, 136] on div "LORATIDINE 10MG TAB" at bounding box center [317, 135] width 115 height 20
type input "70"
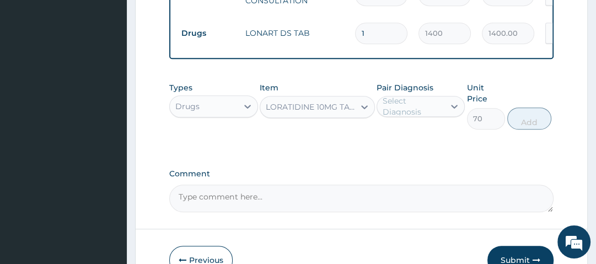
click at [421, 115] on div "Select Diagnosis" at bounding box center [413, 106] width 61 height 22
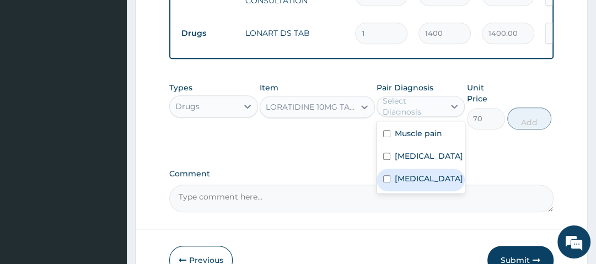
click at [426, 184] on label "[MEDICAL_DATA]" at bounding box center [429, 178] width 68 height 11
checkbox input "true"
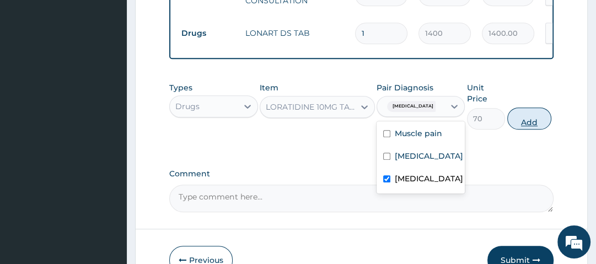
click at [544, 123] on button "Add" at bounding box center [530, 119] width 44 height 22
type input "0"
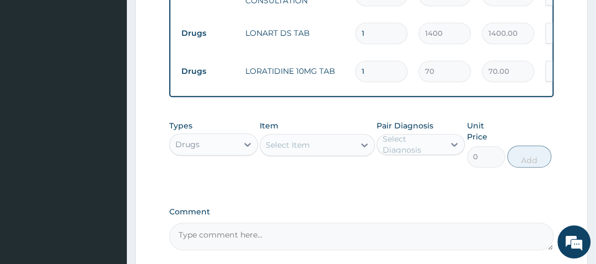
drag, startPoint x: 378, startPoint y: 63, endPoint x: 337, endPoint y: 71, distance: 42.1
click at [337, 71] on tr "Drugs LORATIDINE 10MG TAB 1 70 70.00 [MEDICAL_DATA] Delete" at bounding box center [446, 71] width 541 height 38
type input "5"
type input "350.00"
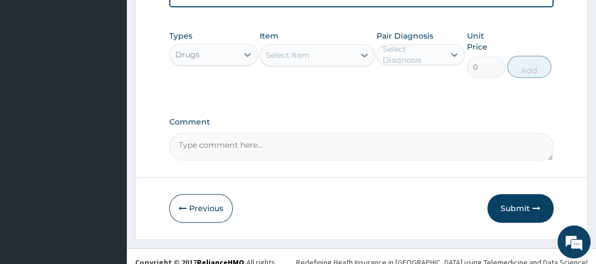
scroll to position [609, 0]
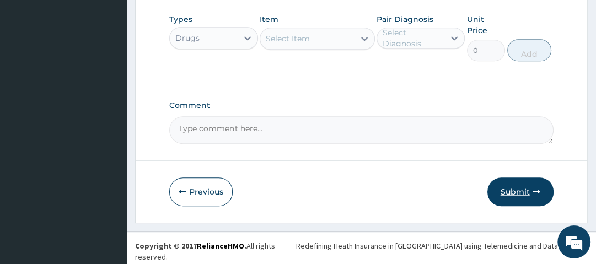
type input "5"
click at [535, 193] on icon "button" at bounding box center [537, 192] width 8 height 8
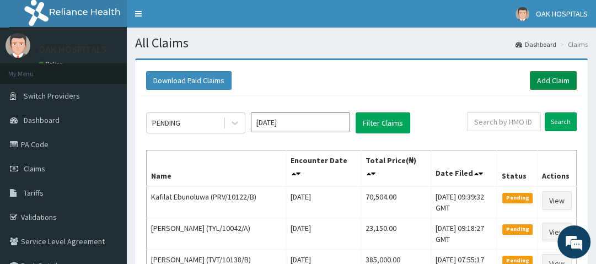
click at [569, 84] on link "Add Claim" at bounding box center [553, 80] width 47 height 19
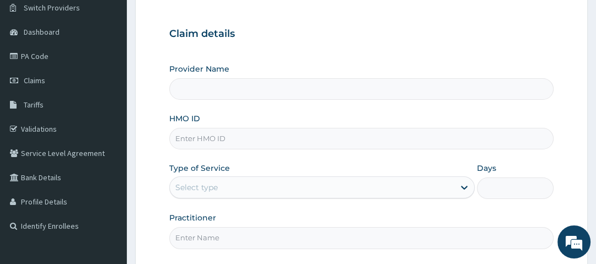
type input "Oak Hospitals"
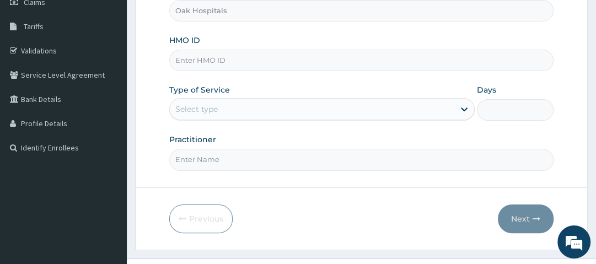
scroll to position [177, 0]
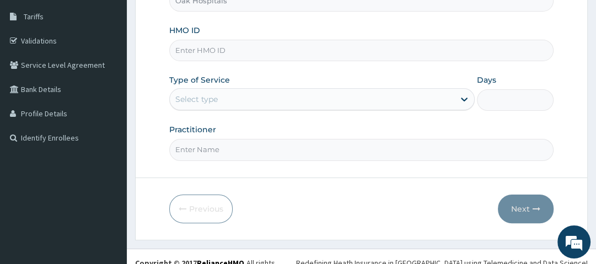
click at [238, 52] on input "HMO ID" at bounding box center [361, 51] width 384 height 22
type input "SUU/10374/A"
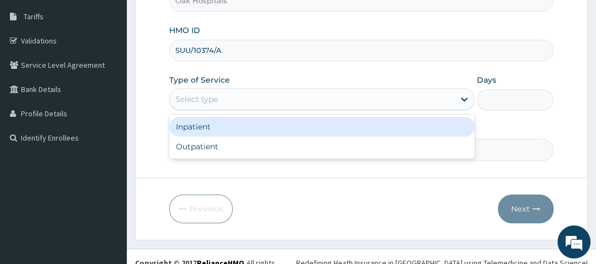
click at [281, 99] on div "Select type" at bounding box center [312, 99] width 285 height 18
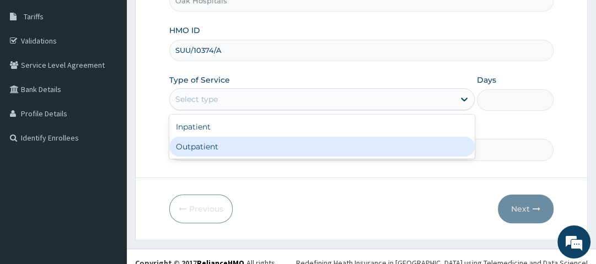
click at [234, 148] on div "Outpatient" at bounding box center [322, 147] width 306 height 20
type input "1"
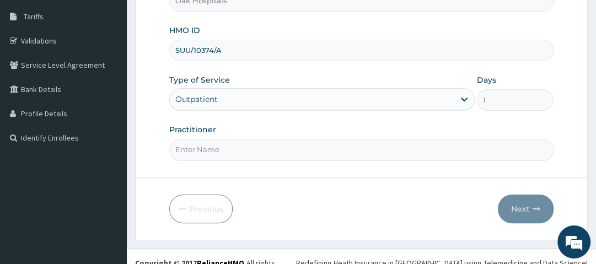
click at [232, 145] on input "Practitioner" at bounding box center [361, 150] width 384 height 22
type input "[PERSON_NAME]"
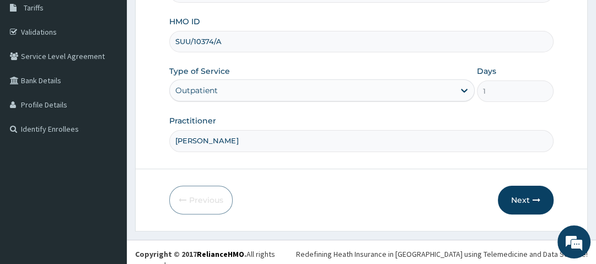
scroll to position [188, 0]
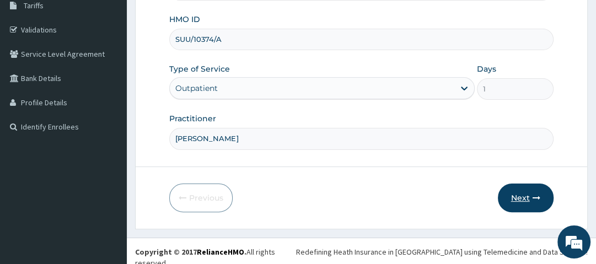
click at [534, 194] on icon "button" at bounding box center [537, 198] width 8 height 8
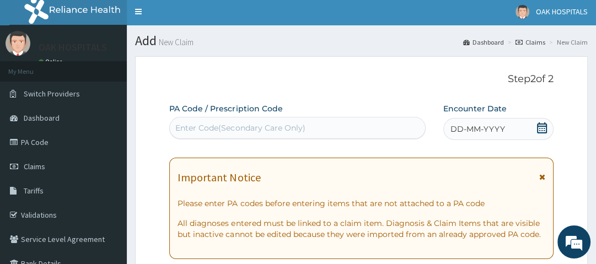
scroll to position [0, 0]
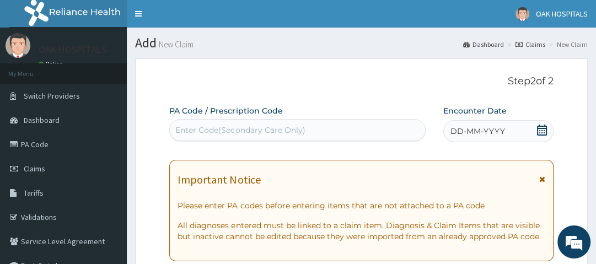
click at [274, 129] on div "Enter Code(Secondary Care Only)" at bounding box center [240, 130] width 130 height 11
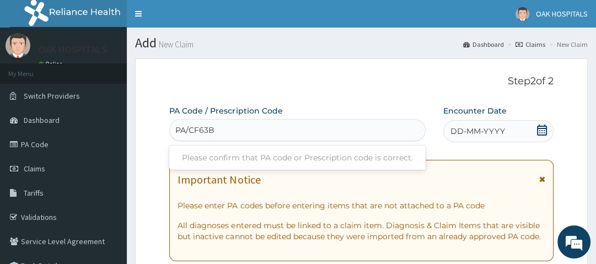
type input "PA/CF63B8"
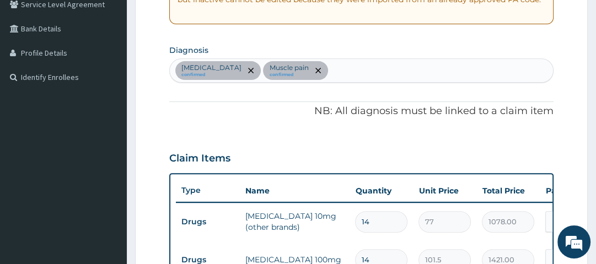
scroll to position [225, 0]
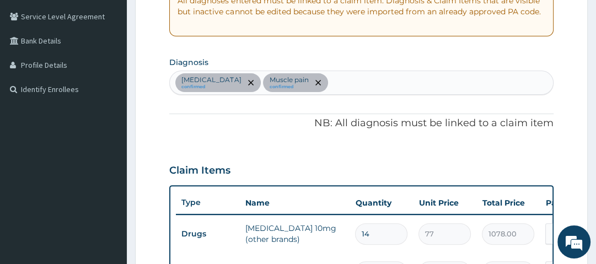
click at [360, 82] on div "[MEDICAL_DATA] confirmed Muscle pain confirmed" at bounding box center [361, 82] width 383 height 23
type input "[MEDICAL_DATA]"
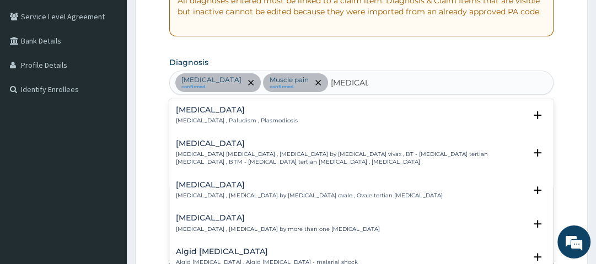
click at [197, 113] on h4 "[MEDICAL_DATA]" at bounding box center [236, 110] width 121 height 8
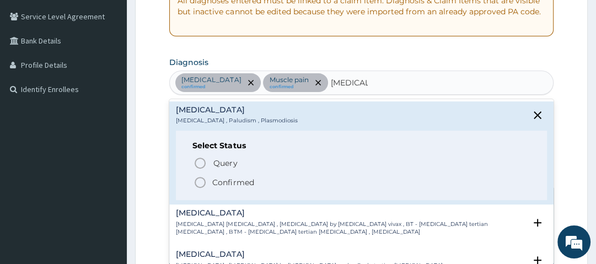
click at [209, 180] on span "Confirmed" at bounding box center [362, 182] width 337 height 13
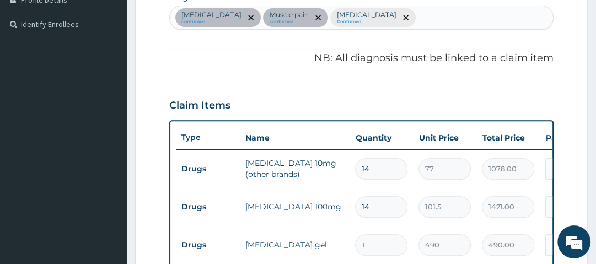
scroll to position [269, 0]
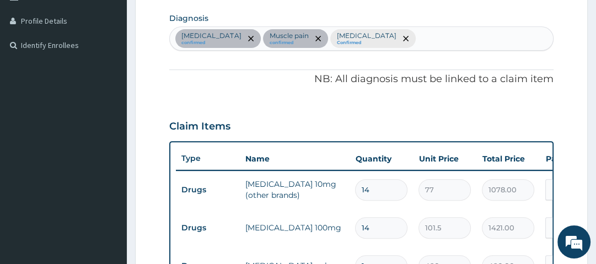
click at [289, 95] on div "PA Code / Prescription Code PA/CF63B8 Encounter Date 11-08-2025 Important Notic…" at bounding box center [361, 140] width 384 height 609
click at [408, 41] on div "Essential hypertension confirmed Muscle pain confirmed Malaria Confirmed" at bounding box center [361, 38] width 383 height 23
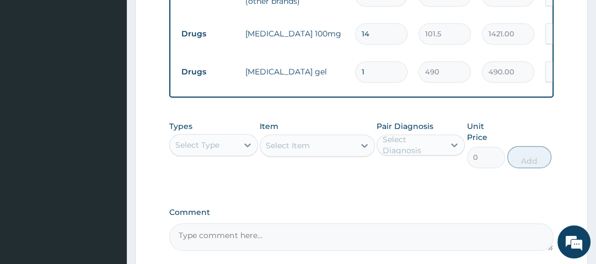
scroll to position [490, 0]
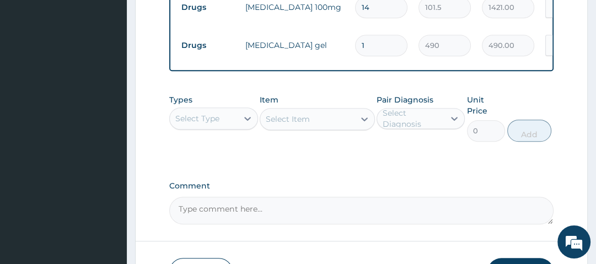
click at [215, 124] on div "Select Type" at bounding box center [197, 118] width 44 height 11
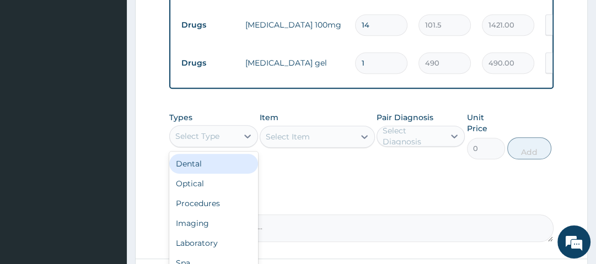
scroll to position [570, 0]
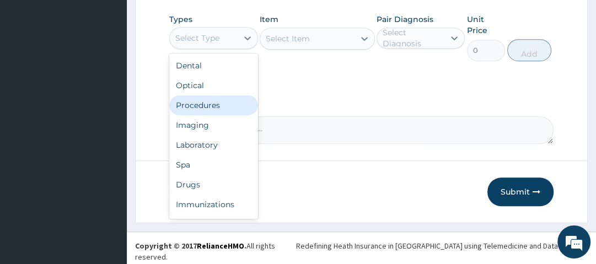
click at [215, 111] on div "Procedures" at bounding box center [213, 105] width 88 height 20
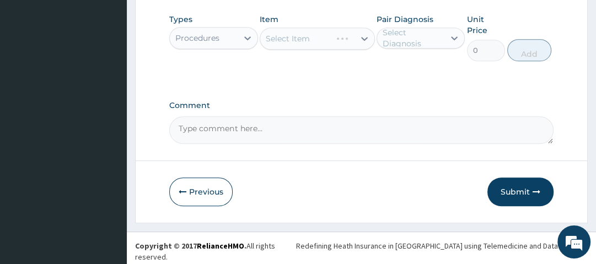
click at [324, 45] on div "Select Item" at bounding box center [317, 39] width 115 height 22
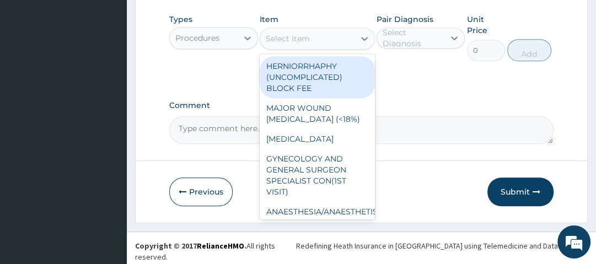
click at [320, 41] on div "Select Item" at bounding box center [307, 39] width 94 height 18
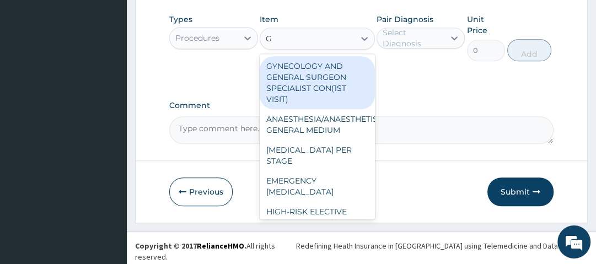
type input "GP"
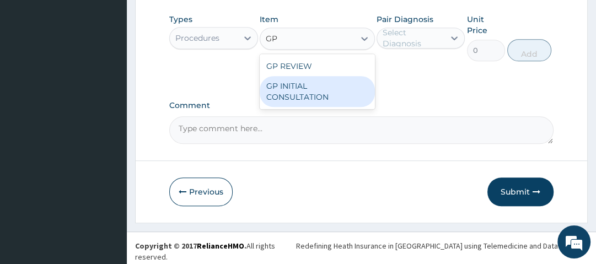
type input "2500"
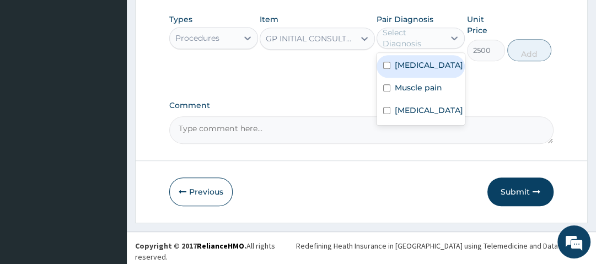
click at [431, 48] on div "Select Diagnosis" at bounding box center [413, 38] width 61 height 22
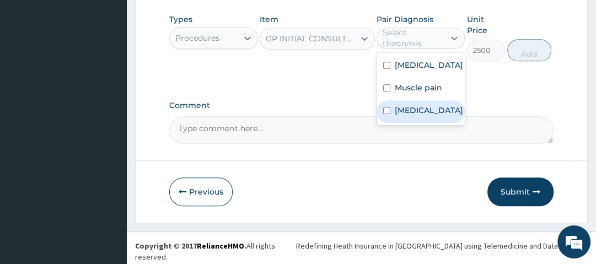
drag, startPoint x: 431, startPoint y: 120, endPoint x: 437, endPoint y: 119, distance: 5.6
click at [431, 120] on div "Malaria" at bounding box center [421, 111] width 88 height 23
checkbox input "true"
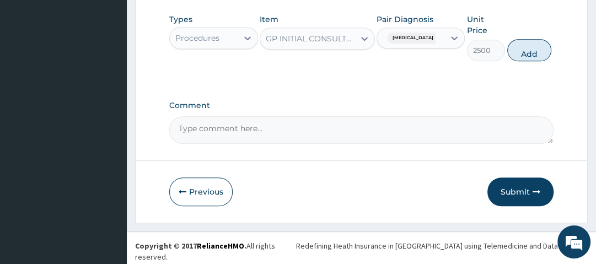
click at [517, 51] on button "Add" at bounding box center [530, 50] width 44 height 22
type input "0"
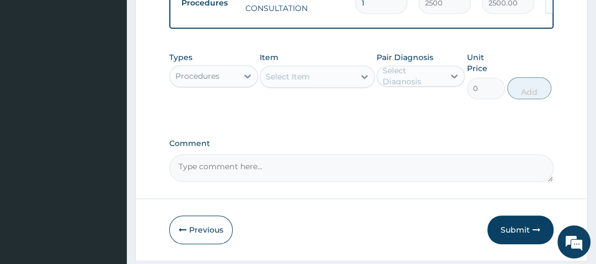
scroll to position [561, 0]
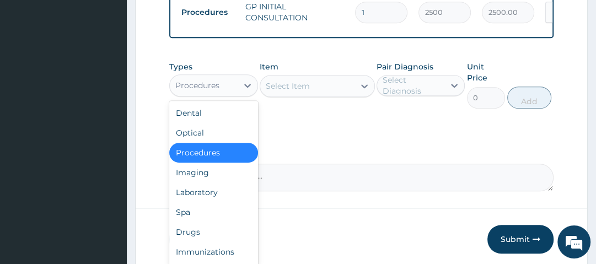
click at [198, 86] on div "Procedures" at bounding box center [197, 85] width 44 height 11
click at [234, 237] on div "Drugs" at bounding box center [213, 232] width 88 height 20
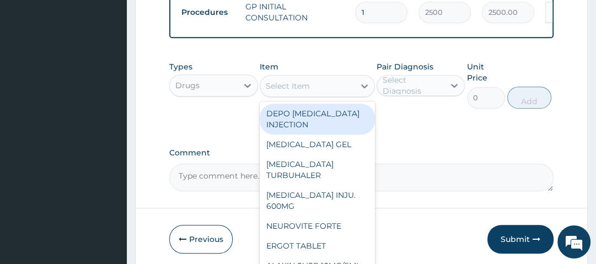
click at [328, 93] on div "Select Item" at bounding box center [307, 86] width 94 height 18
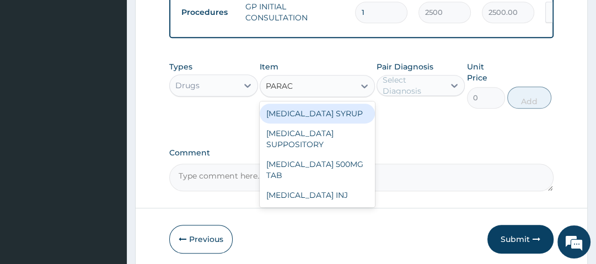
type input "PARACE"
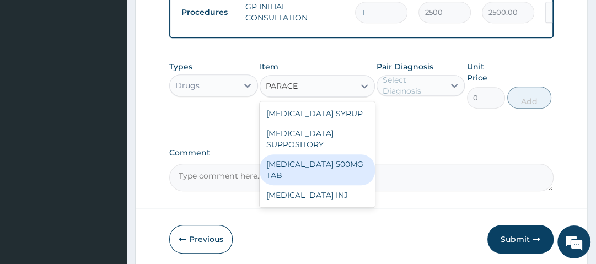
click at [331, 169] on div "PARACETAMOL 500MG TAB" at bounding box center [317, 169] width 115 height 31
type input "14"
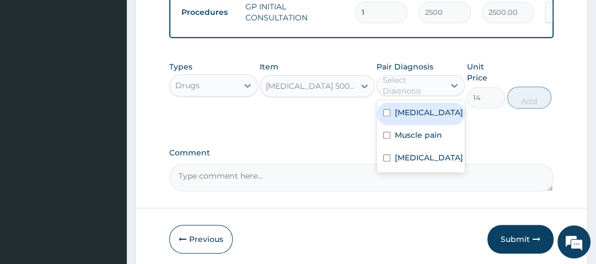
click at [407, 90] on div "Select Diagnosis" at bounding box center [413, 85] width 61 height 22
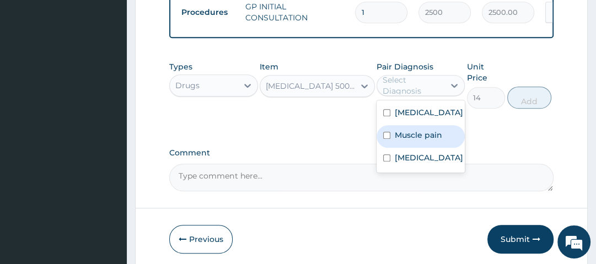
click at [445, 148] on div "Muscle pain" at bounding box center [421, 136] width 88 height 23
checkbox input "true"
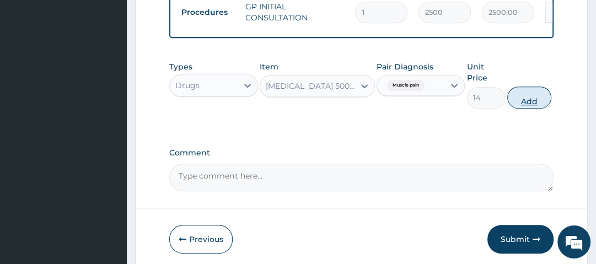
click at [533, 100] on button "Add" at bounding box center [530, 98] width 44 height 22
type input "0"
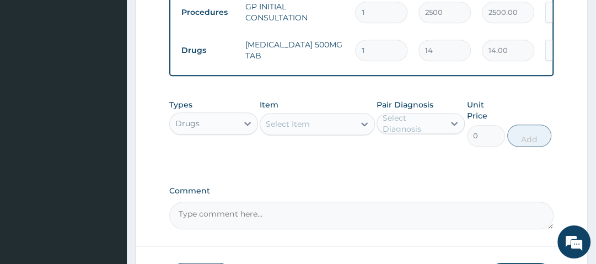
type input "18"
type input "252.00"
type input "18"
click at [344, 98] on div "Types Drugs Item Select Item Pair Diagnosis Select Diagnosis Unit Price 0 Add" at bounding box center [361, 123] width 384 height 58
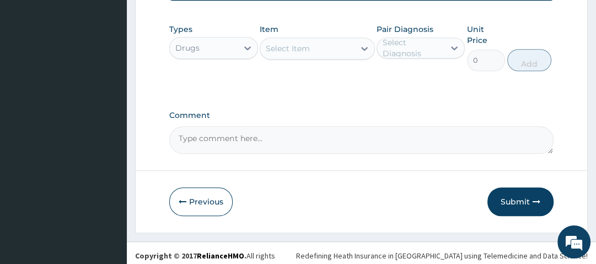
scroll to position [647, 0]
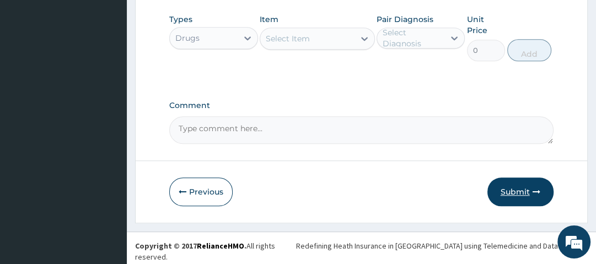
click at [534, 194] on icon "button" at bounding box center [537, 192] width 8 height 8
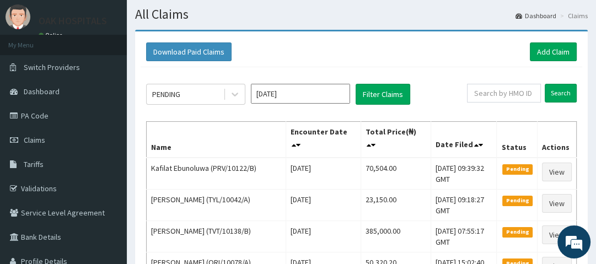
scroll to position [44, 0]
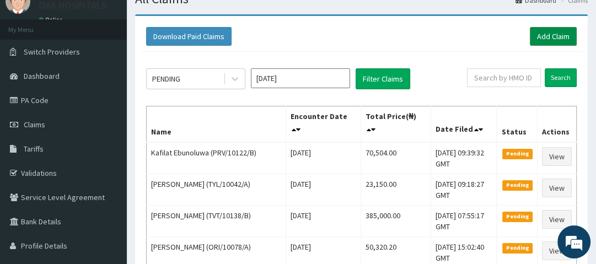
click at [551, 32] on link "Add Claim" at bounding box center [553, 36] width 47 height 19
click at [558, 38] on link "Add Claim" at bounding box center [553, 36] width 47 height 19
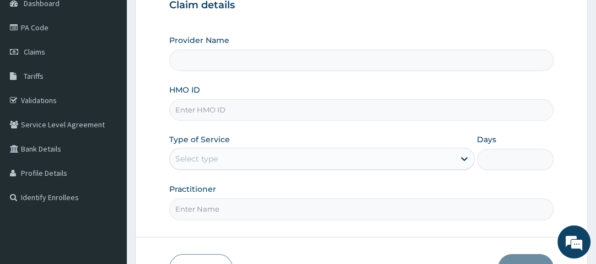
scroll to position [132, 0]
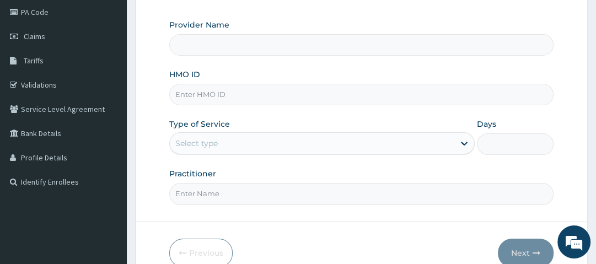
type input "Oak Hospitals"
click at [209, 95] on input "HMO ID" at bounding box center [361, 95] width 384 height 22
type input "PED/10100/B"
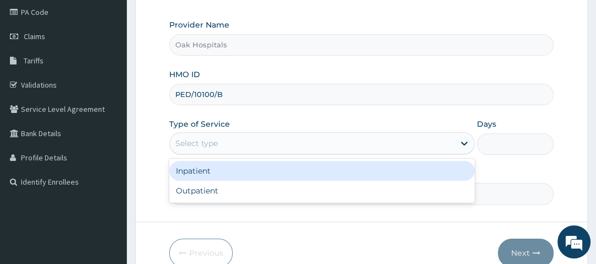
drag, startPoint x: 270, startPoint y: 137, endPoint x: 262, endPoint y: 156, distance: 20.3
click at [269, 140] on div "Select type" at bounding box center [312, 144] width 285 height 18
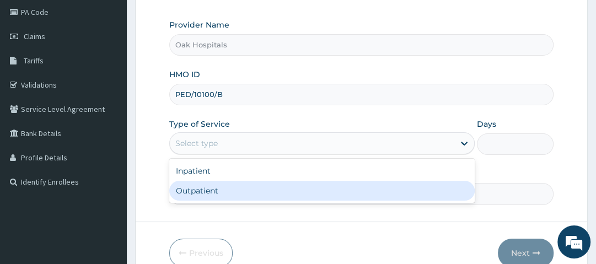
click at [263, 193] on div "Outpatient" at bounding box center [322, 191] width 306 height 20
type input "1"
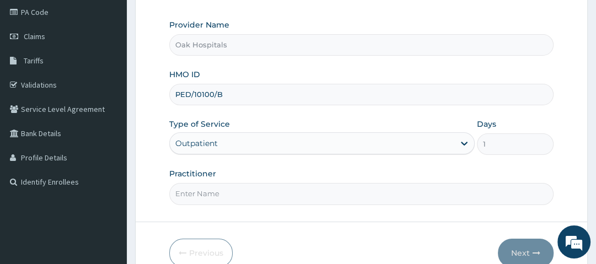
click at [267, 194] on input "Practitioner" at bounding box center [361, 194] width 384 height 22
type input "[PERSON_NAME]"
click at [521, 245] on button "Next" at bounding box center [526, 253] width 56 height 29
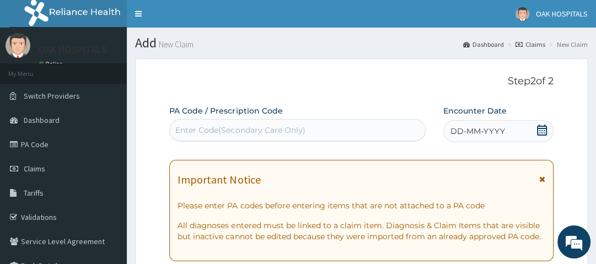
click at [268, 129] on div "Enter Code(Secondary Care Only)" at bounding box center [240, 130] width 130 height 11
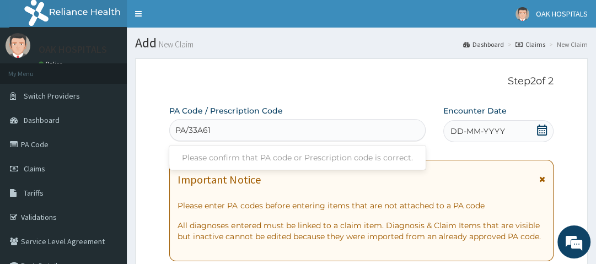
type input "PA/33A61C"
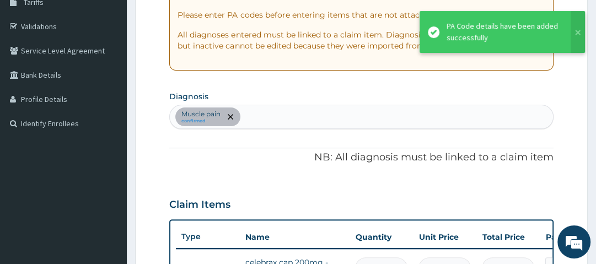
scroll to position [132, 0]
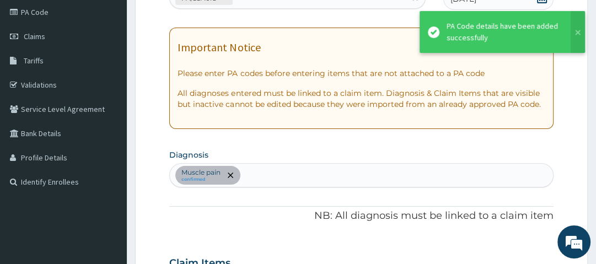
click at [281, 177] on div "Muscle pain confirmed" at bounding box center [361, 175] width 383 height 23
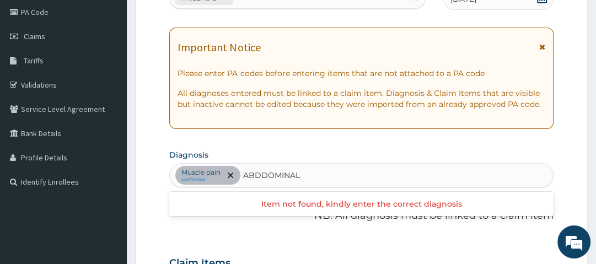
type input "ABDOMINAL"
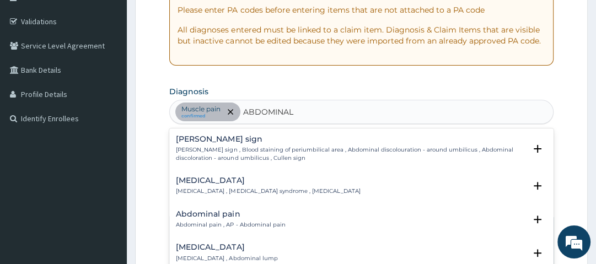
scroll to position [221, 0]
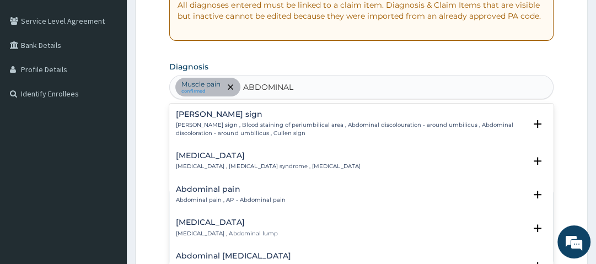
click at [234, 196] on p "Abdominal pain , AP - Abdominal pain" at bounding box center [230, 200] width 109 height 8
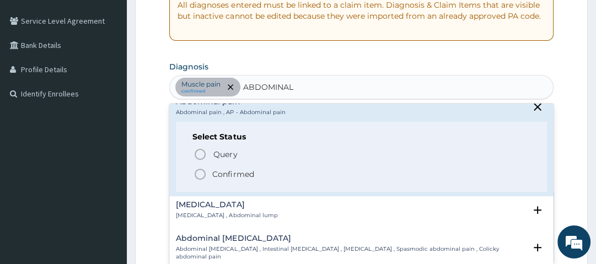
scroll to position [88, 0]
click at [236, 174] on p "Confirmed" at bounding box center [232, 173] width 41 height 11
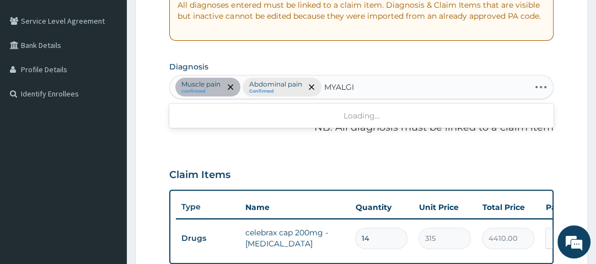
type input "MYALGIA"
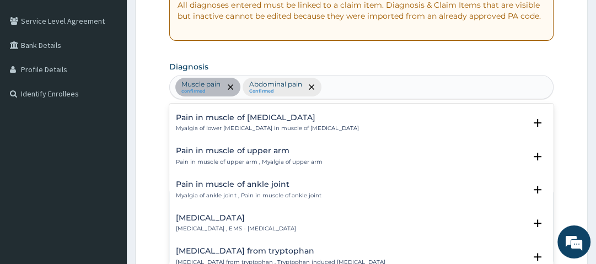
scroll to position [0, 0]
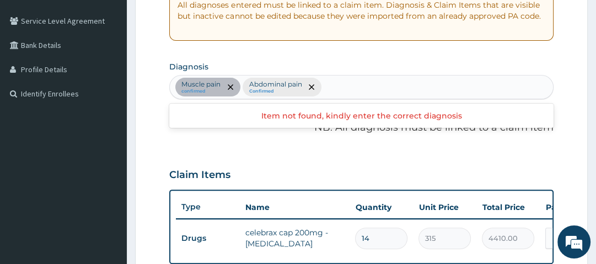
drag, startPoint x: 357, startPoint y: 82, endPoint x: 346, endPoint y: 83, distance: 10.5
click at [346, 83] on div "Muscle pain confirmed Abdominal pain Confirmed" at bounding box center [361, 87] width 383 height 23
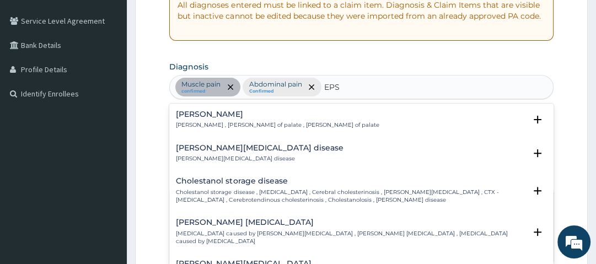
type input "SEPS"
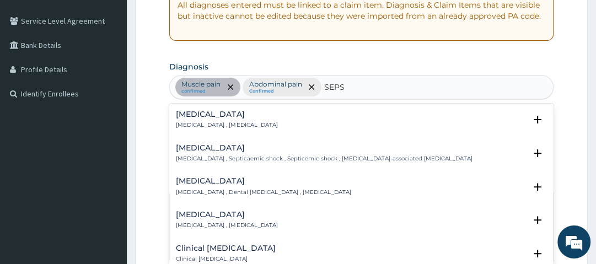
click at [188, 114] on h4 "[MEDICAL_DATA]" at bounding box center [227, 114] width 102 height 8
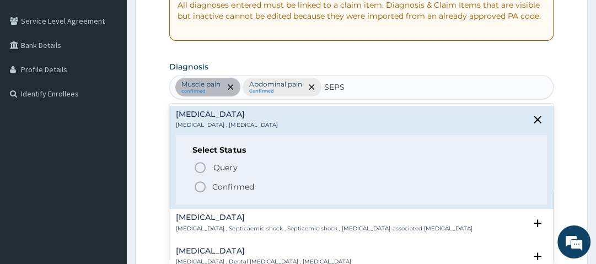
click at [202, 186] on icon "status option filled" at bounding box center [200, 186] width 13 height 13
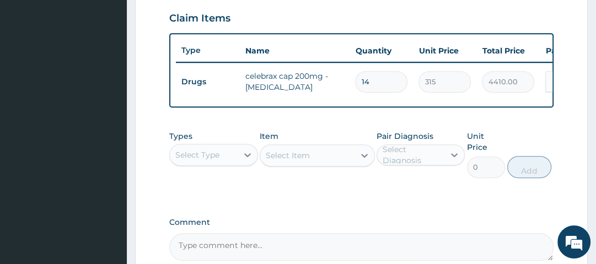
scroll to position [397, 0]
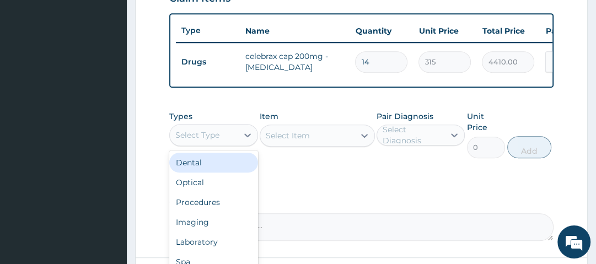
click at [222, 137] on div "Select Type" at bounding box center [203, 135] width 67 height 18
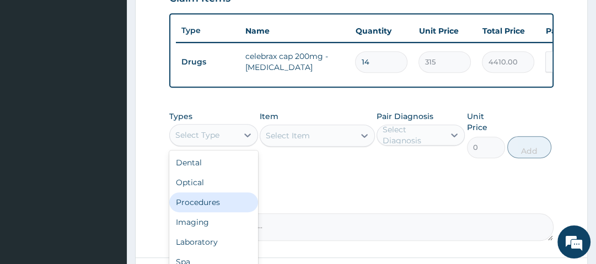
drag, startPoint x: 230, startPoint y: 206, endPoint x: 227, endPoint y: 201, distance: 6.0
click at [229, 205] on div "Procedures" at bounding box center [213, 203] width 88 height 20
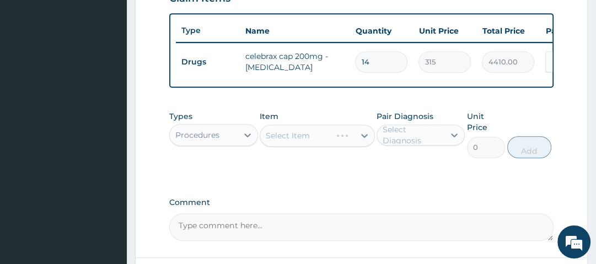
click at [301, 145] on div "Select Item" at bounding box center [317, 136] width 115 height 22
click at [305, 142] on div "Select Item" at bounding box center [317, 136] width 115 height 22
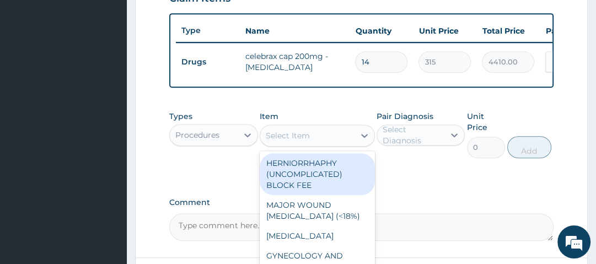
click at [305, 141] on div "Select Item" at bounding box center [288, 135] width 44 height 11
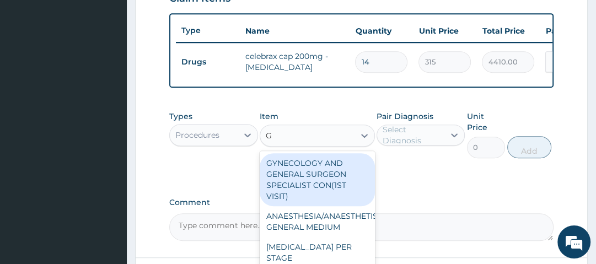
type input "GP"
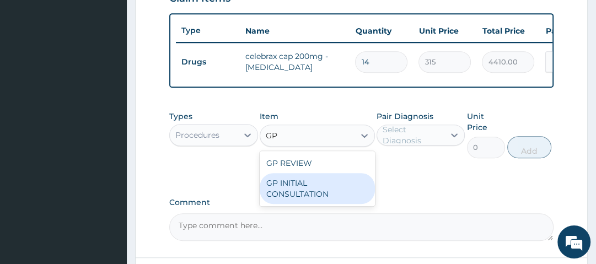
type input "2500"
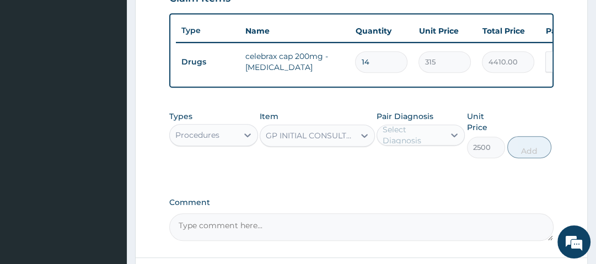
click at [404, 136] on div "Select Diagnosis" at bounding box center [413, 135] width 61 height 22
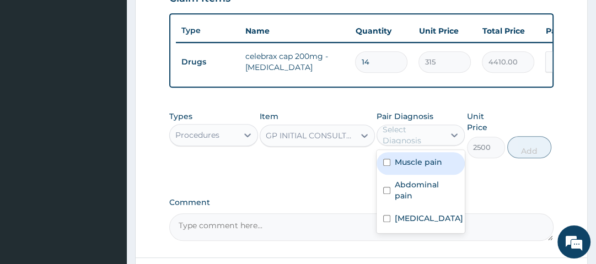
click at [427, 175] on div "Muscle pain" at bounding box center [421, 163] width 88 height 23
checkbox input "true"
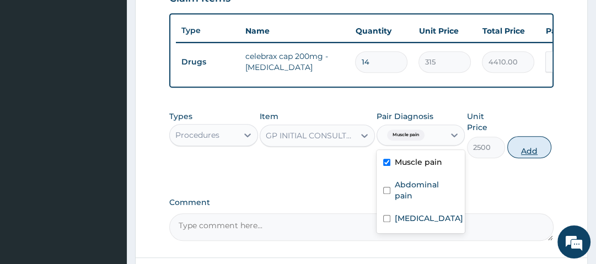
click at [531, 152] on button "Add" at bounding box center [530, 147] width 44 height 22
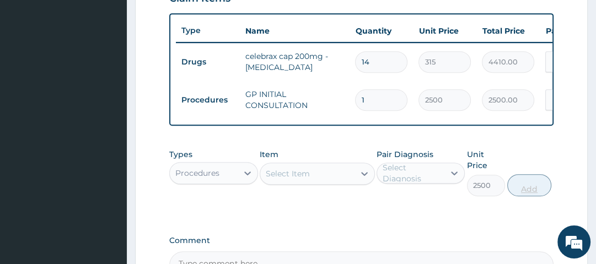
type input "0"
click at [314, 179] on div "Select Item" at bounding box center [307, 174] width 94 height 18
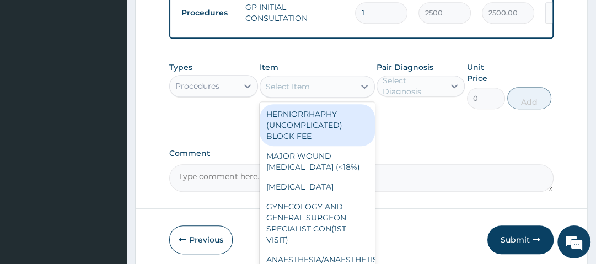
scroll to position [485, 0]
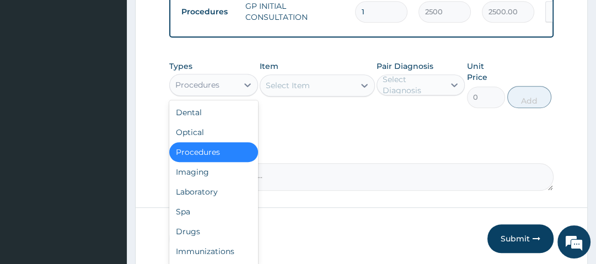
drag, startPoint x: 212, startPoint y: 88, endPoint x: 219, endPoint y: 95, distance: 10.1
click at [214, 88] on div "Procedures" at bounding box center [197, 84] width 44 height 11
click at [228, 238] on div "Drugs" at bounding box center [213, 232] width 88 height 20
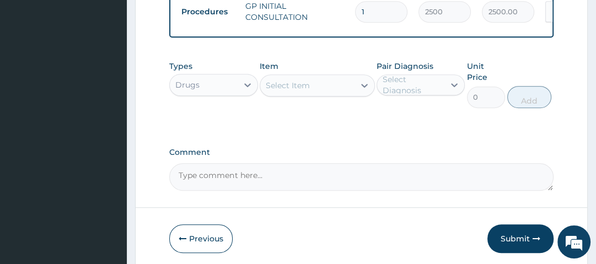
click at [318, 94] on div "Select Item" at bounding box center [307, 86] width 94 height 18
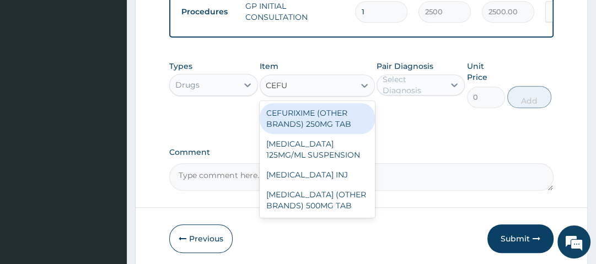
type input "CEFUR"
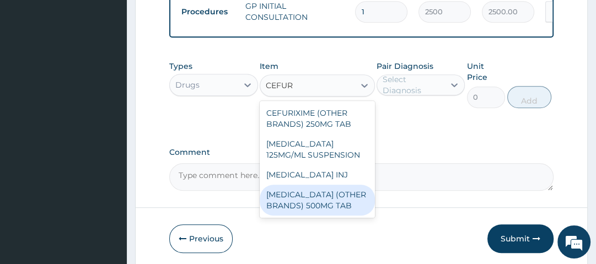
drag, startPoint x: 355, startPoint y: 208, endPoint x: 356, endPoint y: 199, distance: 9.4
click at [355, 207] on div "CEFUROXIME (OTHER BRANDS) 500MG TAB" at bounding box center [317, 200] width 115 height 31
type input "175"
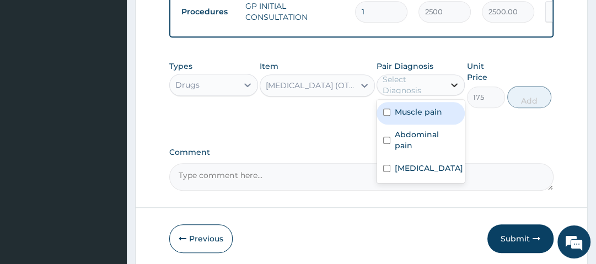
drag, startPoint x: 463, startPoint y: 97, endPoint x: 451, endPoint y: 96, distance: 12.2
click at [459, 95] on div at bounding box center [455, 85] width 20 height 20
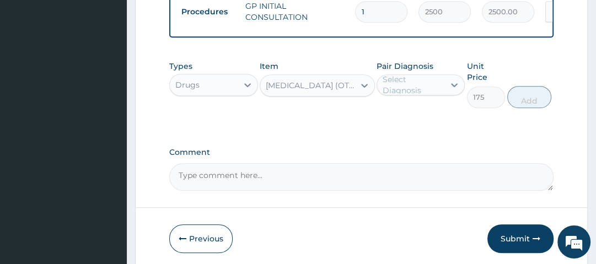
drag, startPoint x: 430, startPoint y: 178, endPoint x: 432, endPoint y: 172, distance: 5.9
click at [430, 175] on textarea "Comment" at bounding box center [361, 177] width 384 height 28
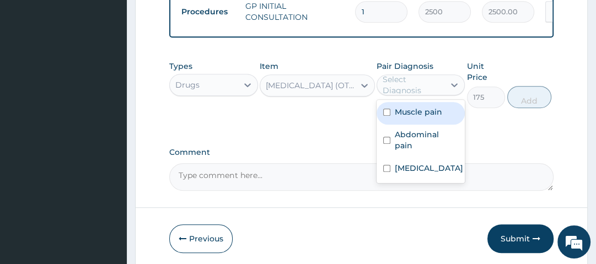
drag, startPoint x: 429, startPoint y: 89, endPoint x: 431, endPoint y: 128, distance: 38.7
click at [430, 92] on div "Select Diagnosis" at bounding box center [413, 85] width 61 height 22
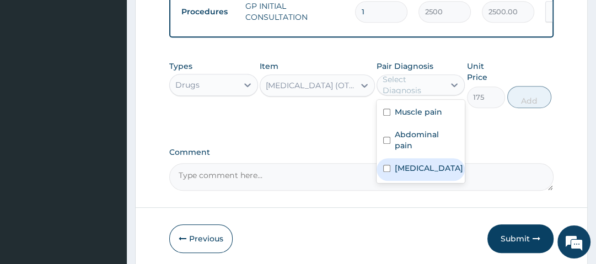
click at [427, 163] on div "Sepsis" at bounding box center [421, 169] width 88 height 23
checkbox input "true"
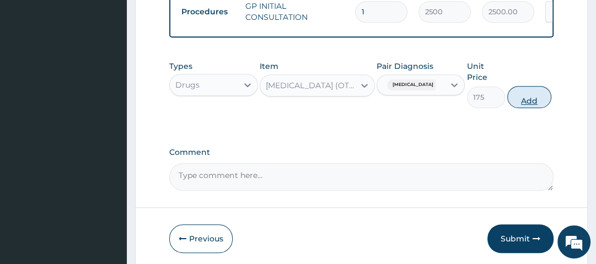
click at [528, 99] on button "Add" at bounding box center [530, 97] width 44 height 22
type input "0"
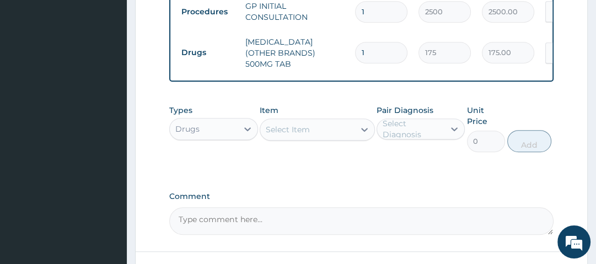
type input "10"
type input "1750.00"
type input "10"
click at [293, 130] on div "Select Item" at bounding box center [288, 129] width 44 height 11
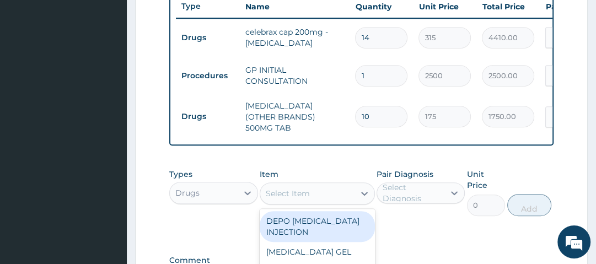
scroll to position [441, 0]
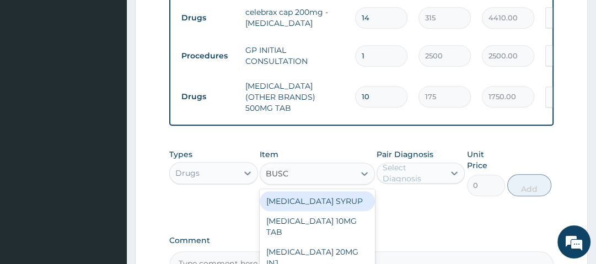
type input "BUSCO"
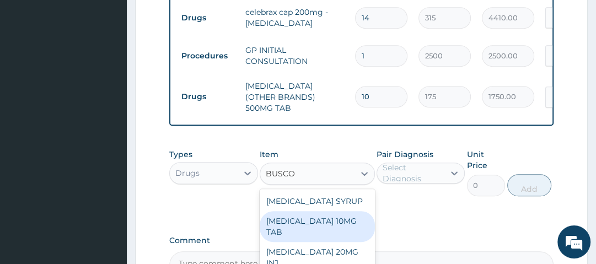
click at [328, 215] on div "BUSCOPAN 10MG TAB" at bounding box center [317, 226] width 115 height 31
type input "56"
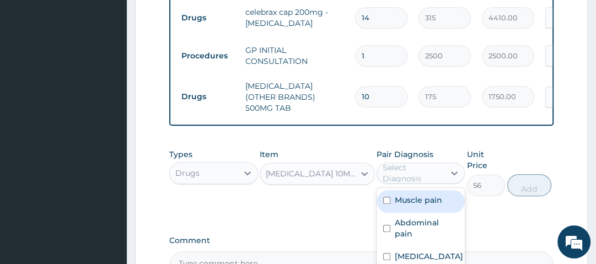
click at [408, 175] on div "Select Diagnosis" at bounding box center [413, 173] width 61 height 22
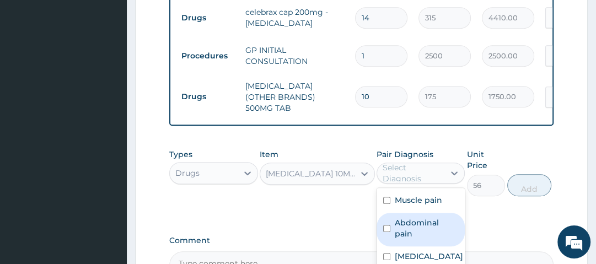
click at [435, 220] on label "Abdominal pain" at bounding box center [426, 228] width 63 height 22
checkbox input "true"
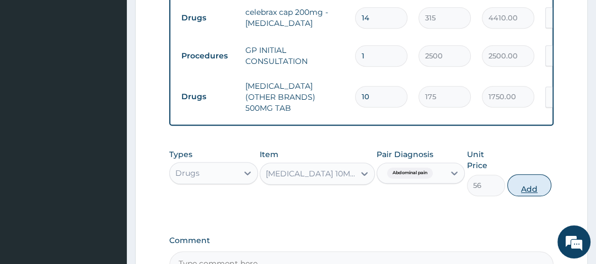
click at [524, 180] on button "Add" at bounding box center [530, 185] width 44 height 22
type input "0"
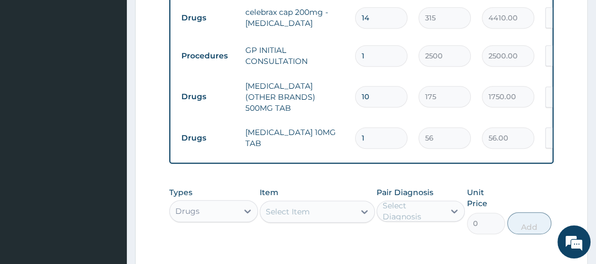
type input "10"
type input "560.00"
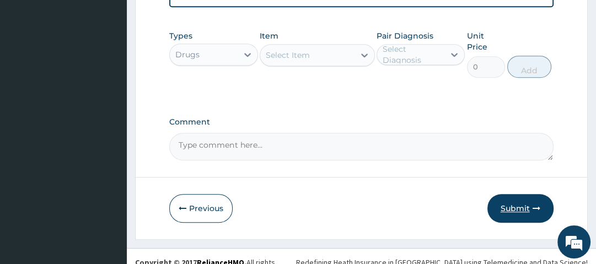
scroll to position [609, 0]
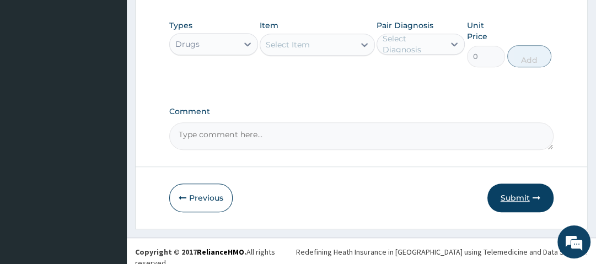
type input "10"
drag, startPoint x: 521, startPoint y: 198, endPoint x: 524, endPoint y: 205, distance: 7.9
click at [521, 198] on button "Submit" at bounding box center [521, 198] width 66 height 29
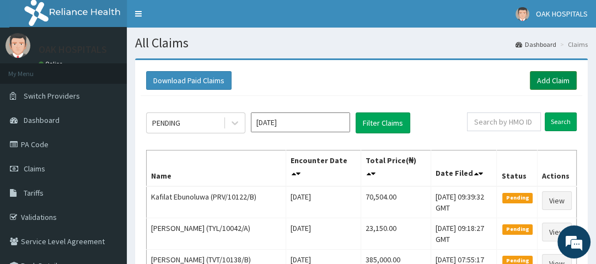
click at [554, 77] on link "Add Claim" at bounding box center [553, 80] width 47 height 19
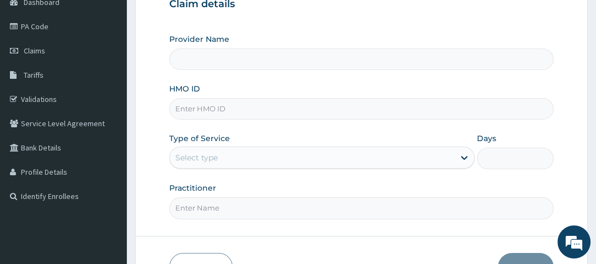
type input "Oak Hospitals"
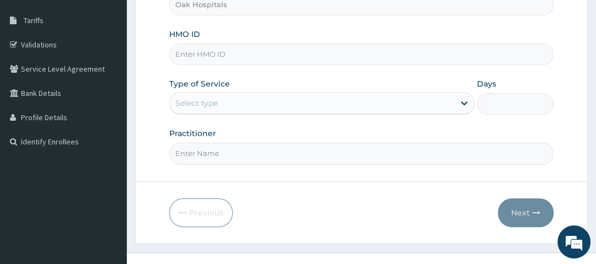
scroll to position [177, 0]
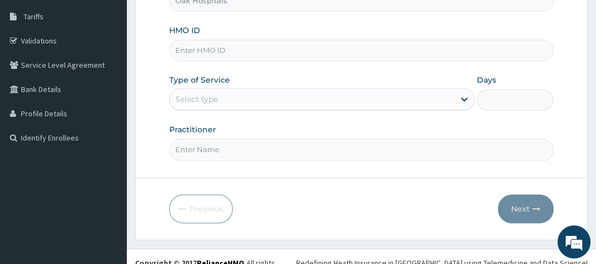
click at [241, 46] on input "HMO ID" at bounding box center [361, 51] width 384 height 22
type input "VSI/10008/A"
drag, startPoint x: 271, startPoint y: 94, endPoint x: 256, endPoint y: 102, distance: 17.3
click at [271, 95] on div "Select type" at bounding box center [312, 99] width 285 height 18
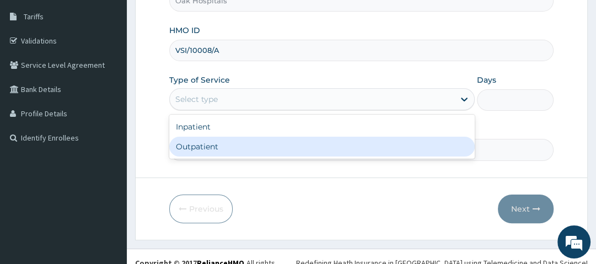
drag, startPoint x: 239, startPoint y: 146, endPoint x: 233, endPoint y: 146, distance: 6.1
click at [238, 146] on div "Outpatient" at bounding box center [322, 147] width 306 height 20
type input "1"
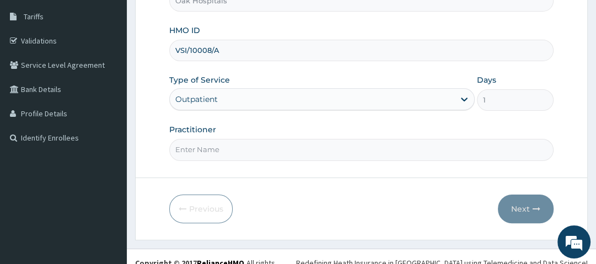
click at [232, 148] on input "Practitioner" at bounding box center [361, 150] width 384 height 22
type input "[PERSON_NAME]"
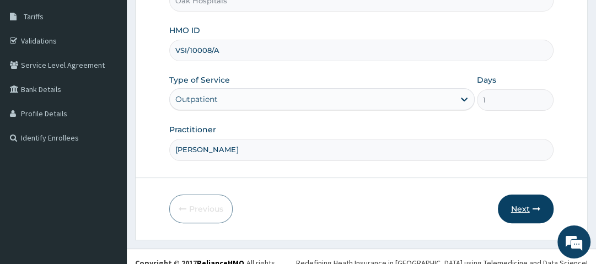
click at [530, 209] on button "Next" at bounding box center [526, 209] width 56 height 29
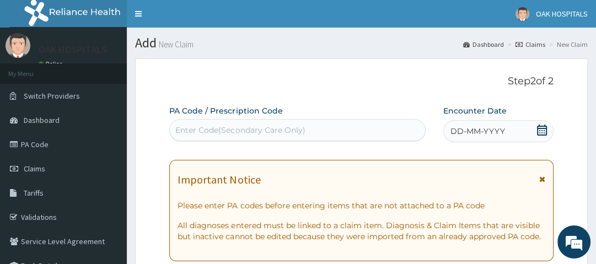
click at [279, 131] on div "Enter Code(Secondary Care Only)" at bounding box center [240, 130] width 130 height 11
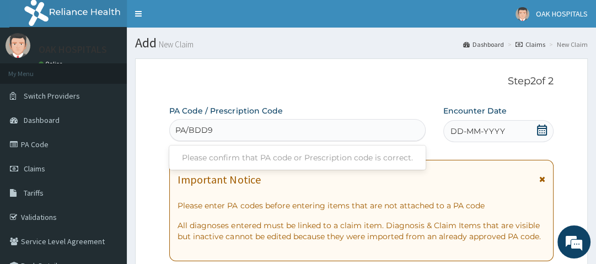
type input "PA/BDD9DC"
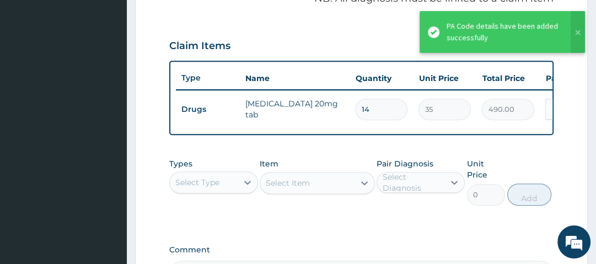
scroll to position [370, 0]
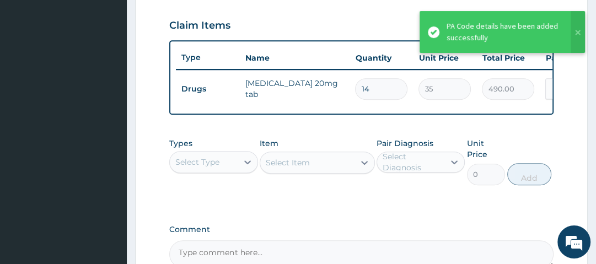
click at [321, 126] on div "PA Code / Prescription Code PA/BDD9DC Encounter Date [DATE] Important Notice Pl…" at bounding box center [361, 1] width 384 height 533
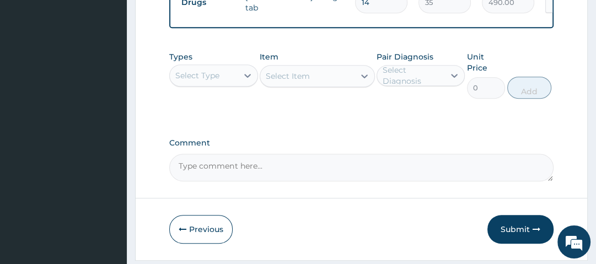
scroll to position [458, 0]
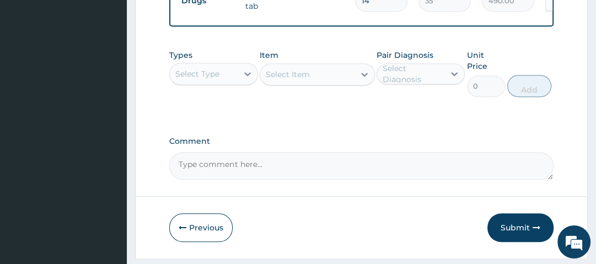
click at [229, 82] on div "Select Type" at bounding box center [203, 74] width 67 height 18
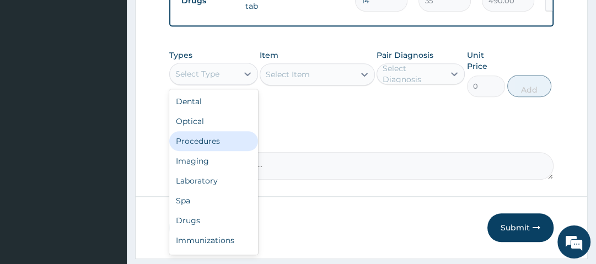
click at [230, 140] on div "Procedures" at bounding box center [213, 141] width 88 height 20
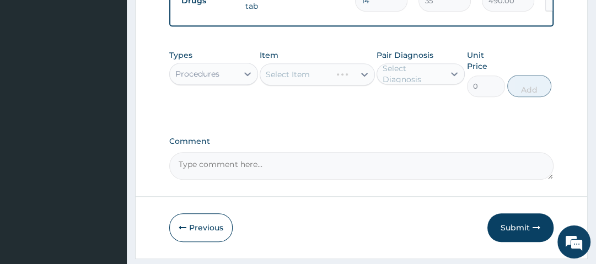
click at [322, 78] on div "Select Item" at bounding box center [317, 74] width 115 height 22
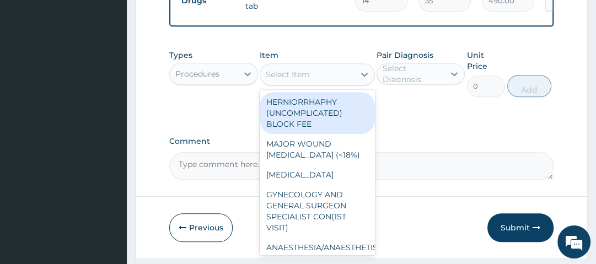
click at [322, 78] on div "Select Item" at bounding box center [307, 75] width 94 height 18
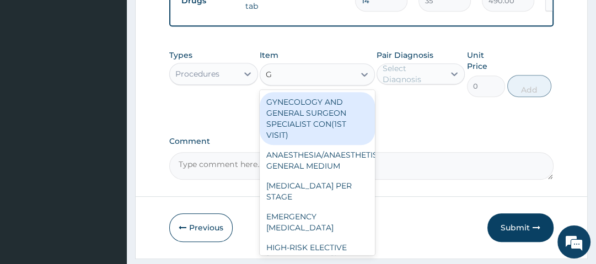
type input "GP"
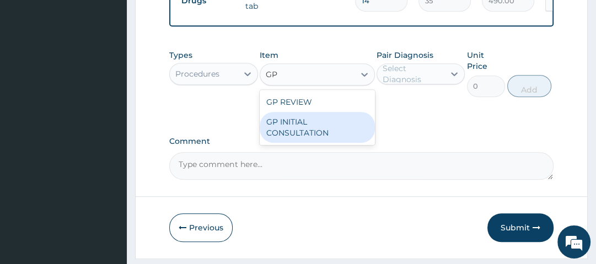
click at [313, 124] on div "GP INITIAL CONSULTATION" at bounding box center [317, 127] width 115 height 31
type input "2500"
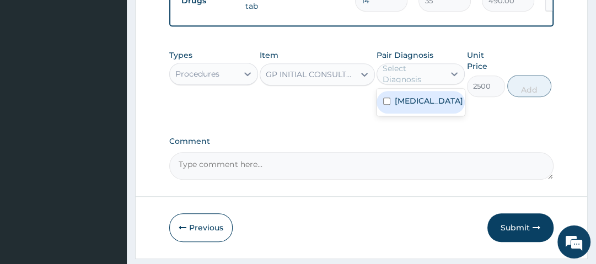
drag, startPoint x: 416, startPoint y: 81, endPoint x: 429, endPoint y: 110, distance: 32.4
click at [417, 81] on div "Select Diagnosis" at bounding box center [413, 74] width 61 height 22
click at [429, 106] on label "Essential hypertension" at bounding box center [429, 100] width 68 height 11
checkbox input "true"
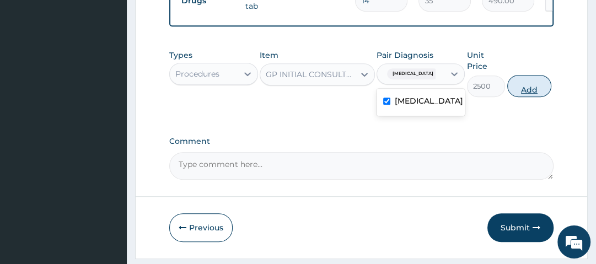
click at [519, 91] on button "Add" at bounding box center [530, 86] width 44 height 22
type input "0"
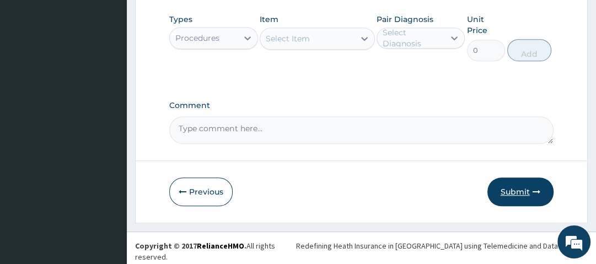
click at [542, 189] on button "Submit" at bounding box center [521, 192] width 66 height 29
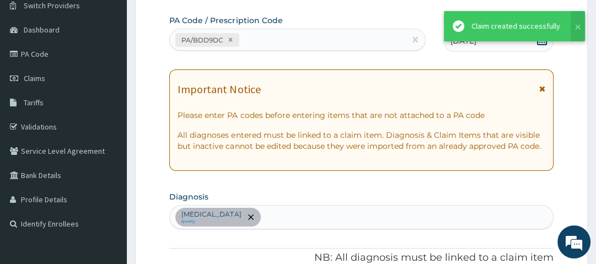
scroll to position [532, 0]
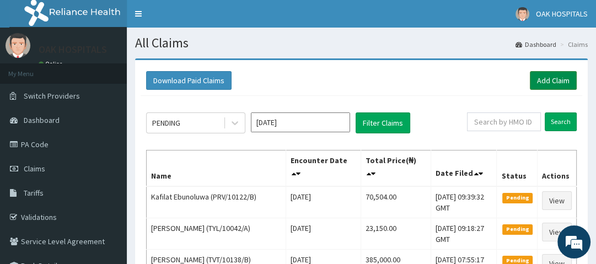
click at [545, 80] on link "Add Claim" at bounding box center [553, 80] width 47 height 19
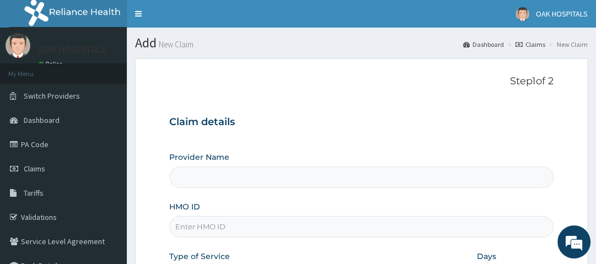
type input "Oak Hospitals"
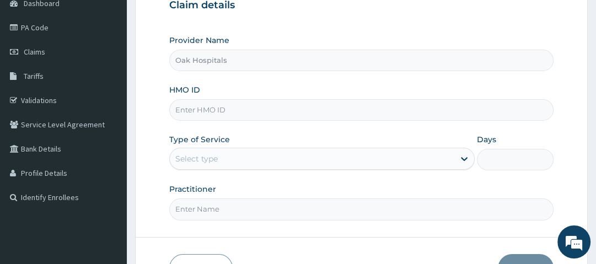
scroll to position [132, 0]
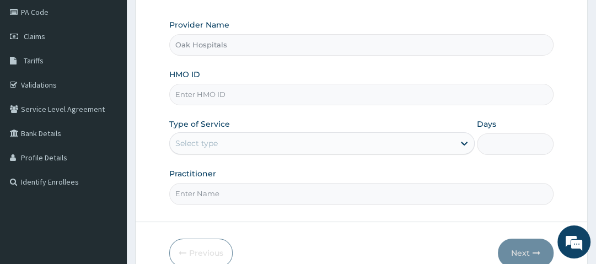
click at [261, 90] on input "HMO ID" at bounding box center [361, 95] width 384 height 22
type input "ENP/11405/A"
drag, startPoint x: 266, startPoint y: 139, endPoint x: 265, endPoint y: 146, distance: 6.7
click at [266, 142] on div "Select type" at bounding box center [312, 144] width 285 height 18
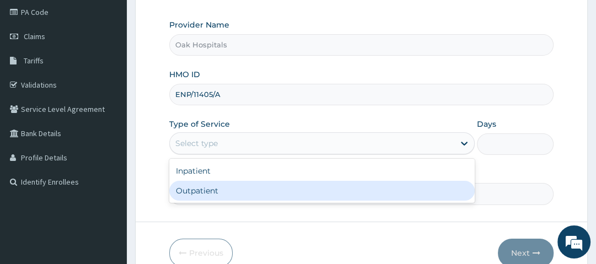
click at [257, 188] on div "Outpatient" at bounding box center [322, 191] width 306 height 20
type input "1"
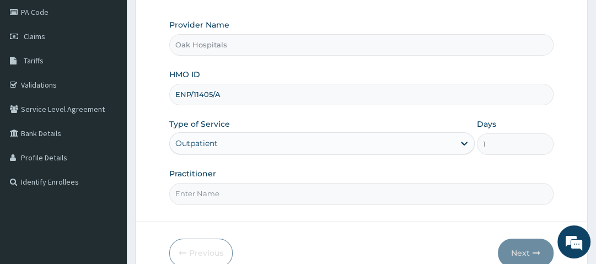
click at [241, 198] on input "Practitioner" at bounding box center [361, 194] width 384 height 22
type input "[PERSON_NAME]"
click at [533, 249] on icon "button" at bounding box center [537, 253] width 8 height 8
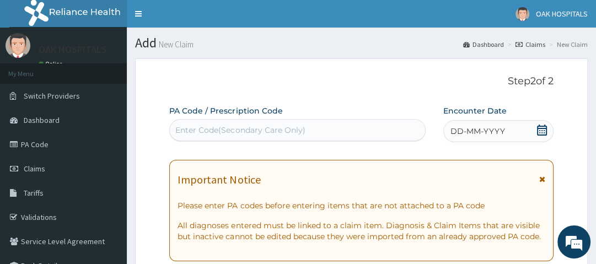
click at [545, 129] on icon at bounding box center [542, 130] width 10 height 11
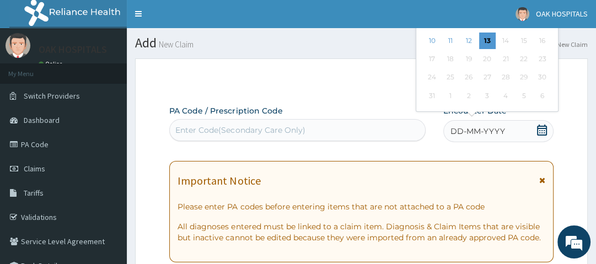
click at [450, 38] on div "11" at bounding box center [450, 41] width 17 height 17
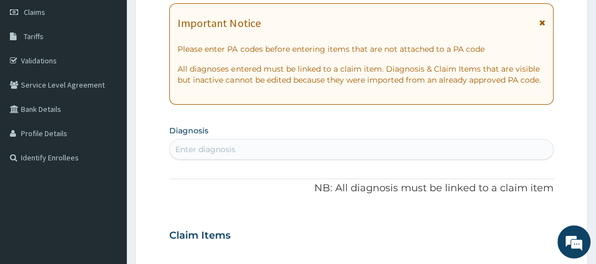
scroll to position [177, 0]
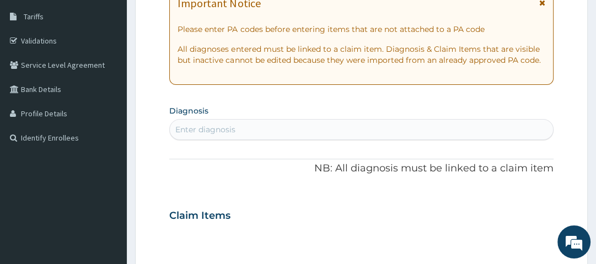
click at [232, 126] on div "Enter diagnosis" at bounding box center [205, 129] width 60 height 11
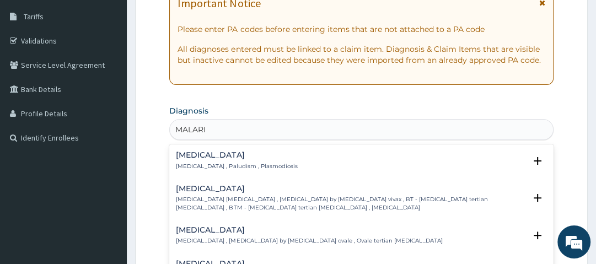
type input "[MEDICAL_DATA]"
click at [199, 166] on div "Malaria Malaria , Paludism , Plasmodiosis" at bounding box center [236, 160] width 121 height 19
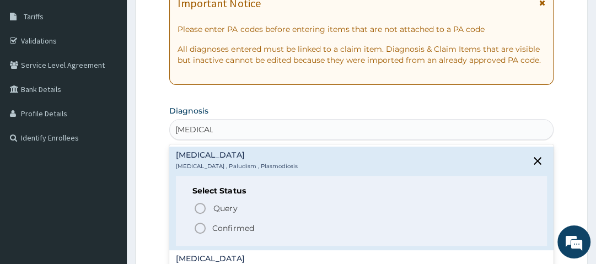
drag, startPoint x: 228, startPoint y: 229, endPoint x: 232, endPoint y: 220, distance: 9.9
click at [229, 229] on p "Confirmed" at bounding box center [232, 228] width 41 height 11
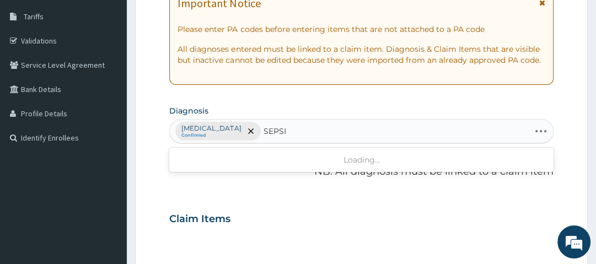
type input "SEPSIS"
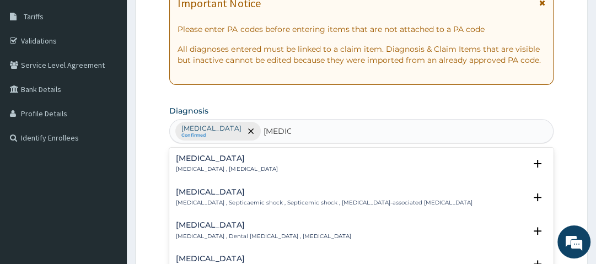
click at [199, 162] on h4 "Sepsis" at bounding box center [227, 158] width 102 height 8
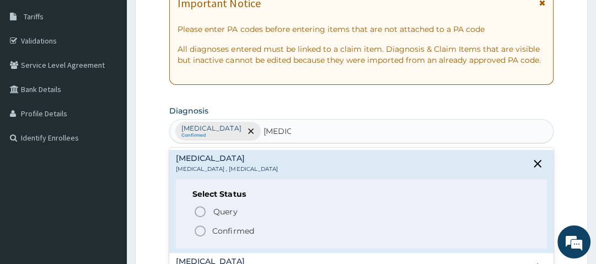
click at [212, 232] on p "Confirmed" at bounding box center [232, 231] width 41 height 11
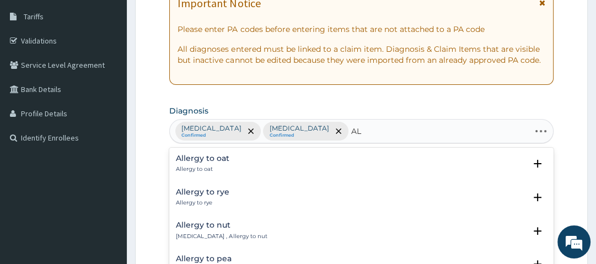
type input "A"
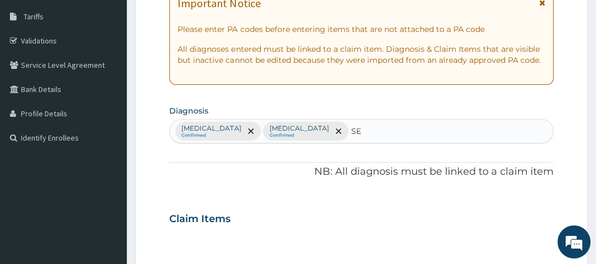
type input "S"
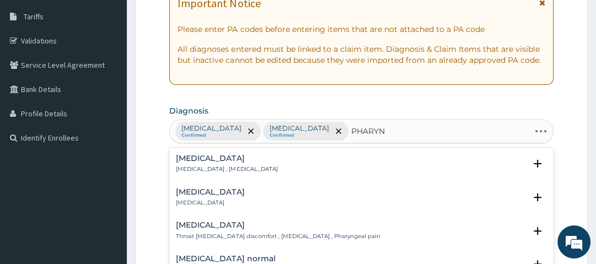
type input "PHARYNG"
click at [202, 196] on div "Pharyngitis Pharyngitis" at bounding box center [210, 197] width 68 height 19
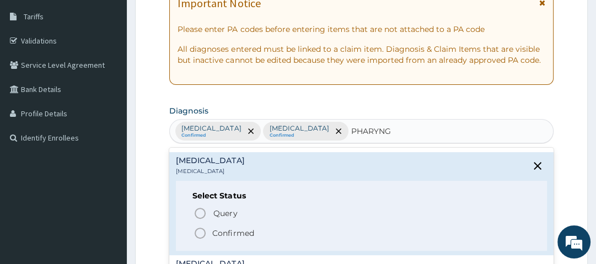
scroll to position [44, 0]
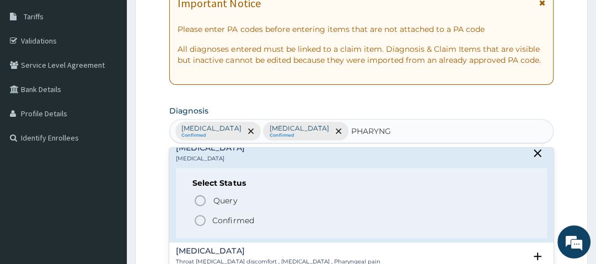
click at [234, 221] on p "Confirmed" at bounding box center [232, 220] width 41 height 11
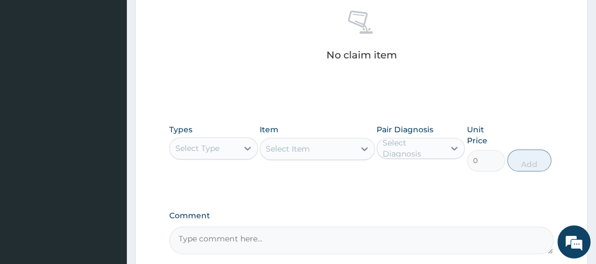
scroll to position [441, 0]
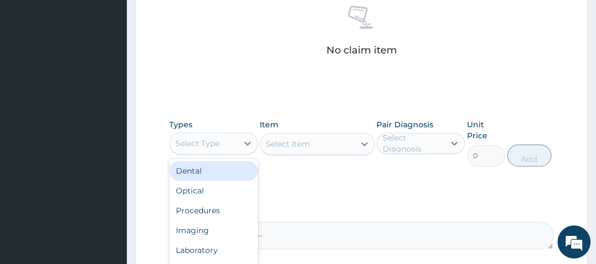
click at [236, 148] on div "Select Type" at bounding box center [203, 144] width 67 height 18
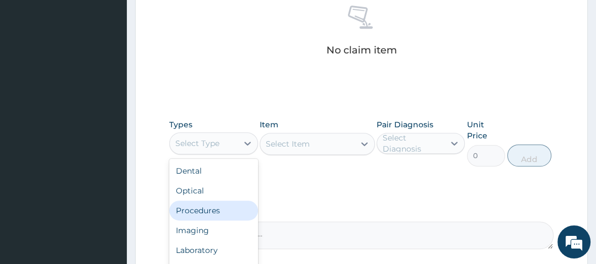
click at [226, 205] on div "Procedures" at bounding box center [213, 211] width 88 height 20
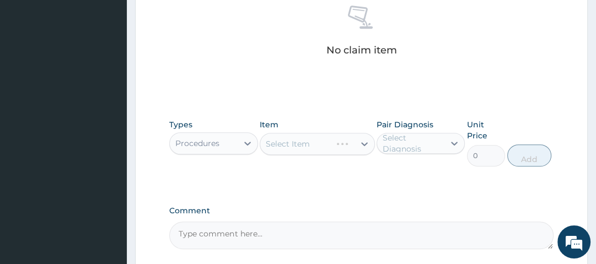
click at [298, 146] on div "Select Item" at bounding box center [317, 144] width 115 height 22
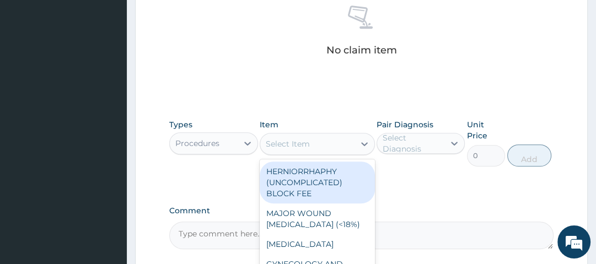
click at [298, 146] on div "Select Item" at bounding box center [288, 143] width 44 height 11
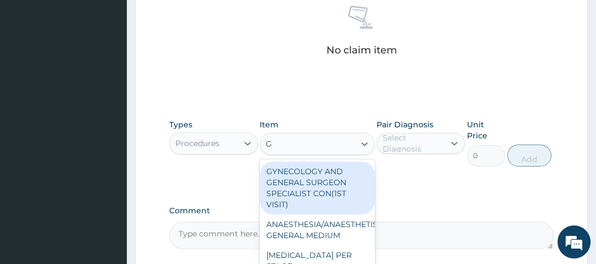
type input "GP"
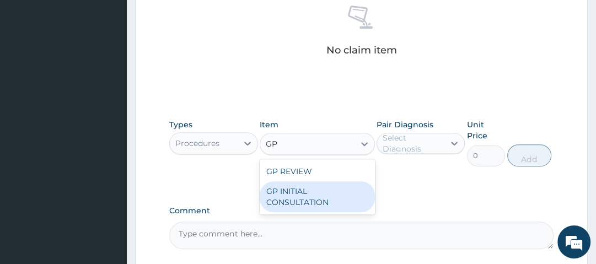
type input "2500"
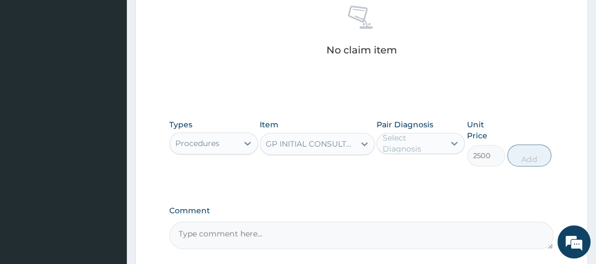
click at [399, 142] on div "Select Diagnosis" at bounding box center [413, 143] width 61 height 22
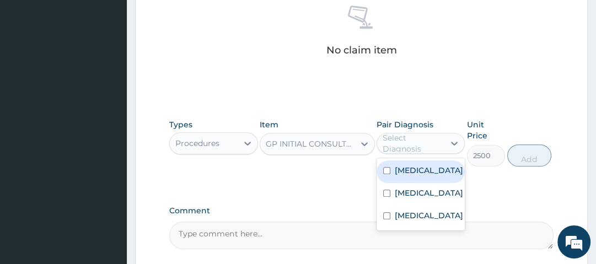
click at [416, 173] on label "[MEDICAL_DATA]" at bounding box center [429, 170] width 68 height 11
checkbox input "true"
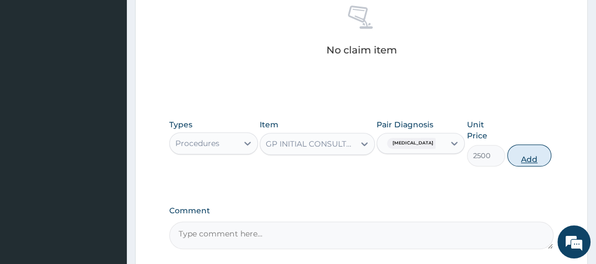
click at [549, 153] on button "Add" at bounding box center [530, 156] width 44 height 22
type input "0"
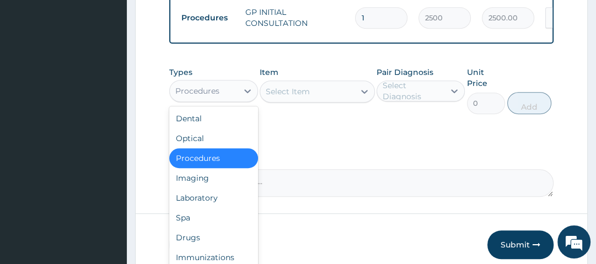
click at [209, 95] on div "Procedures" at bounding box center [197, 91] width 44 height 11
click at [233, 236] on div "Drugs" at bounding box center [213, 238] width 88 height 20
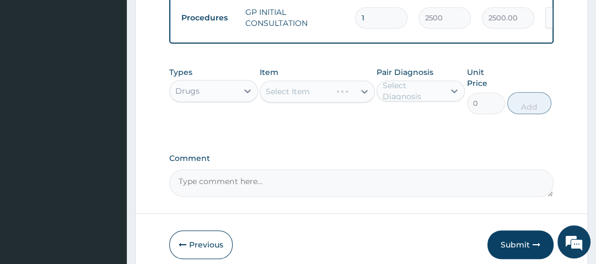
click at [316, 102] on div "Select Item" at bounding box center [317, 92] width 115 height 22
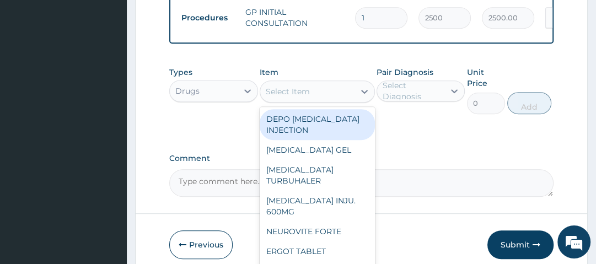
click at [323, 97] on div "Select Item" at bounding box center [307, 92] width 94 height 18
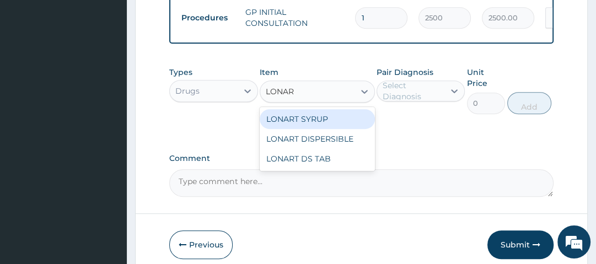
type input "LONART"
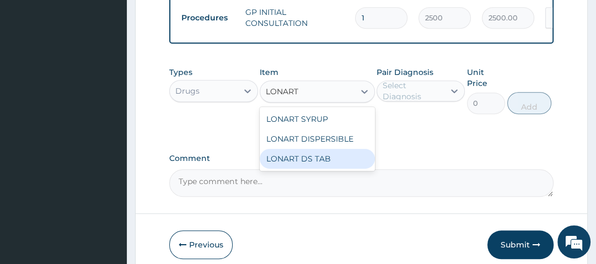
type input "1400"
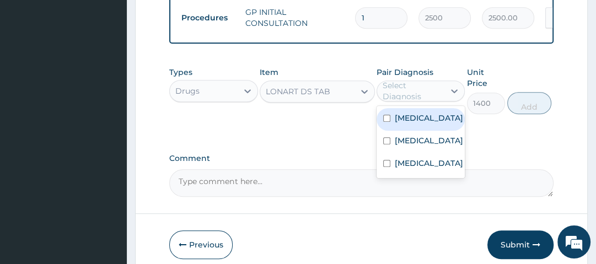
click at [405, 99] on div "Select Diagnosis" at bounding box center [413, 91] width 61 height 22
click at [415, 131] on div "[MEDICAL_DATA]" at bounding box center [421, 119] width 88 height 23
checkbox input "true"
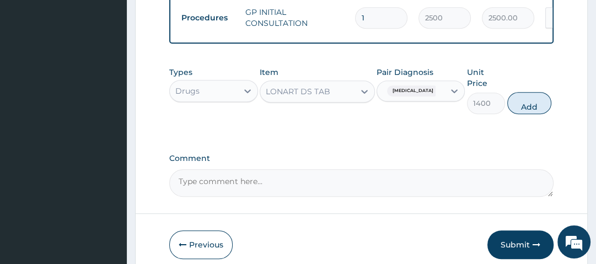
click at [525, 103] on button "Add" at bounding box center [530, 103] width 44 height 22
type input "0"
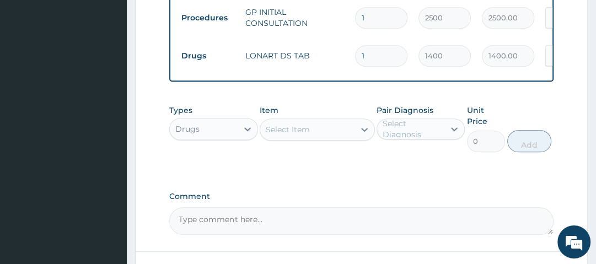
click at [323, 127] on div "Select Item" at bounding box center [317, 130] width 115 height 22
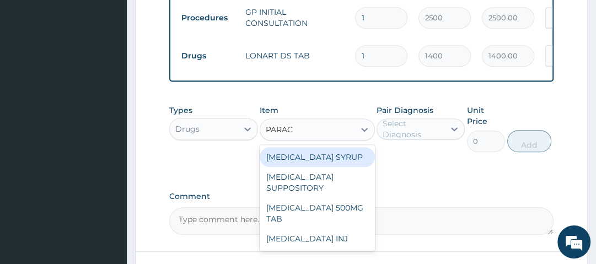
type input "PARACE"
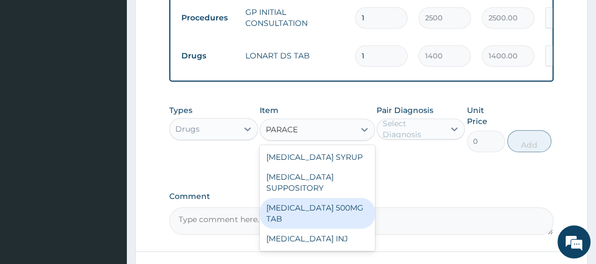
click at [334, 217] on div "[MEDICAL_DATA] 500MG TAB" at bounding box center [317, 213] width 115 height 31
type input "14"
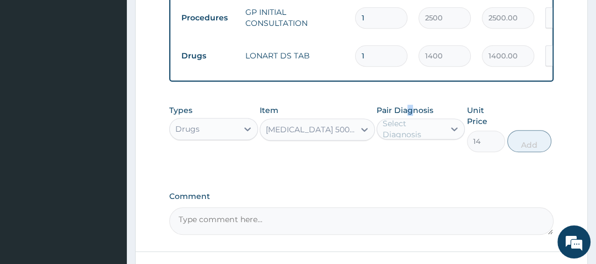
drag, startPoint x: 410, startPoint y: 115, endPoint x: 414, endPoint y: 122, distance: 8.6
click at [410, 115] on label "Pair Diagnosis" at bounding box center [405, 110] width 57 height 11
click at [418, 132] on div "Select Diagnosis" at bounding box center [413, 129] width 61 height 22
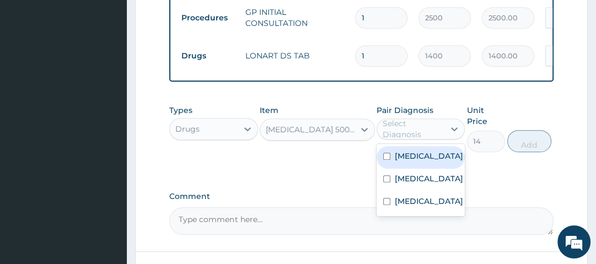
drag, startPoint x: 435, startPoint y: 165, endPoint x: 452, endPoint y: 154, distance: 20.1
click at [439, 162] on div "[MEDICAL_DATA]" at bounding box center [421, 157] width 88 height 23
checkbox input "true"
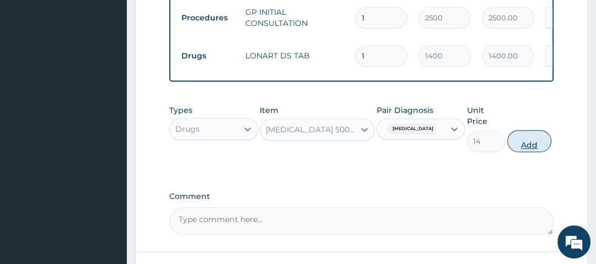
click at [532, 146] on button "Add" at bounding box center [530, 141] width 44 height 22
type input "0"
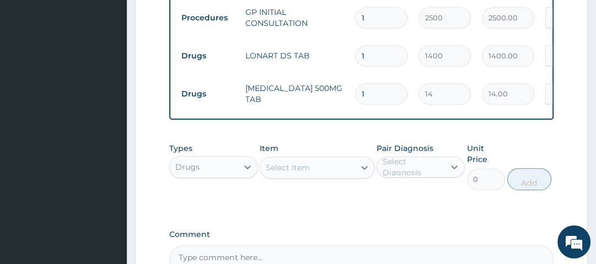
type input "18"
type input "252.00"
type input "18"
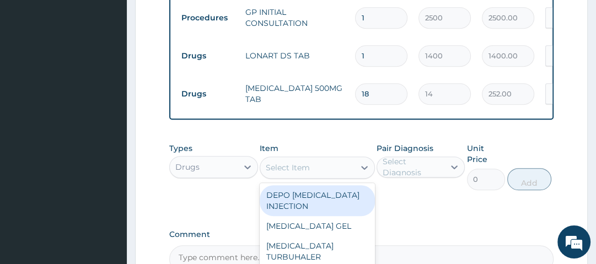
click at [293, 173] on div "Select Item" at bounding box center [288, 167] width 44 height 11
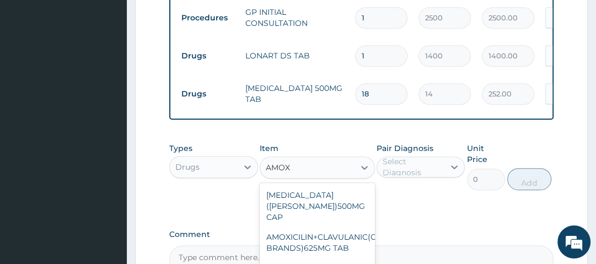
type input "AMOXI"
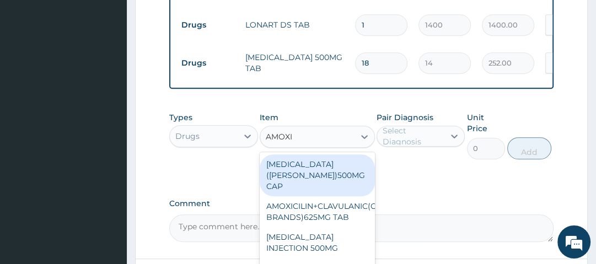
scroll to position [485, 0]
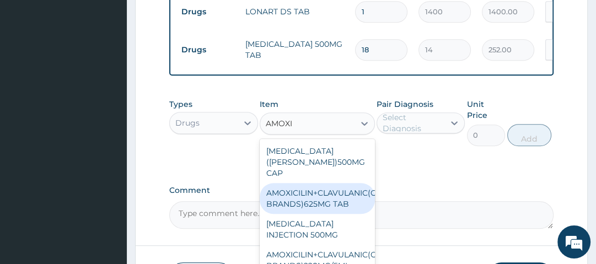
click at [321, 194] on div "AMOXICILIN+CLAVULANIC(OTHER BRANDS)625MG TAB" at bounding box center [317, 198] width 115 height 31
type input "110.1100006103516"
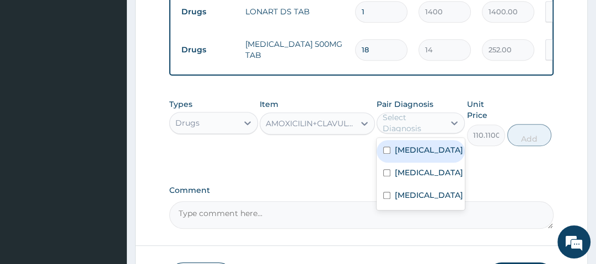
drag, startPoint x: 399, startPoint y: 131, endPoint x: 428, endPoint y: 137, distance: 29.4
click at [402, 131] on div "Select Diagnosis" at bounding box center [413, 123] width 61 height 22
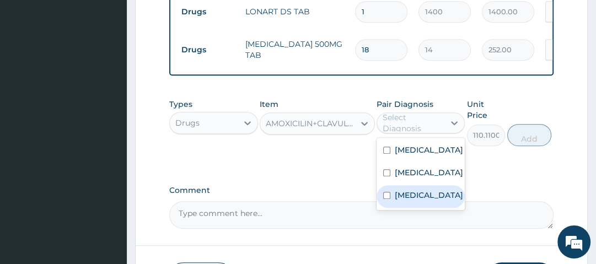
drag, startPoint x: 433, startPoint y: 198, endPoint x: 437, endPoint y: 190, distance: 8.6
click at [435, 194] on div "Pharyngitis" at bounding box center [421, 196] width 88 height 23
checkbox input "true"
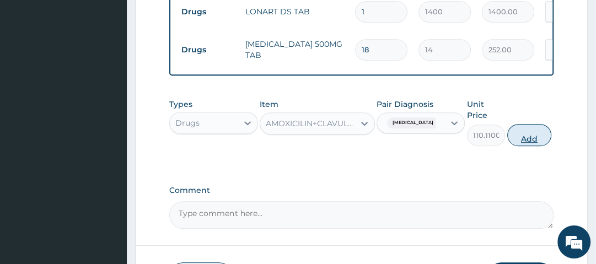
click at [522, 139] on button "Add" at bounding box center [530, 135] width 44 height 22
type input "0"
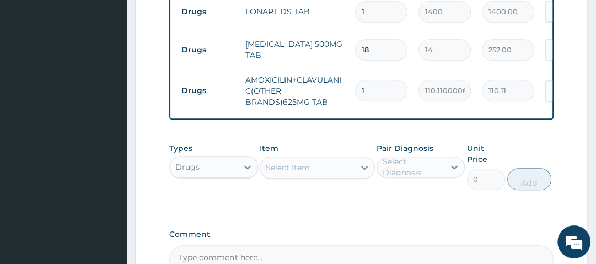
type input "10"
type input "1101.10"
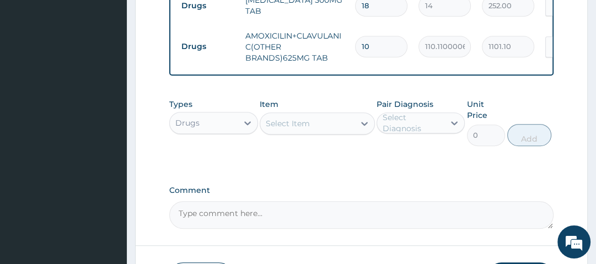
type input "10"
drag, startPoint x: 282, startPoint y: 128, endPoint x: 282, endPoint y: 137, distance: 8.8
click at [282, 132] on div "Select Item" at bounding box center [307, 124] width 94 height 18
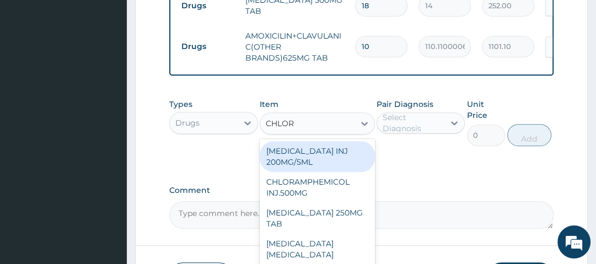
type input "CHLORO"
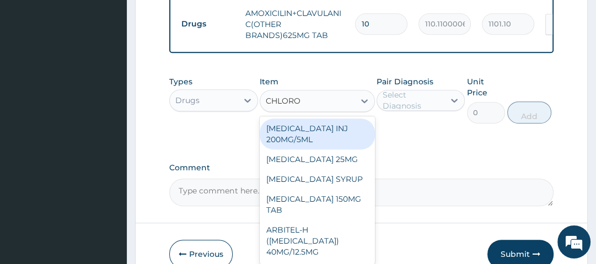
scroll to position [574, 0]
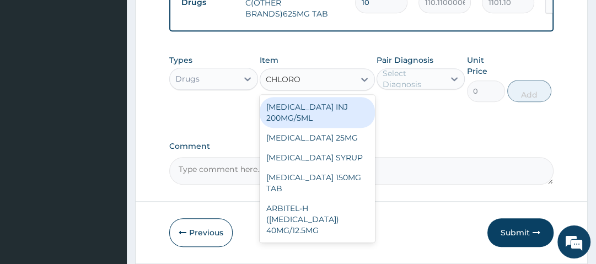
click at [344, 117] on div "[MEDICAL_DATA] INJ 200MG/5ML" at bounding box center [317, 112] width 115 height 31
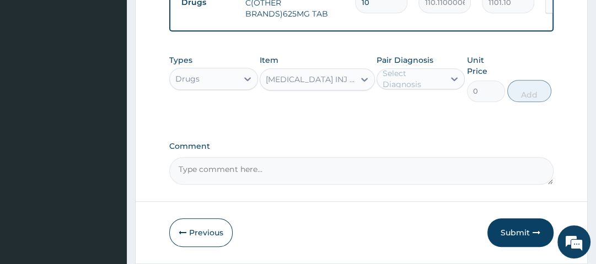
type input "490"
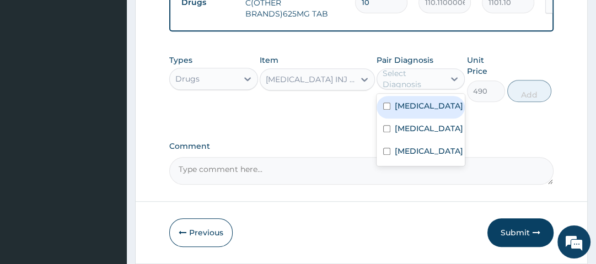
click at [392, 89] on div "Select Diagnosis" at bounding box center [413, 79] width 61 height 22
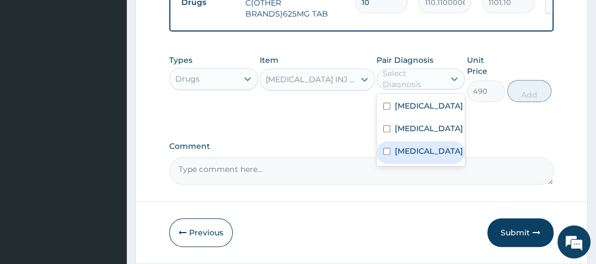
click at [424, 152] on label "Pharyngitis" at bounding box center [429, 151] width 68 height 11
checkbox input "true"
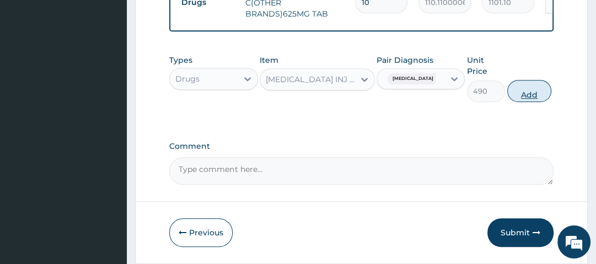
click at [532, 92] on button "Add" at bounding box center [530, 91] width 44 height 22
type input "0"
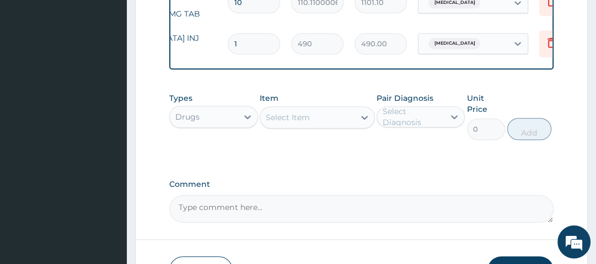
scroll to position [0, 131]
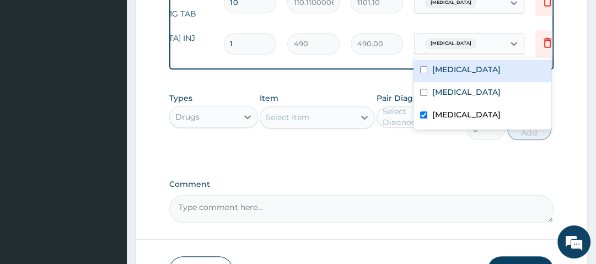
click at [482, 43] on div "Pharyngitis" at bounding box center [459, 43] width 89 height 19
click at [456, 69] on label "[MEDICAL_DATA]" at bounding box center [466, 69] width 68 height 11
checkbox input "true"
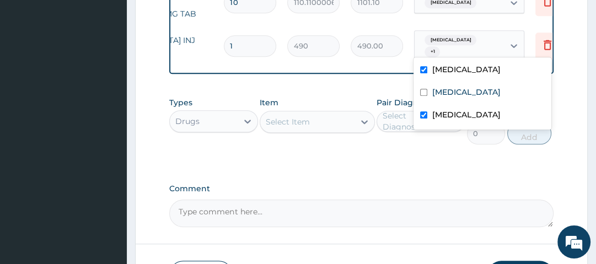
click at [455, 106] on div "Pharyngitis" at bounding box center [483, 116] width 138 height 23
checkbox input "false"
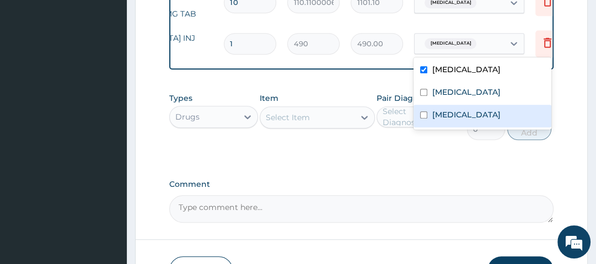
click at [472, 156] on div "Types Drugs Item Select Item Pair Diagnosis Select Diagnosis Unit Price 0 Add" at bounding box center [361, 124] width 384 height 75
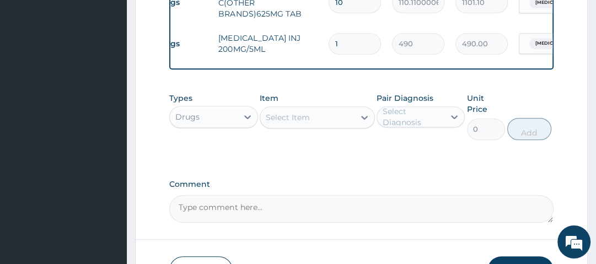
scroll to position [0, 14]
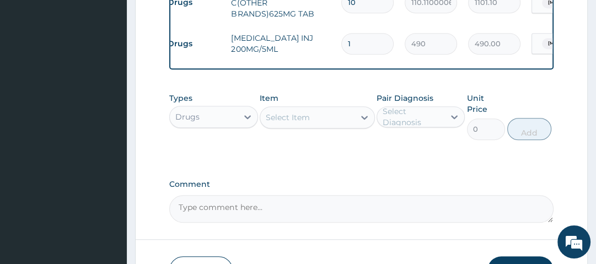
drag, startPoint x: 374, startPoint y: 40, endPoint x: 322, endPoint y: 44, distance: 52.0
click at [322, 44] on tr "Drugs CHLOROQUINE INJ 200MG/5ML 1 490 490.00 Malaria Delete" at bounding box center [432, 44] width 541 height 38
type input "2"
type input "980.00"
type input "2"
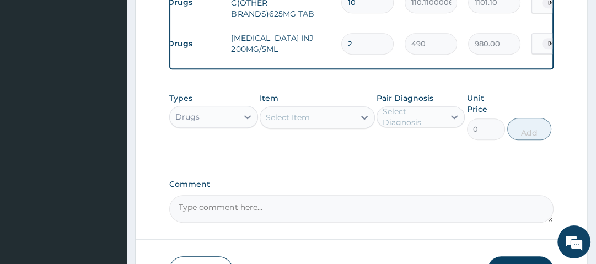
click at [344, 122] on div "Select Item" at bounding box center [307, 118] width 94 height 18
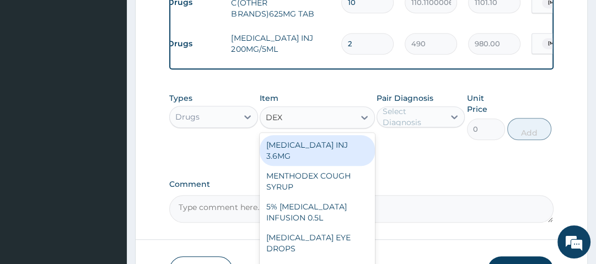
type input "DEXA"
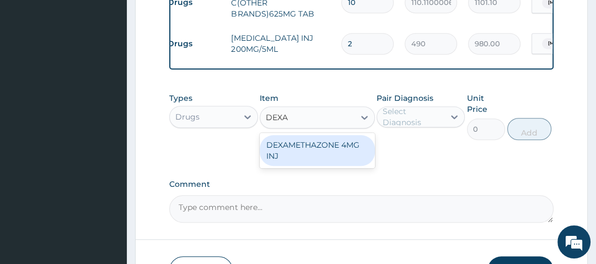
type input "560"
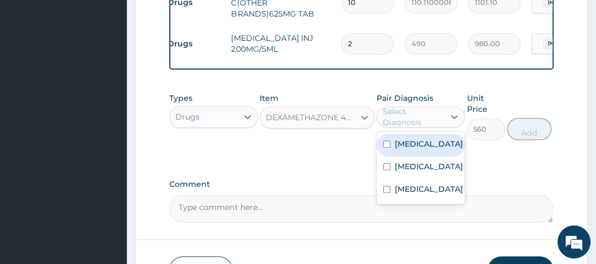
drag, startPoint x: 388, startPoint y: 118, endPoint x: 413, endPoint y: 128, distance: 27.5
click at [398, 121] on div "Select Diagnosis" at bounding box center [413, 117] width 61 height 22
click at [431, 157] on div "[MEDICAL_DATA]" at bounding box center [421, 145] width 88 height 23
checkbox input "true"
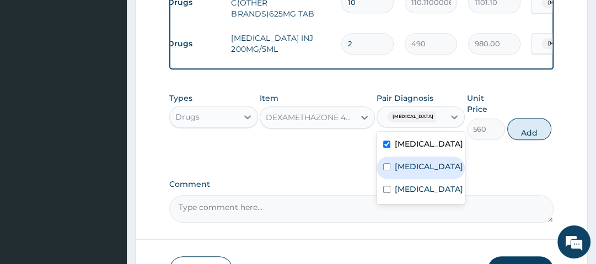
drag, startPoint x: 431, startPoint y: 172, endPoint x: 431, endPoint y: 145, distance: 27.0
click at [431, 170] on div "Sepsis" at bounding box center [421, 168] width 88 height 23
checkbox input "true"
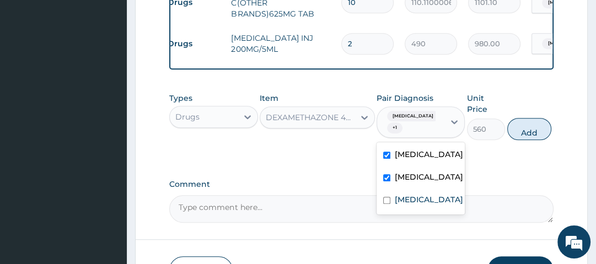
click at [431, 145] on div "[MEDICAL_DATA]" at bounding box center [421, 156] width 88 height 23
checkbox input "false"
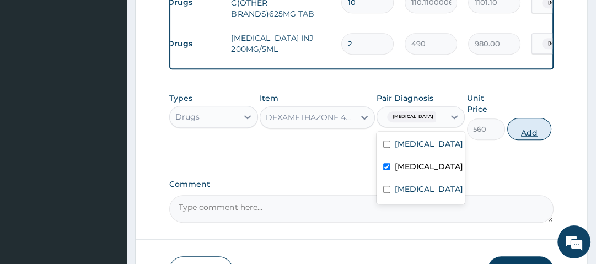
click at [545, 134] on button "Add" at bounding box center [530, 129] width 44 height 22
type input "0"
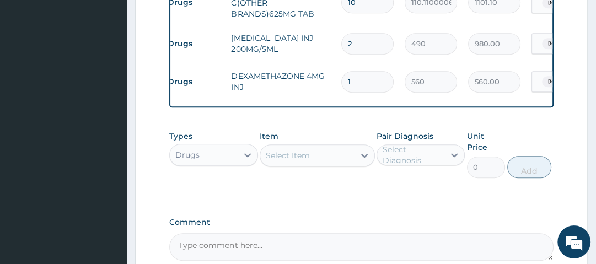
click at [329, 80] on td "DEXAMETHAZONE 4MG INJ" at bounding box center [281, 81] width 110 height 33
drag, startPoint x: 371, startPoint y: 76, endPoint x: 324, endPoint y: 83, distance: 47.4
click at [324, 83] on tr "Drugs DEXAMETHAZONE 4MG INJ 1 560 560.00 Sepsis Delete" at bounding box center [432, 82] width 541 height 38
type input "2"
type input "1120.00"
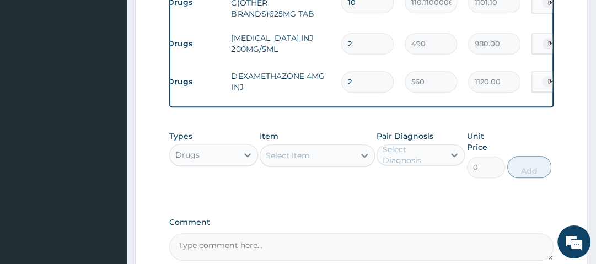
type input "2"
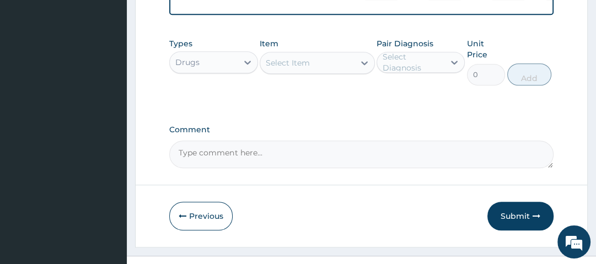
scroll to position [691, 0]
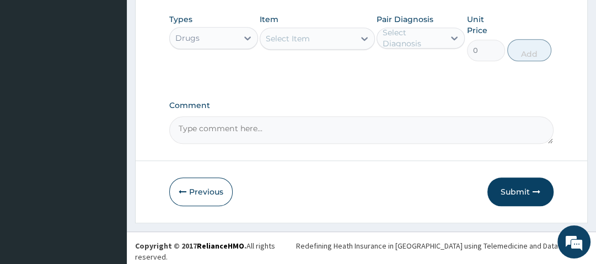
drag, startPoint x: 525, startPoint y: 197, endPoint x: 525, endPoint y: 190, distance: 7.2
click at [525, 196] on button "Submit" at bounding box center [521, 192] width 66 height 29
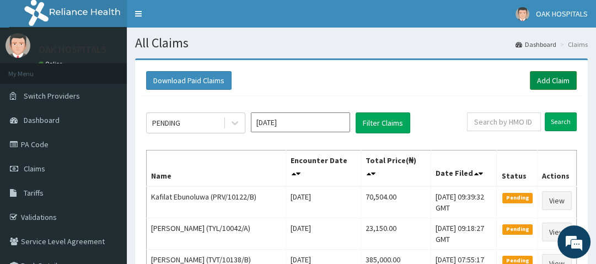
click at [557, 81] on link "Add Claim" at bounding box center [553, 80] width 47 height 19
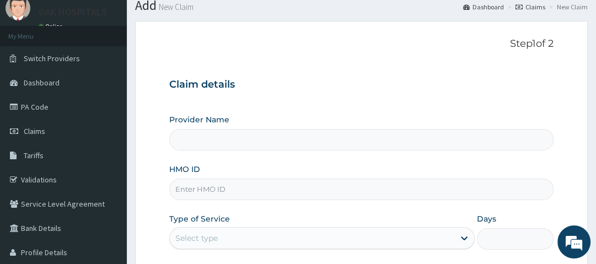
scroll to position [132, 0]
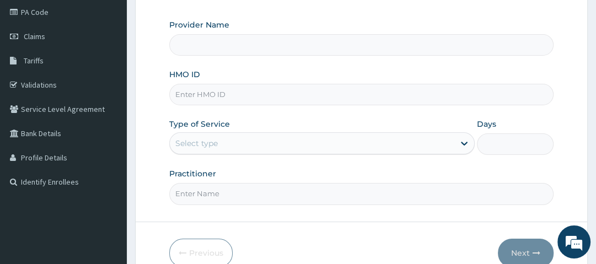
type input "Oak Hospitals"
click at [230, 98] on input "HMO ID" at bounding box center [361, 95] width 384 height 22
type input "ICN/10225/A"
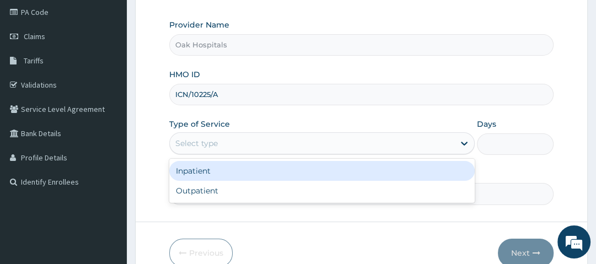
drag, startPoint x: 333, startPoint y: 146, endPoint x: 311, endPoint y: 150, distance: 22.5
click at [333, 145] on div "Select type" at bounding box center [312, 144] width 285 height 18
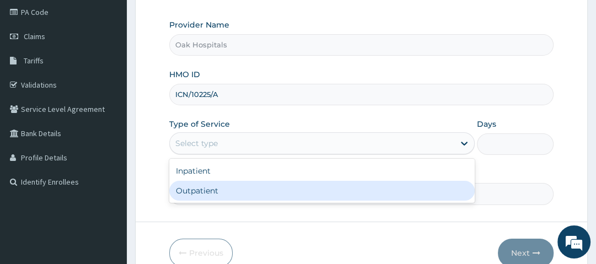
click at [260, 188] on div "Outpatient" at bounding box center [322, 191] width 306 height 20
type input "1"
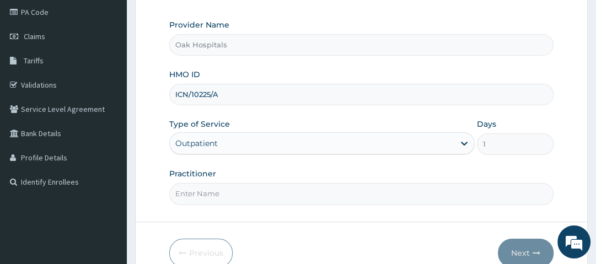
drag, startPoint x: 249, startPoint y: 190, endPoint x: 246, endPoint y: 196, distance: 7.4
click at [248, 194] on input "Practitioner" at bounding box center [361, 194] width 384 height 22
type input "[PERSON_NAME]"
click at [527, 253] on button "Next" at bounding box center [526, 253] width 56 height 29
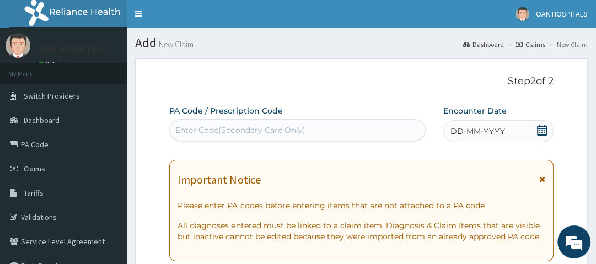
click at [250, 131] on div "Enter Code(Secondary Care Only)" at bounding box center [240, 130] width 130 height 11
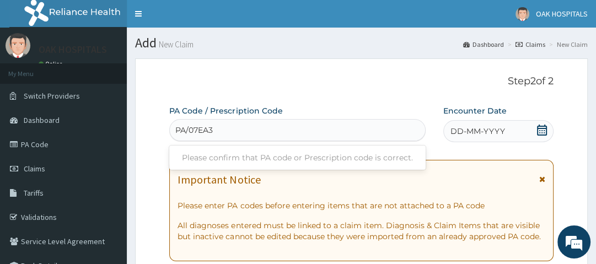
type input "PA/07EA35"
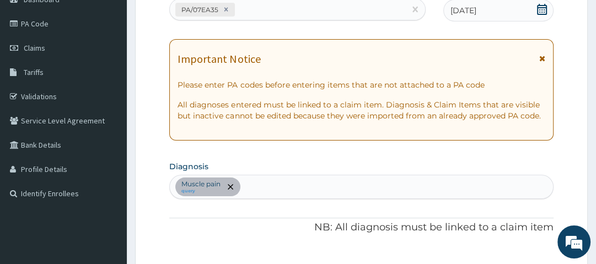
scroll to position [105, 0]
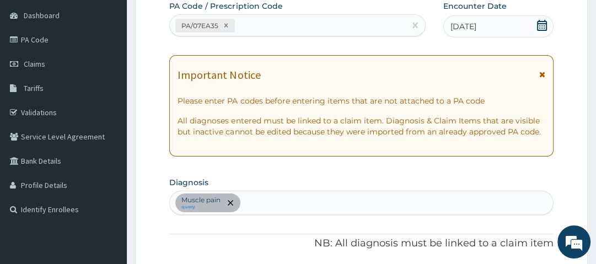
click at [277, 198] on div "Muscle pain query" at bounding box center [361, 202] width 383 height 23
type input "MALARIA"
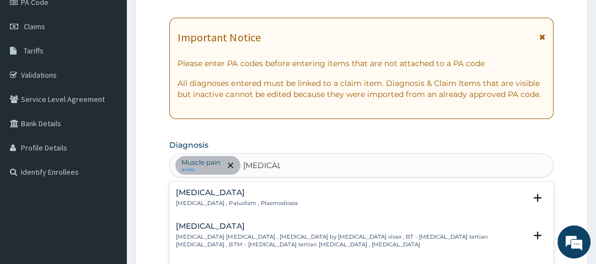
scroll to position [193, 0]
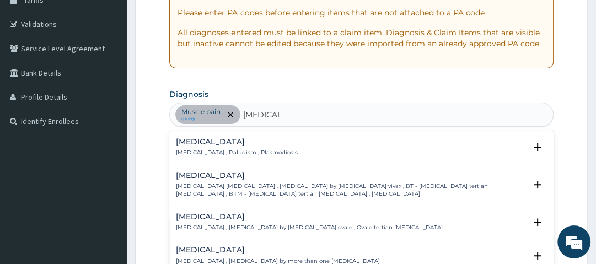
click at [201, 142] on h4 "Malaria" at bounding box center [236, 142] width 121 height 8
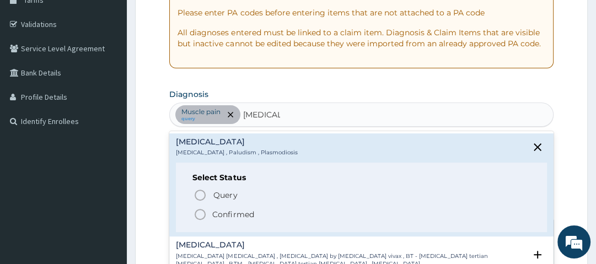
click at [199, 216] on icon "status option filled" at bounding box center [200, 214] width 13 height 13
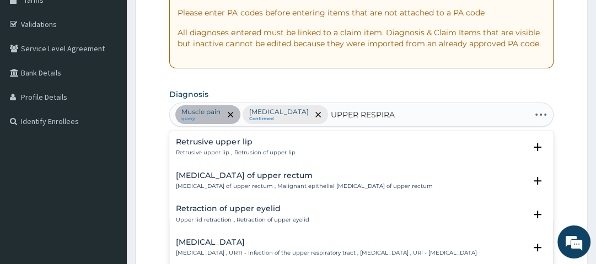
type input "UPPER RESPIRAT"
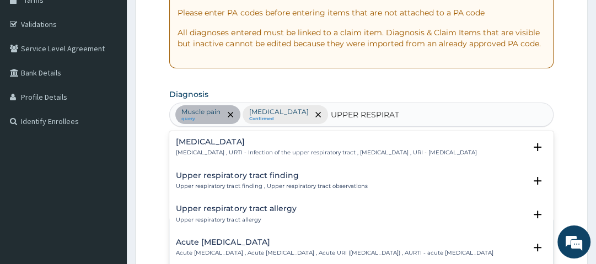
click at [225, 143] on h4 "Upper respiratory infection" at bounding box center [326, 142] width 301 height 8
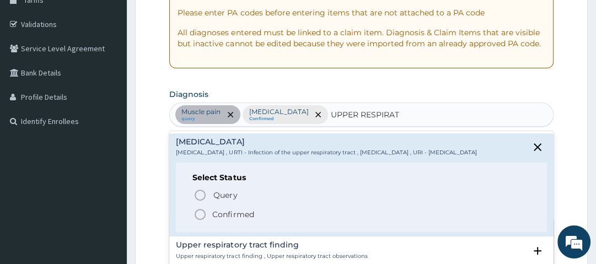
click at [232, 220] on p "Confirmed" at bounding box center [232, 214] width 41 height 11
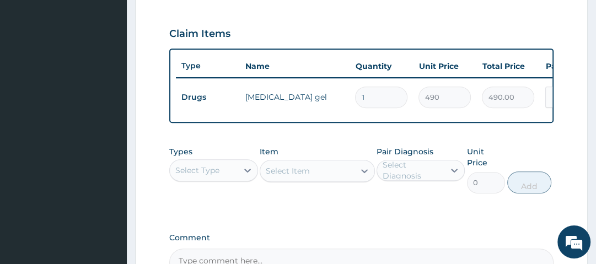
scroll to position [370, 0]
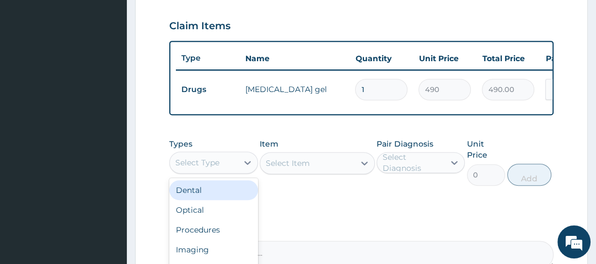
click at [225, 172] on div "Select Type" at bounding box center [203, 163] width 67 height 18
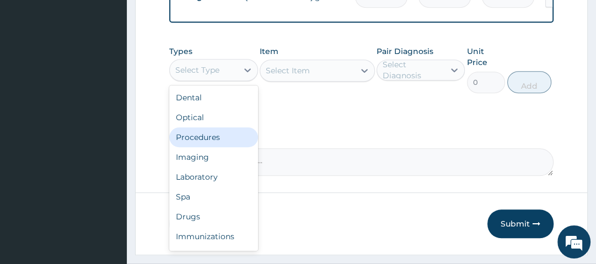
scroll to position [494, 0]
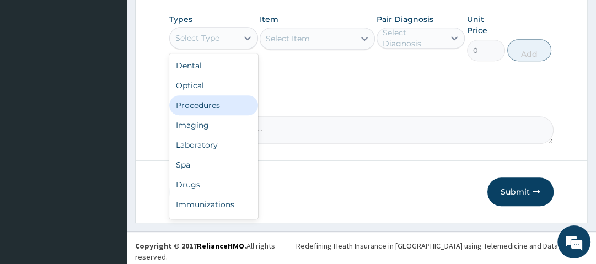
drag, startPoint x: 227, startPoint y: 114, endPoint x: 266, endPoint y: 83, distance: 49.1
click at [227, 113] on div "Procedures" at bounding box center [213, 105] width 88 height 20
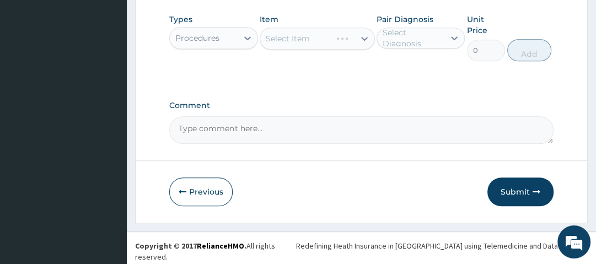
click at [314, 46] on div "Select Item" at bounding box center [317, 39] width 115 height 22
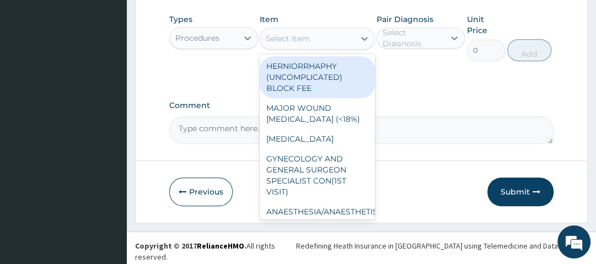
click at [330, 46] on div "Select Item" at bounding box center [307, 39] width 94 height 18
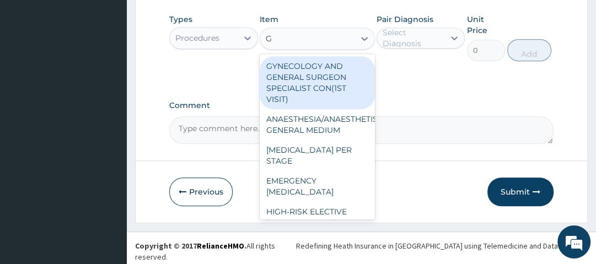
type input "GP"
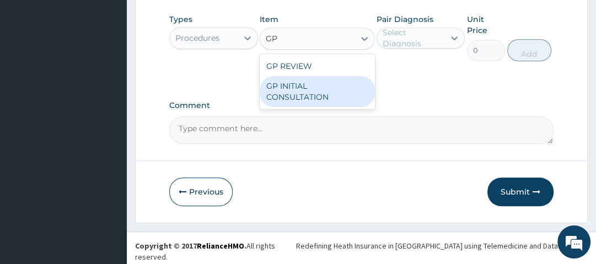
click at [306, 97] on div "GP INITIAL CONSULTATION" at bounding box center [317, 91] width 115 height 31
type input "2500"
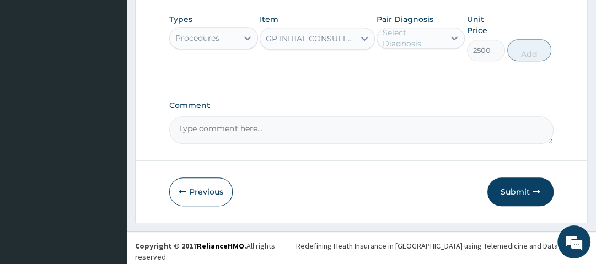
drag, startPoint x: 430, startPoint y: 42, endPoint x: 430, endPoint y: 50, distance: 7.7
click at [430, 42] on div "Select Diagnosis" at bounding box center [413, 38] width 61 height 22
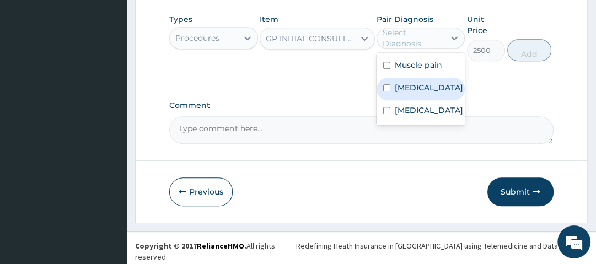
drag, startPoint x: 427, startPoint y: 90, endPoint x: 450, endPoint y: 88, distance: 23.3
click at [428, 90] on div "Malaria" at bounding box center [421, 89] width 88 height 23
checkbox input "true"
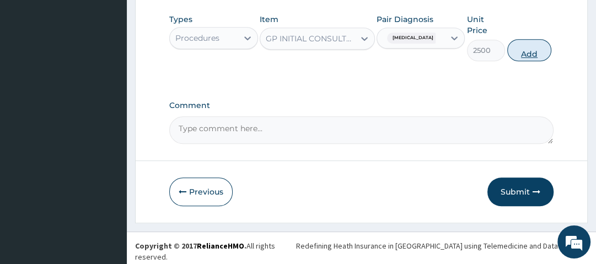
click at [531, 54] on button "Add" at bounding box center [530, 50] width 44 height 22
type input "0"
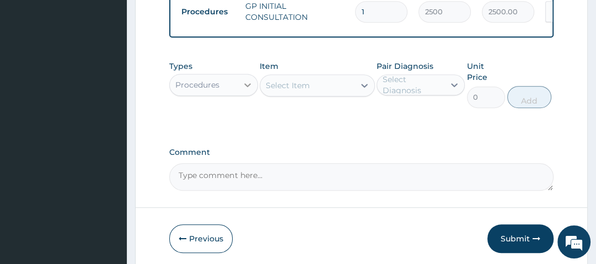
click at [241, 85] on div at bounding box center [248, 85] width 20 height 20
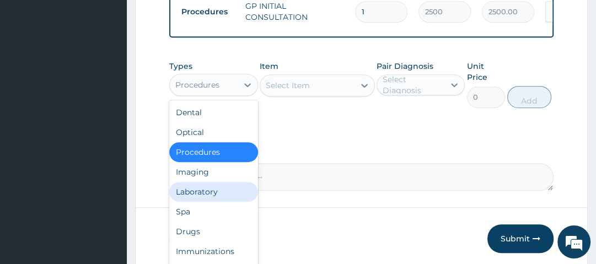
drag, startPoint x: 220, startPoint y: 190, endPoint x: 226, endPoint y: 190, distance: 6.1
click at [222, 190] on div "Laboratory" at bounding box center [213, 192] width 88 height 20
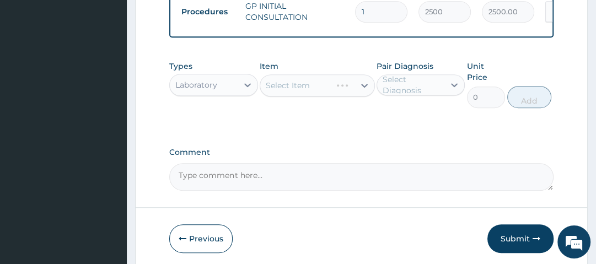
click at [314, 94] on div "Select Item" at bounding box center [317, 85] width 115 height 22
click at [320, 90] on div "Select Item" at bounding box center [307, 86] width 94 height 18
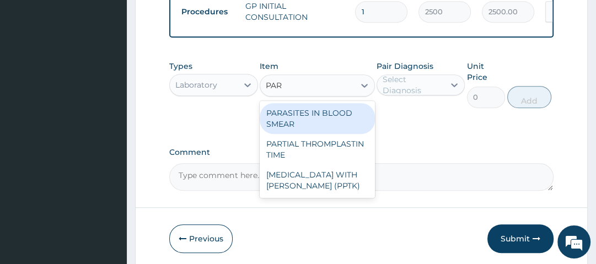
type input "PARA"
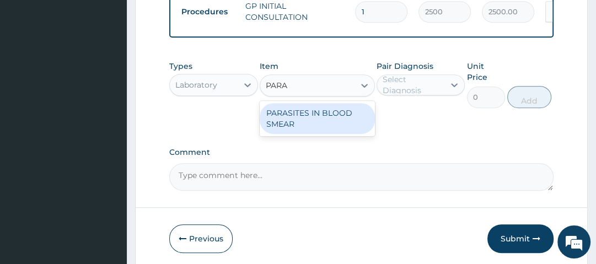
type input "1500"
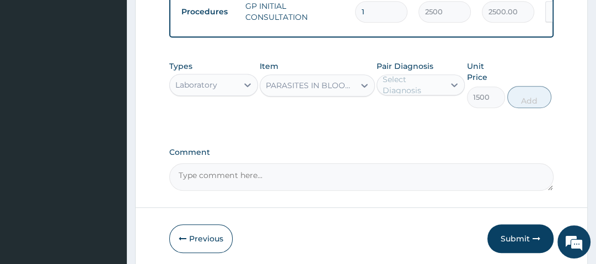
click at [411, 96] on div "Select Diagnosis" at bounding box center [413, 85] width 61 height 22
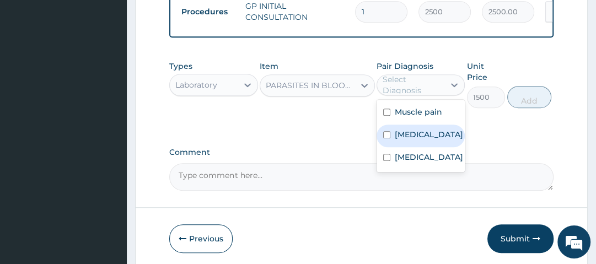
click at [425, 135] on div "Malaria" at bounding box center [421, 136] width 88 height 23
checkbox input "true"
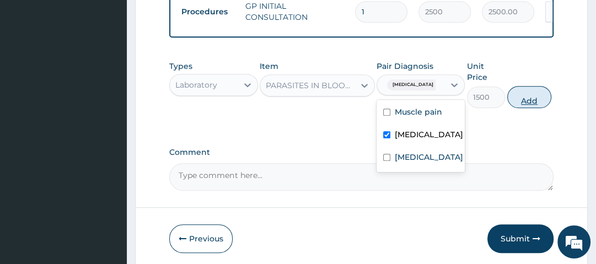
click at [519, 105] on button "Add" at bounding box center [530, 97] width 44 height 22
type input "0"
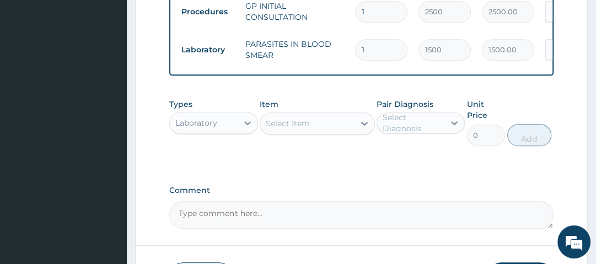
click at [220, 124] on div "Laboratory" at bounding box center [203, 123] width 67 height 18
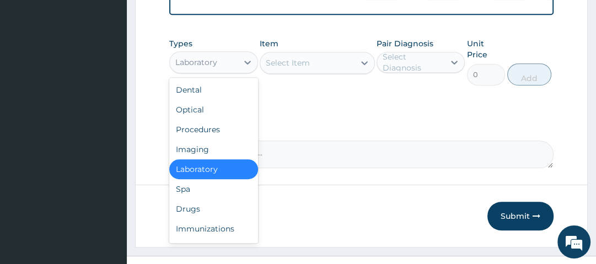
scroll to position [570, 0]
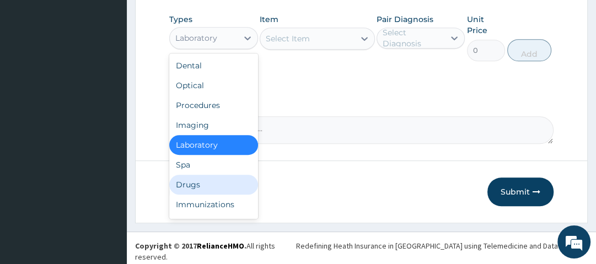
click at [212, 195] on div "Drugs" at bounding box center [213, 185] width 88 height 20
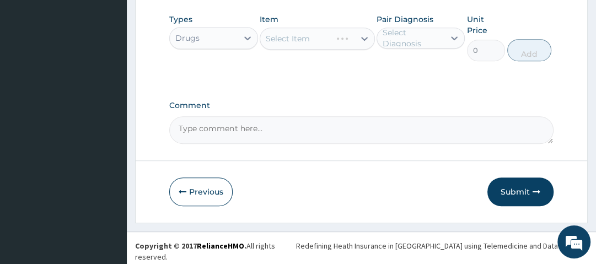
click at [323, 44] on div "Select Item" at bounding box center [317, 39] width 115 height 22
click at [354, 42] on div "Select Item" at bounding box center [307, 39] width 94 height 18
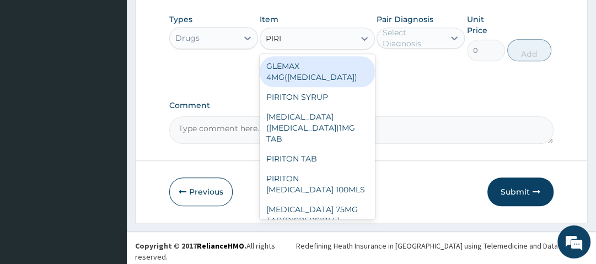
type input "PIRIT"
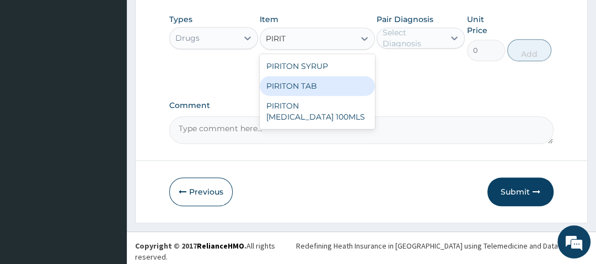
click at [335, 84] on div "PIRITON TAB" at bounding box center [317, 86] width 115 height 20
type input "14"
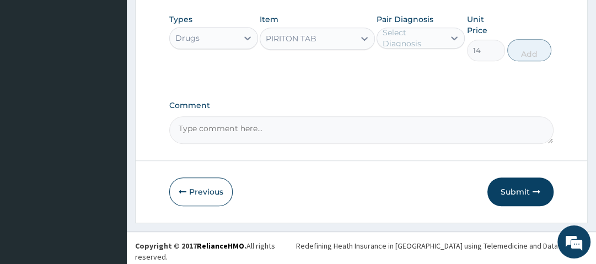
click at [423, 44] on div "Select Diagnosis" at bounding box center [413, 38] width 61 height 22
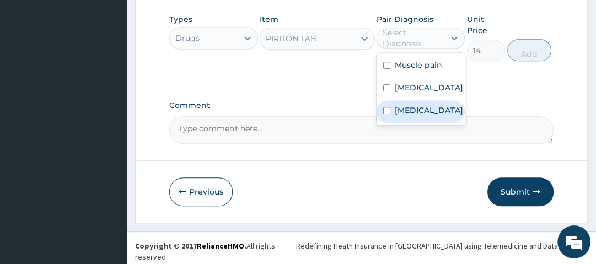
click at [418, 116] on label "Upper respiratory infection" at bounding box center [429, 110] width 68 height 11
checkbox input "true"
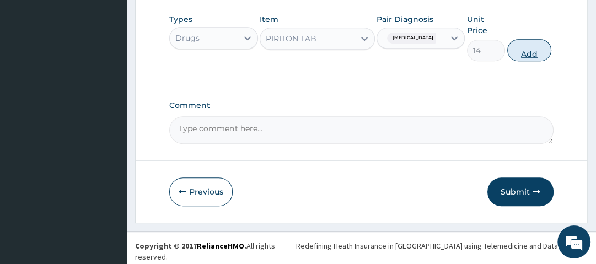
click at [543, 57] on button "Add" at bounding box center [530, 50] width 44 height 22
type input "0"
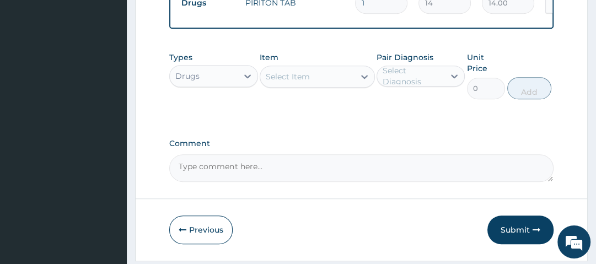
scroll to position [561, 0]
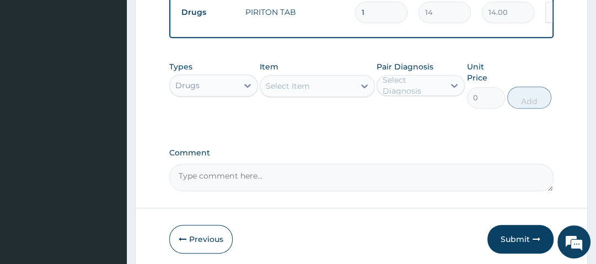
type input "0.00"
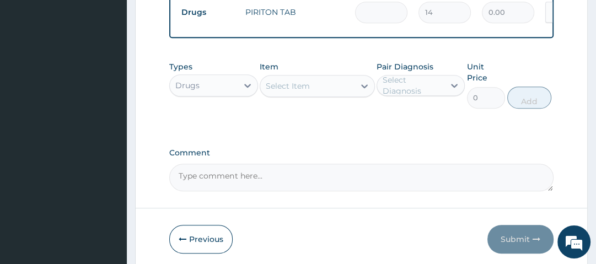
type input "6"
type input "84.00"
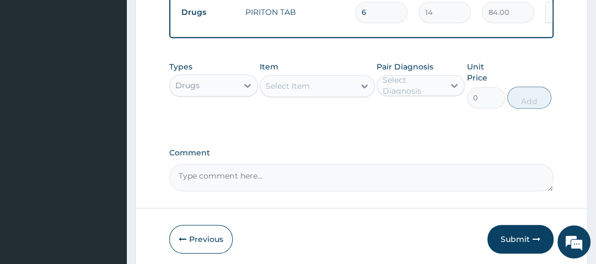
type input "6"
click at [323, 90] on div "Select Item" at bounding box center [307, 86] width 94 height 18
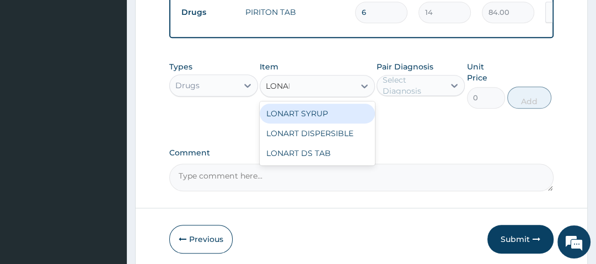
type input "LONART"
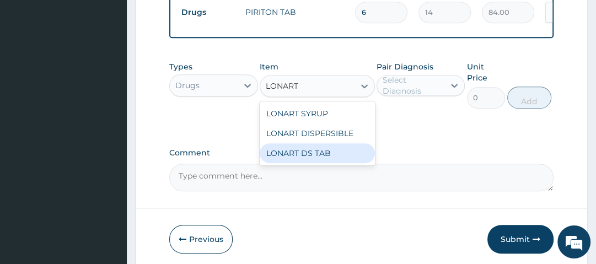
type input "1400"
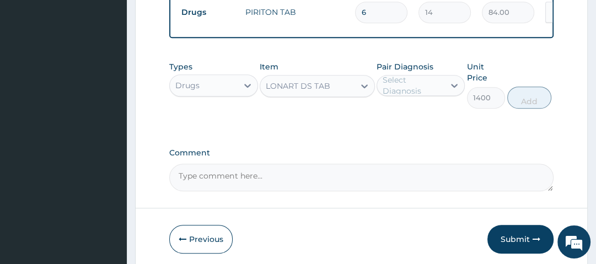
click at [417, 90] on div "Select Diagnosis" at bounding box center [413, 85] width 61 height 22
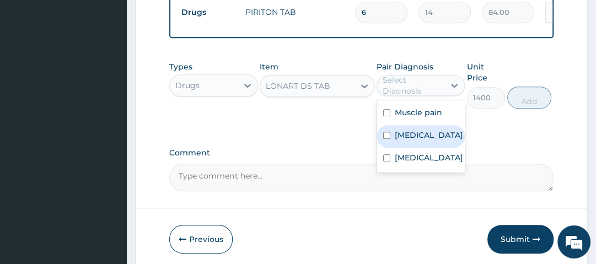
click at [423, 138] on label "Malaria" at bounding box center [429, 135] width 68 height 11
checkbox input "true"
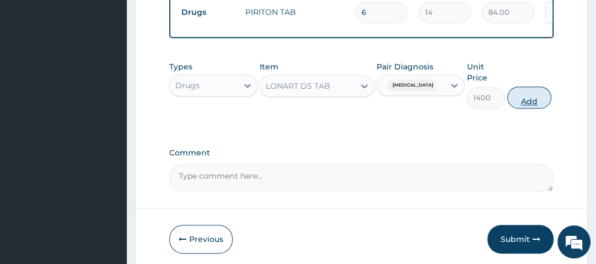
click at [526, 107] on button "Add" at bounding box center [530, 98] width 44 height 22
type input "0"
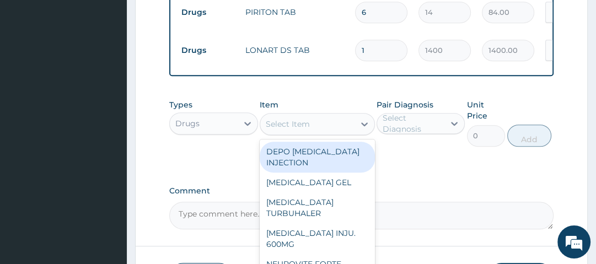
click at [304, 126] on div "Select Item" at bounding box center [288, 124] width 44 height 11
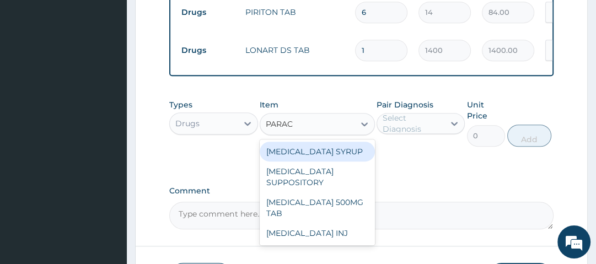
type input "PARACE"
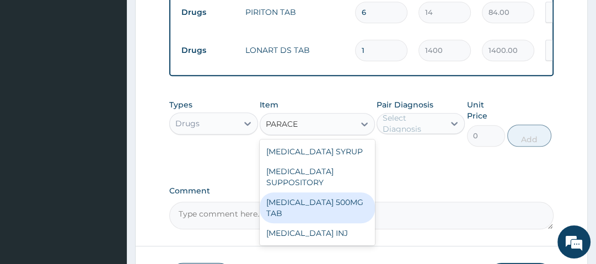
type input "14"
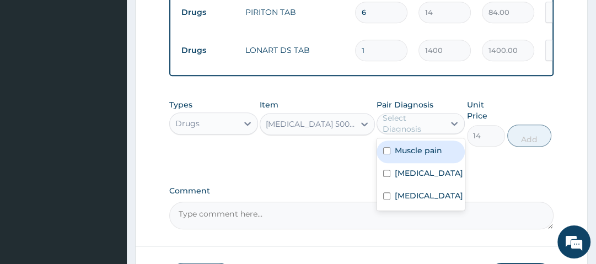
drag, startPoint x: 398, startPoint y: 130, endPoint x: 395, endPoint y: 139, distance: 9.9
click at [398, 130] on div "Select Diagnosis" at bounding box center [413, 124] width 61 height 22
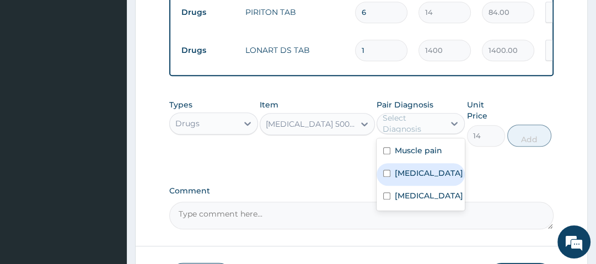
click at [426, 178] on div "Malaria" at bounding box center [421, 174] width 88 height 23
checkbox input "true"
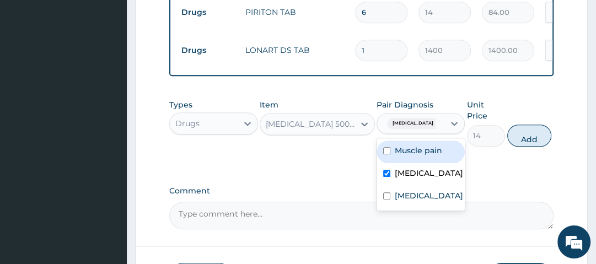
click at [433, 161] on div "Muscle pain" at bounding box center [421, 152] width 88 height 23
checkbox input "true"
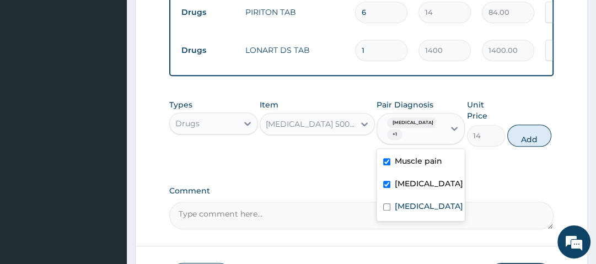
click at [413, 178] on label "Malaria" at bounding box center [429, 183] width 68 height 11
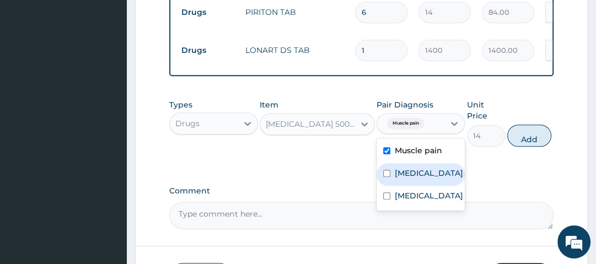
drag, startPoint x: 424, startPoint y: 175, endPoint x: 457, endPoint y: 166, distance: 34.9
click at [429, 174] on div "Malaria" at bounding box center [421, 174] width 88 height 23
checkbox input "true"
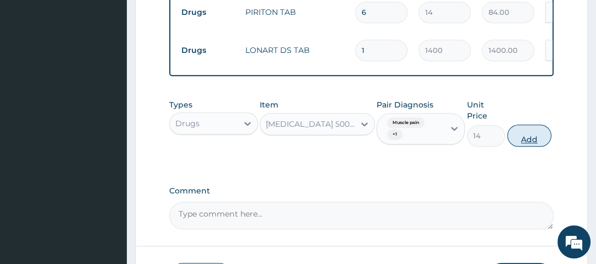
click at [538, 141] on button "Add" at bounding box center [530, 136] width 44 height 22
type input "0"
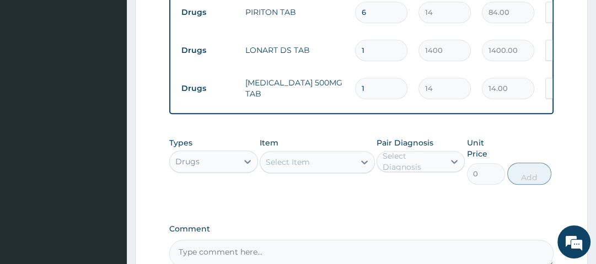
type input "18"
type input "252.00"
type input "18"
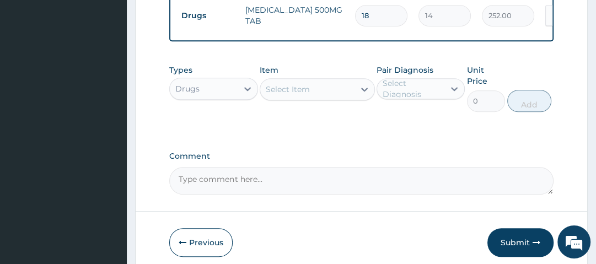
scroll to position [684, 0]
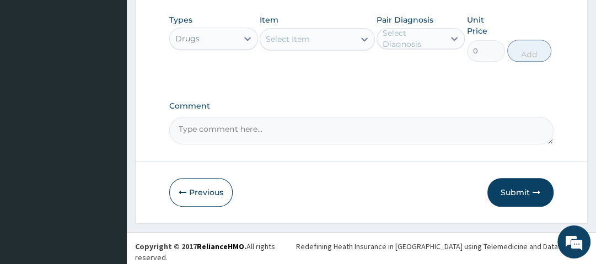
click at [537, 193] on button "Submit" at bounding box center [521, 192] width 66 height 29
